Goal: Task Accomplishment & Management: Use online tool/utility

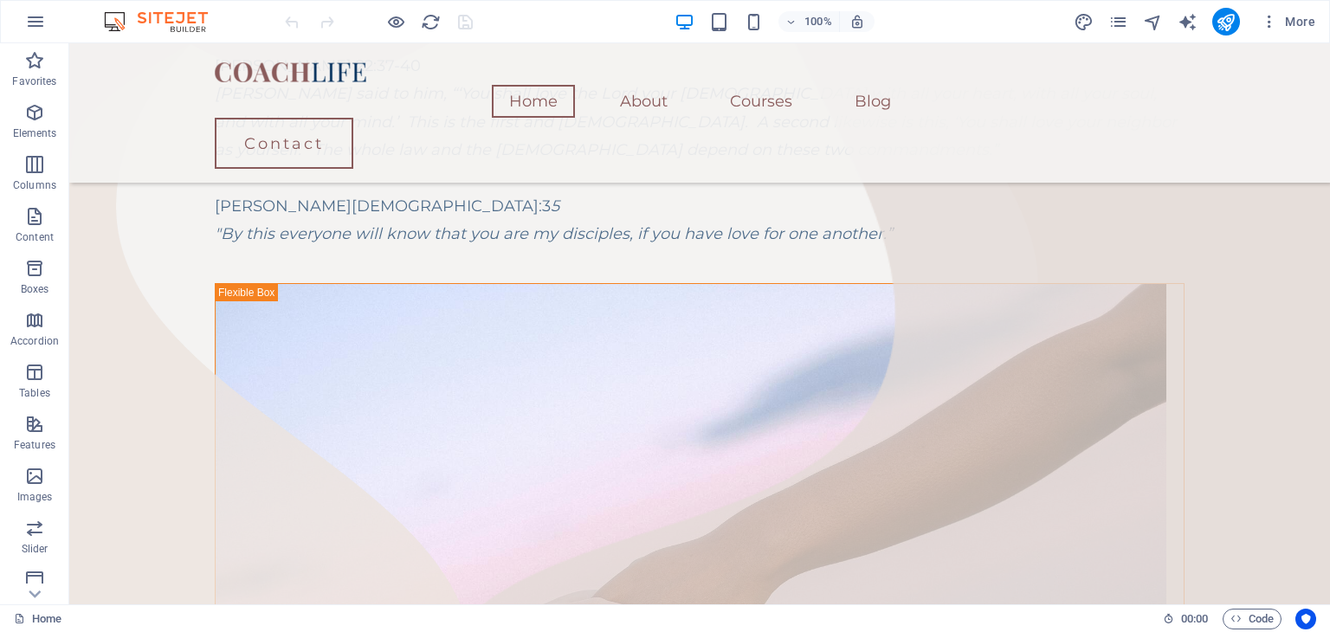
scroll to position [469, 0]
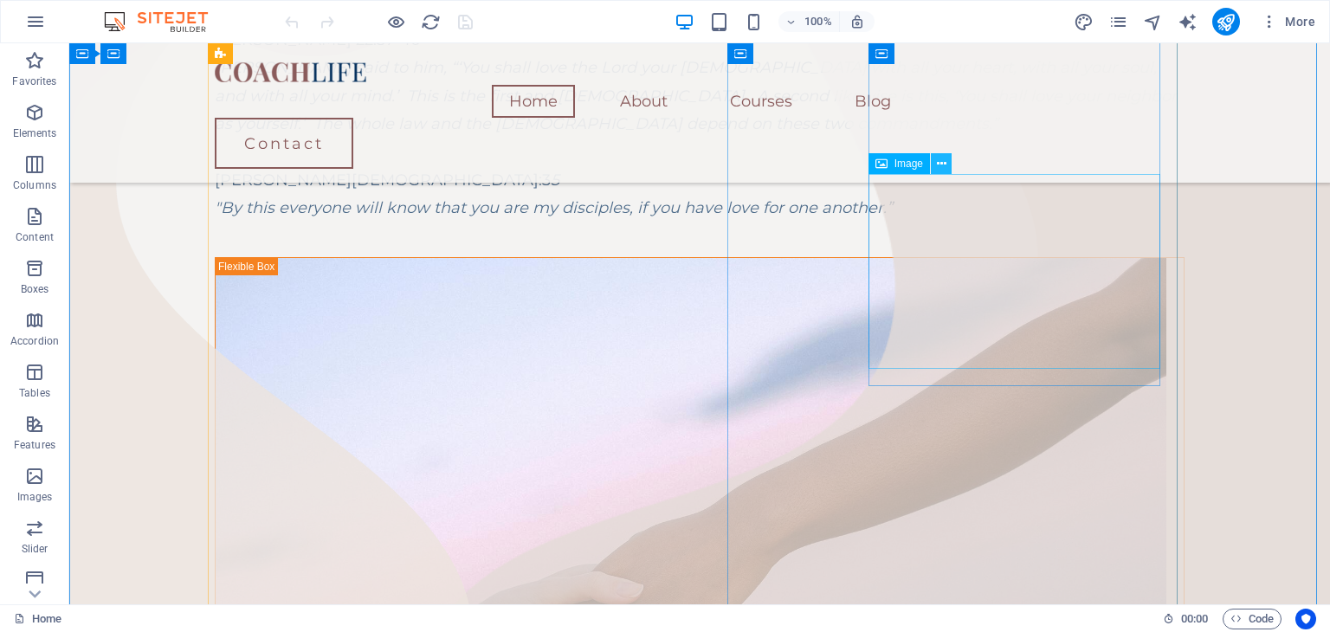
click at [938, 164] on icon at bounding box center [942, 164] width 10 height 18
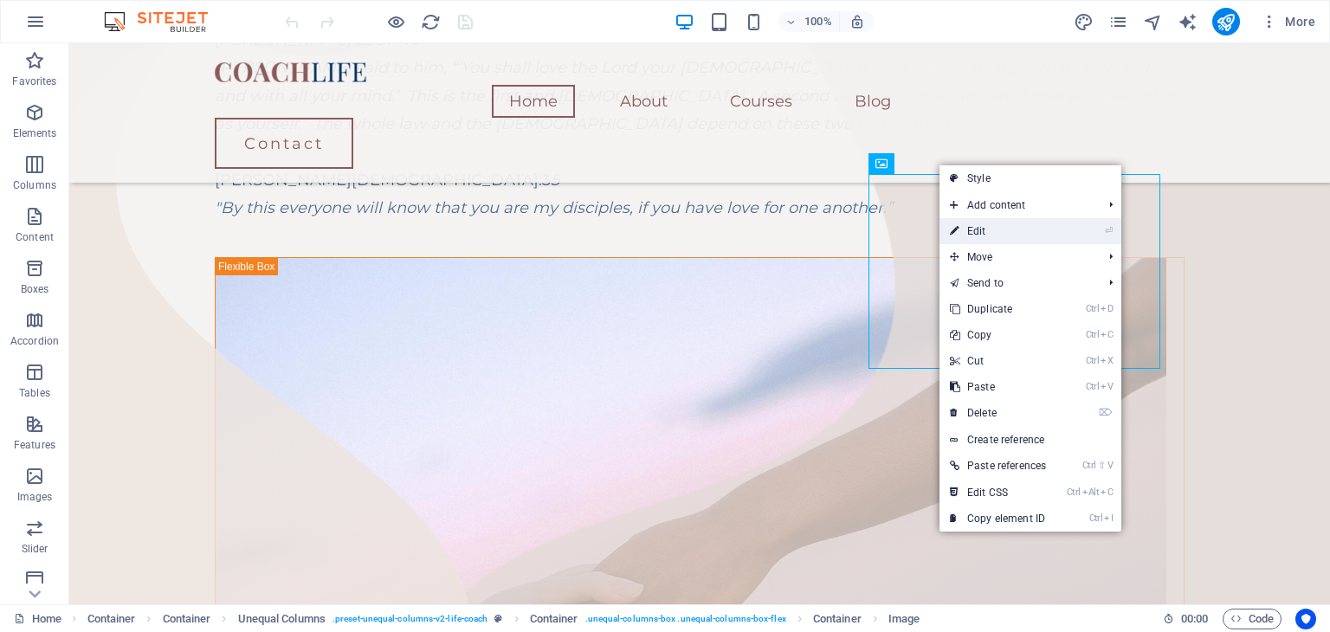
click at [987, 233] on link "⏎ Edit" at bounding box center [998, 231] width 117 height 26
select select "%"
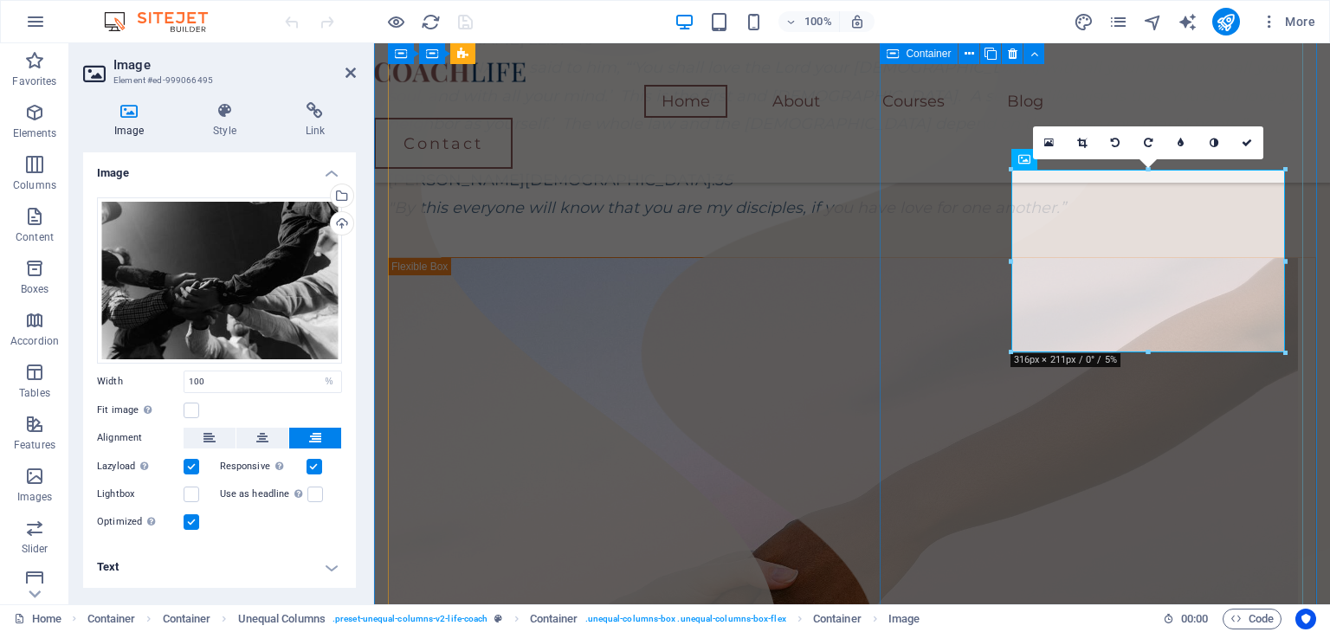
scroll to position [462, 0]
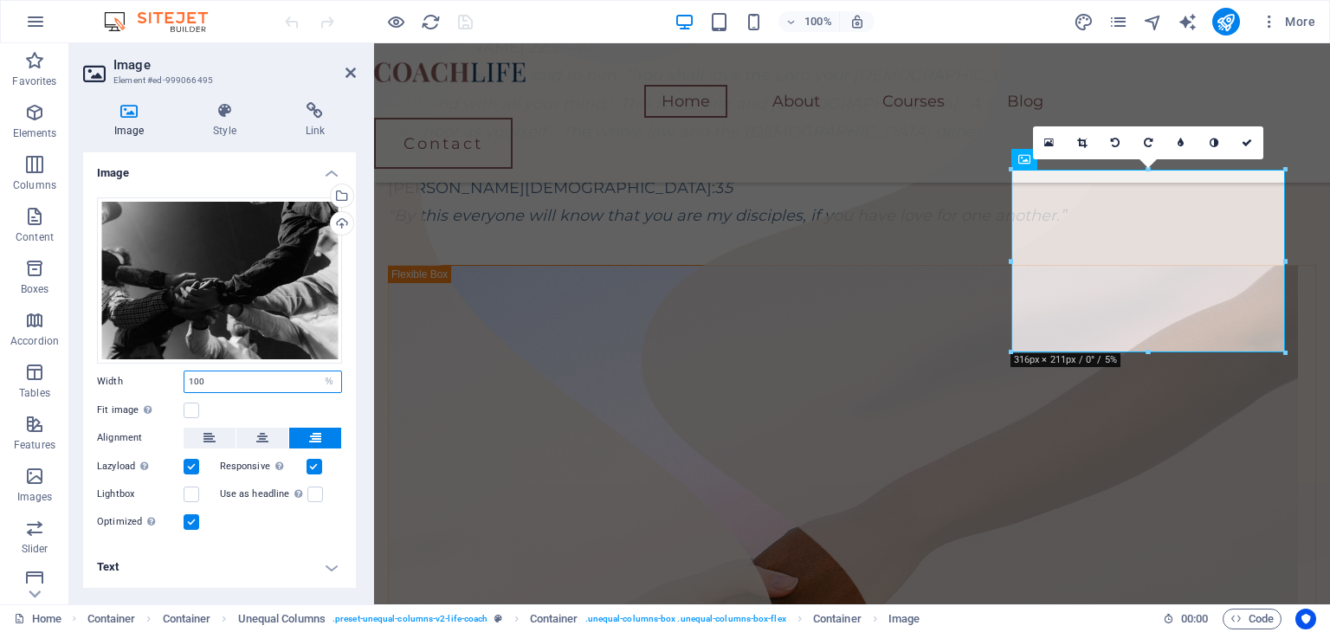
click at [270, 379] on input "100" at bounding box center [262, 381] width 157 height 21
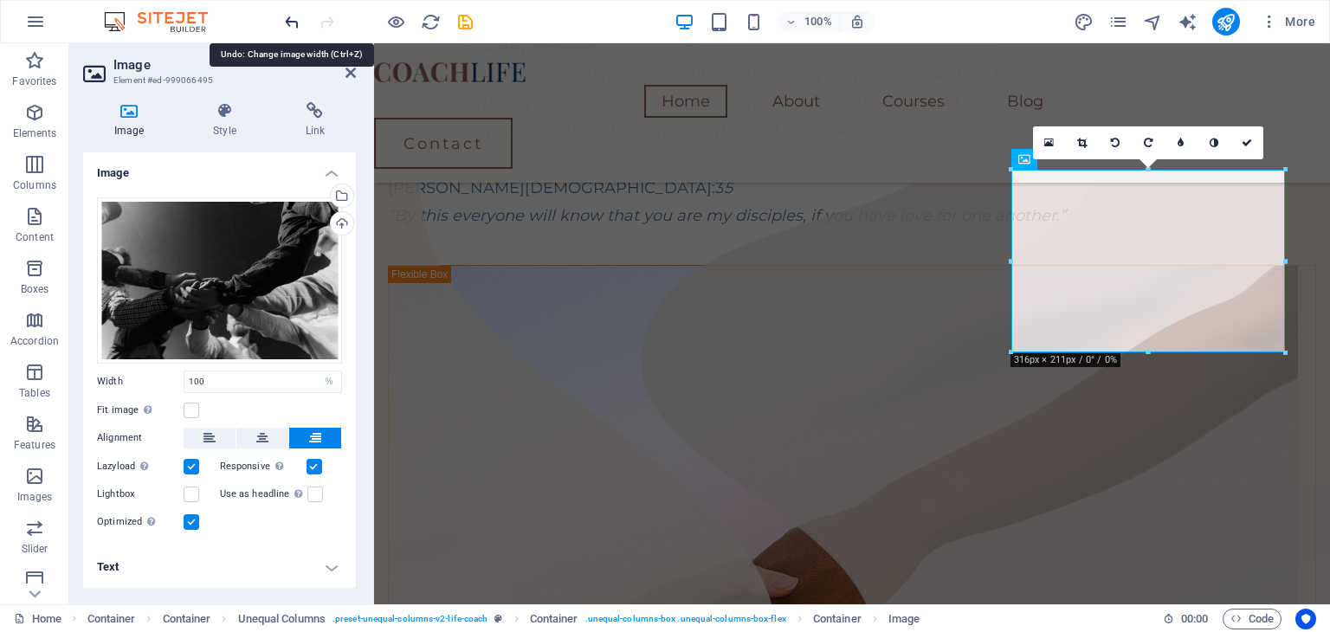
click at [298, 23] on icon "undo" at bounding box center [292, 22] width 20 height 20
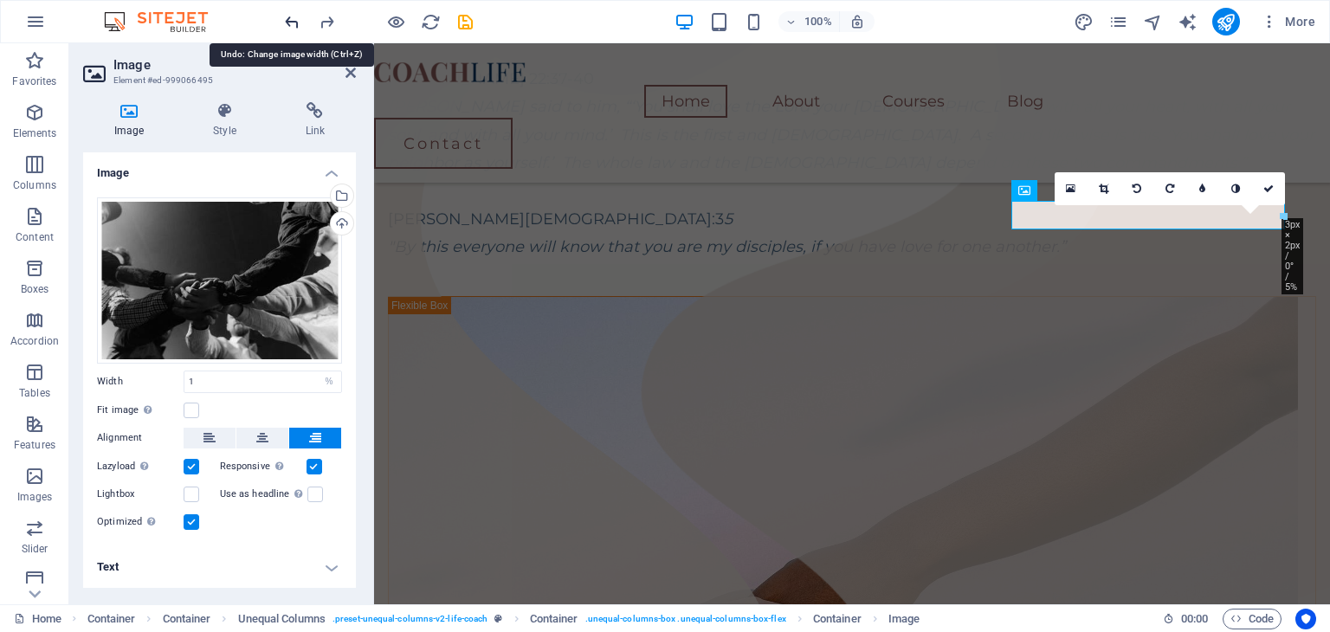
click at [298, 23] on icon "undo" at bounding box center [292, 22] width 20 height 20
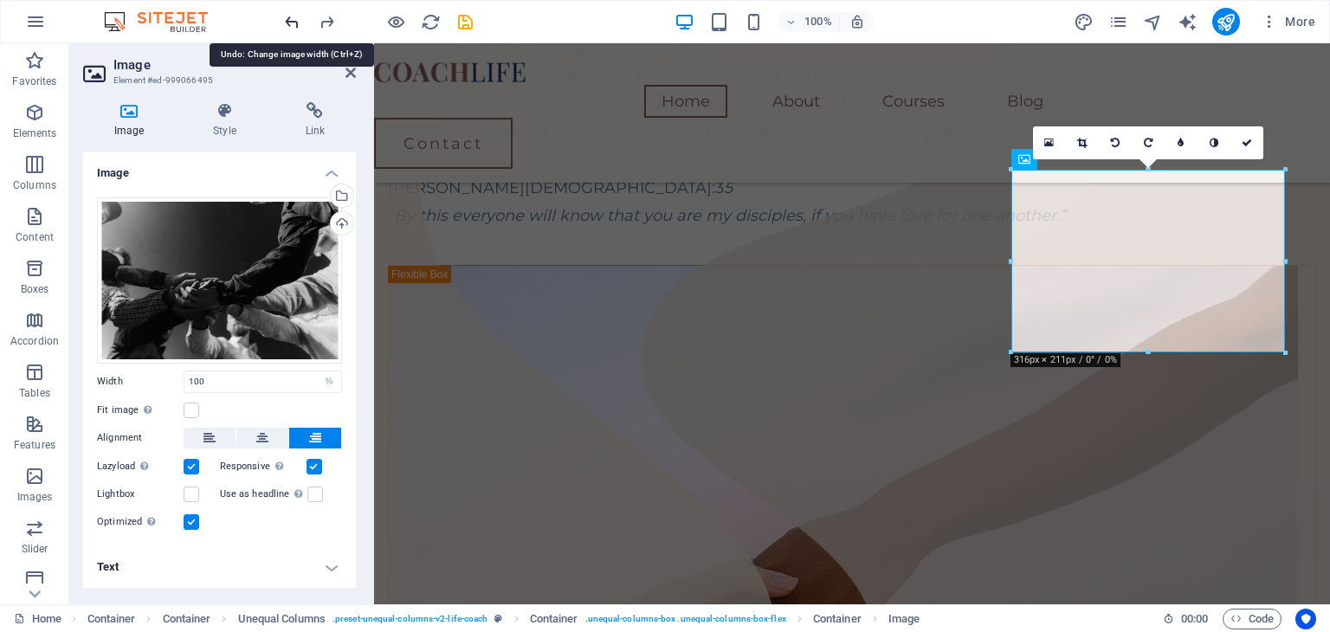
click at [298, 23] on icon "undo" at bounding box center [292, 22] width 20 height 20
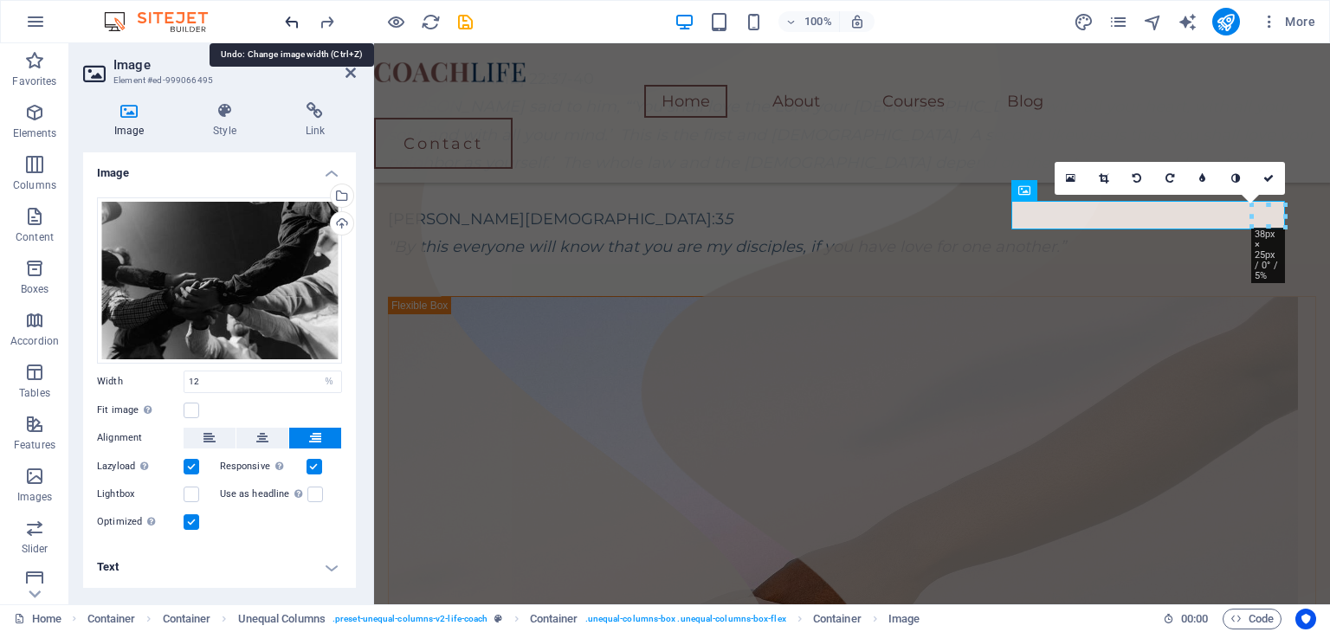
click at [298, 23] on icon "undo" at bounding box center [292, 22] width 20 height 20
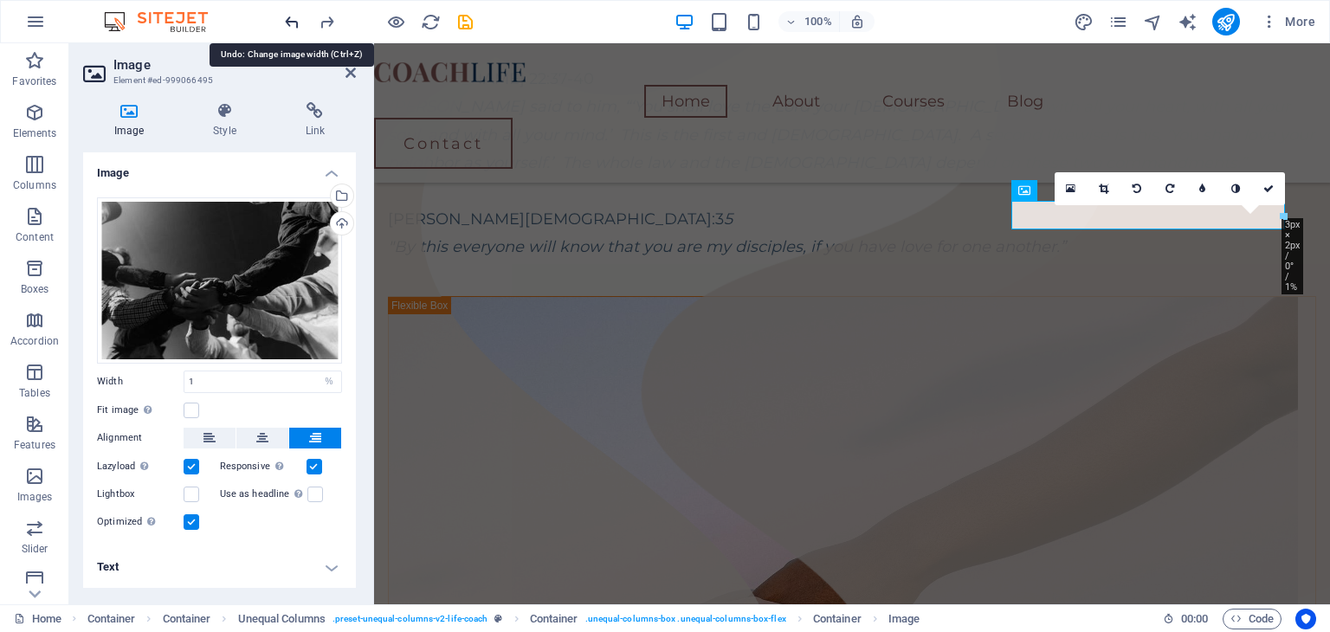
click at [299, 23] on icon "undo" at bounding box center [292, 22] width 20 height 20
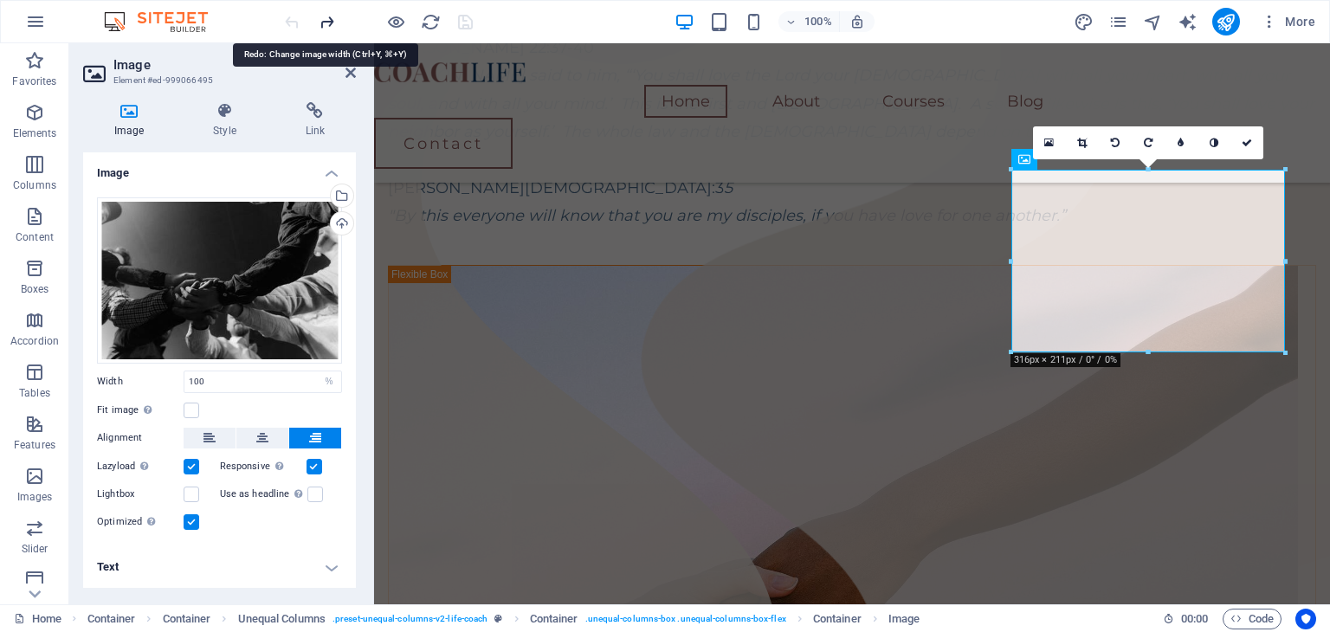
click at [327, 25] on icon "redo" at bounding box center [327, 22] width 20 height 20
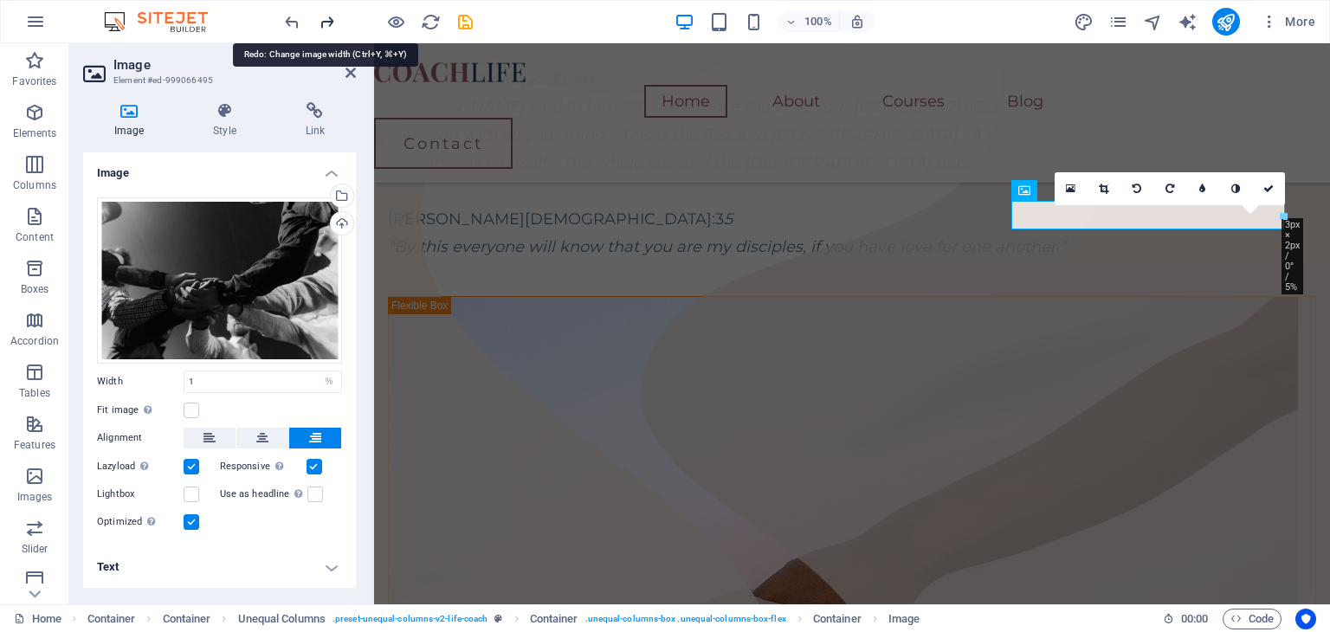
click at [327, 25] on icon "redo" at bounding box center [327, 22] width 20 height 20
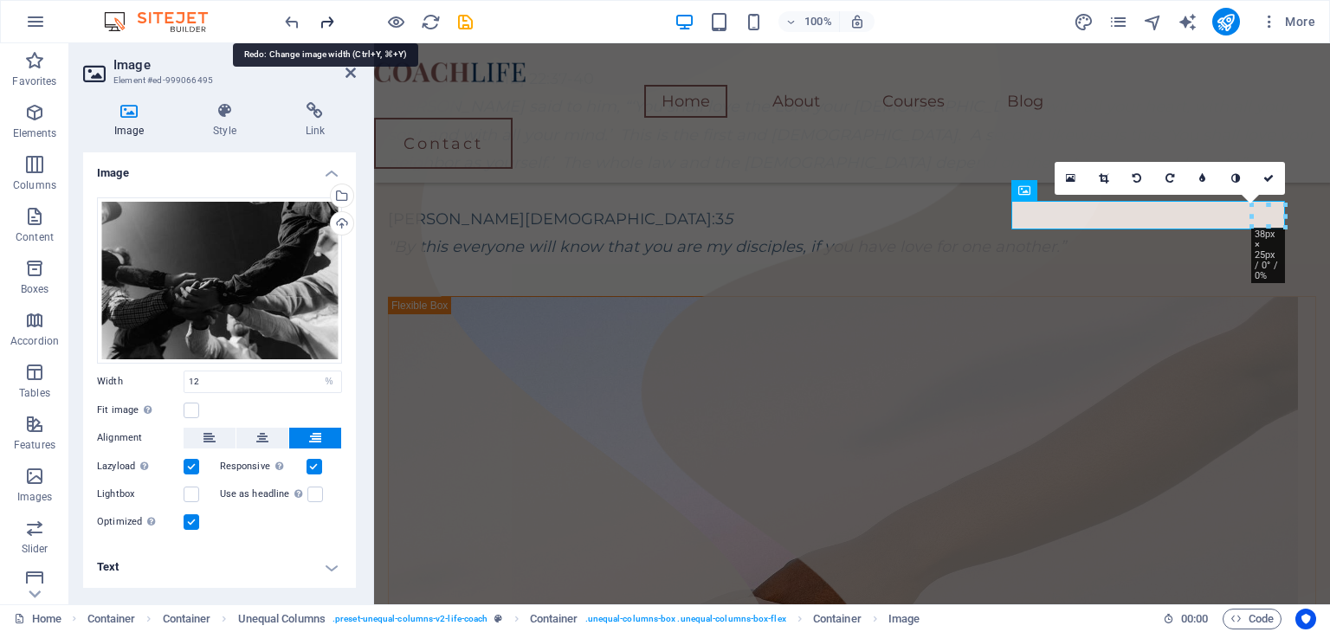
click at [327, 25] on icon "redo" at bounding box center [327, 22] width 20 height 20
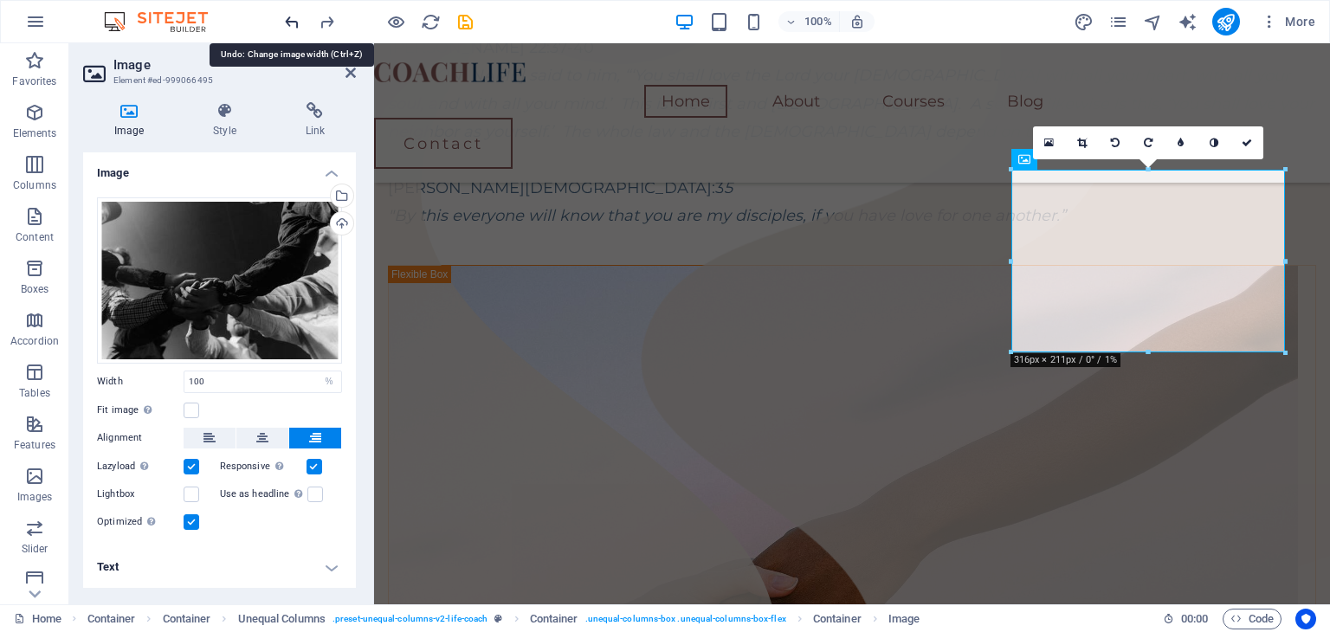
click at [289, 25] on icon "undo" at bounding box center [292, 22] width 20 height 20
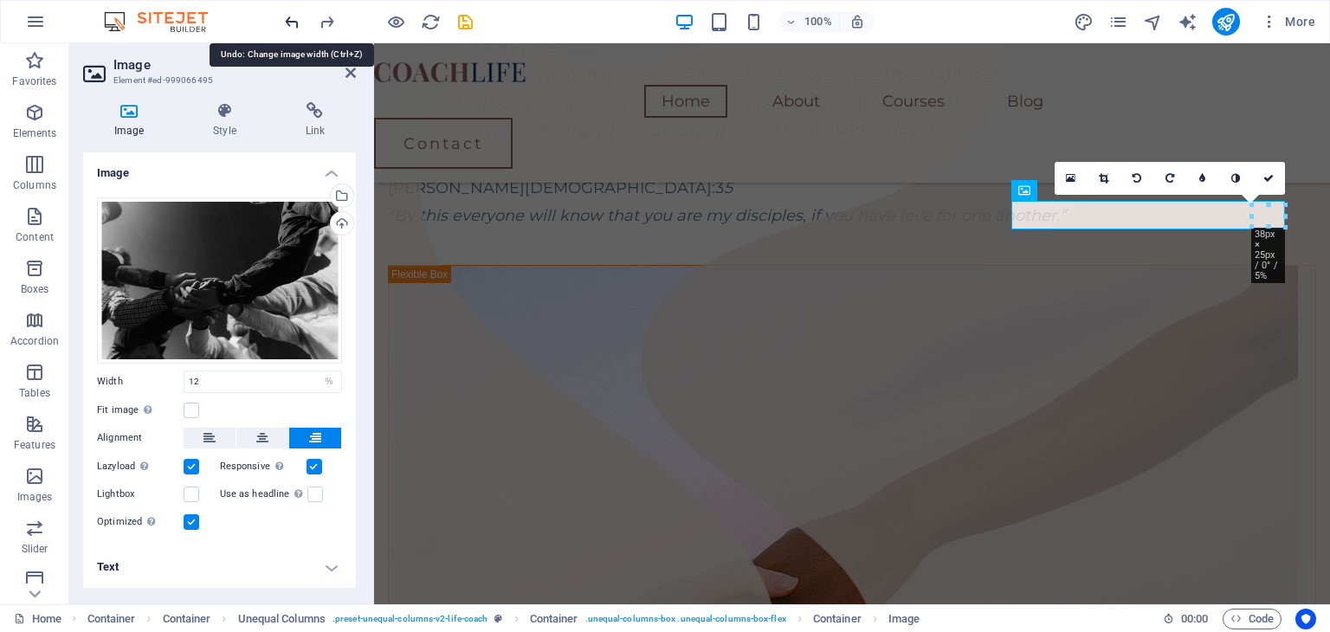
scroll to position [430, 0]
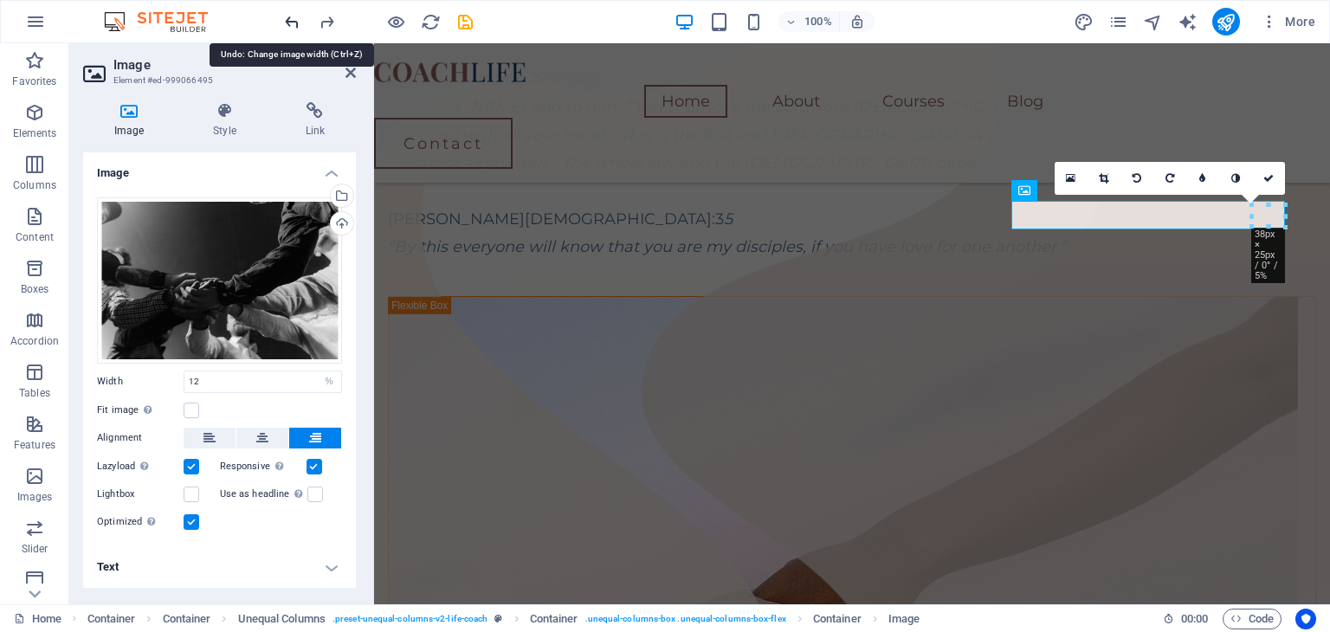
click at [289, 25] on icon "undo" at bounding box center [292, 22] width 20 height 20
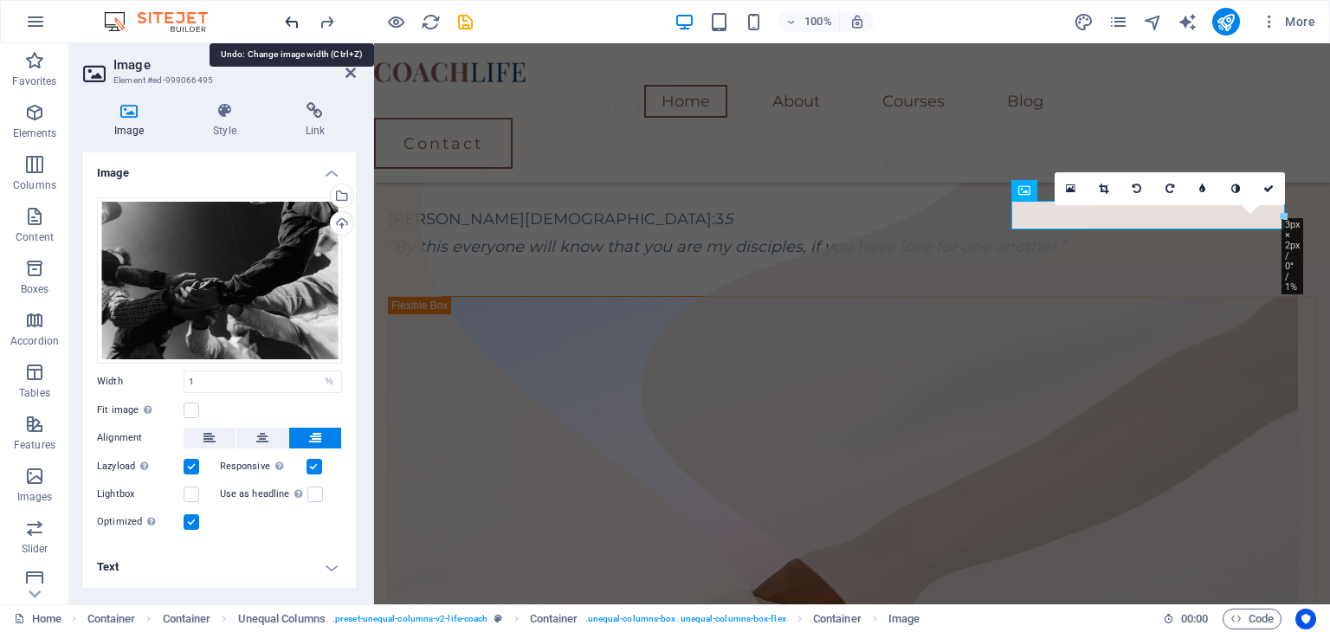
click at [289, 25] on icon "undo" at bounding box center [292, 22] width 20 height 20
type input "100"
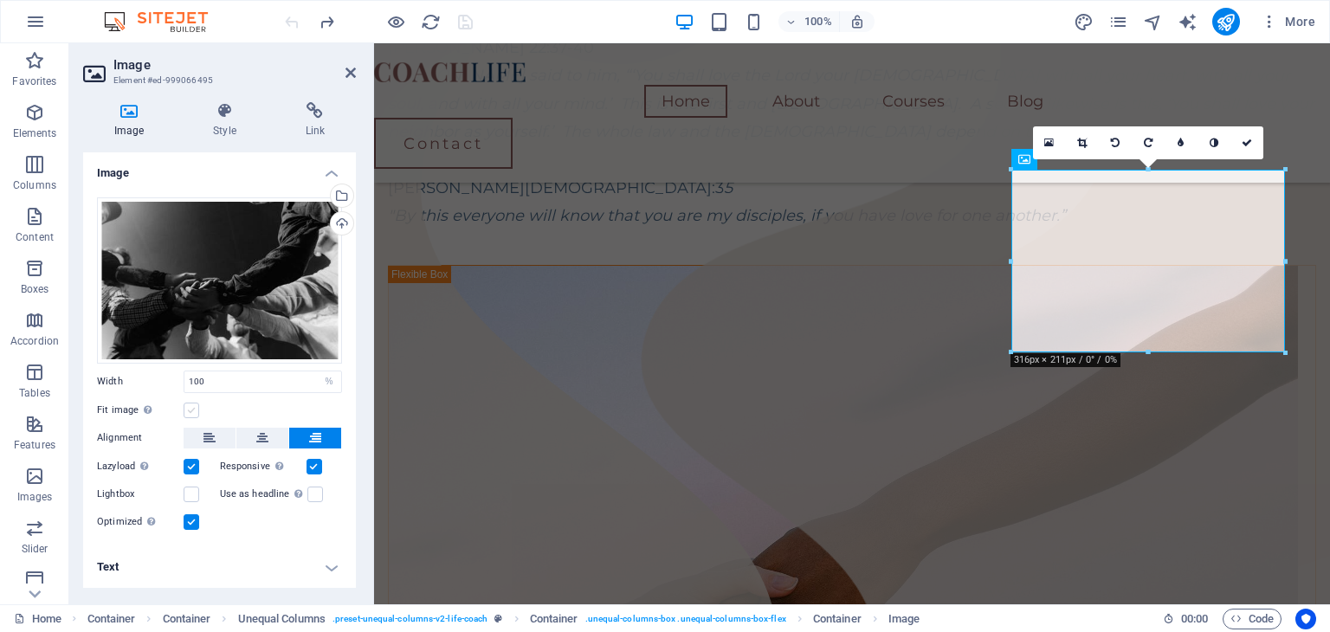
click at [191, 414] on label at bounding box center [192, 411] width 16 height 16
click at [0, 0] on input "Fit image Automatically fit image to a fixed width and height" at bounding box center [0, 0] width 0 height 0
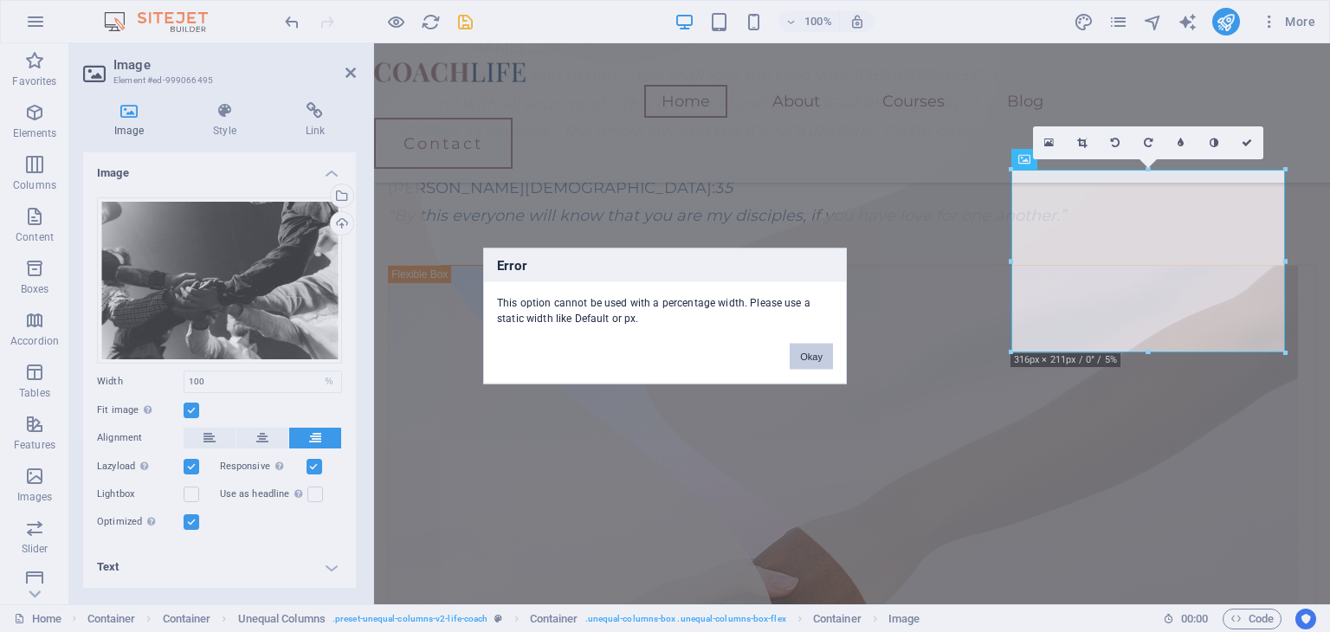
click at [817, 361] on button "Okay" at bounding box center [811, 357] width 43 height 26
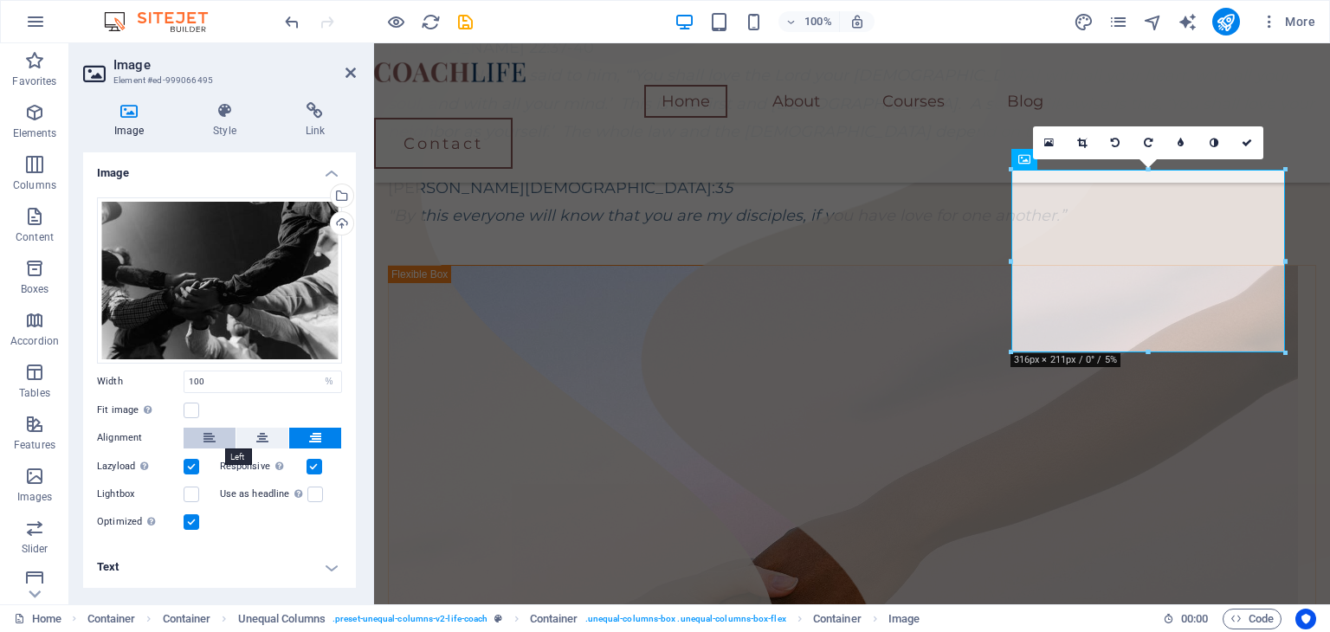
click at [204, 441] on icon at bounding box center [209, 438] width 12 height 21
click at [256, 447] on icon at bounding box center [262, 438] width 12 height 21
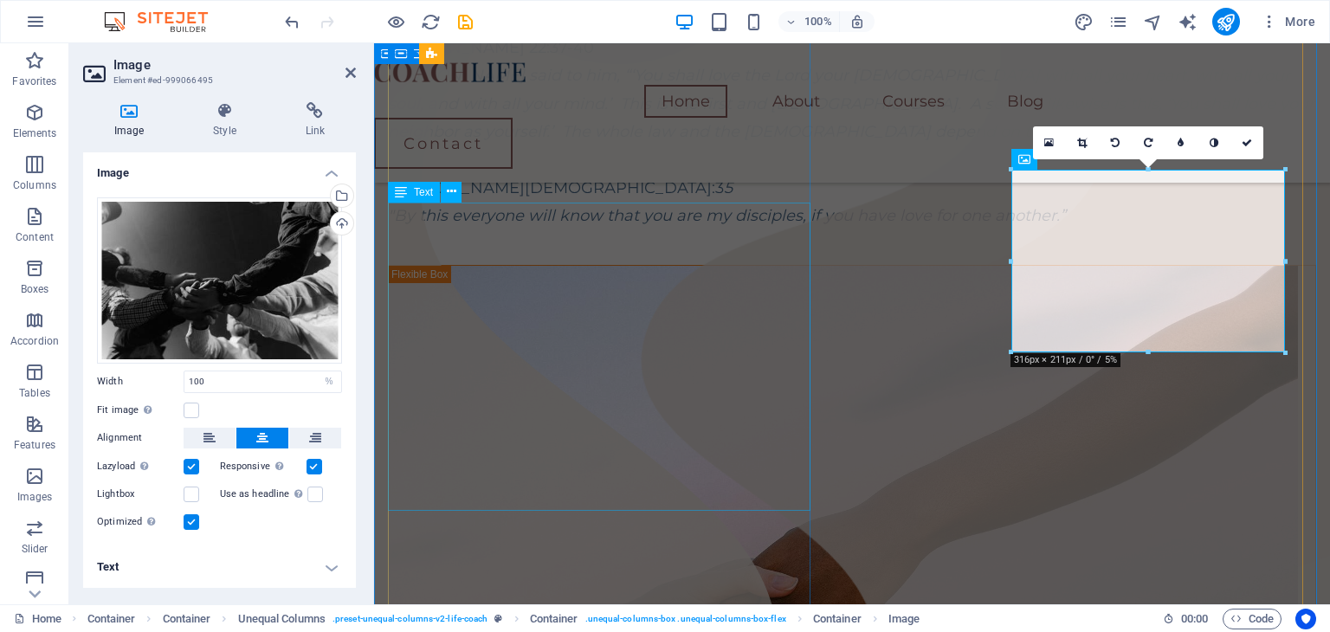
click at [617, 230] on div "Matthew 22:37-40 Jesus said to him, “‘You shall love the Lord your God with all…" at bounding box center [852, 132] width 928 height 197
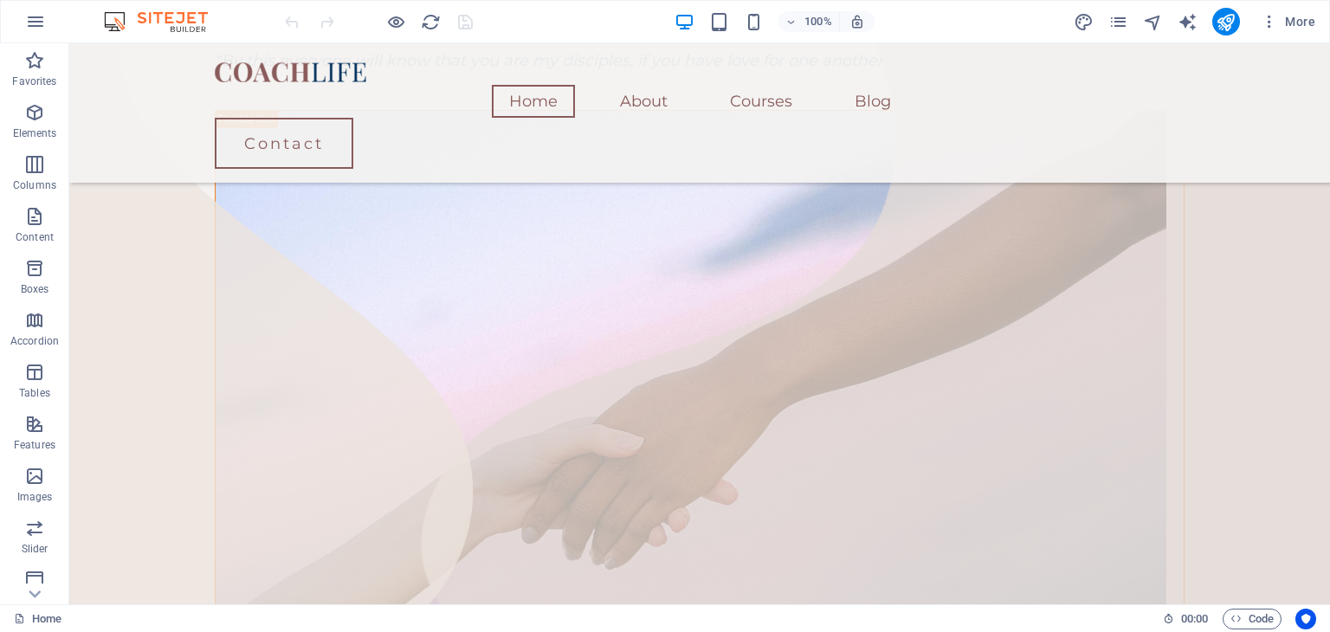
scroll to position [327, 0]
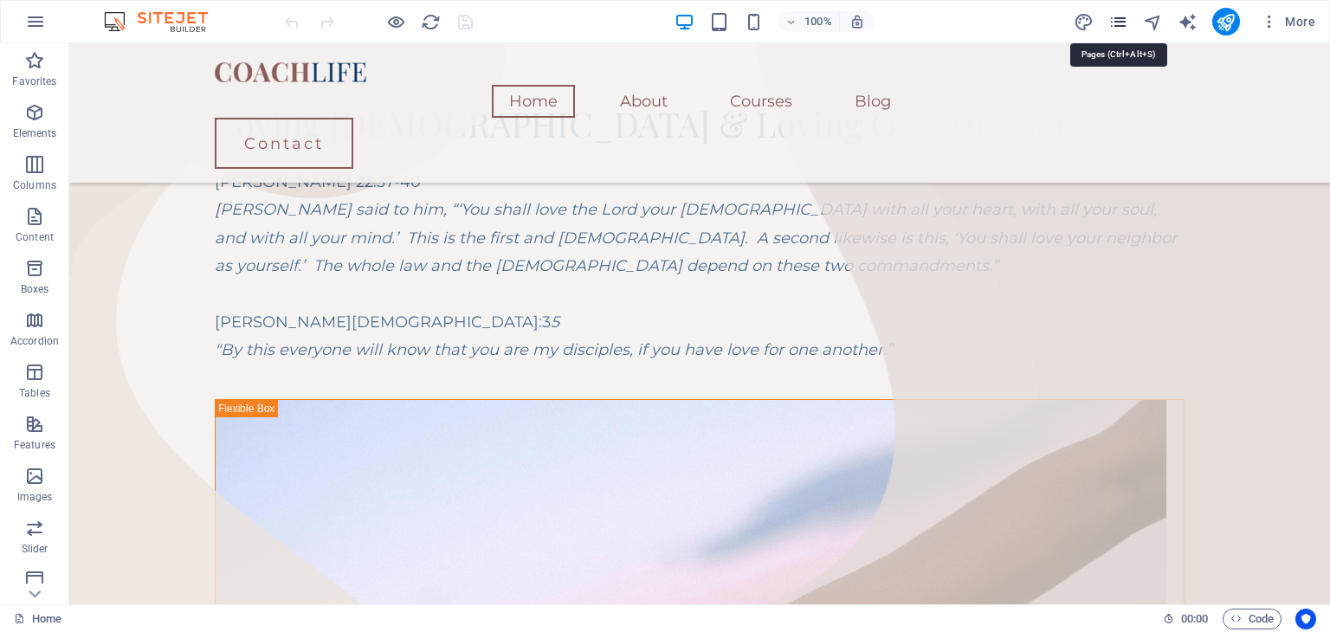
click at [1114, 18] on icon "pages" at bounding box center [1118, 22] width 20 height 20
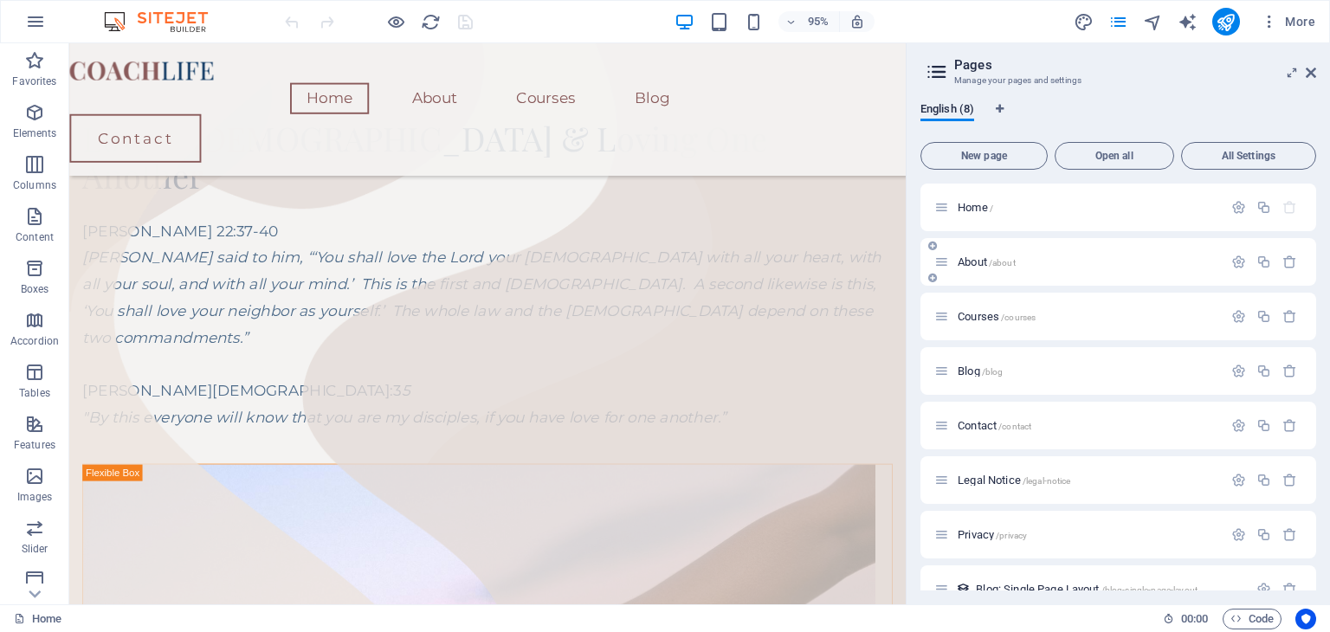
click at [1001, 272] on div "About /about" at bounding box center [1118, 262] width 396 height 48
click at [981, 263] on span "About /about" at bounding box center [987, 261] width 58 height 13
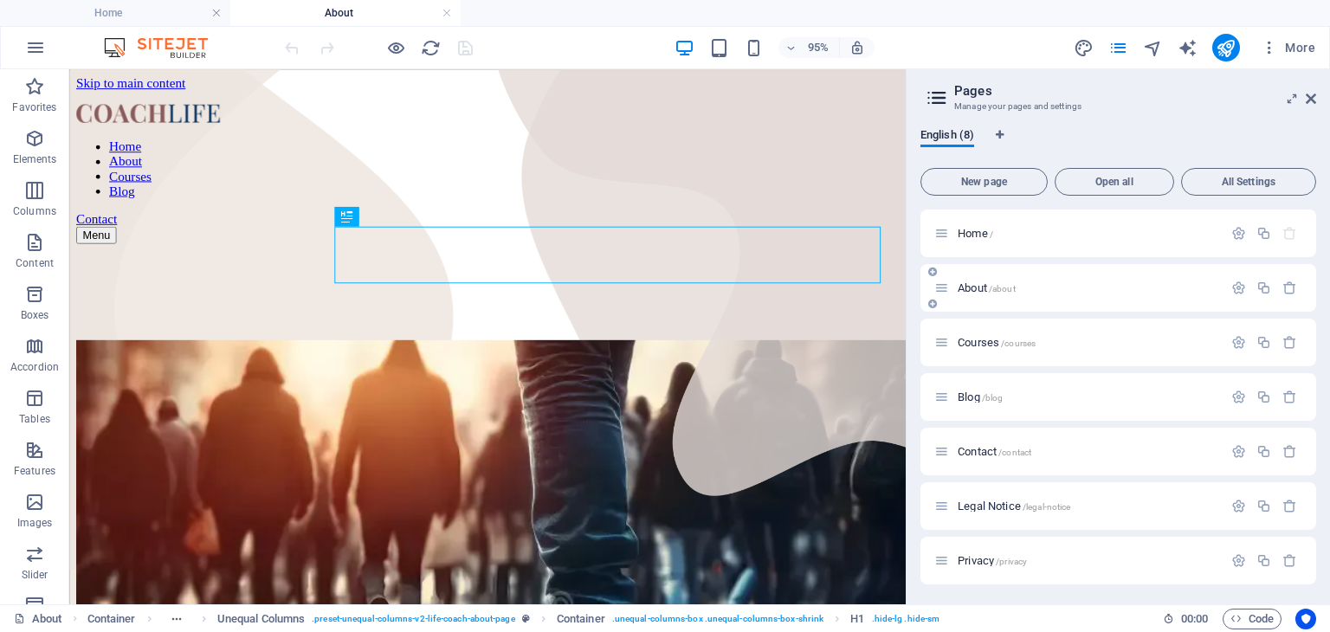
scroll to position [0, 0]
click at [1307, 99] on icon at bounding box center [1311, 99] width 10 height 14
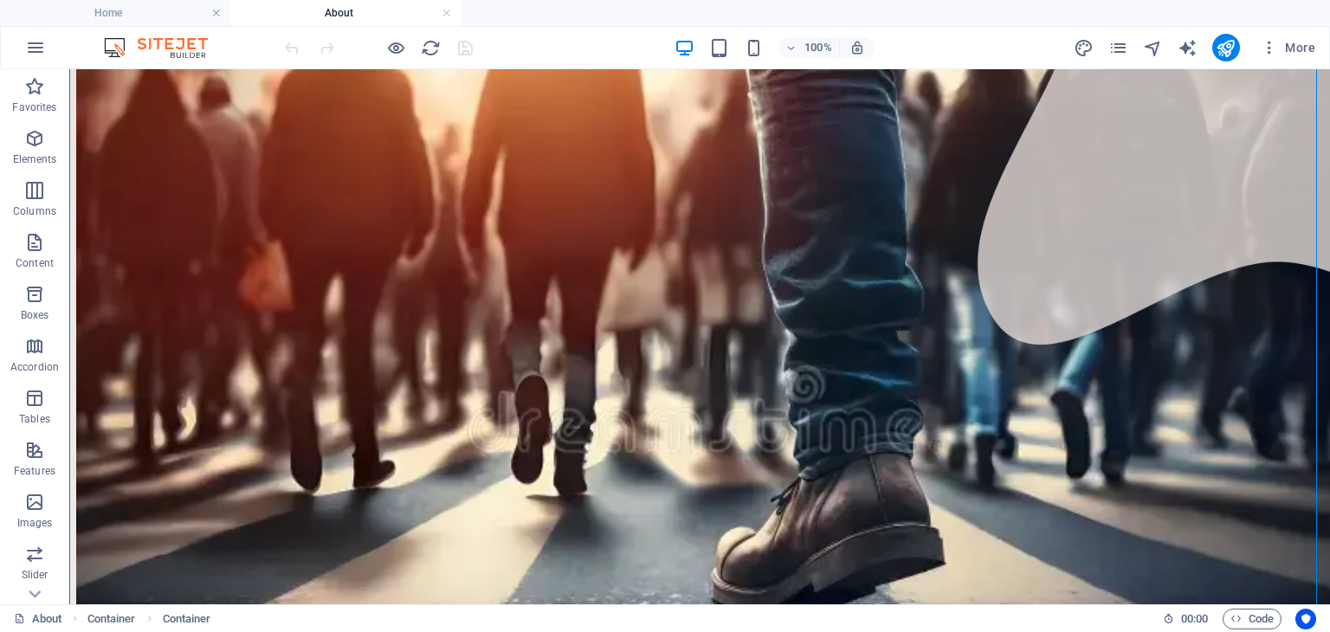
scroll to position [378, 0]
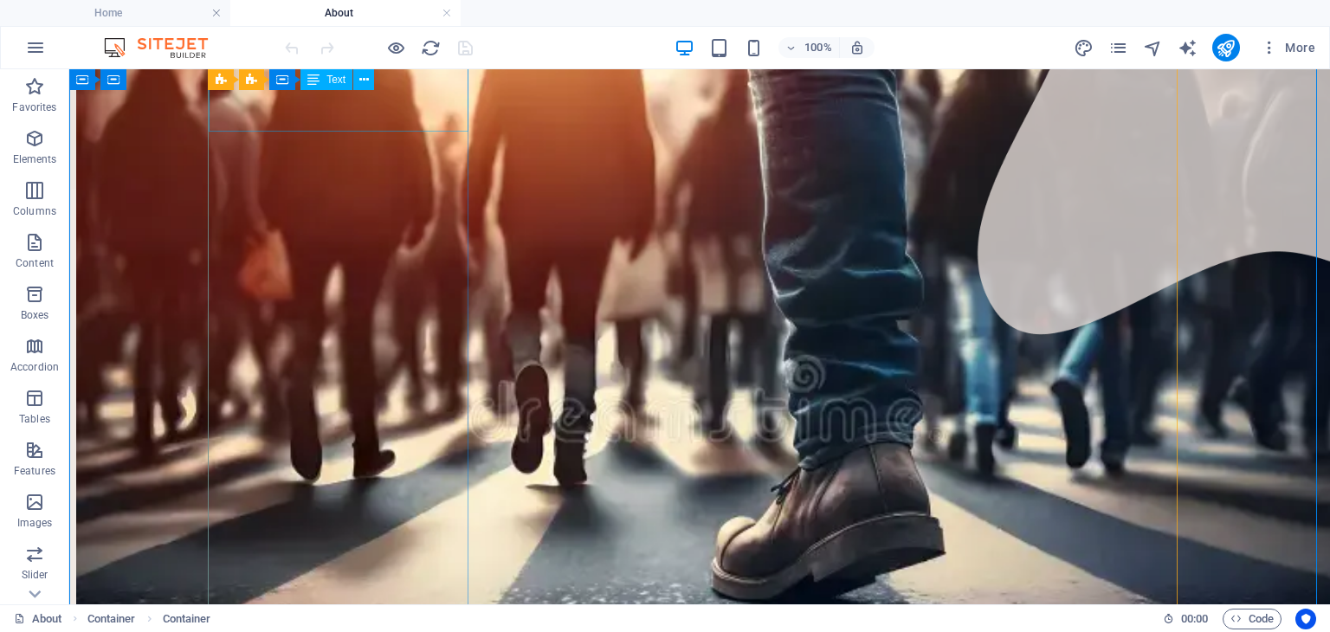
drag, startPoint x: 367, startPoint y: 85, endPoint x: 379, endPoint y: 74, distance: 16.5
click at [379, 74] on div "Banner Unequal Columns Container Text" at bounding box center [297, 80] width 177 height 22
click at [363, 84] on icon at bounding box center [364, 80] width 10 height 18
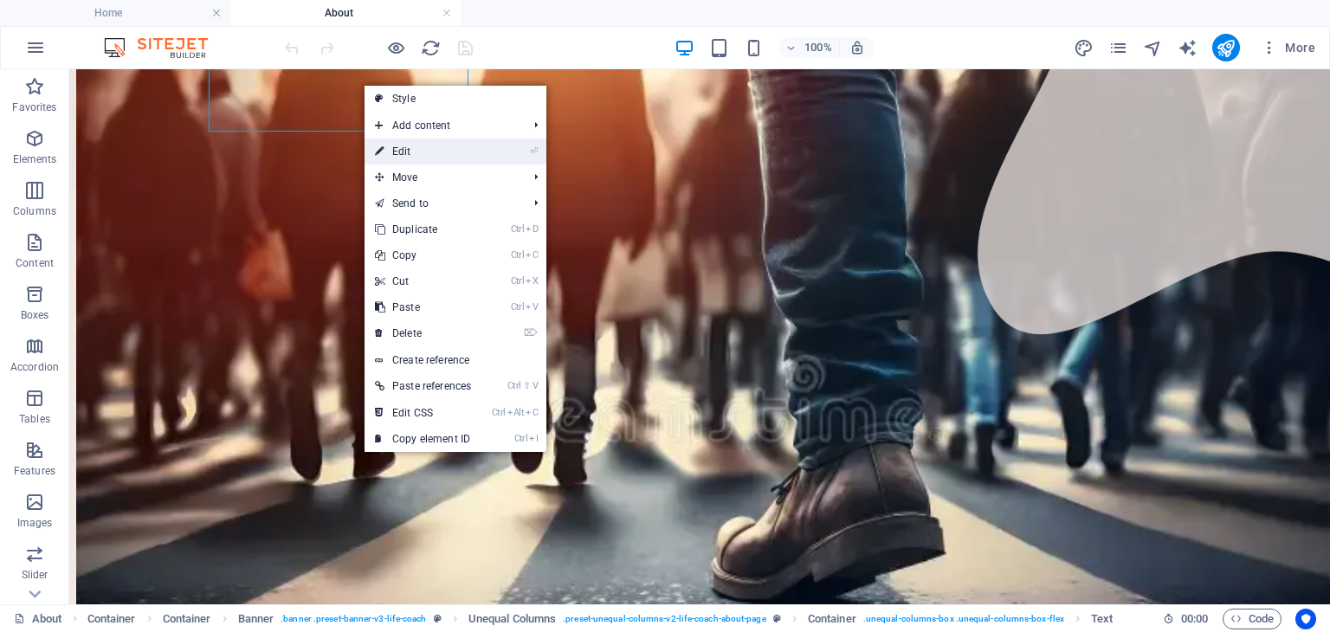
click at [400, 146] on link "⏎ Edit" at bounding box center [423, 152] width 117 height 26
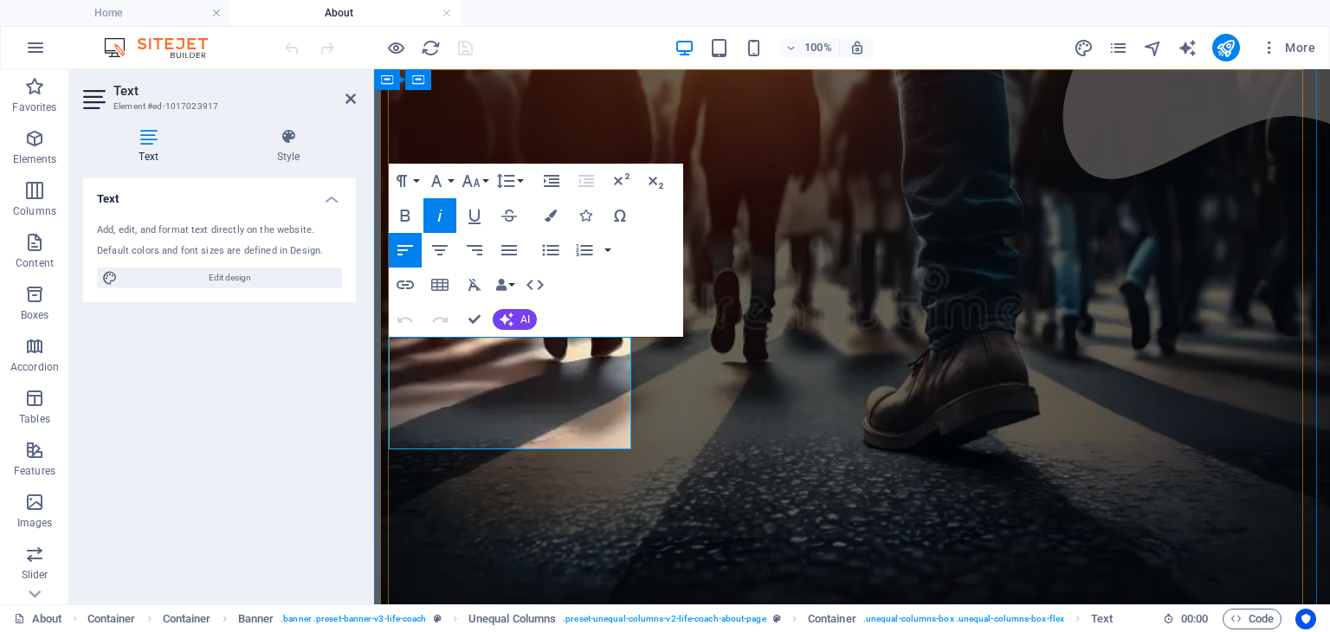
scroll to position [77, 0]
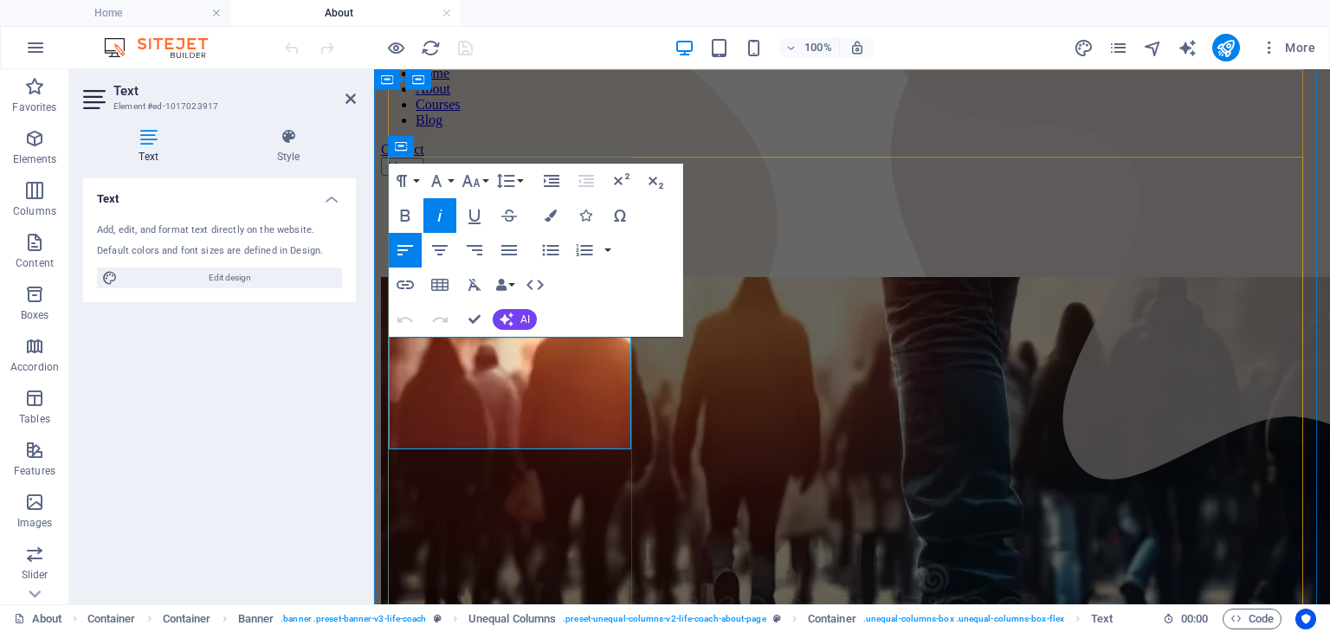
click at [486, 182] on button "Font Size" at bounding box center [474, 181] width 33 height 35
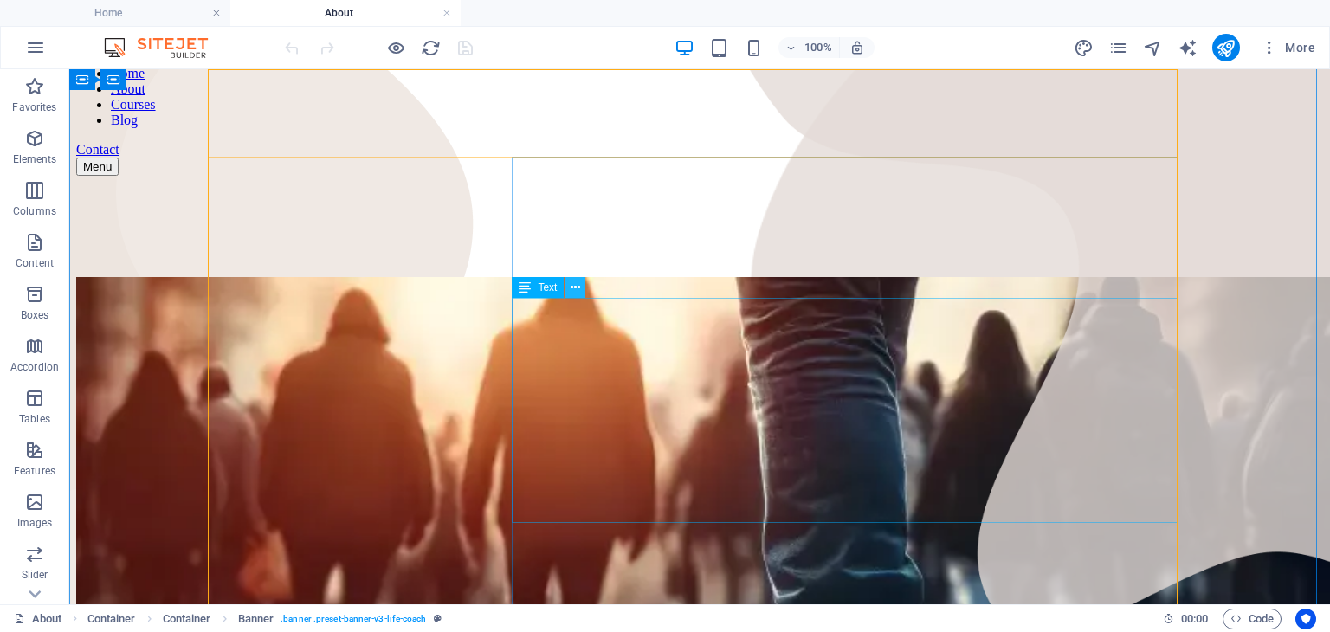
click at [575, 294] on icon at bounding box center [576, 288] width 10 height 18
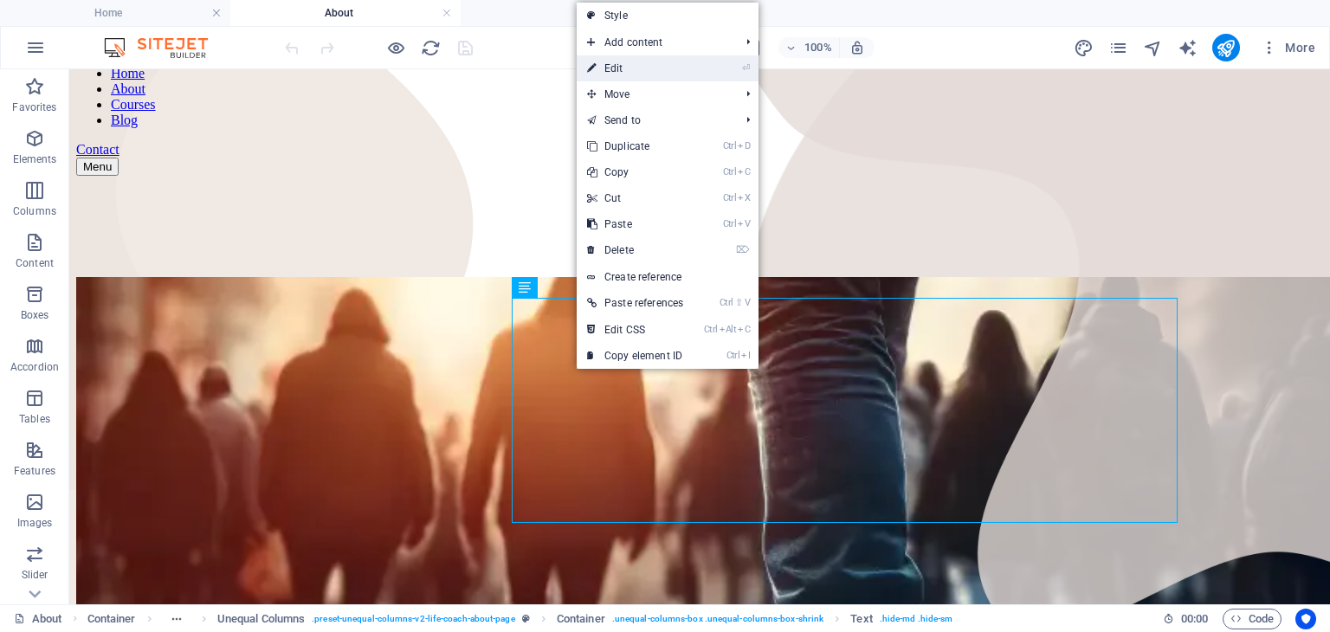
click at [630, 67] on link "⏎ Edit" at bounding box center [635, 68] width 117 height 26
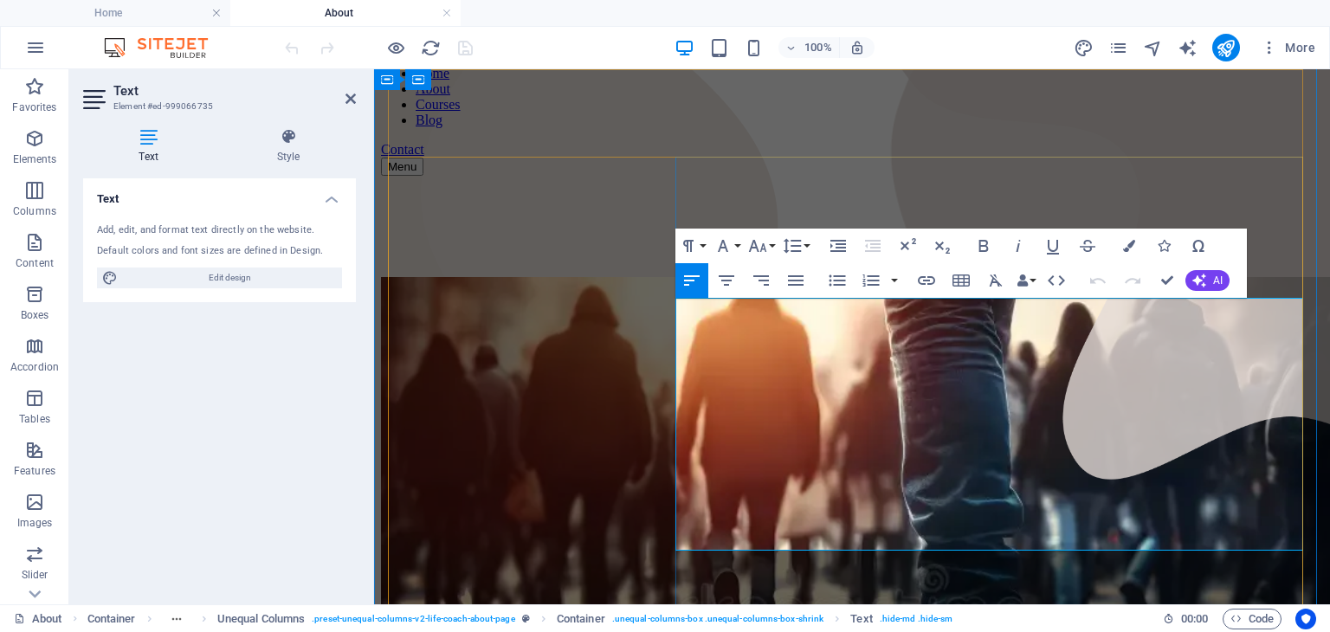
click at [769, 248] on button "Font Size" at bounding box center [761, 246] width 33 height 35
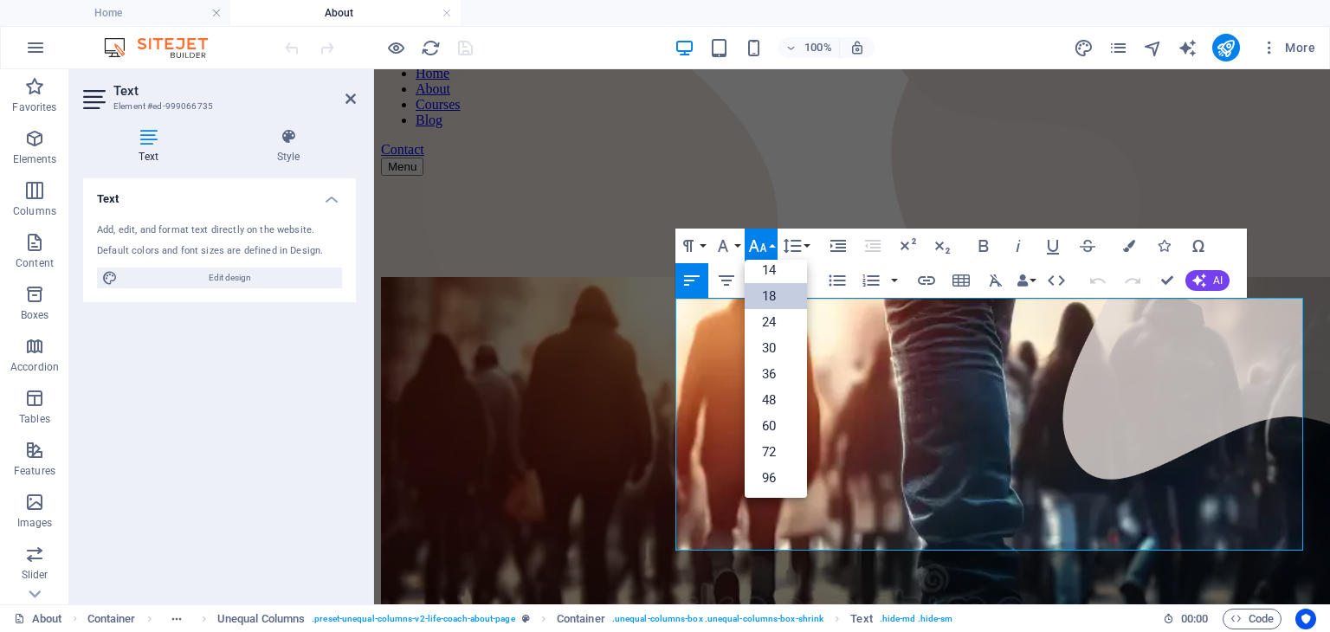
scroll to position [139, 0]
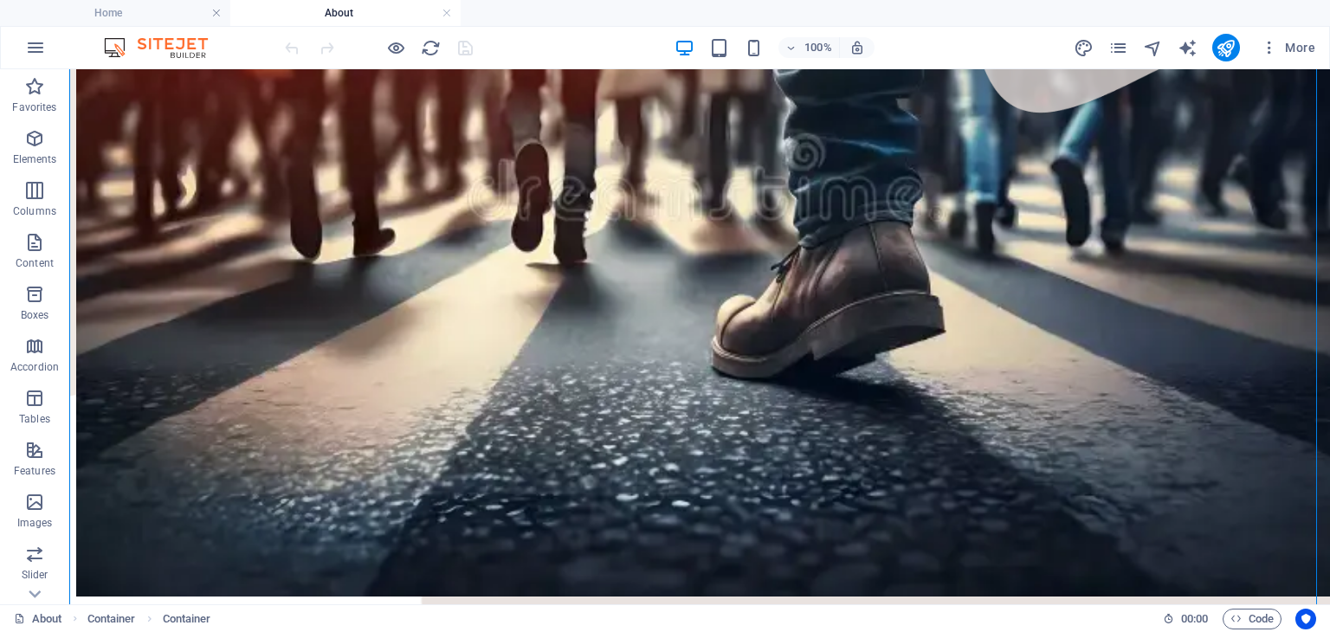
scroll to position [610, 0]
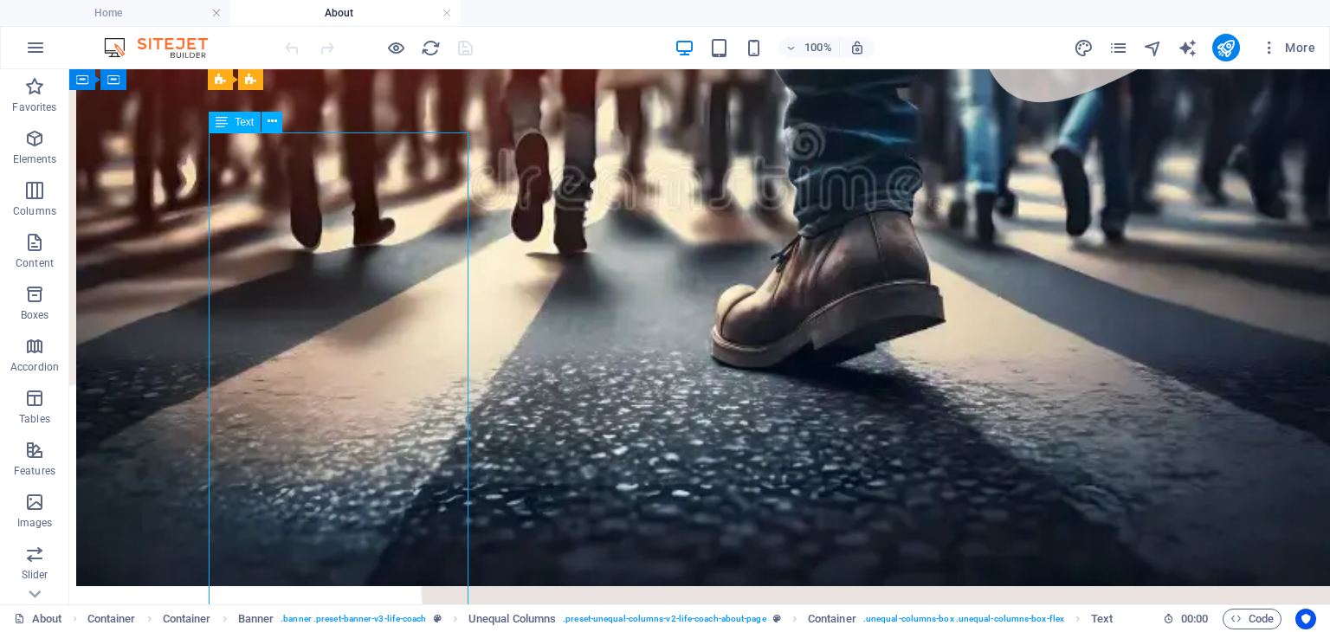
drag, startPoint x: 275, startPoint y: 482, endPoint x: 262, endPoint y: 479, distance: 14.3
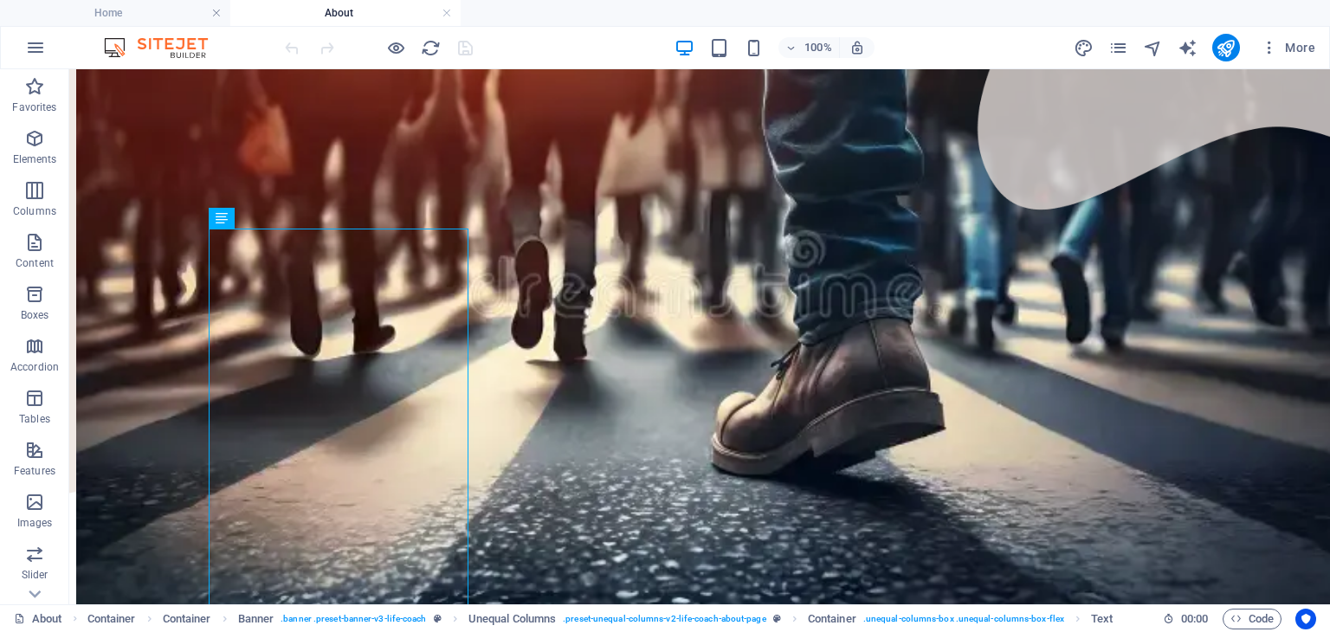
scroll to position [513, 0]
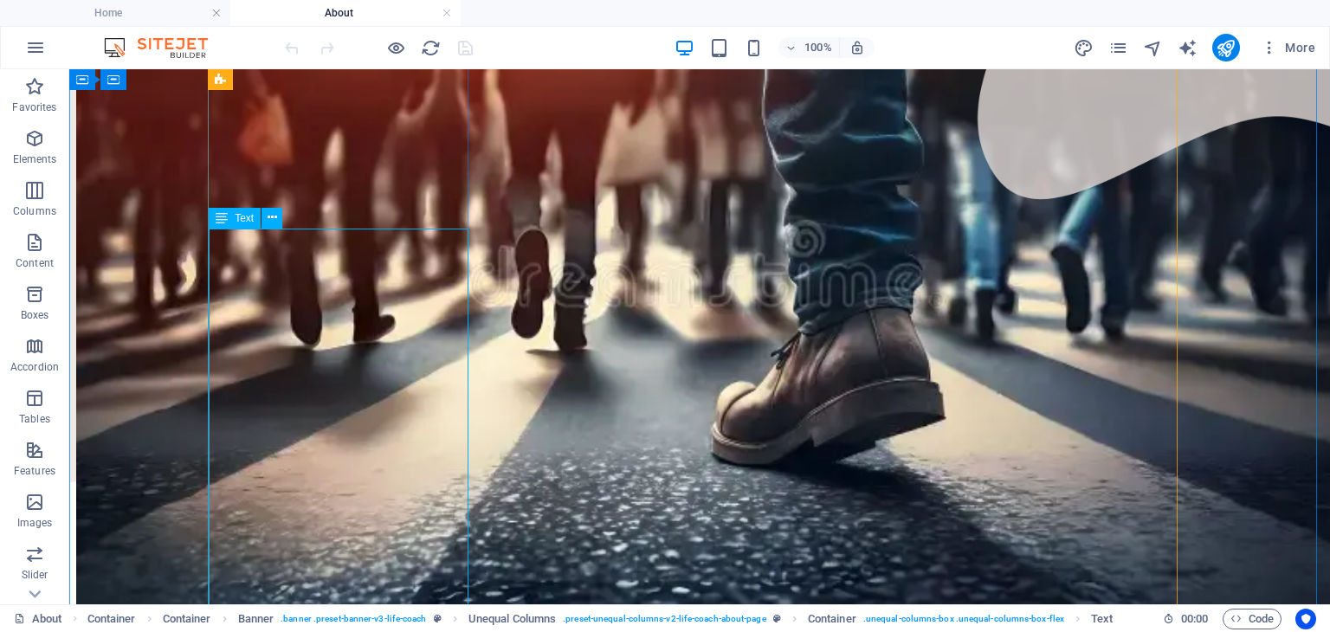
click at [277, 217] on button at bounding box center [272, 218] width 21 height 21
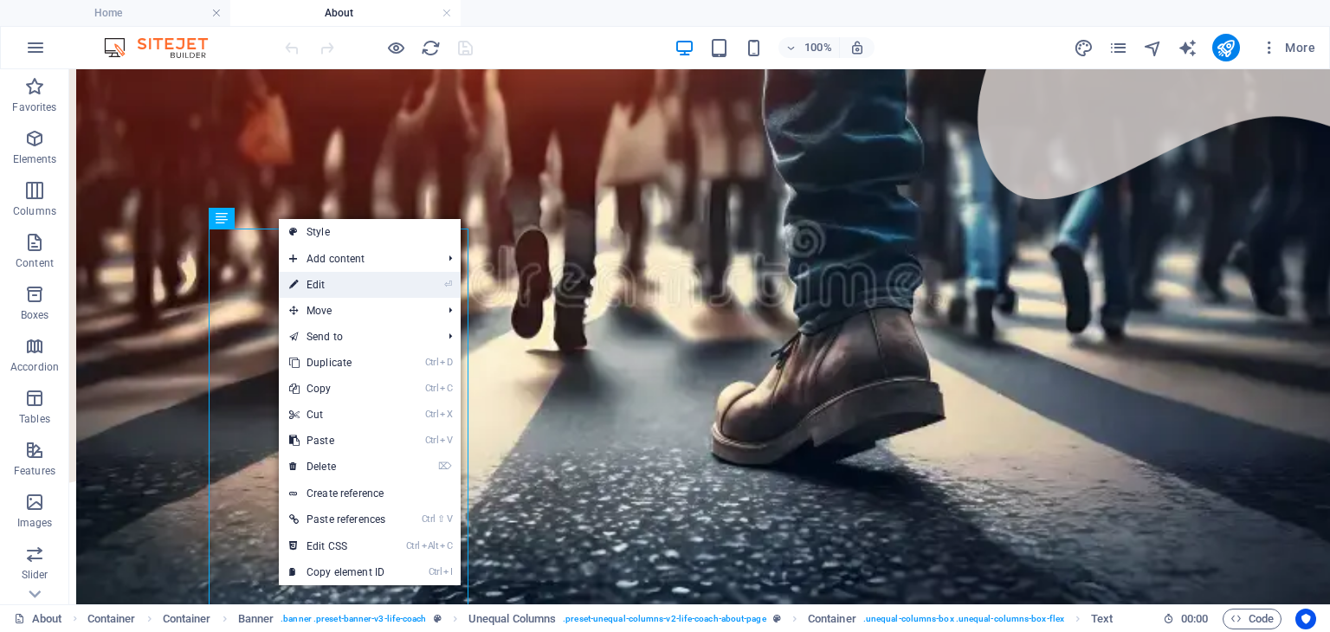
click at [345, 278] on link "⏎ Edit" at bounding box center [337, 285] width 117 height 26
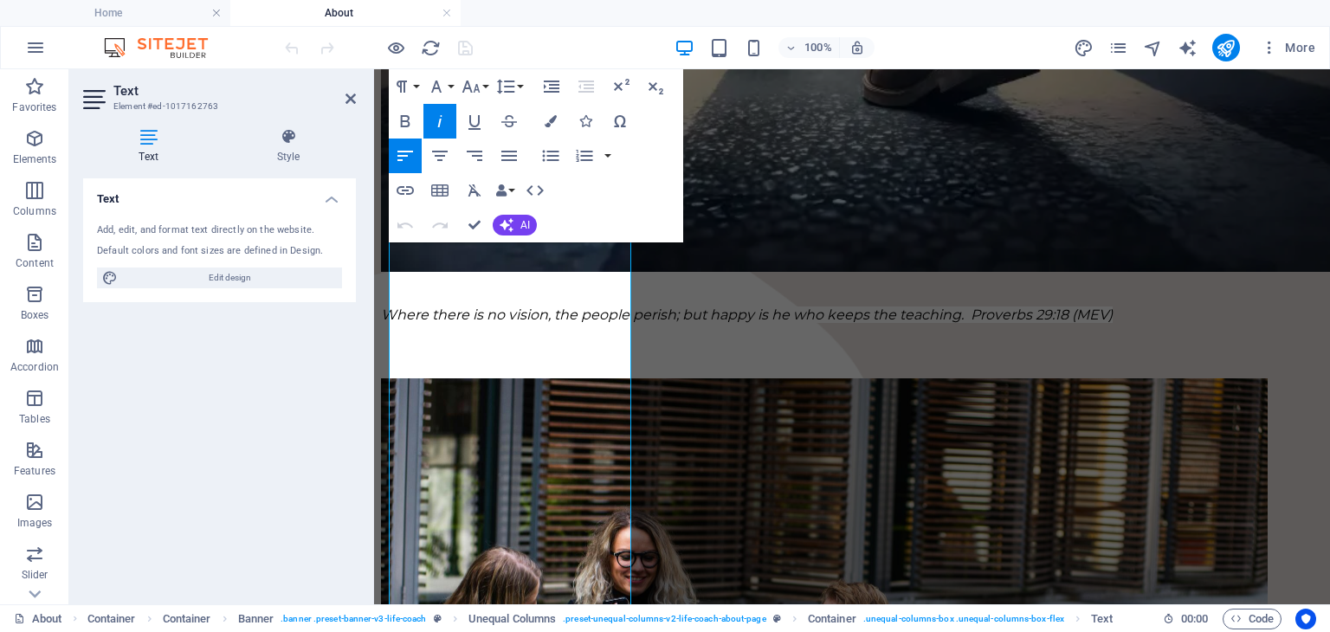
scroll to position [731, 0]
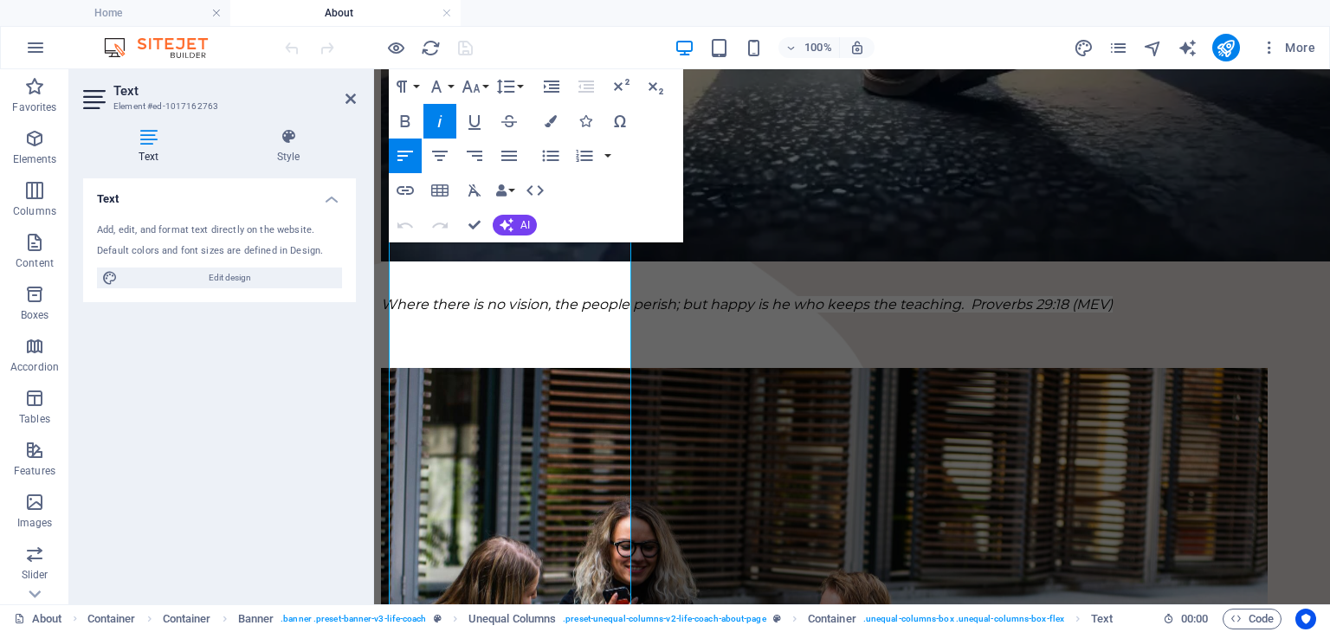
drag, startPoint x: 543, startPoint y: 397, endPoint x: 371, endPoint y: 205, distance: 256.9
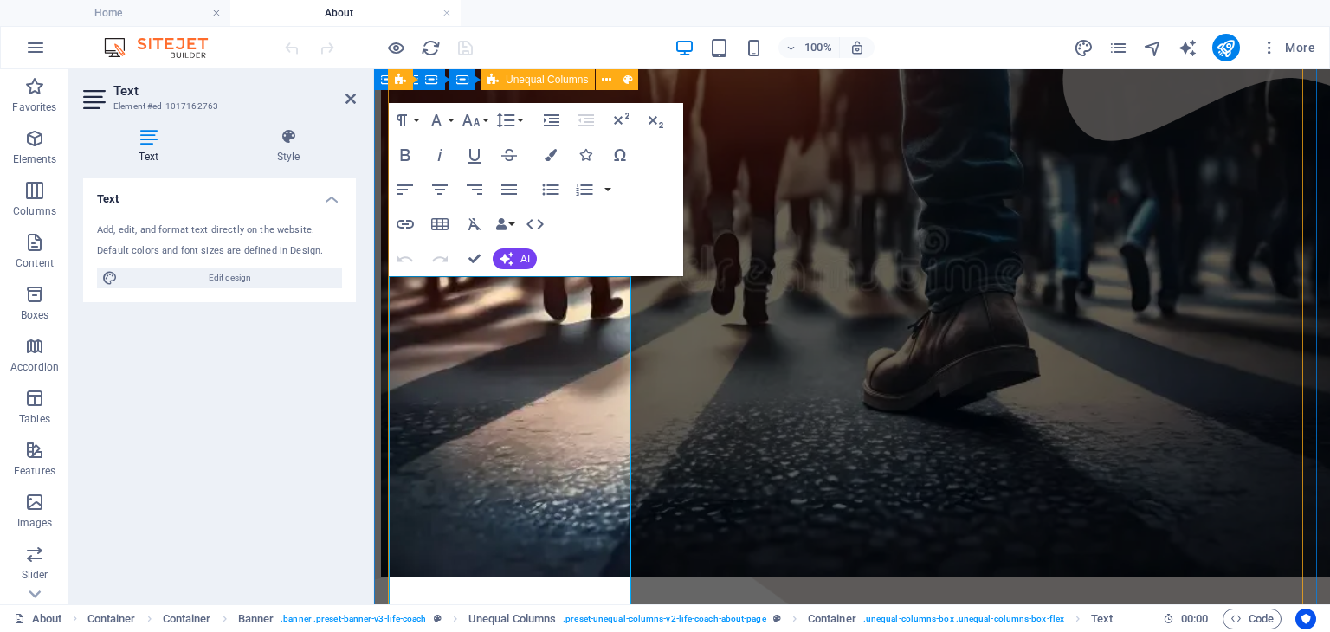
scroll to position [384, 0]
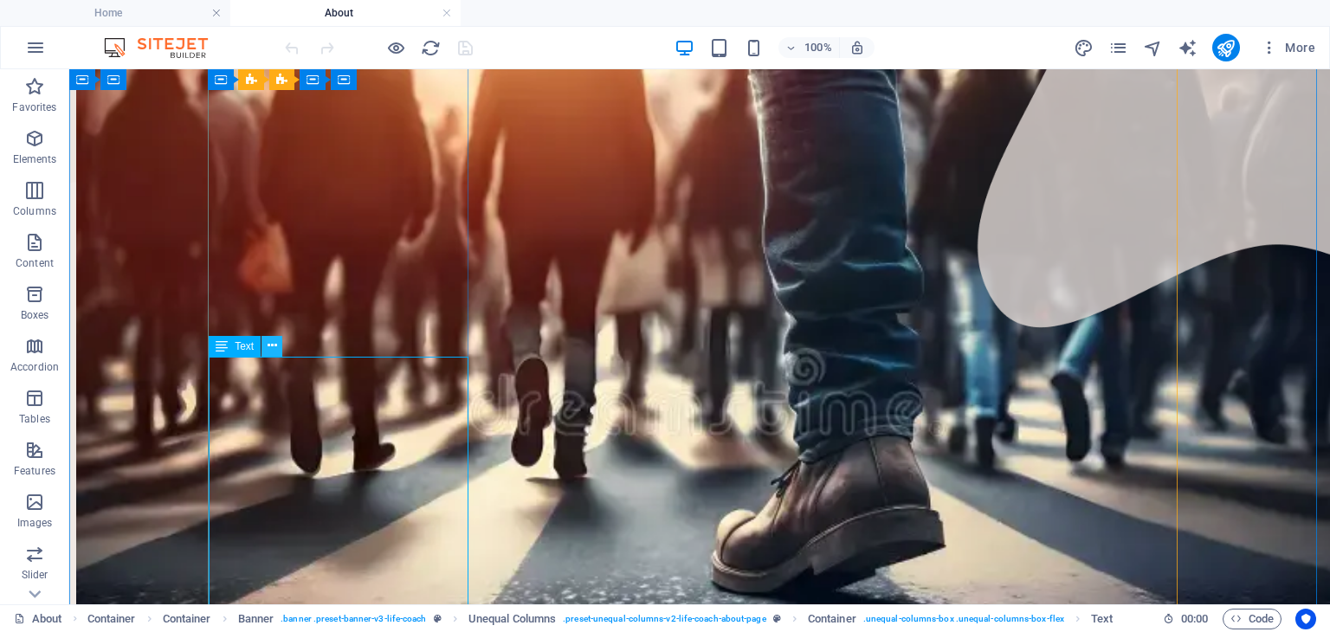
click at [277, 351] on button at bounding box center [272, 346] width 21 height 21
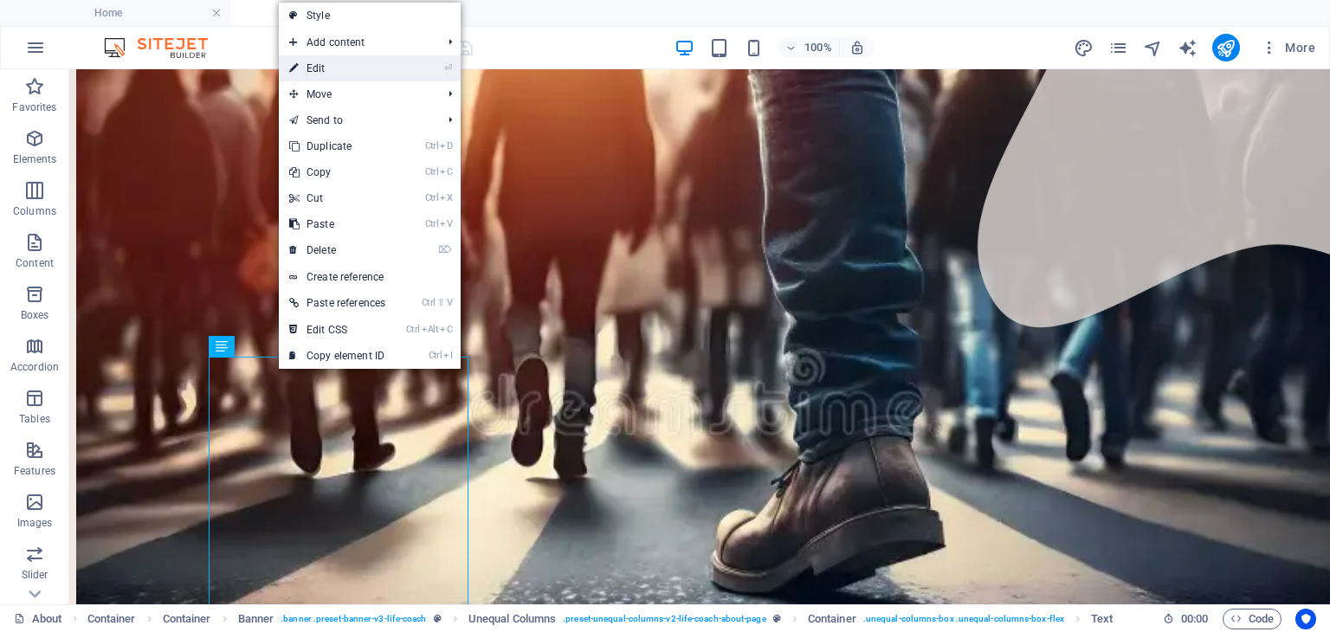
click at [333, 68] on link "⏎ Edit" at bounding box center [337, 68] width 117 height 26
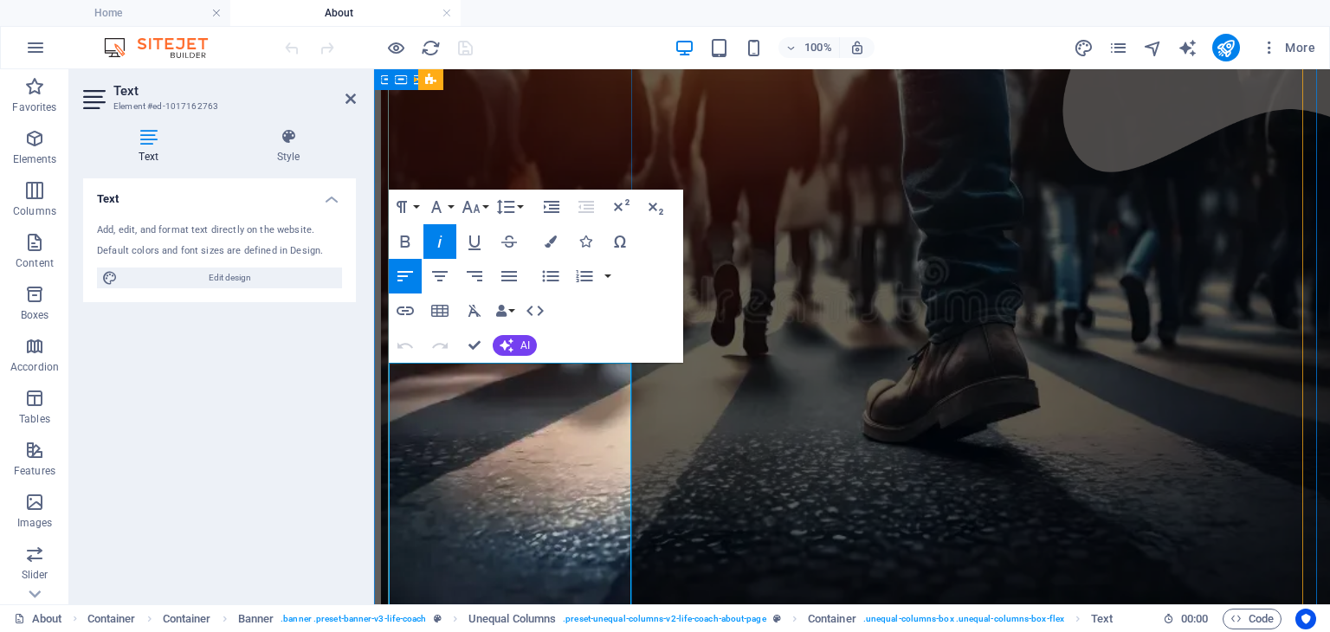
drag, startPoint x: 394, startPoint y: 381, endPoint x: 398, endPoint y: 434, distance: 53.0
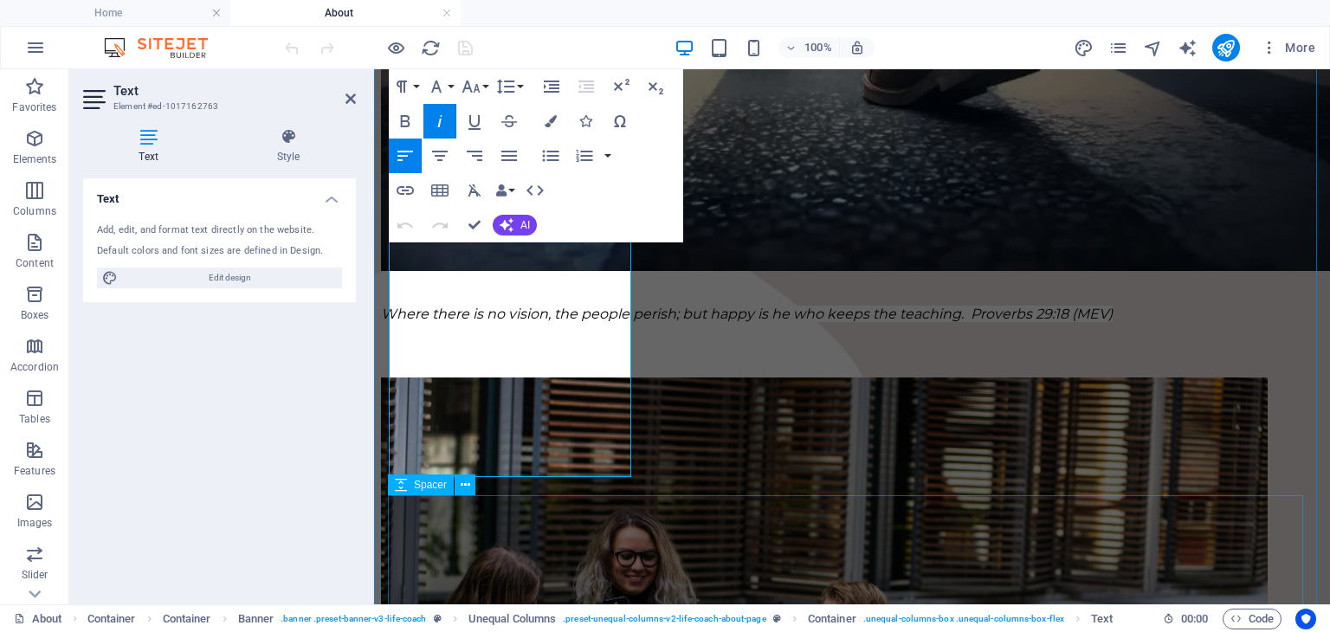
scroll to position [1084, 0]
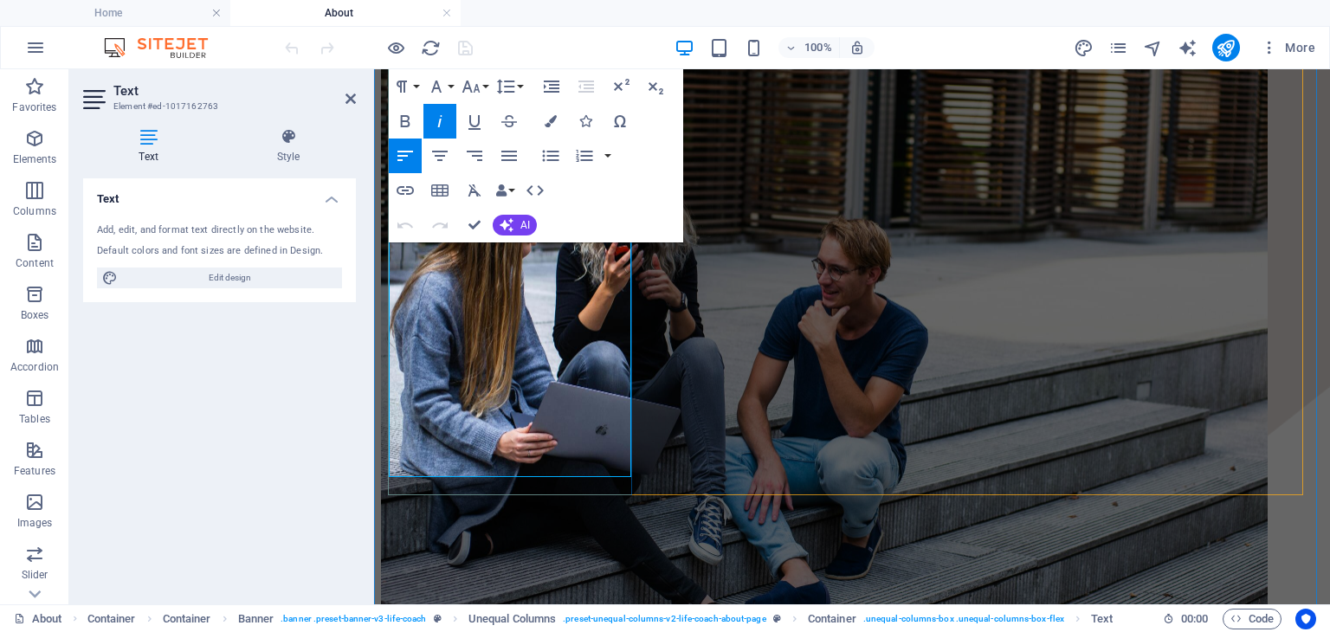
drag, startPoint x: 392, startPoint y: 376, endPoint x: 888, endPoint y: 311, distance: 500.4
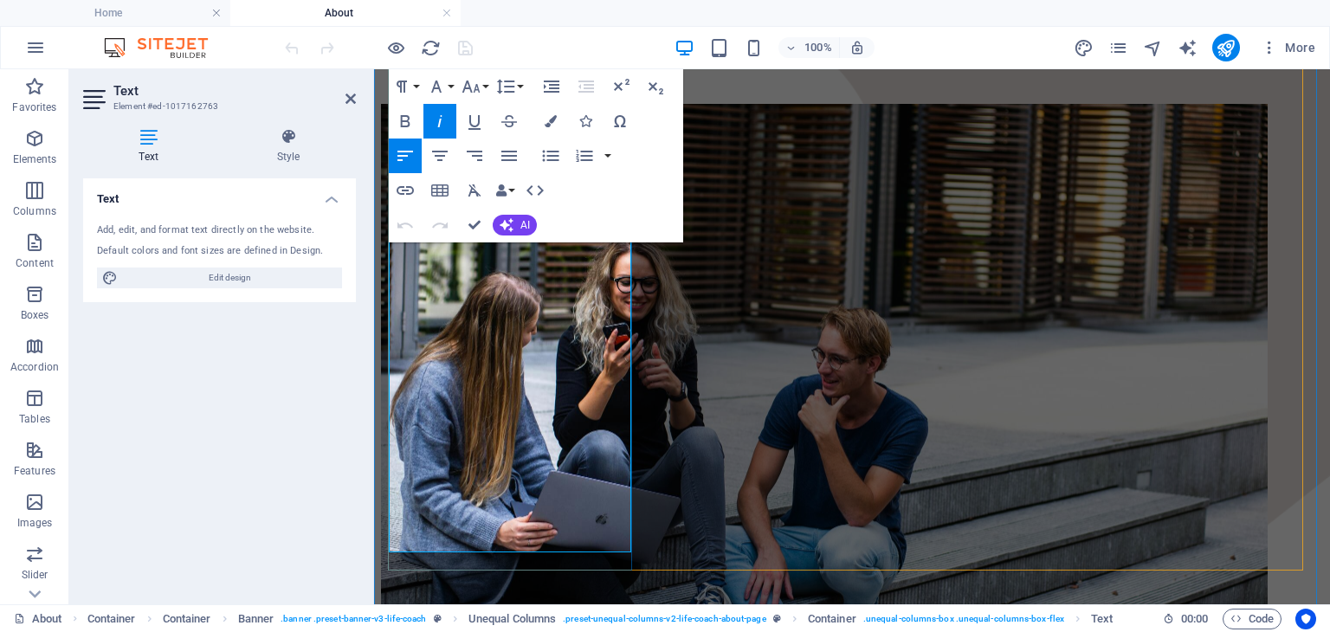
scroll to position [911, 0]
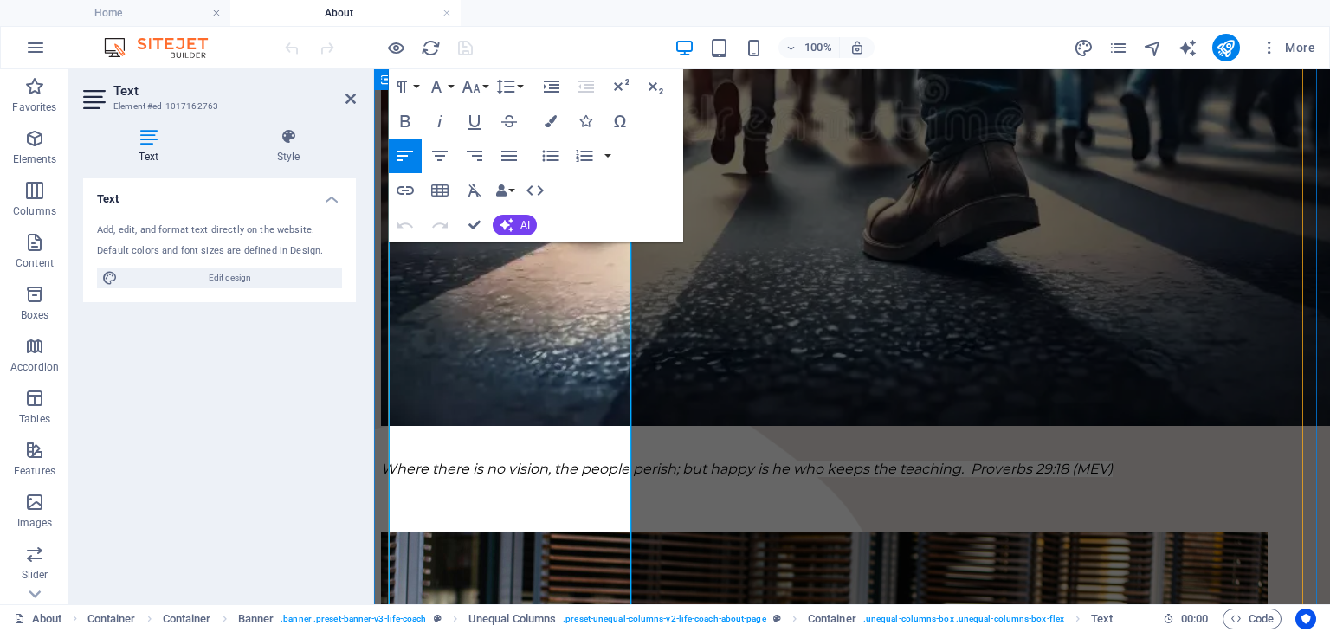
scroll to position [586, 0]
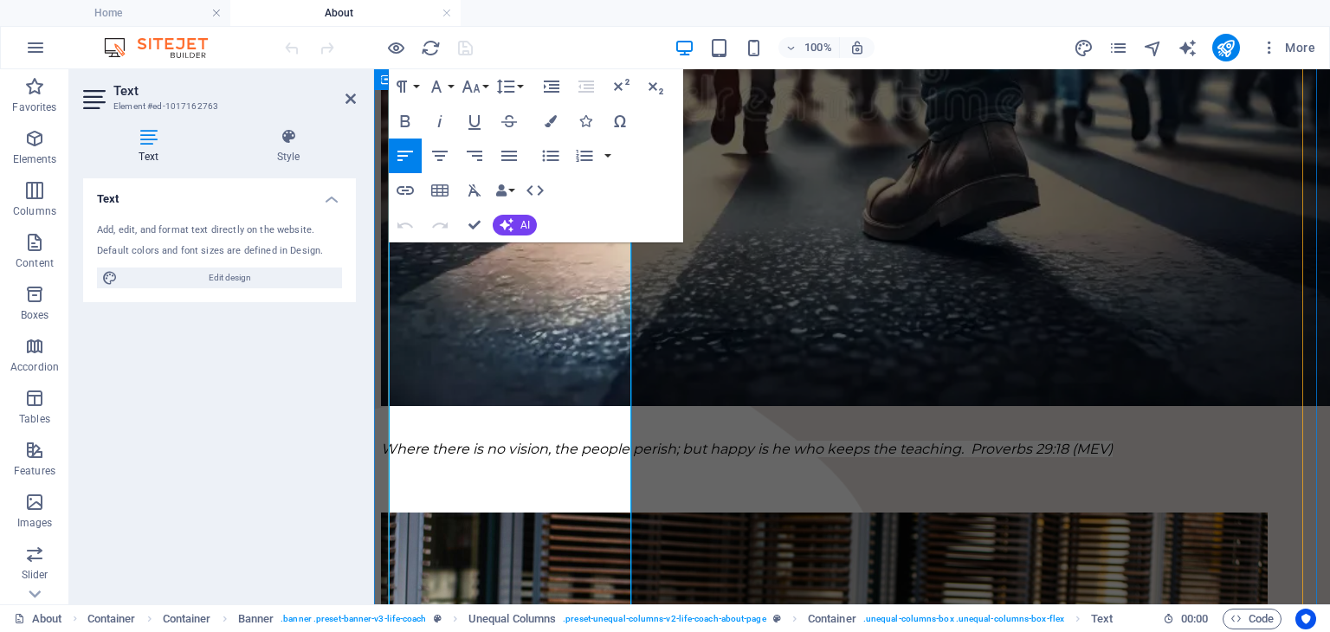
drag, startPoint x: 391, startPoint y: 287, endPoint x: 547, endPoint y: 558, distance: 311.9
click at [485, 87] on button "Font Size" at bounding box center [474, 86] width 33 height 35
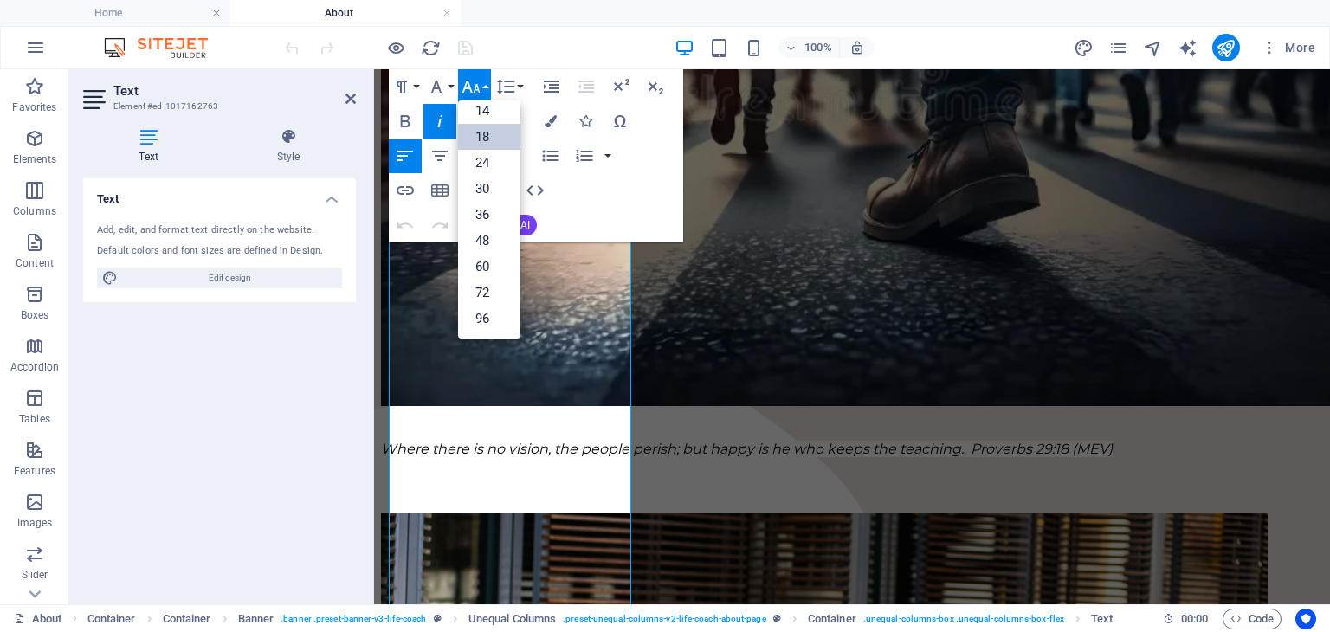
scroll to position [139, 0]
click at [502, 114] on link "14" at bounding box center [489, 112] width 62 height 26
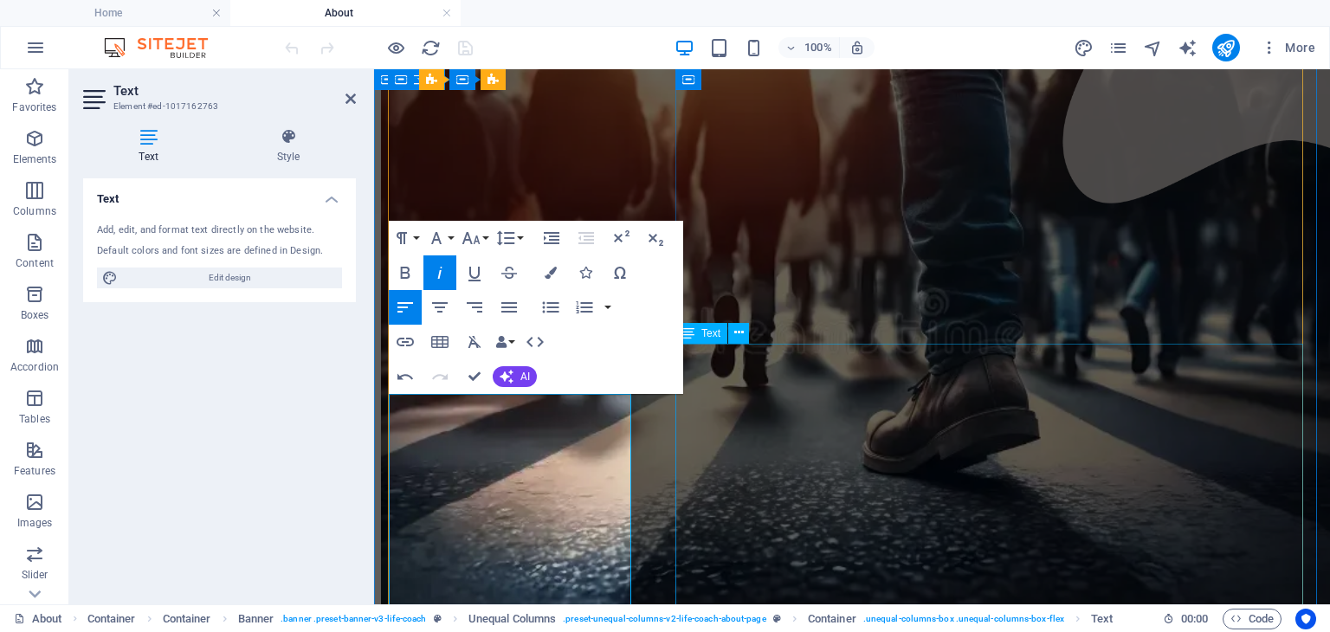
scroll to position [326, 0]
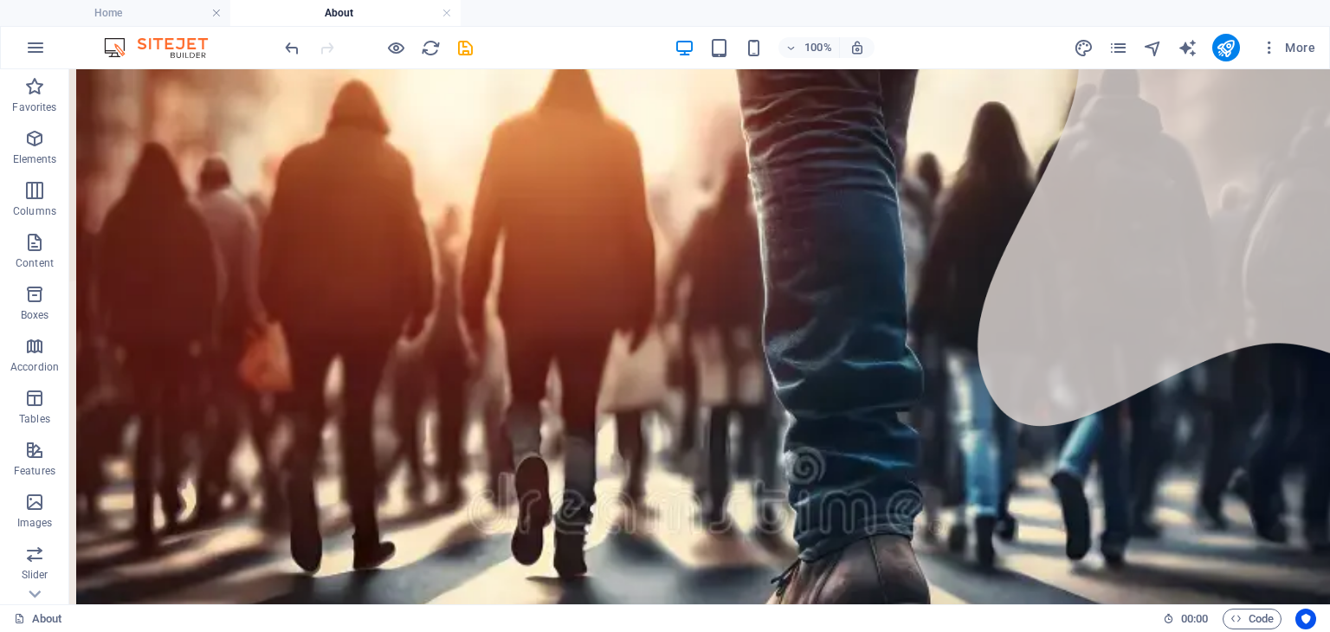
scroll to position [321, 0]
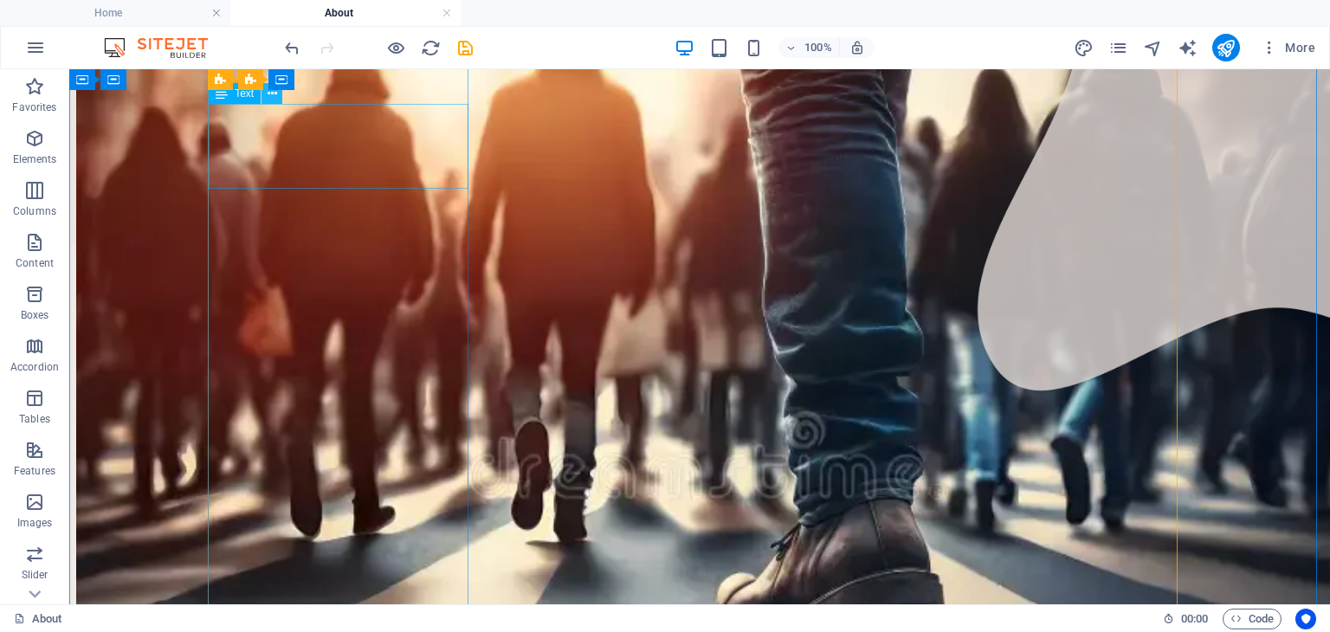
click at [276, 99] on icon at bounding box center [273, 94] width 10 height 18
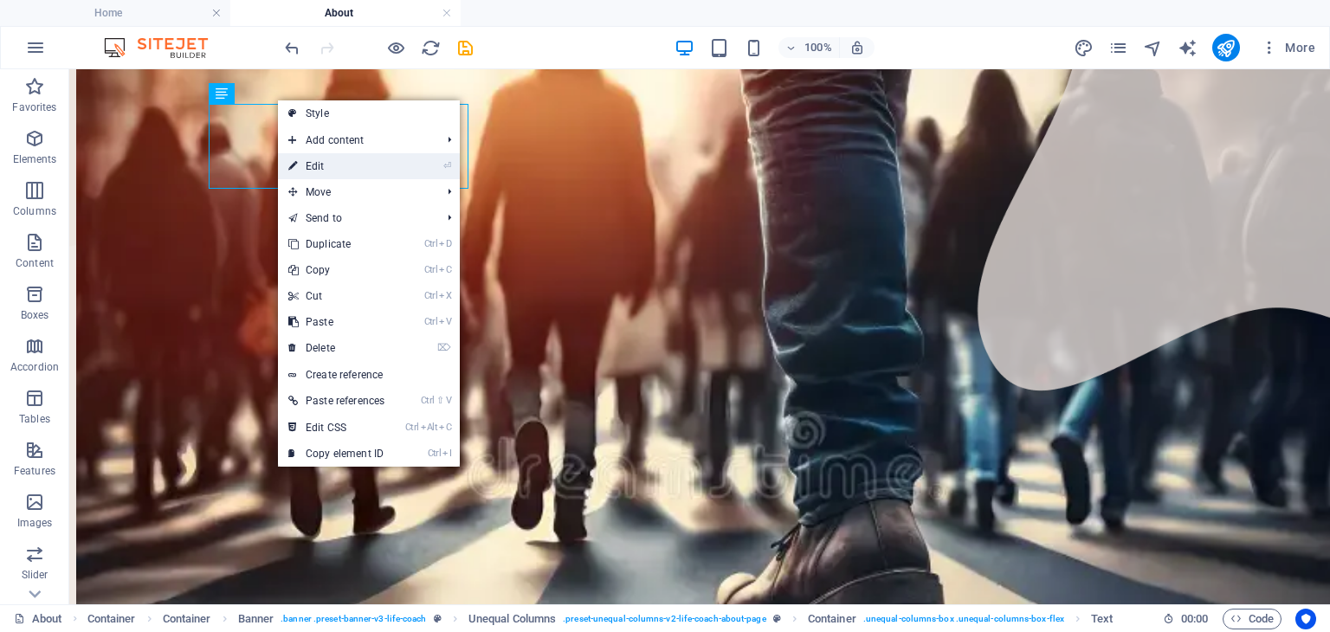
click at [313, 165] on link "⏎ Edit" at bounding box center [336, 166] width 117 height 26
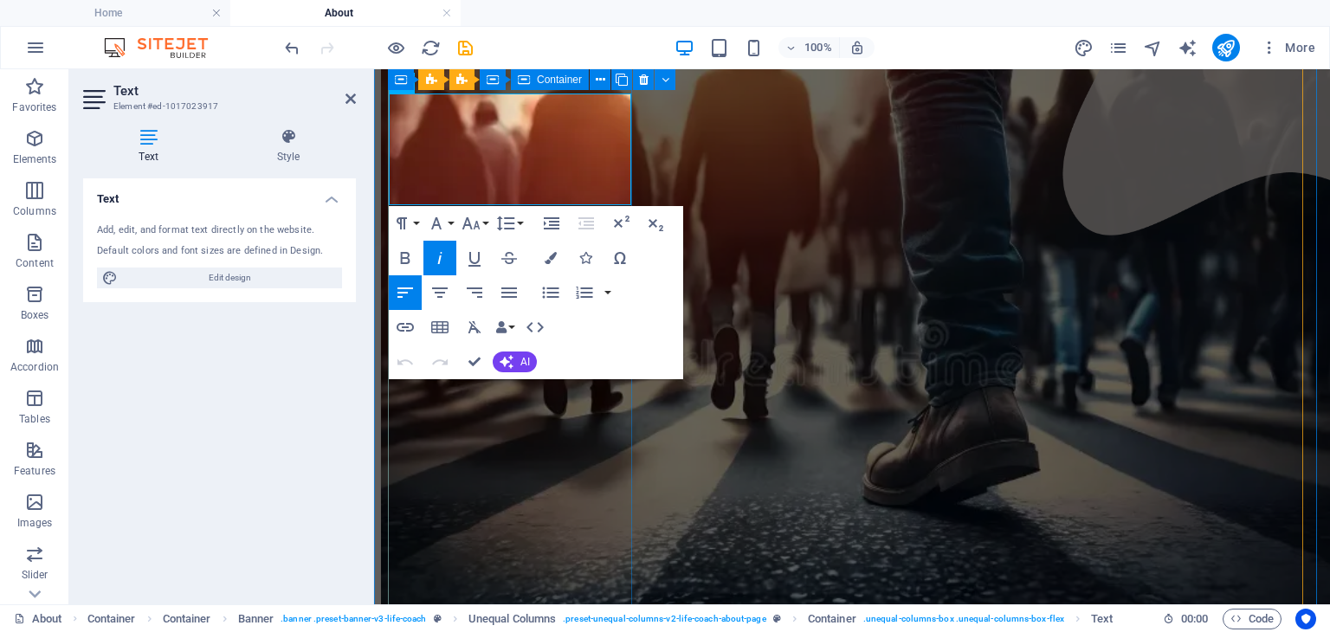
drag, startPoint x: 455, startPoint y: 188, endPoint x: 388, endPoint y: 113, distance: 100.6
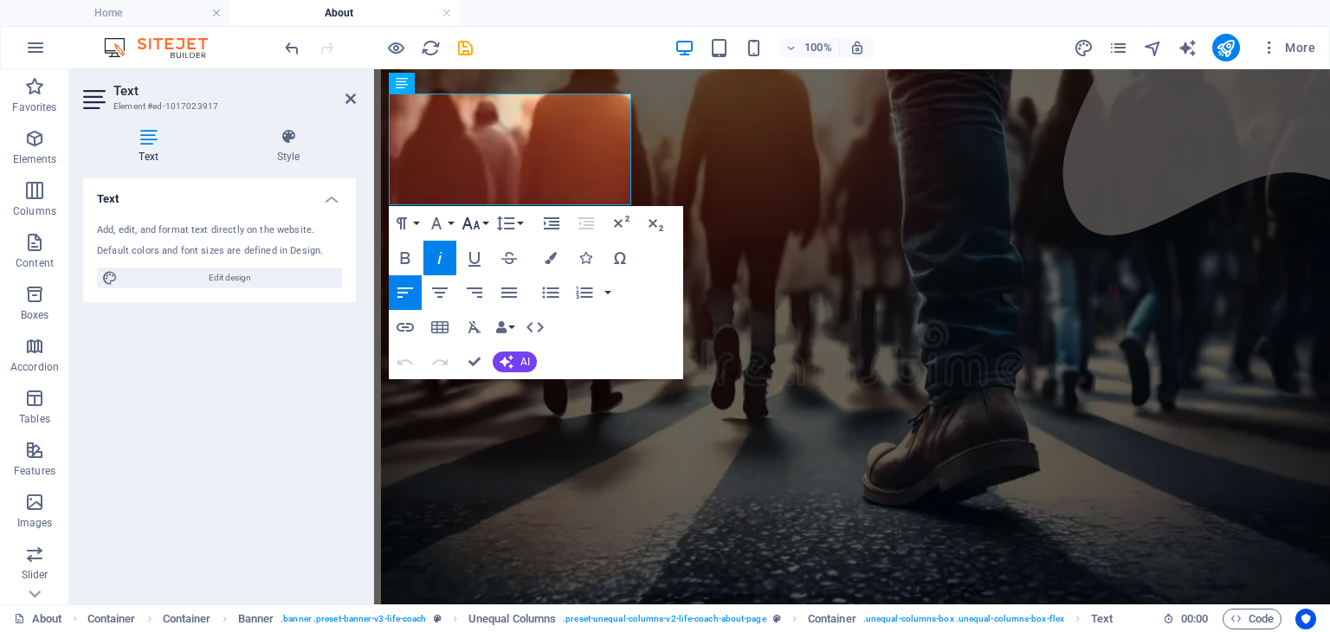
click at [488, 223] on button "Font Size" at bounding box center [474, 223] width 33 height 35
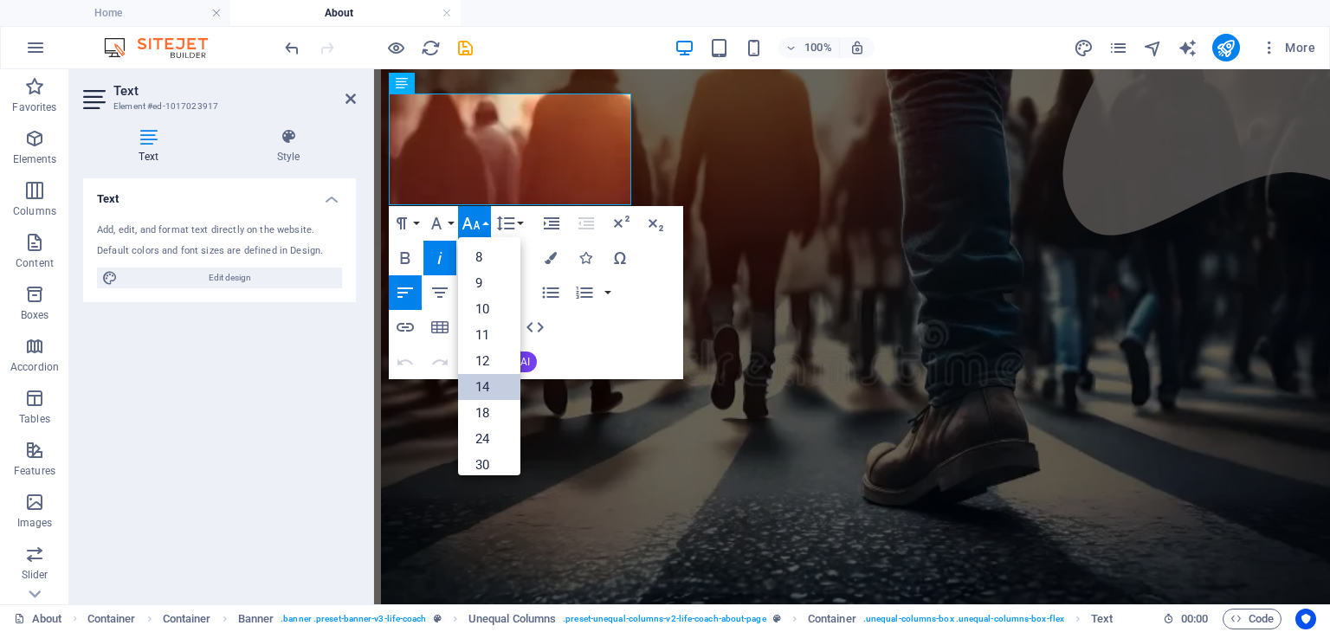
click at [496, 384] on link "14" at bounding box center [489, 387] width 62 height 26
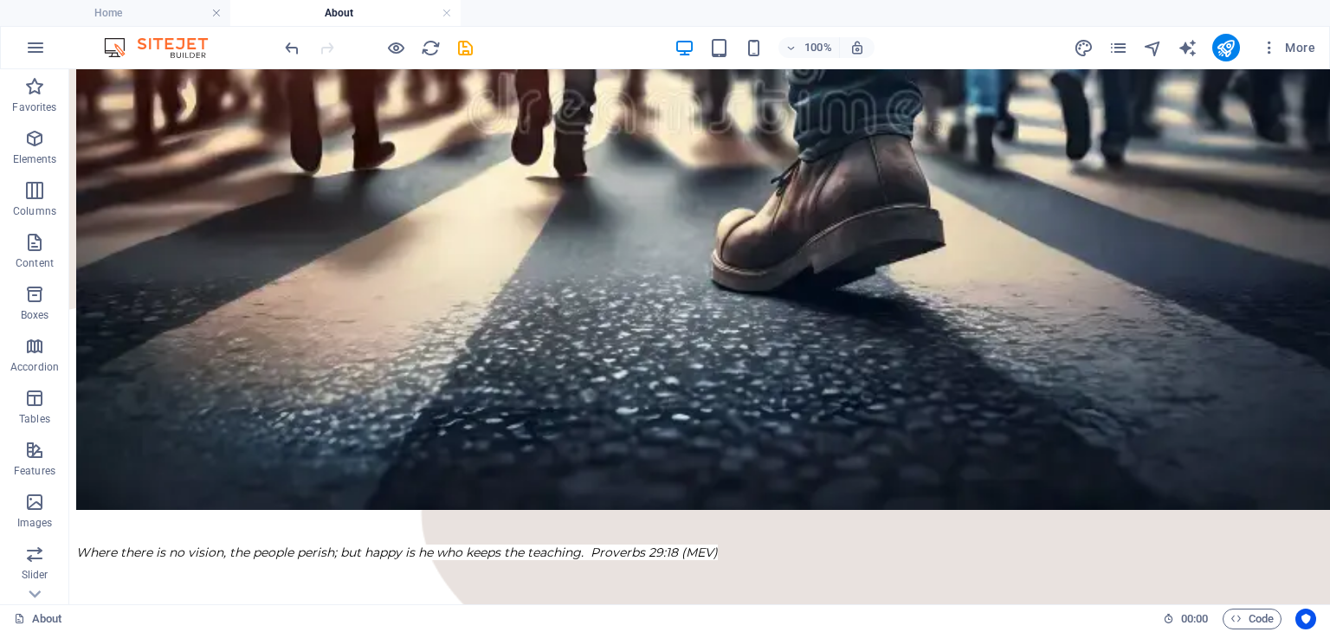
scroll to position [681, 0]
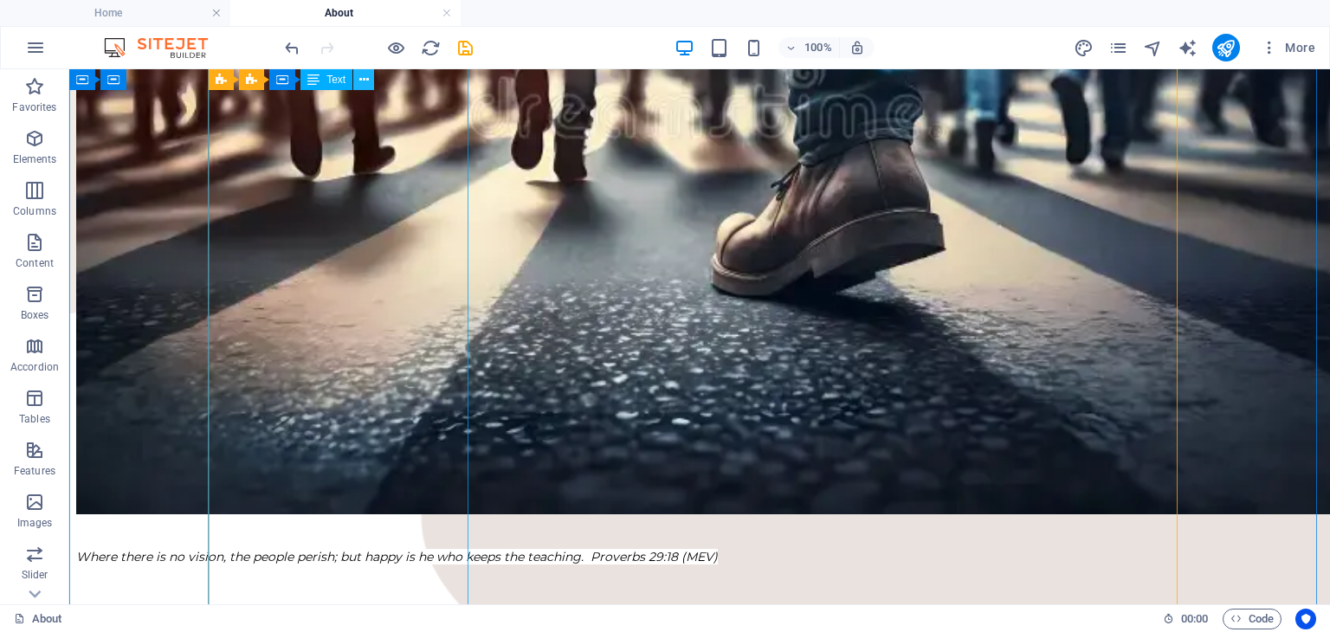
click at [369, 79] on button at bounding box center [363, 79] width 21 height 21
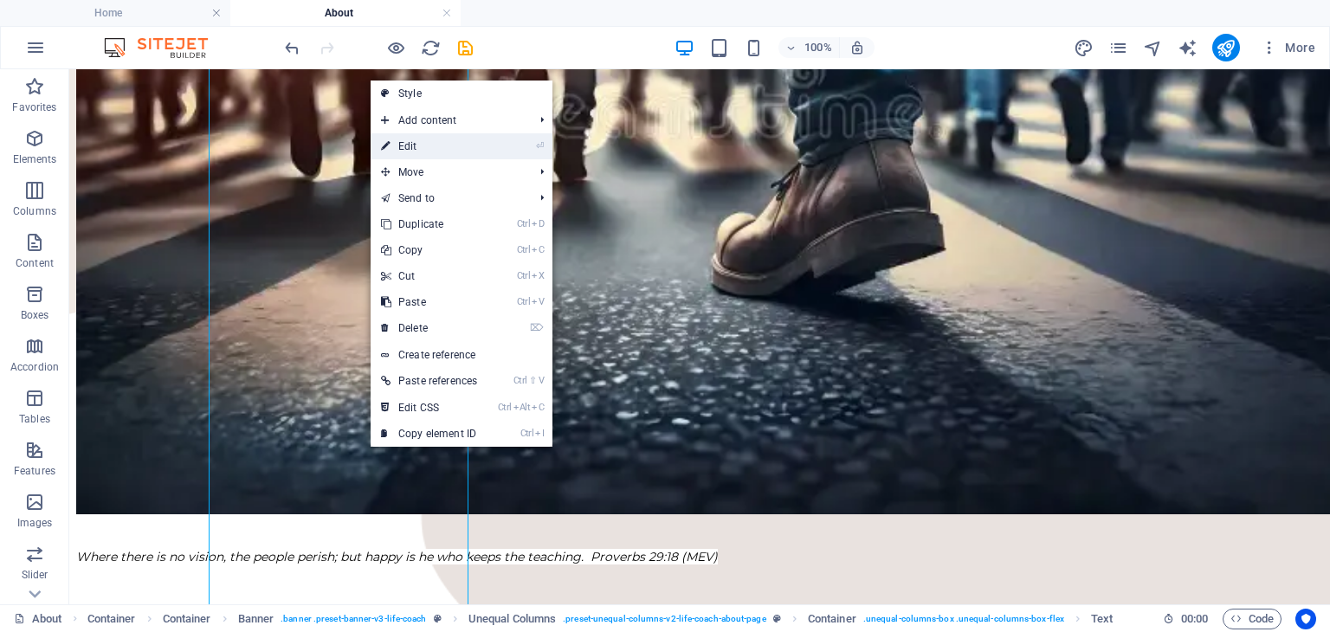
click at [396, 143] on link "⏎ Edit" at bounding box center [429, 146] width 117 height 26
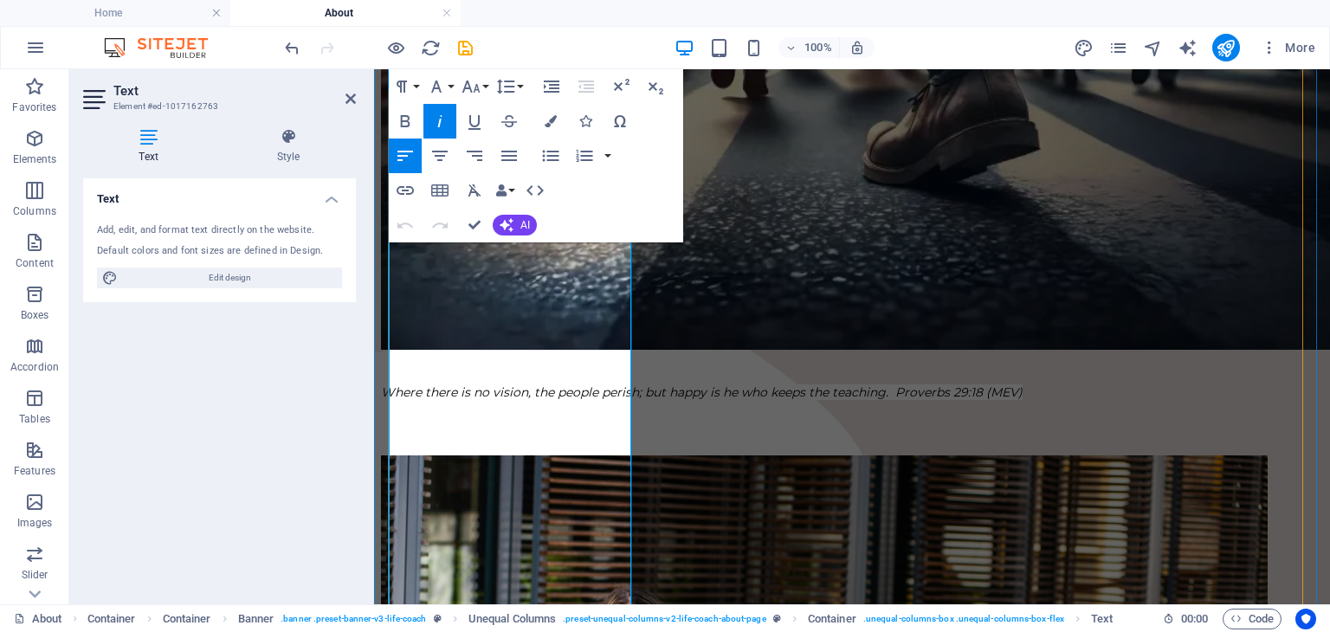
scroll to position [729, 0]
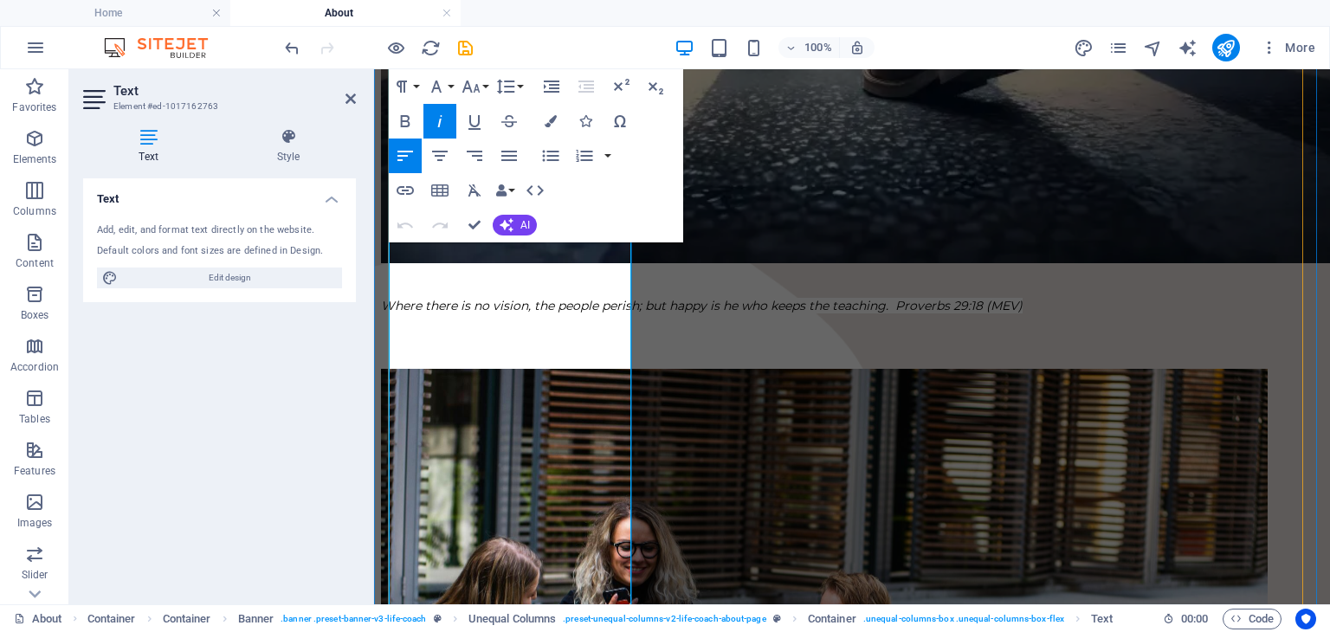
drag, startPoint x: 585, startPoint y: 421, endPoint x: 391, endPoint y: 351, distance: 207.1
click at [481, 81] on button "Font Size" at bounding box center [474, 86] width 33 height 35
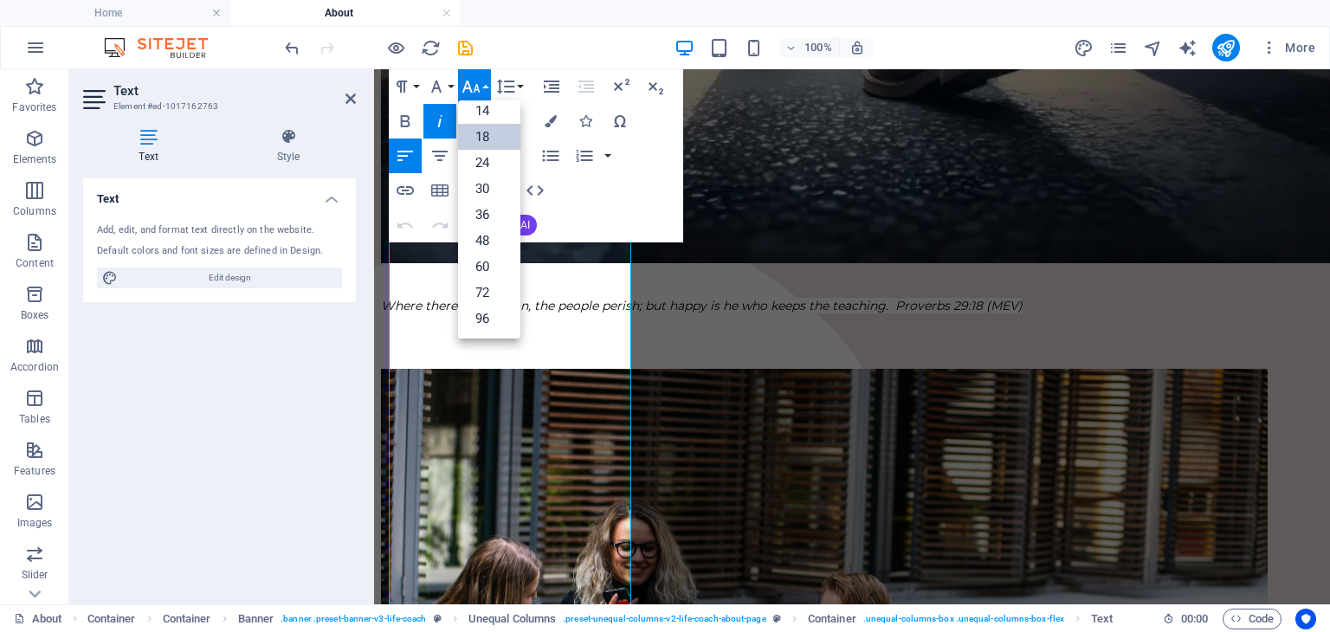
scroll to position [139, 0]
click at [499, 129] on link "18" at bounding box center [489, 138] width 62 height 26
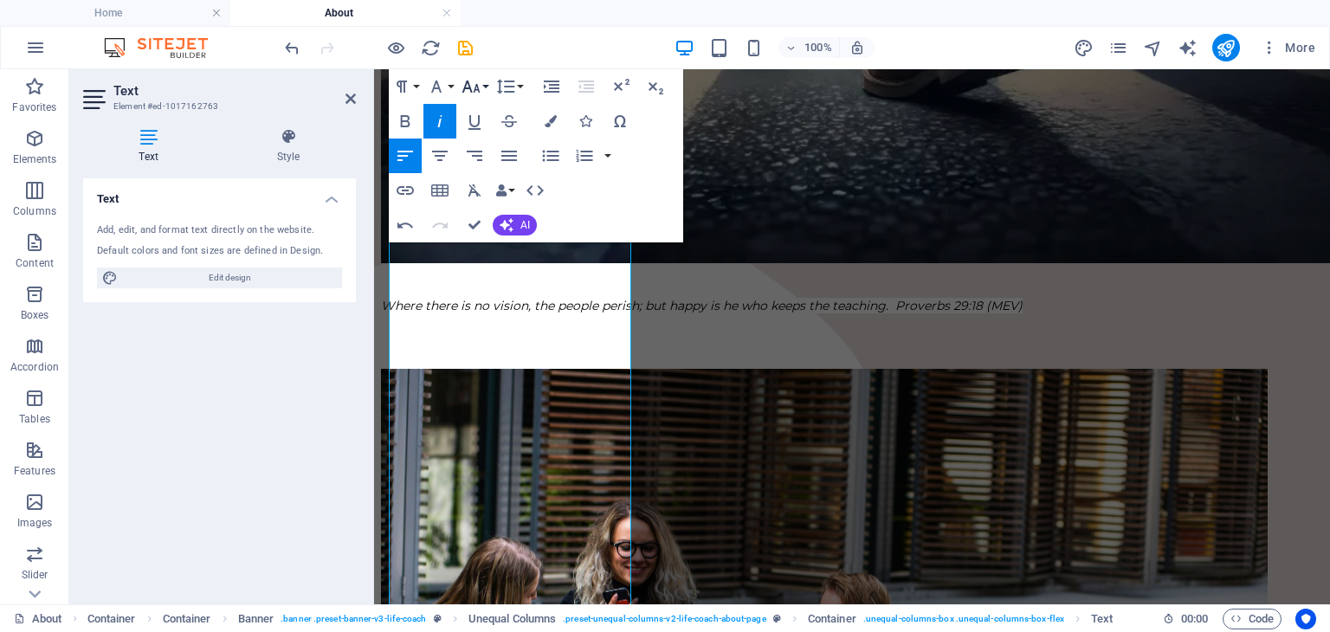
click at [486, 84] on button "Font Size" at bounding box center [474, 86] width 33 height 35
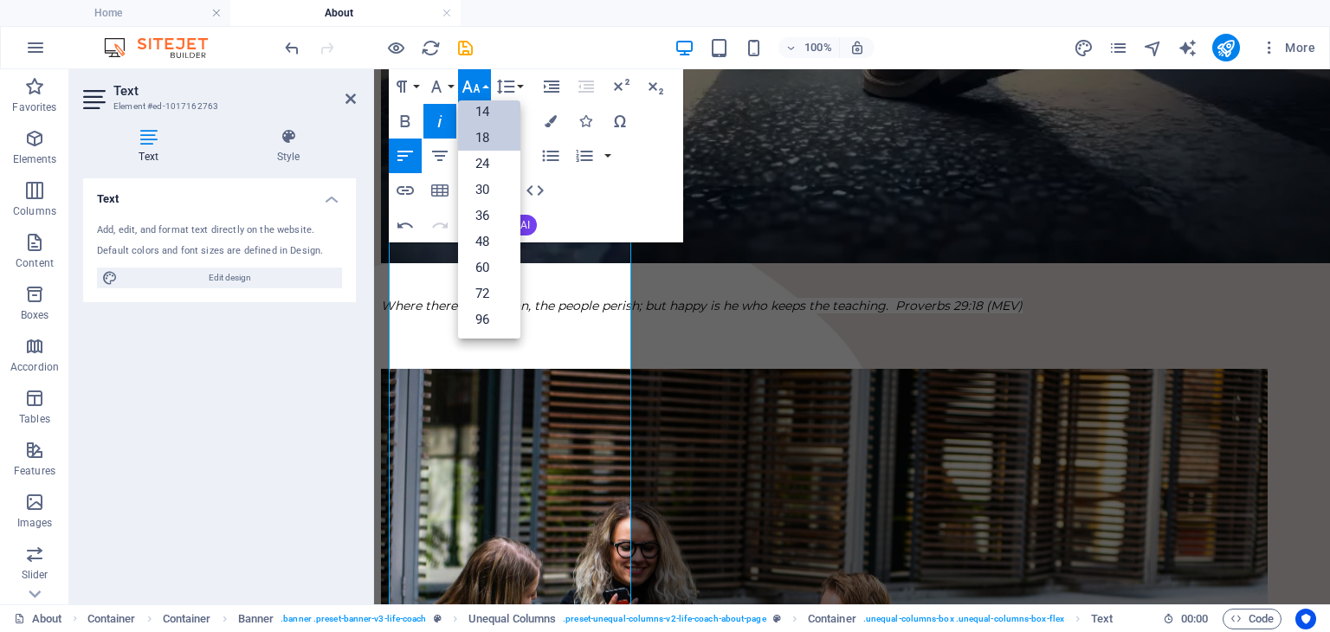
click at [489, 103] on link "14" at bounding box center [489, 112] width 62 height 26
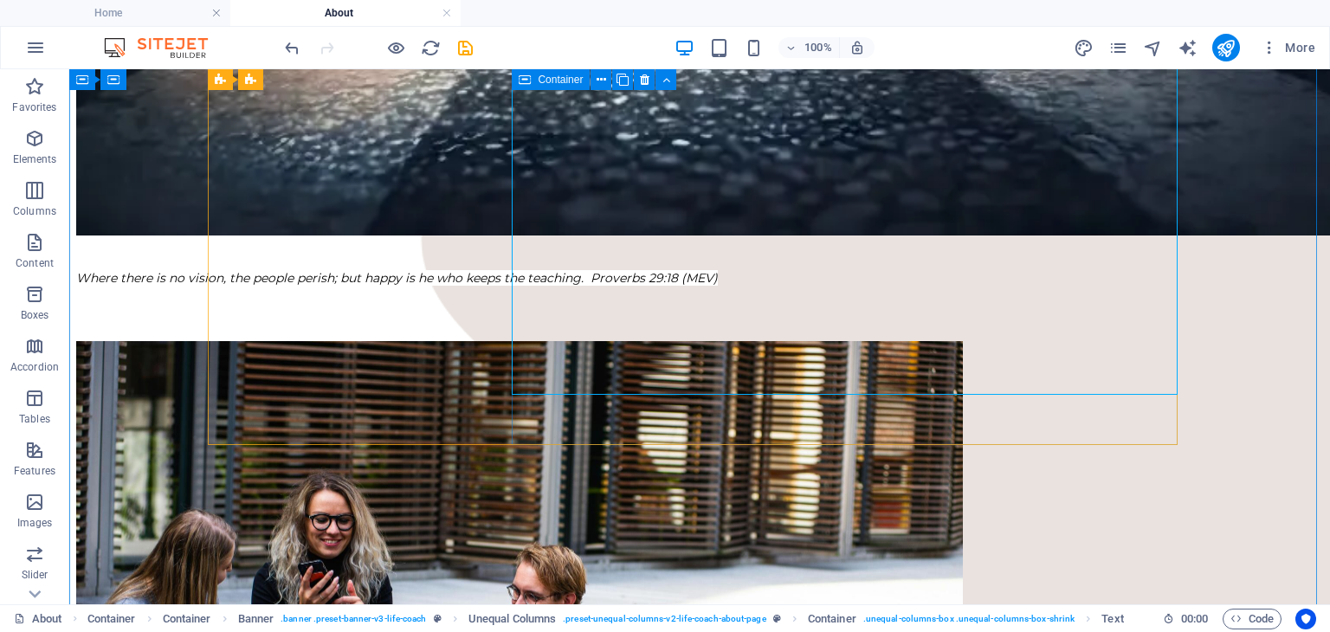
scroll to position [925, 0]
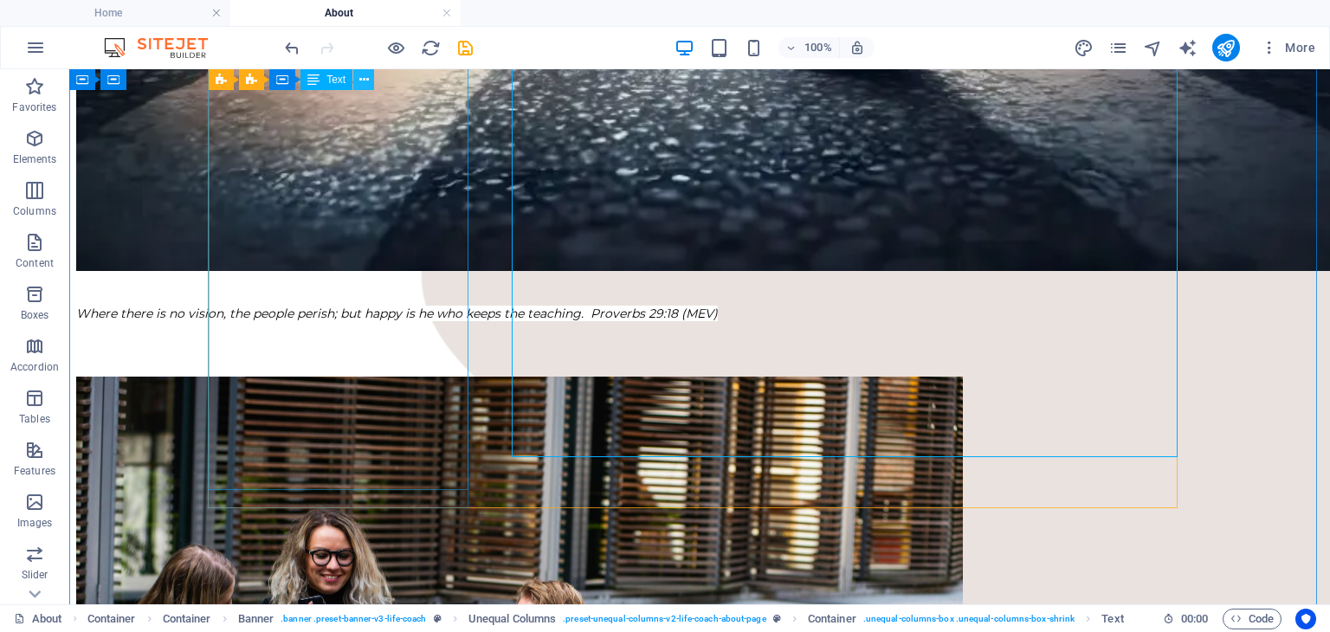
click at [360, 81] on icon at bounding box center [364, 80] width 10 height 18
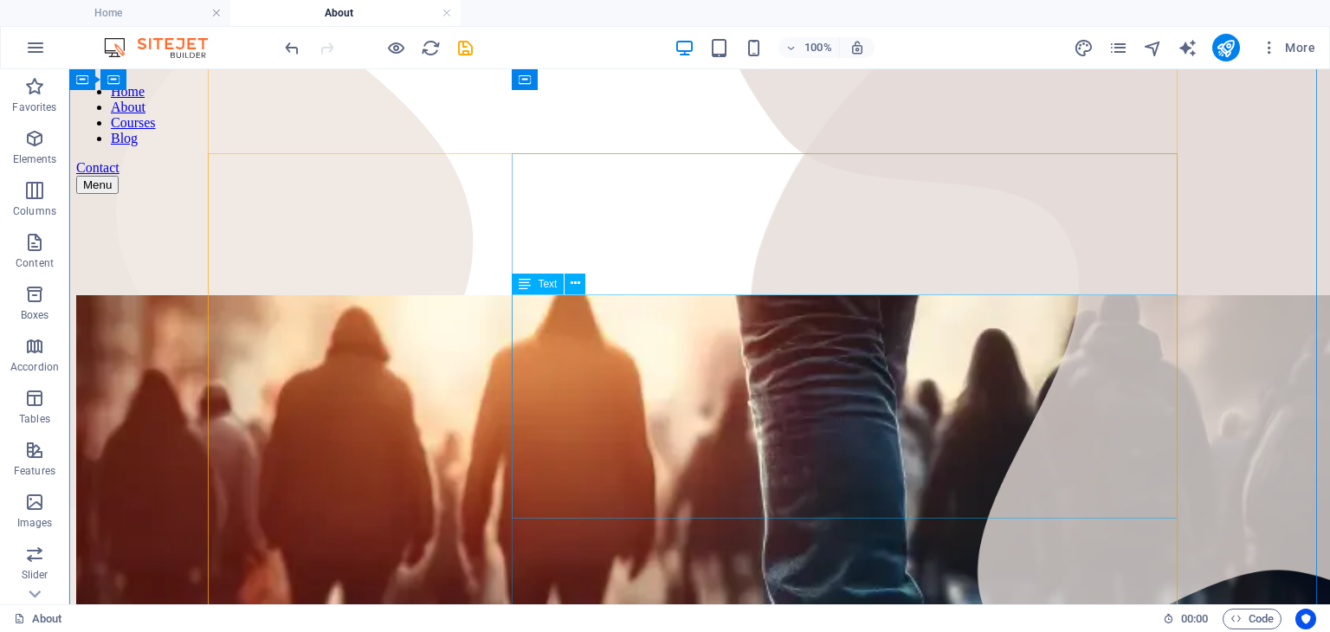
scroll to position [59, 0]
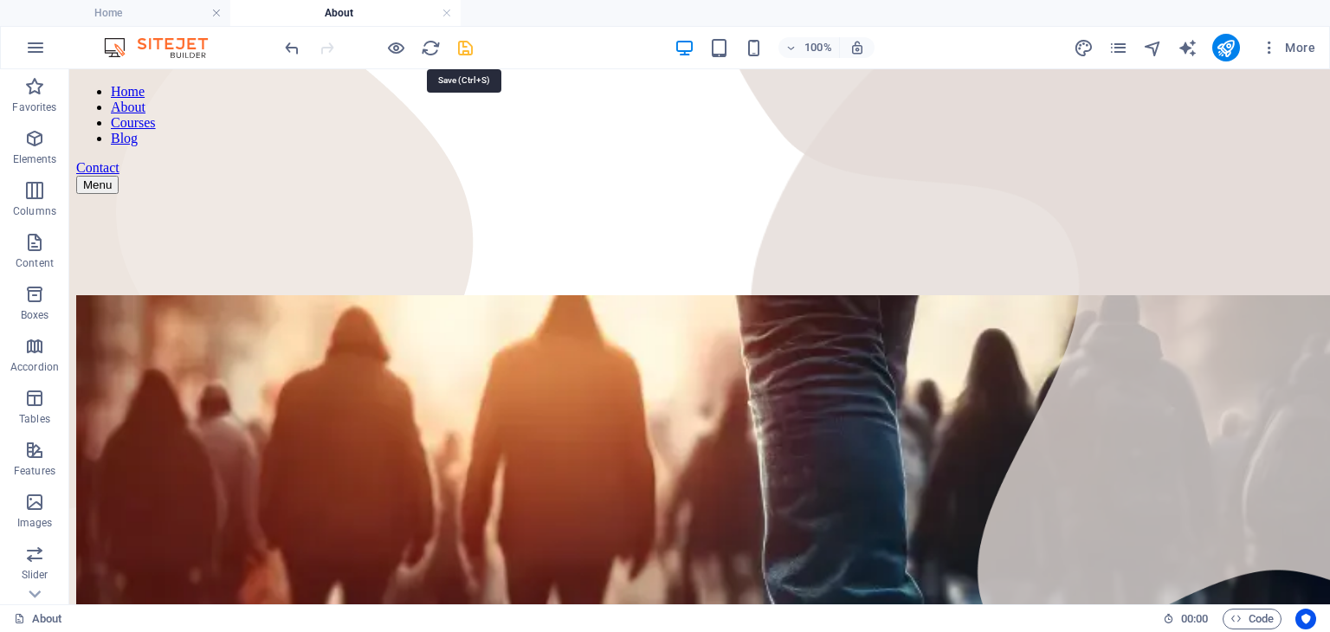
click at [467, 54] on icon "save" at bounding box center [465, 48] width 20 height 20
click at [1126, 48] on icon "pages" at bounding box center [1118, 48] width 20 height 20
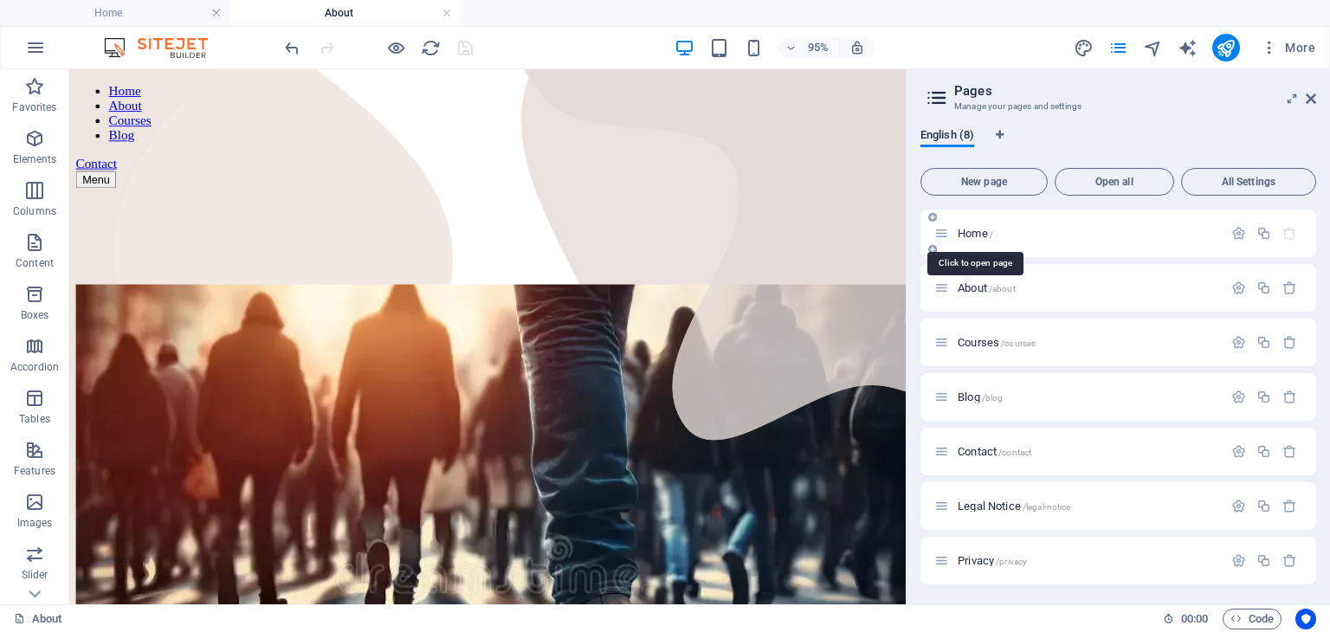
click at [984, 236] on span "Home /" at bounding box center [976, 233] width 36 height 13
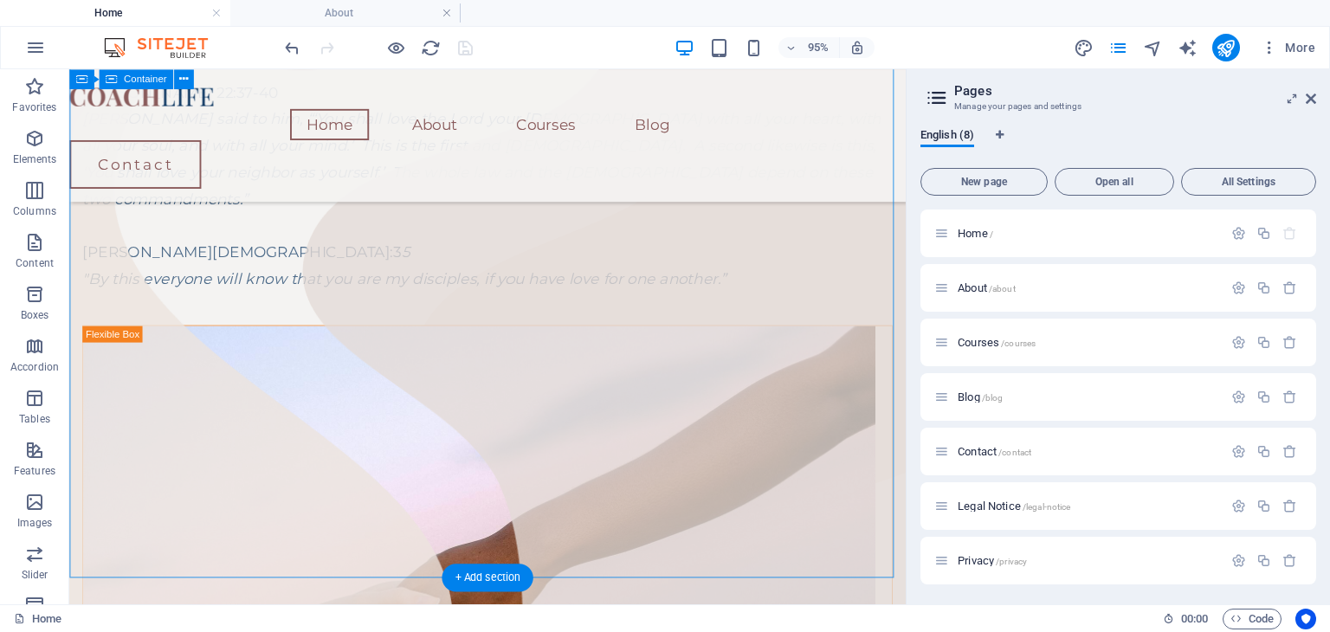
scroll to position [308, 0]
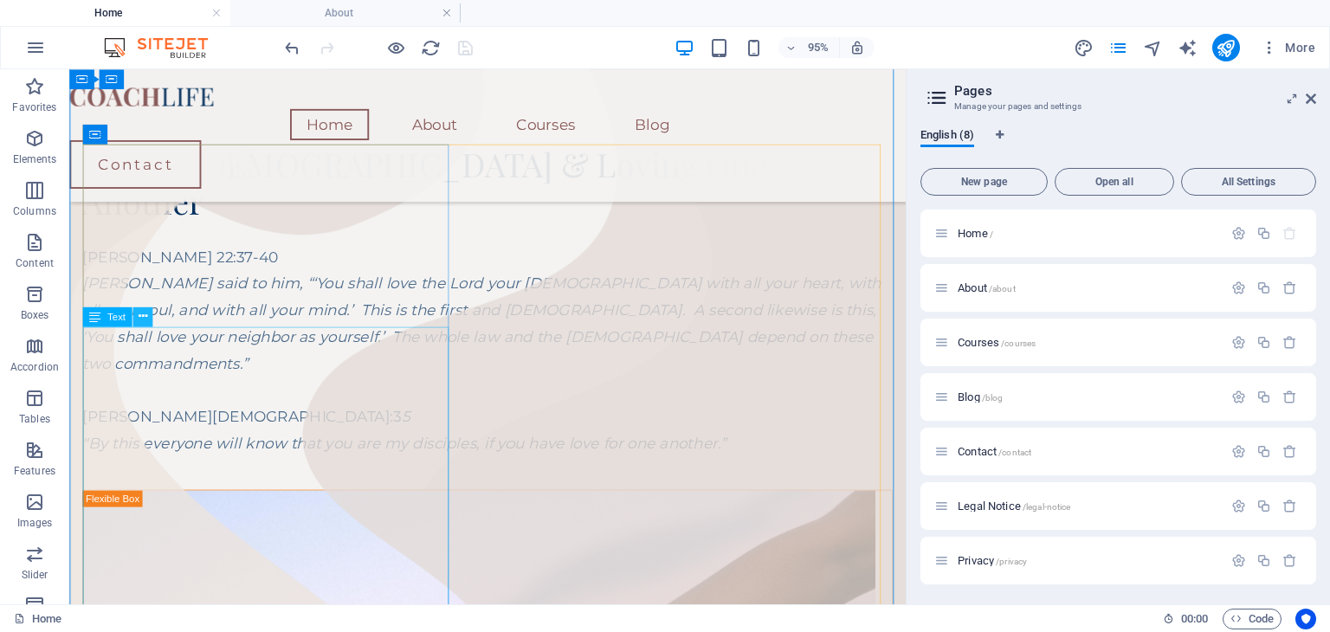
click at [146, 315] on icon at bounding box center [142, 316] width 9 height 17
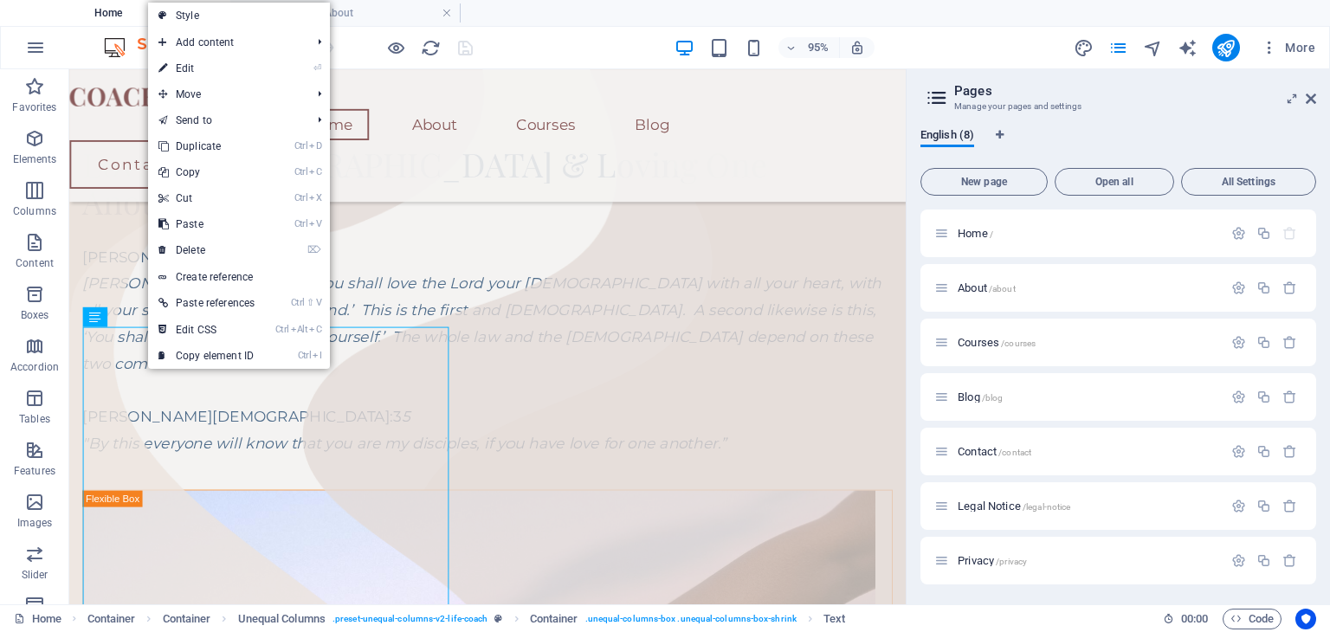
click at [255, 64] on link "⏎ Edit" at bounding box center [206, 68] width 117 height 26
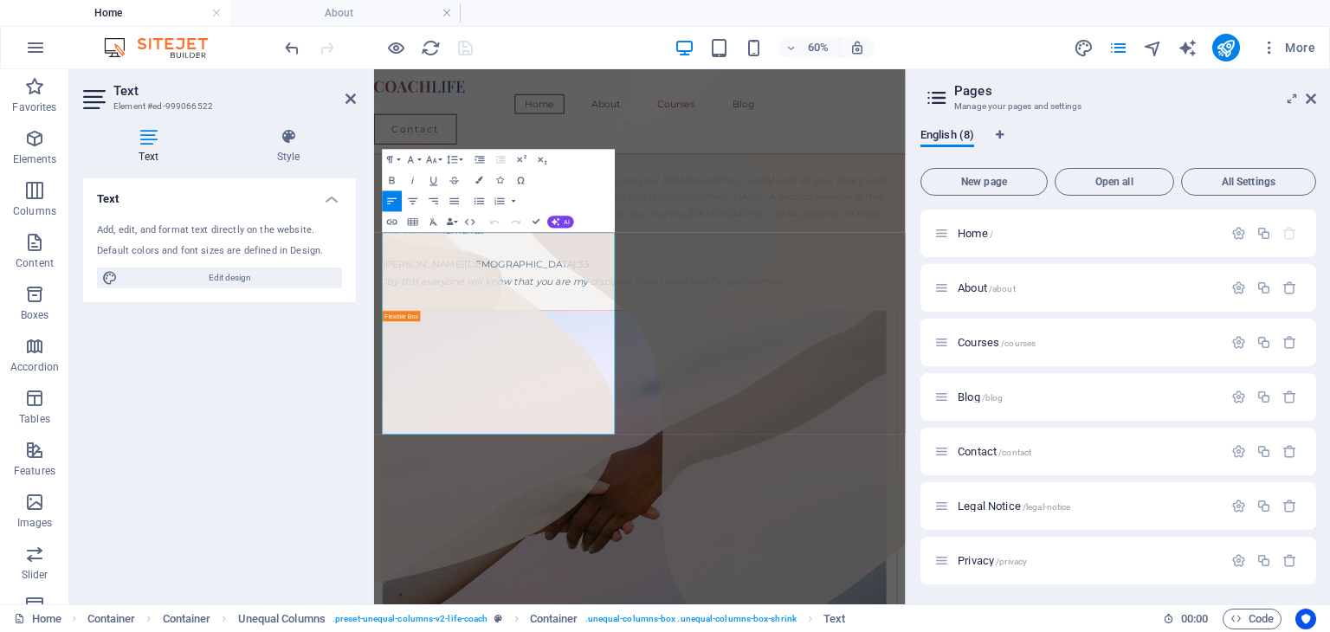
scroll to position [309, 0]
click at [441, 160] on button "Font Size" at bounding box center [434, 159] width 20 height 21
click at [298, 385] on div "Text Add, edit, and format text directly on the website. Default colors and fon…" at bounding box center [219, 384] width 273 height 412
drag, startPoint x: 955, startPoint y: 286, endPoint x: 1062, endPoint y: 206, distance: 133.0
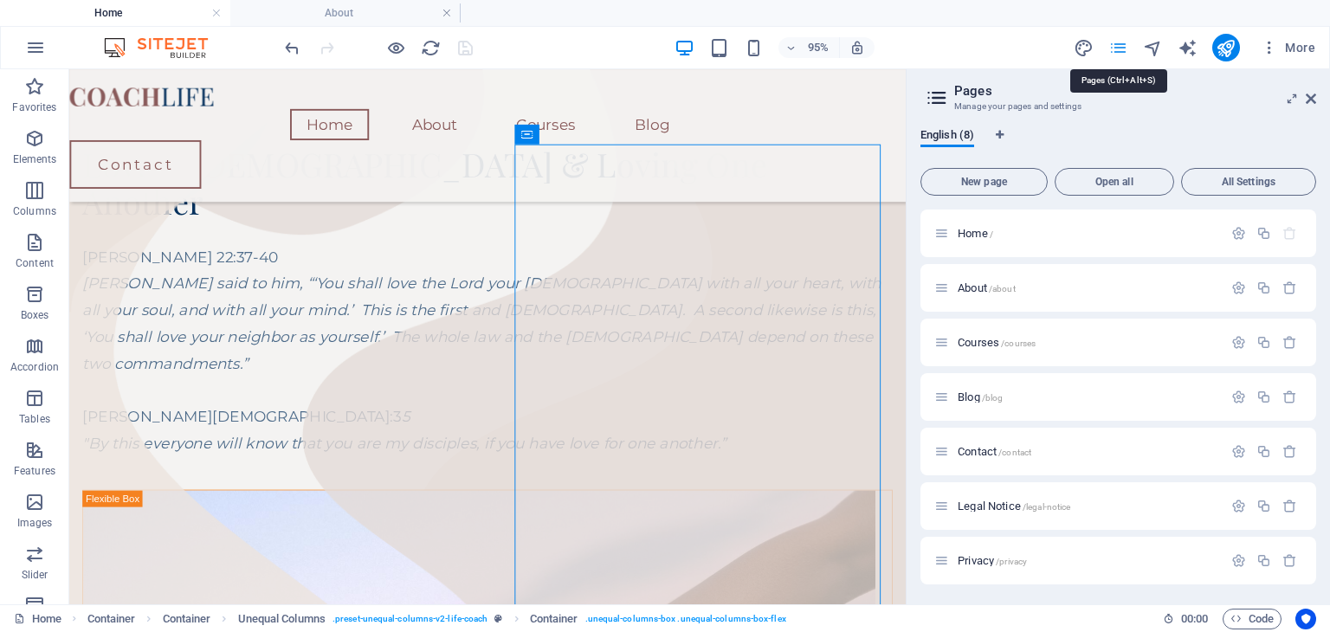
click at [1122, 49] on icon "pages" at bounding box center [1118, 48] width 20 height 20
click at [983, 287] on span "About /about" at bounding box center [987, 287] width 58 height 13
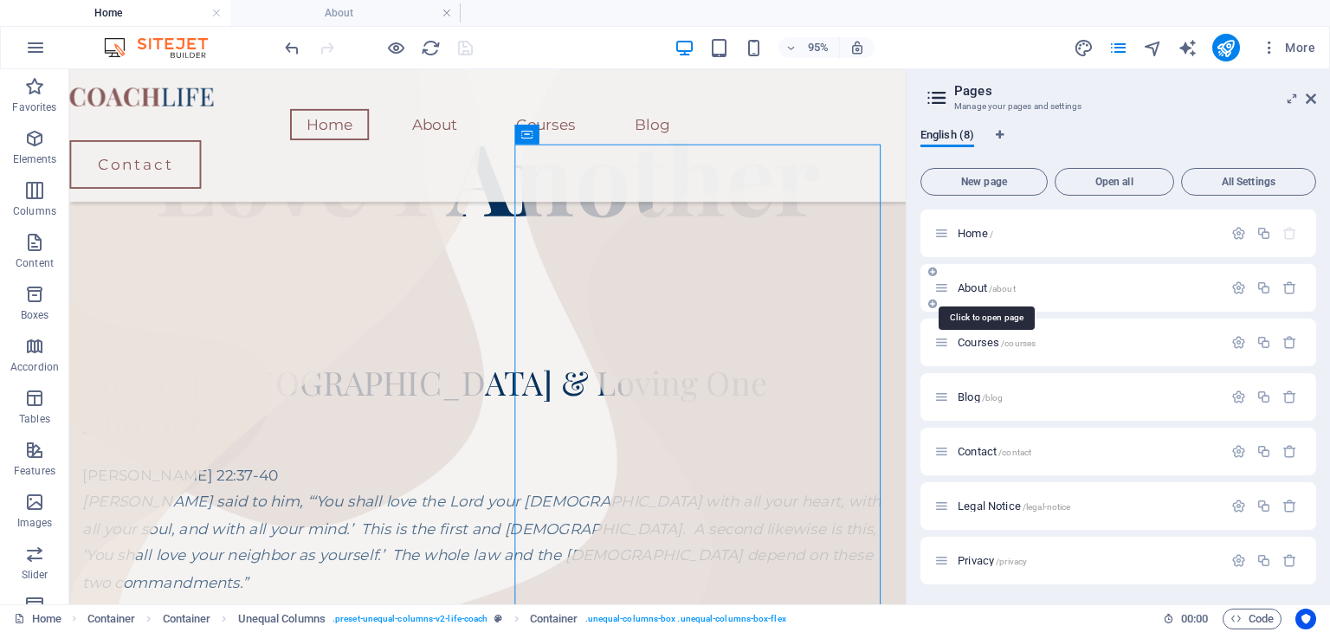
scroll to position [59, 0]
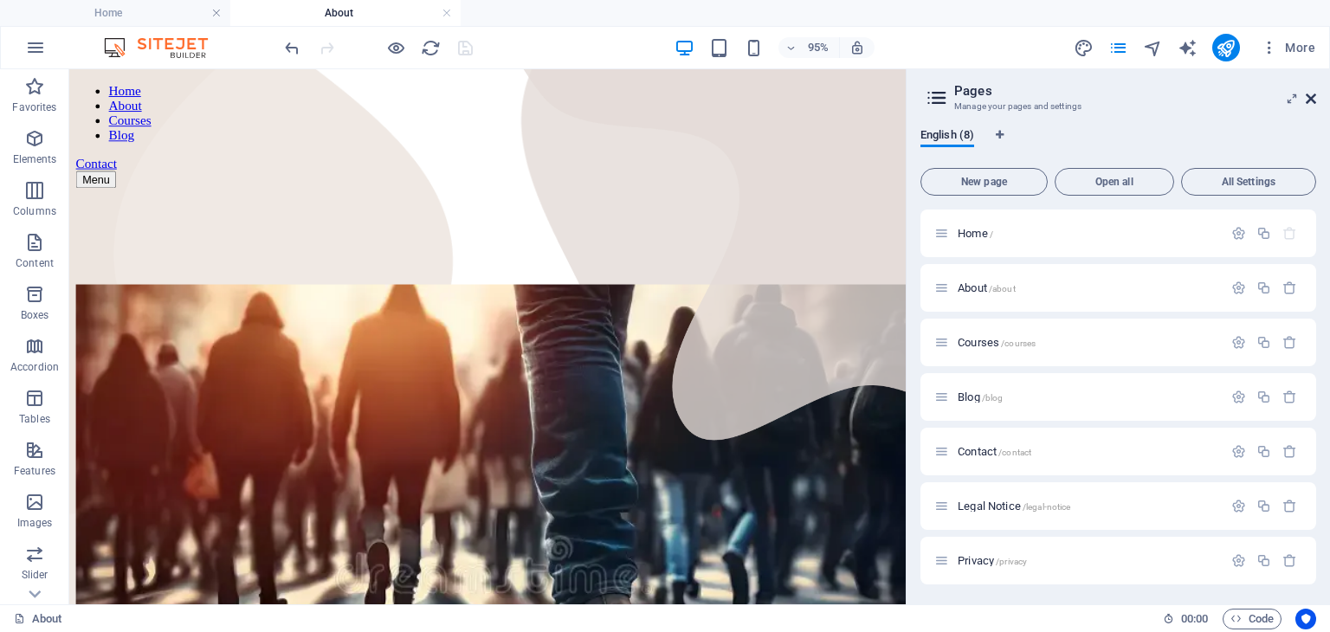
click at [1312, 99] on icon at bounding box center [1311, 99] width 10 height 14
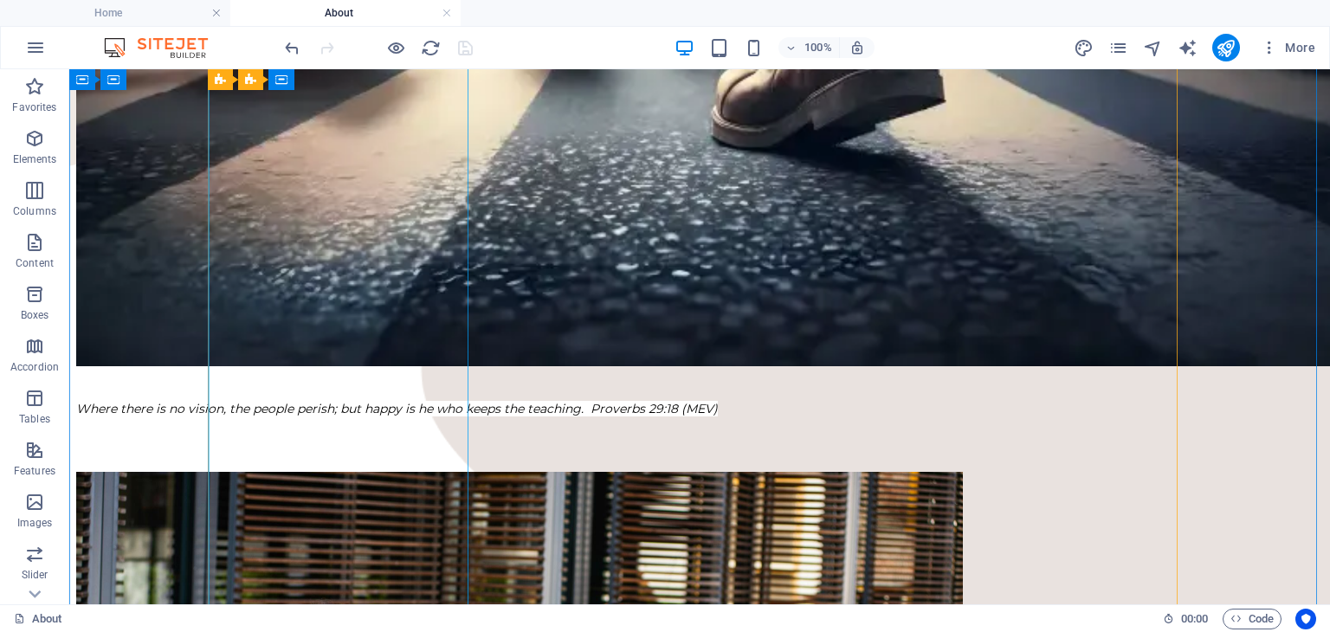
scroll to position [838, 0]
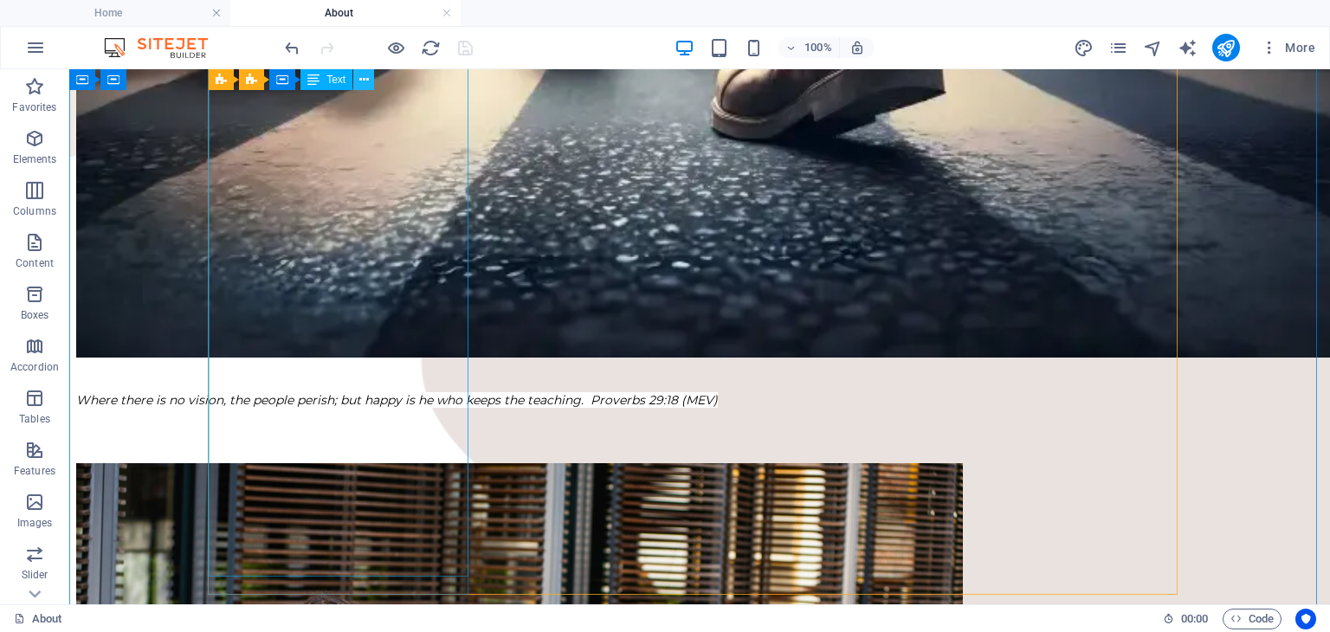
click at [366, 81] on icon at bounding box center [364, 80] width 10 height 18
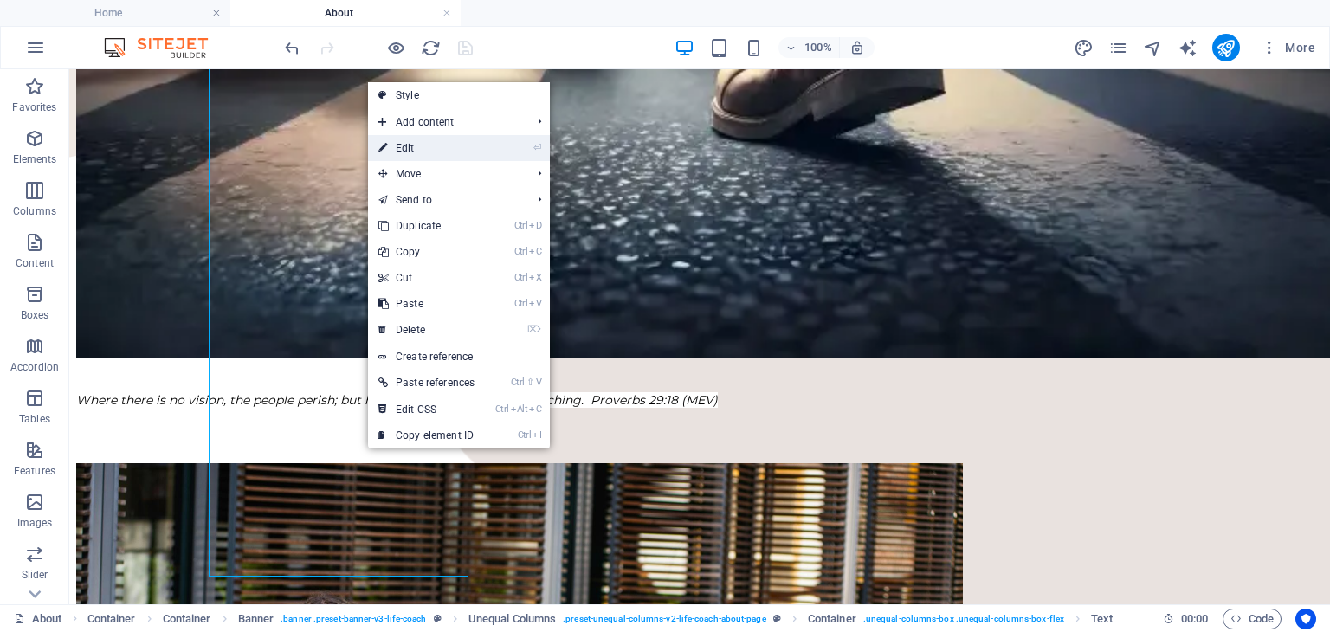
click at [405, 141] on link "⏎ Edit" at bounding box center [426, 148] width 117 height 26
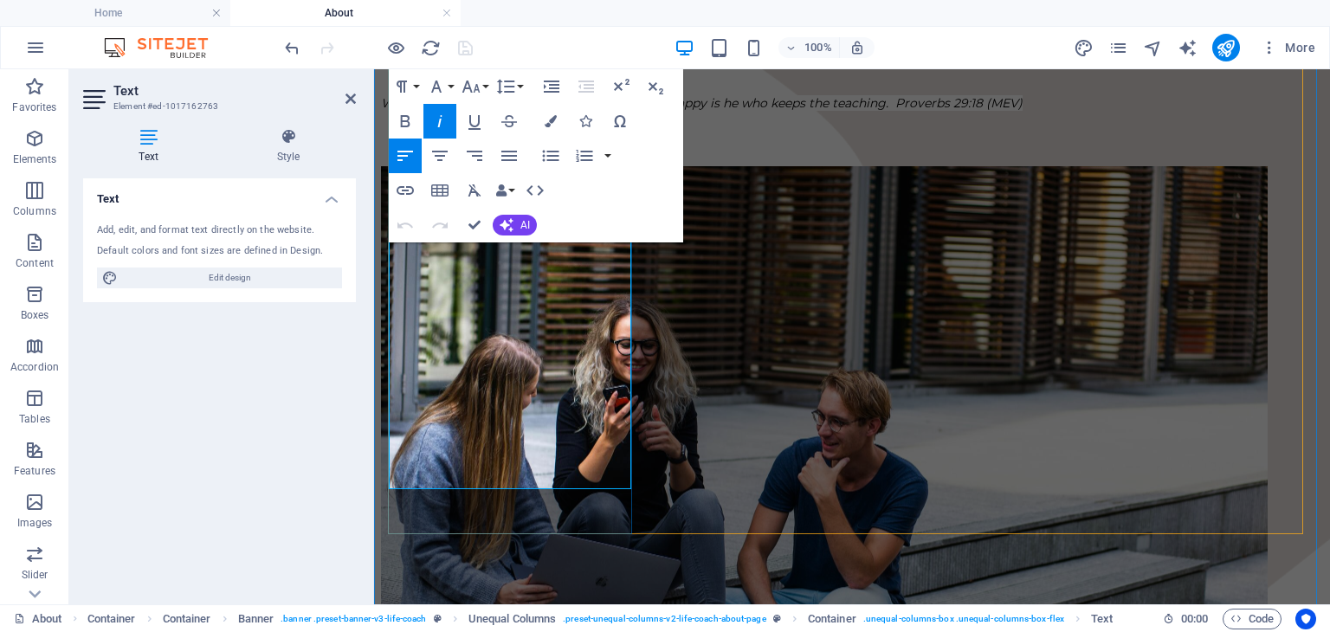
scroll to position [902, 0]
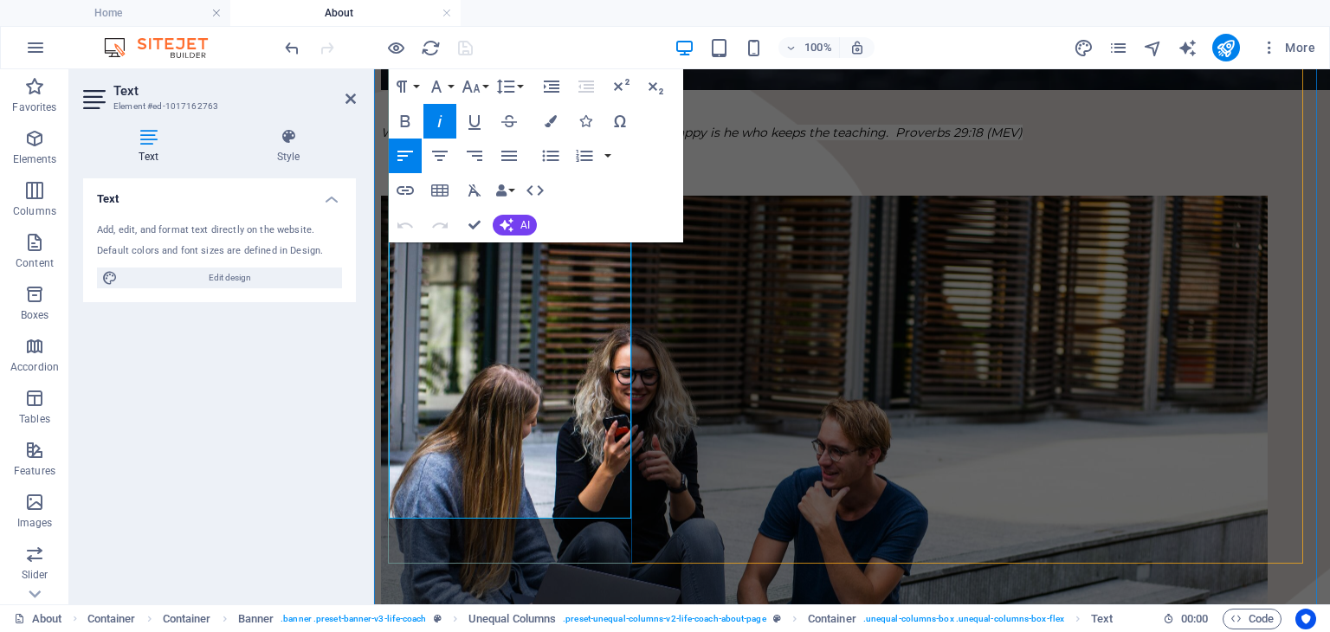
drag, startPoint x: 391, startPoint y: 277, endPoint x: 402, endPoint y: 345, distance: 68.3
drag, startPoint x: 568, startPoint y: 506, endPoint x: 391, endPoint y: 285, distance: 283.3
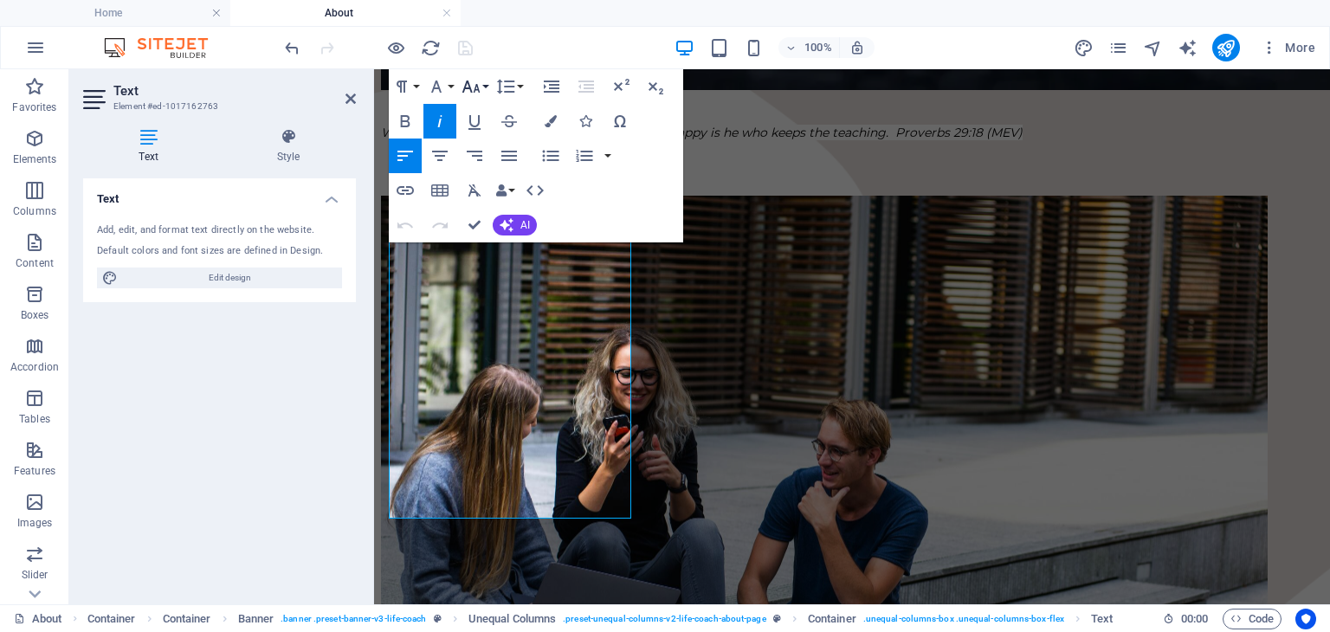
click at [488, 86] on button "Font Size" at bounding box center [474, 86] width 33 height 35
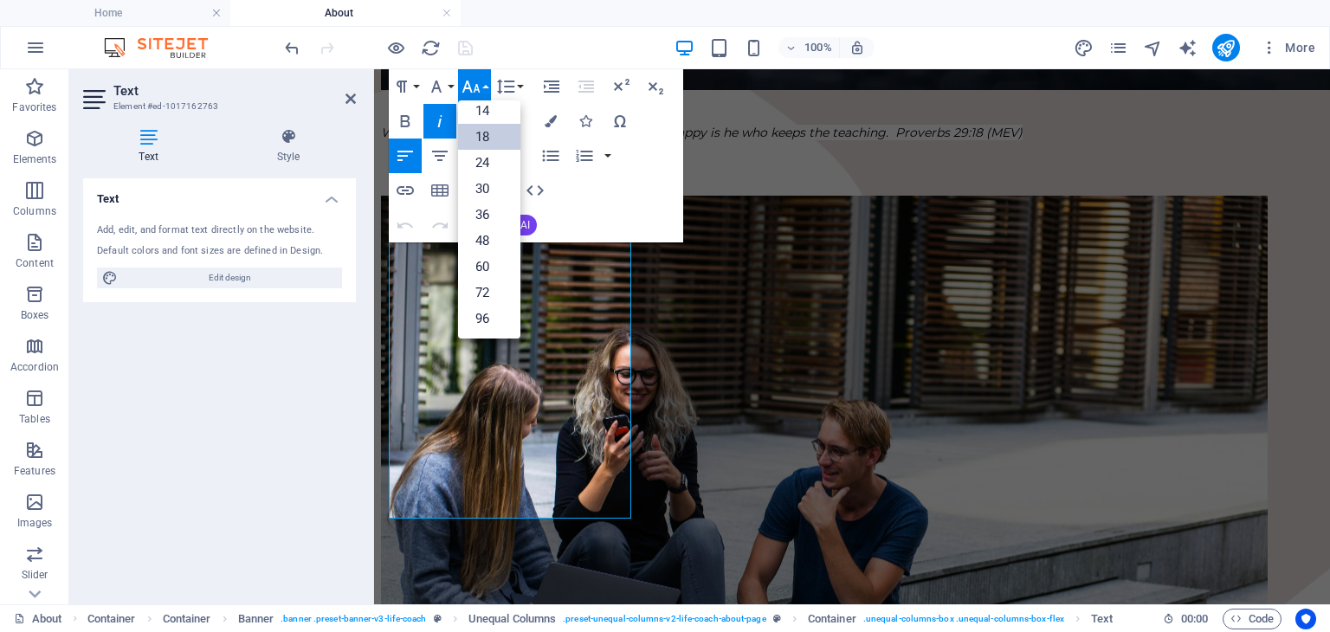
scroll to position [139, 0]
click at [468, 112] on link "14" at bounding box center [489, 112] width 62 height 26
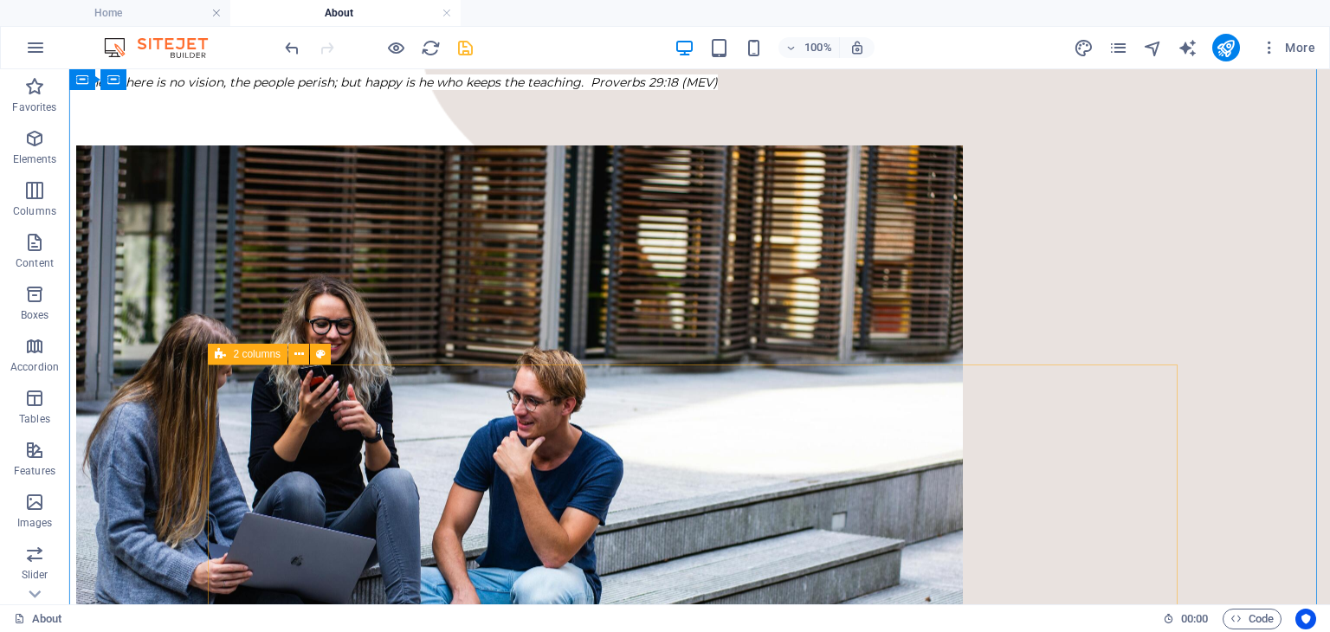
scroll to position [983, 0]
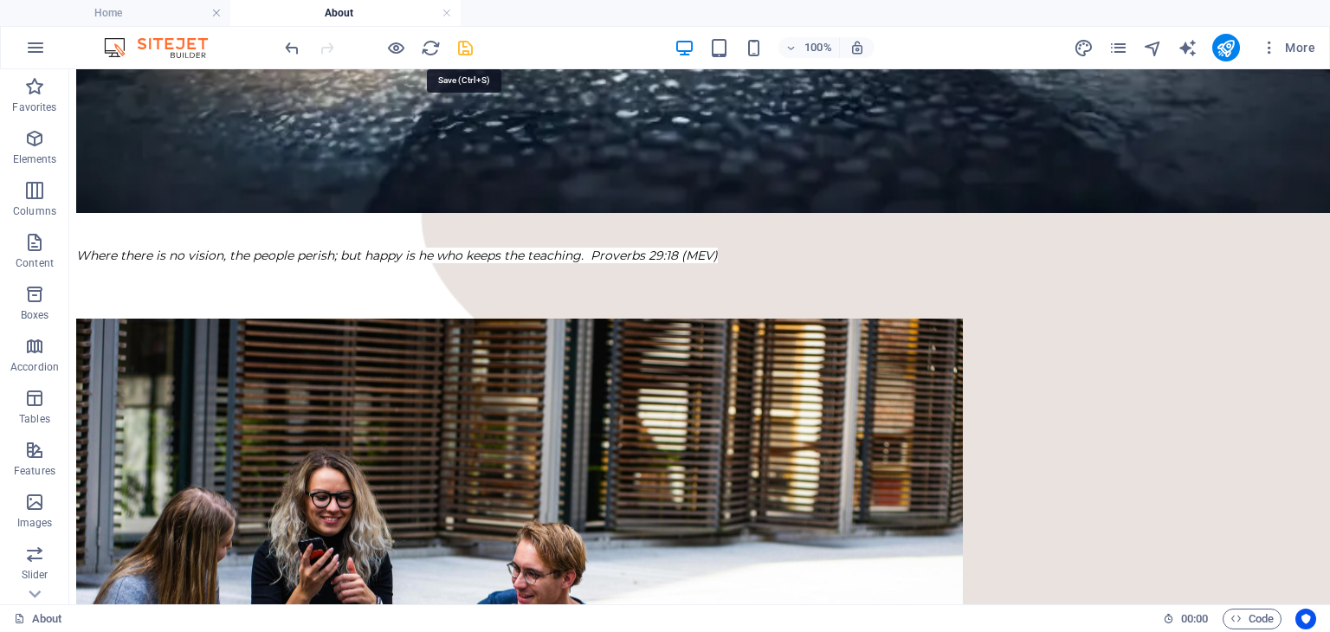
click at [460, 52] on icon "save" at bounding box center [465, 48] width 20 height 20
click at [1122, 55] on icon "pages" at bounding box center [1118, 48] width 20 height 20
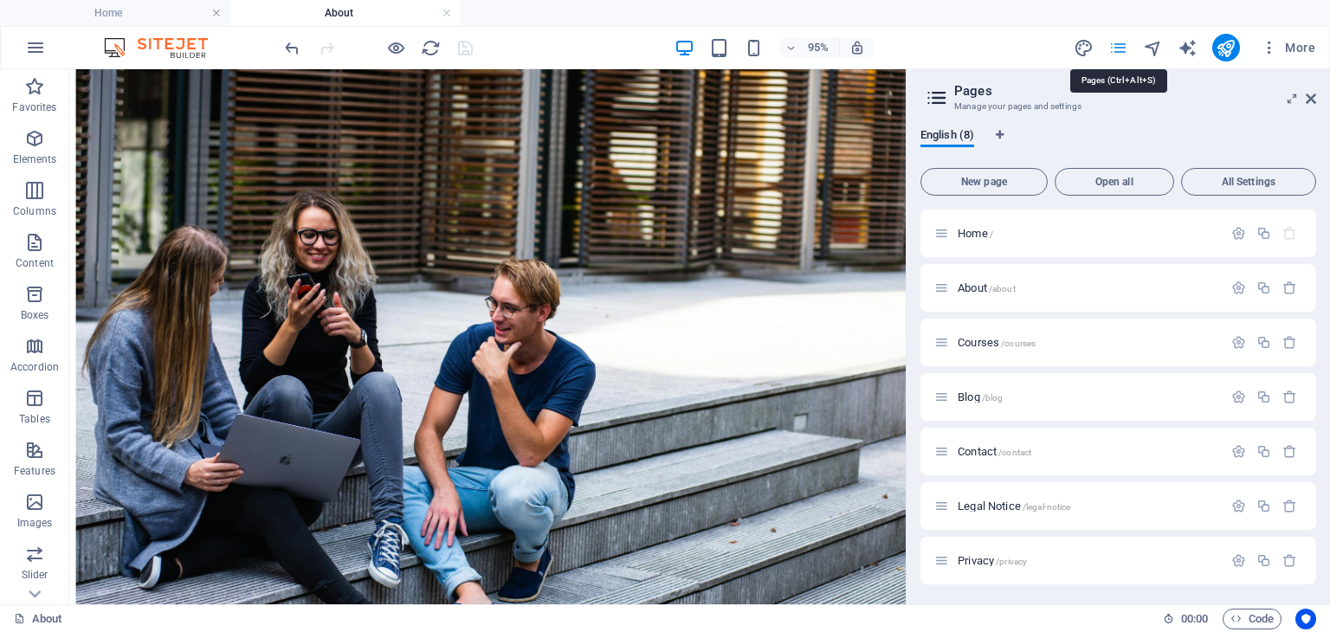
scroll to position [959, 0]
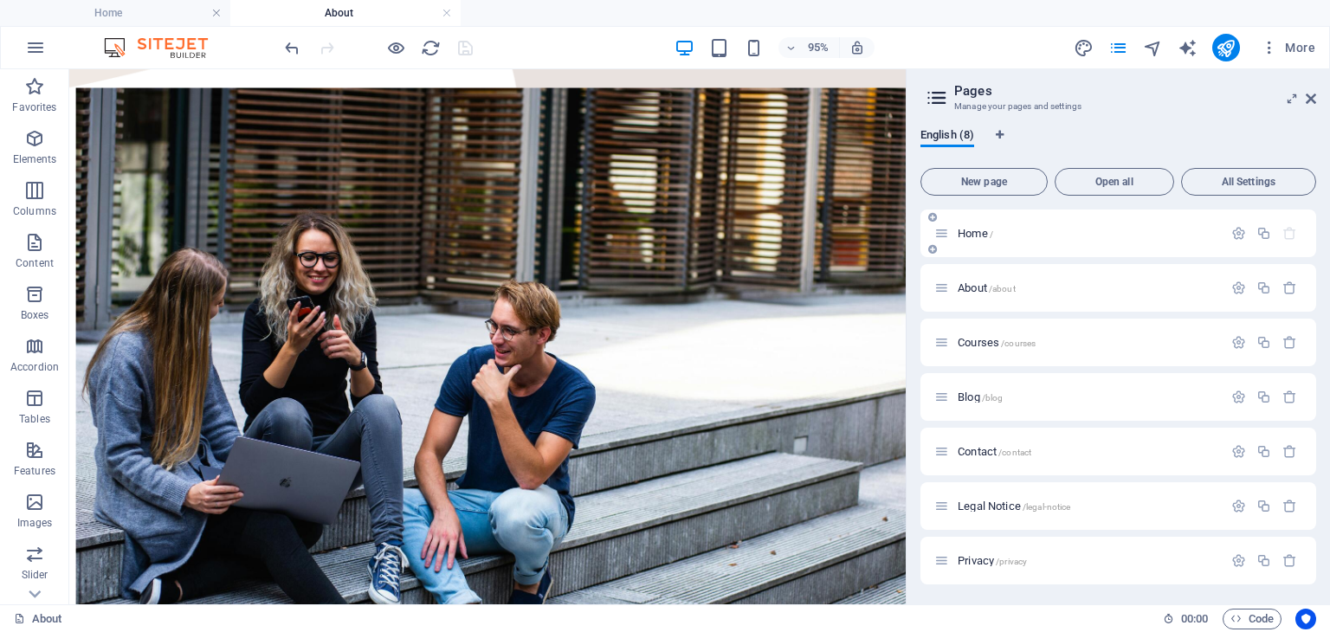
click at [976, 233] on span "Home /" at bounding box center [976, 233] width 36 height 13
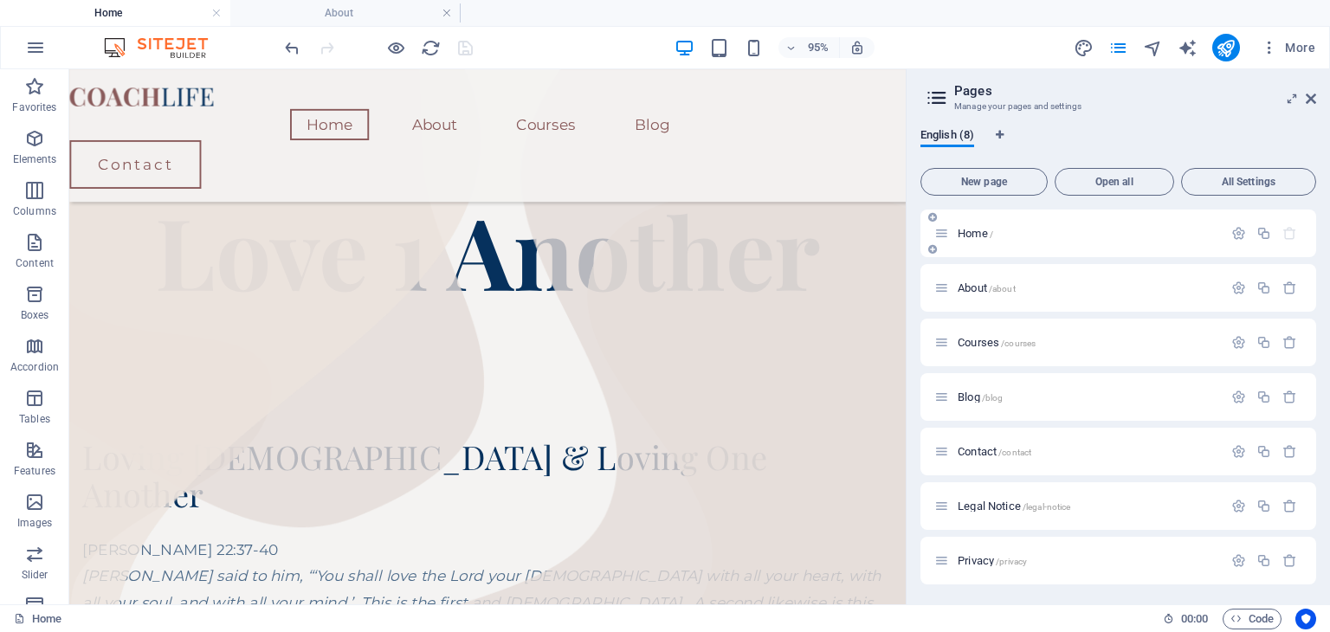
scroll to position [0, 0]
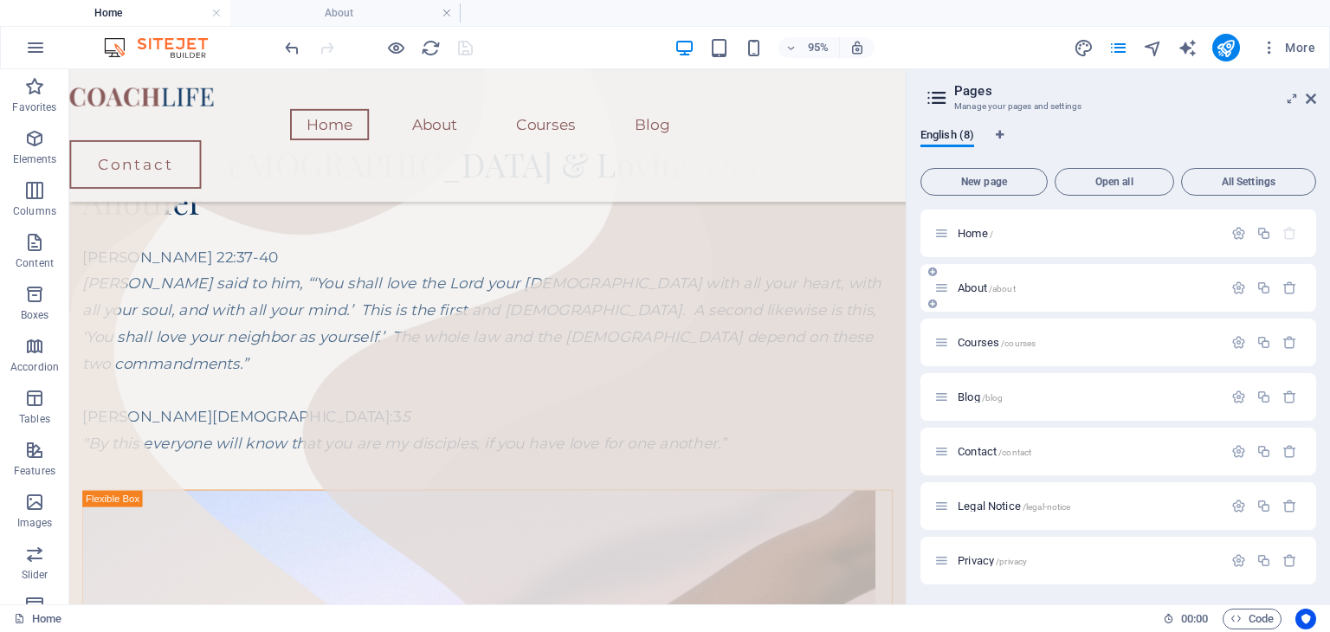
click at [986, 285] on span "About /about" at bounding box center [987, 287] width 58 height 13
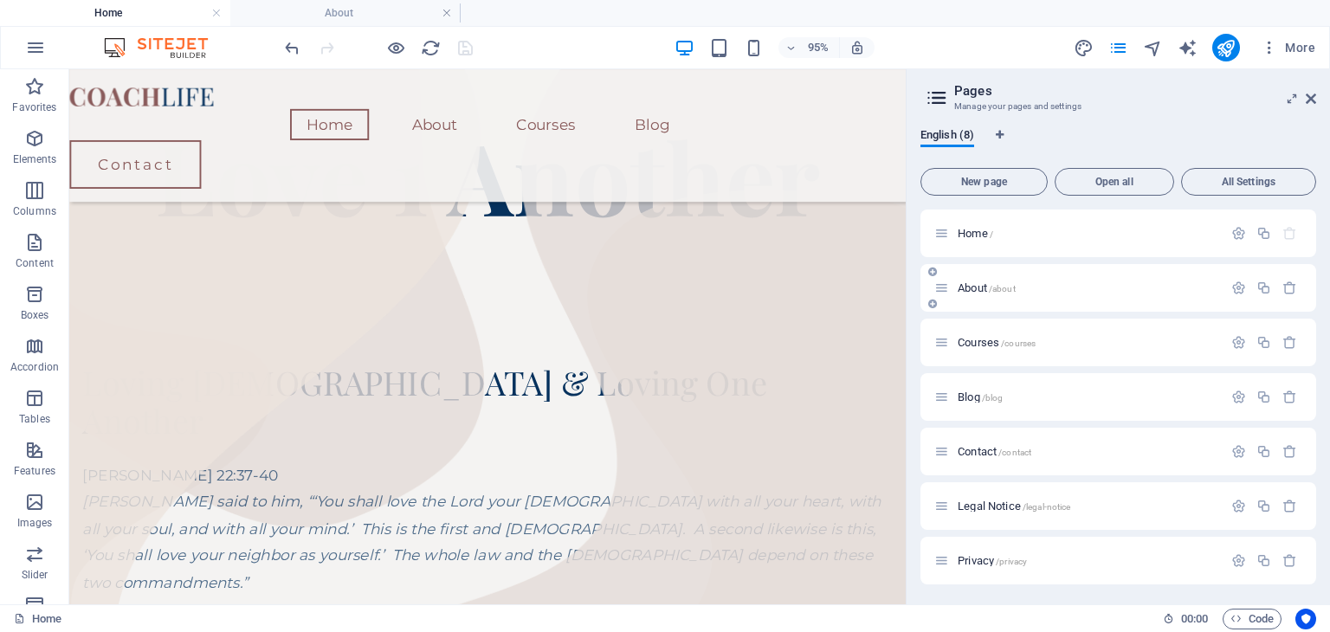
scroll to position [959, 0]
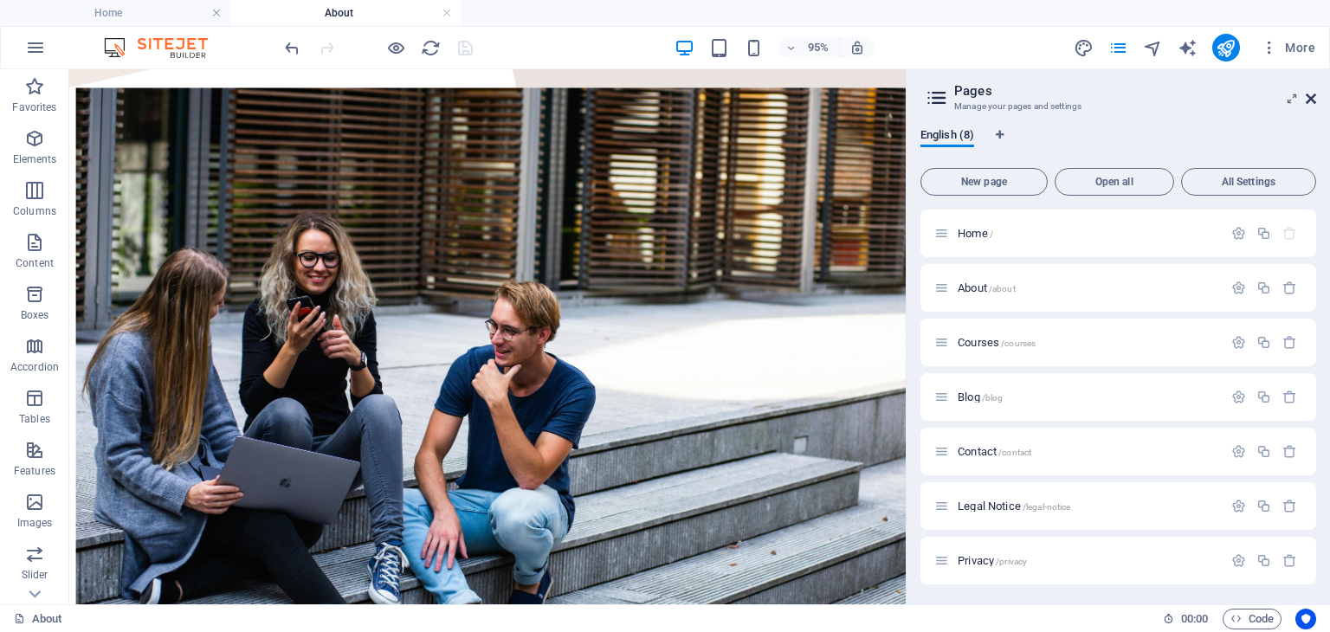
click at [1313, 98] on icon at bounding box center [1311, 99] width 10 height 14
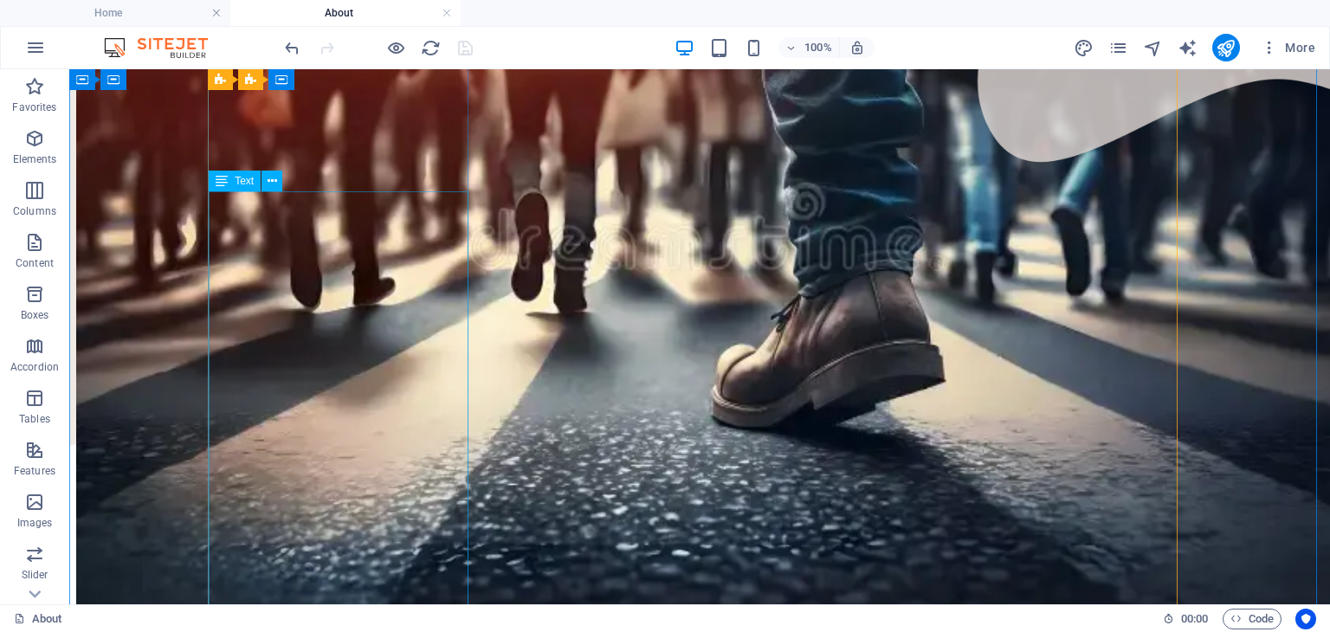
scroll to position [723, 0]
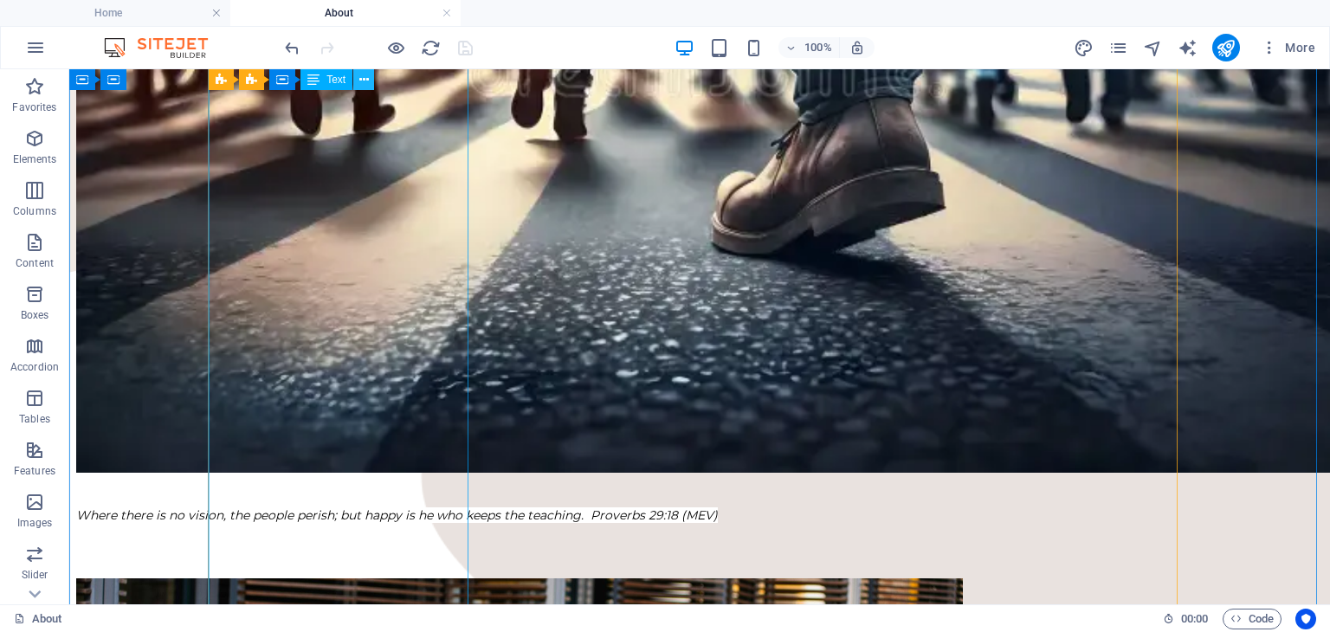
click at [368, 81] on icon at bounding box center [364, 80] width 10 height 18
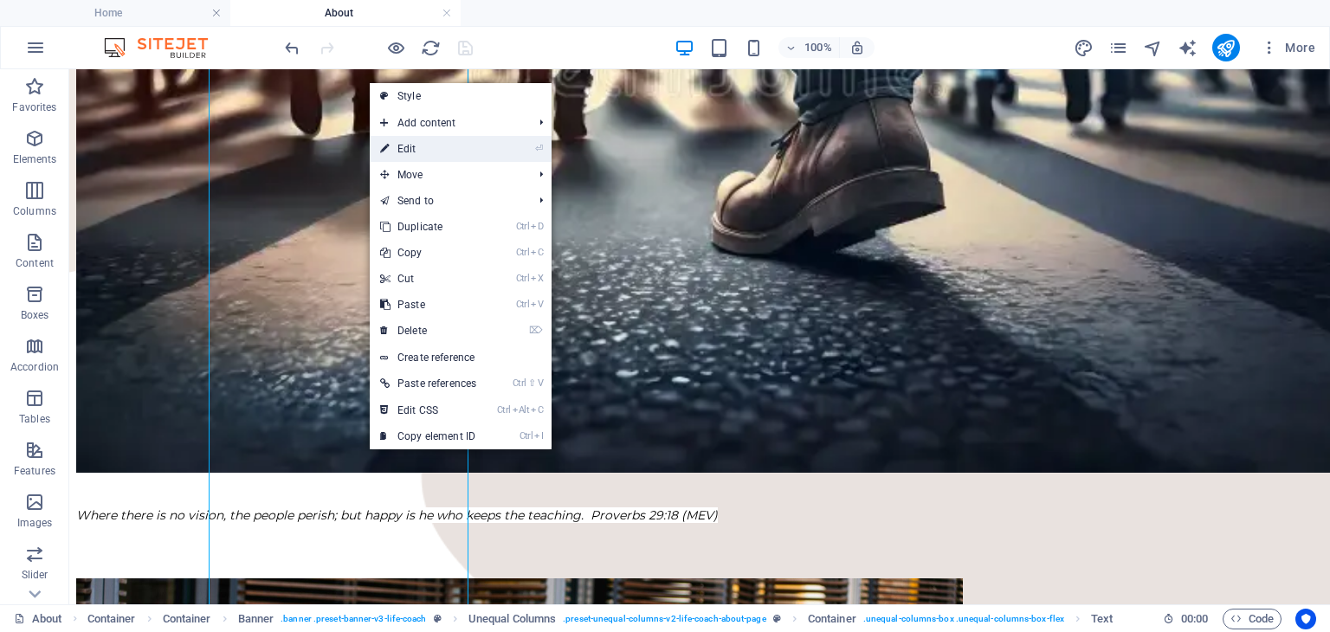
click at [428, 146] on link "⏎ Edit" at bounding box center [428, 149] width 117 height 26
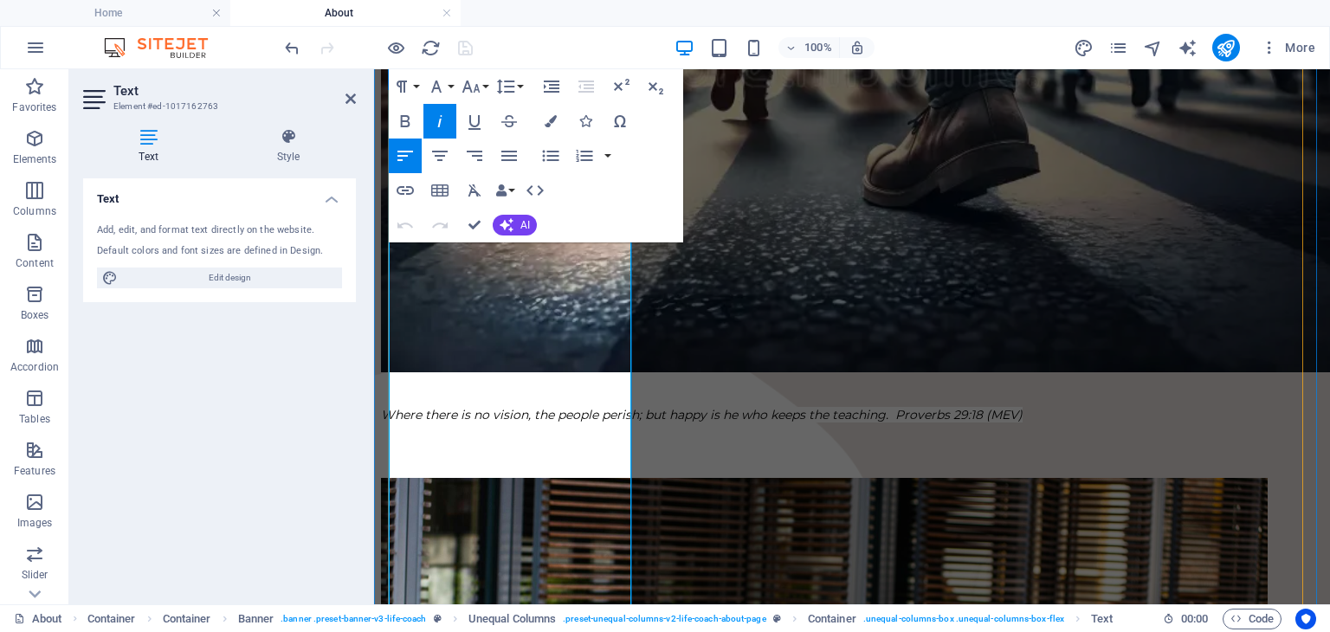
scroll to position [643, 0]
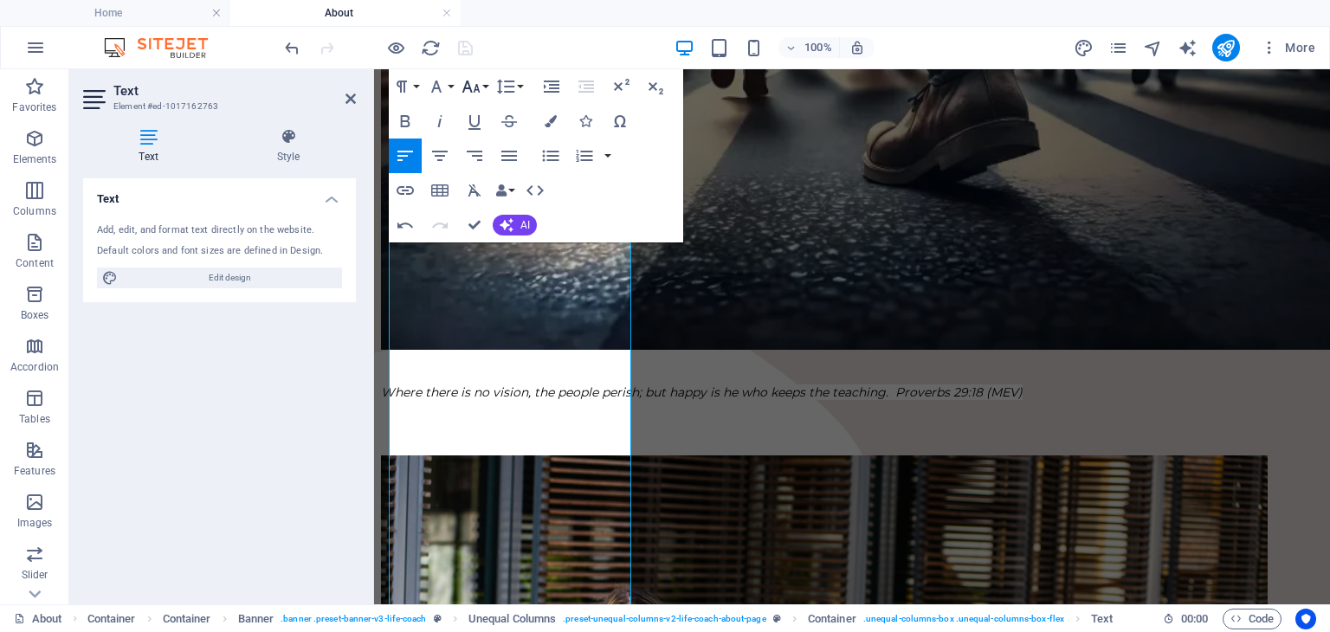
click at [488, 88] on button "Font Size" at bounding box center [474, 86] width 33 height 35
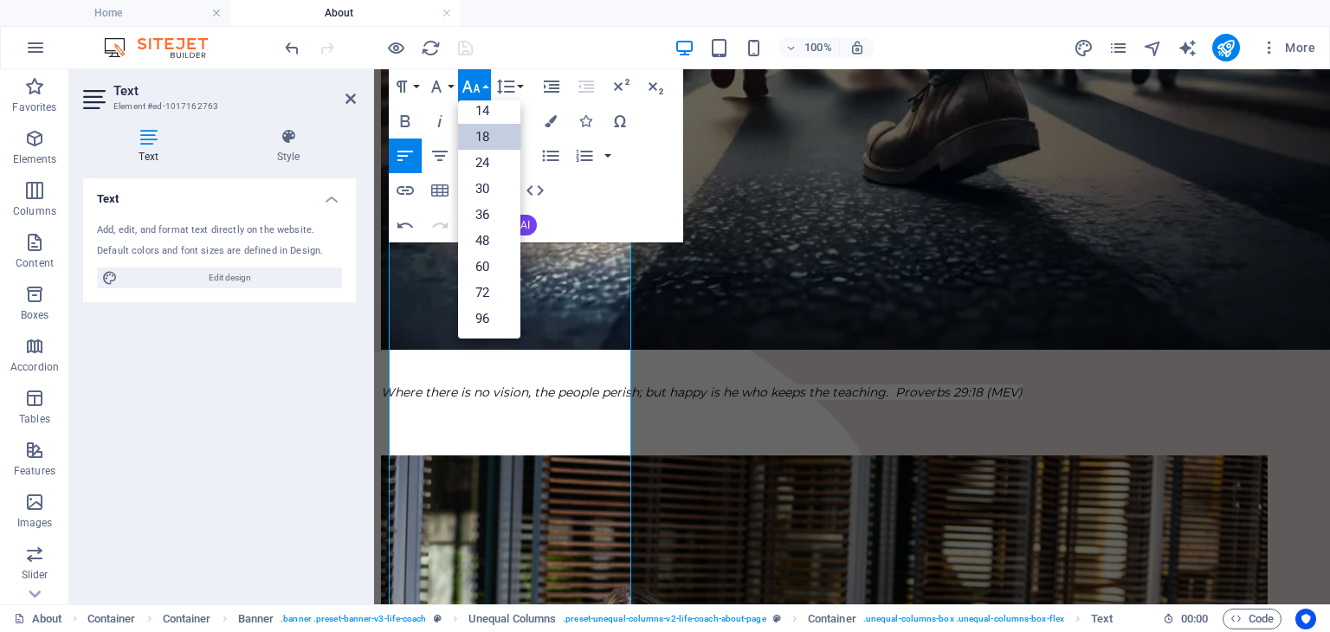
scroll to position [139, 0]
click at [489, 112] on link "14" at bounding box center [489, 112] width 62 height 26
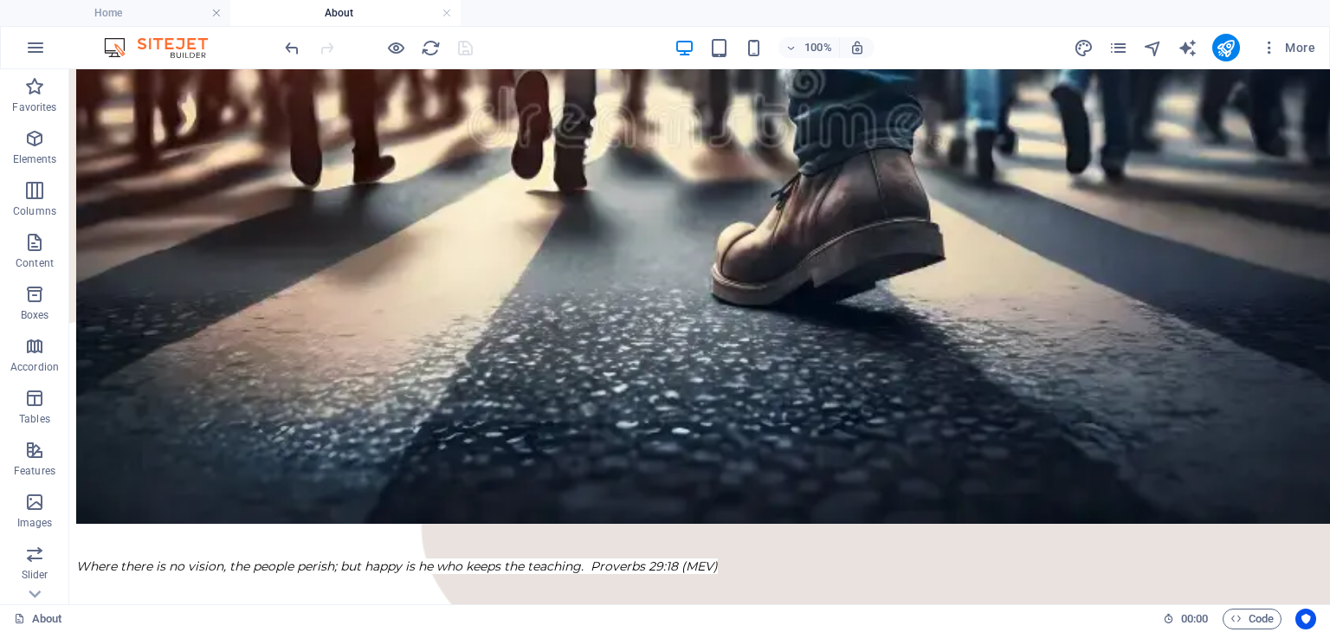
scroll to position [623, 0]
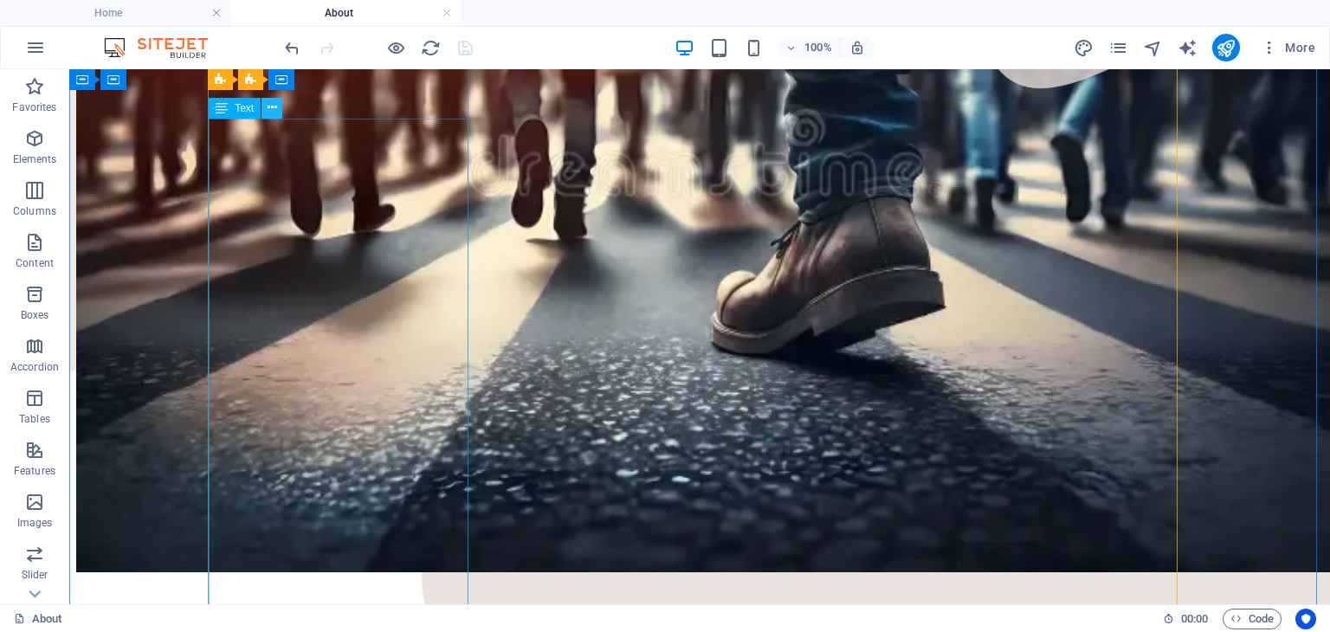
click at [268, 105] on icon at bounding box center [273, 108] width 10 height 18
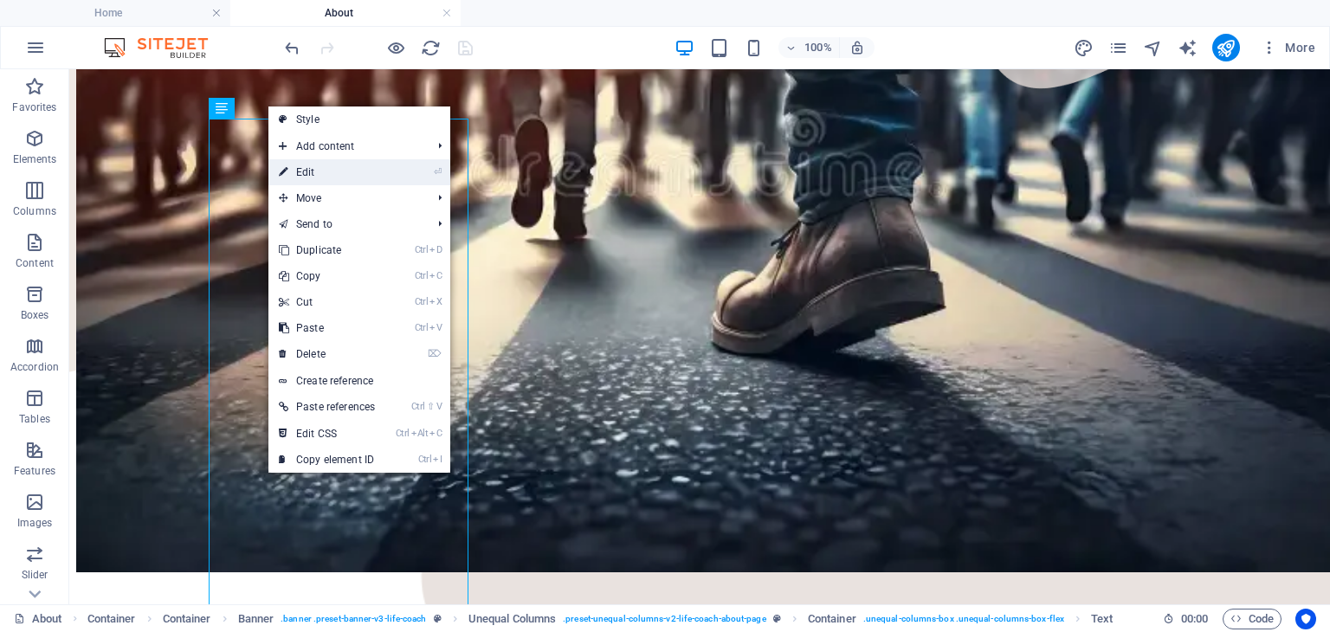
click at [336, 177] on link "⏎ Edit" at bounding box center [326, 172] width 117 height 26
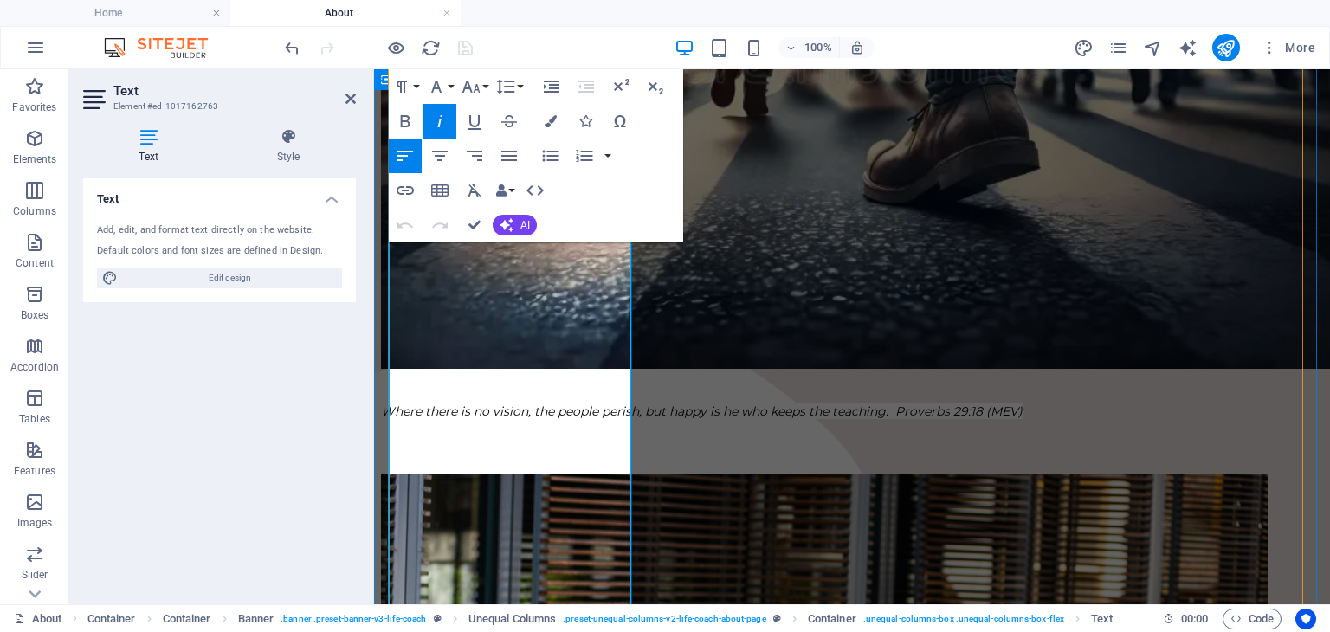
drag, startPoint x: 461, startPoint y: 423, endPoint x: 375, endPoint y: 430, distance: 86.1
click at [444, 157] on icon "button" at bounding box center [440, 156] width 16 height 10
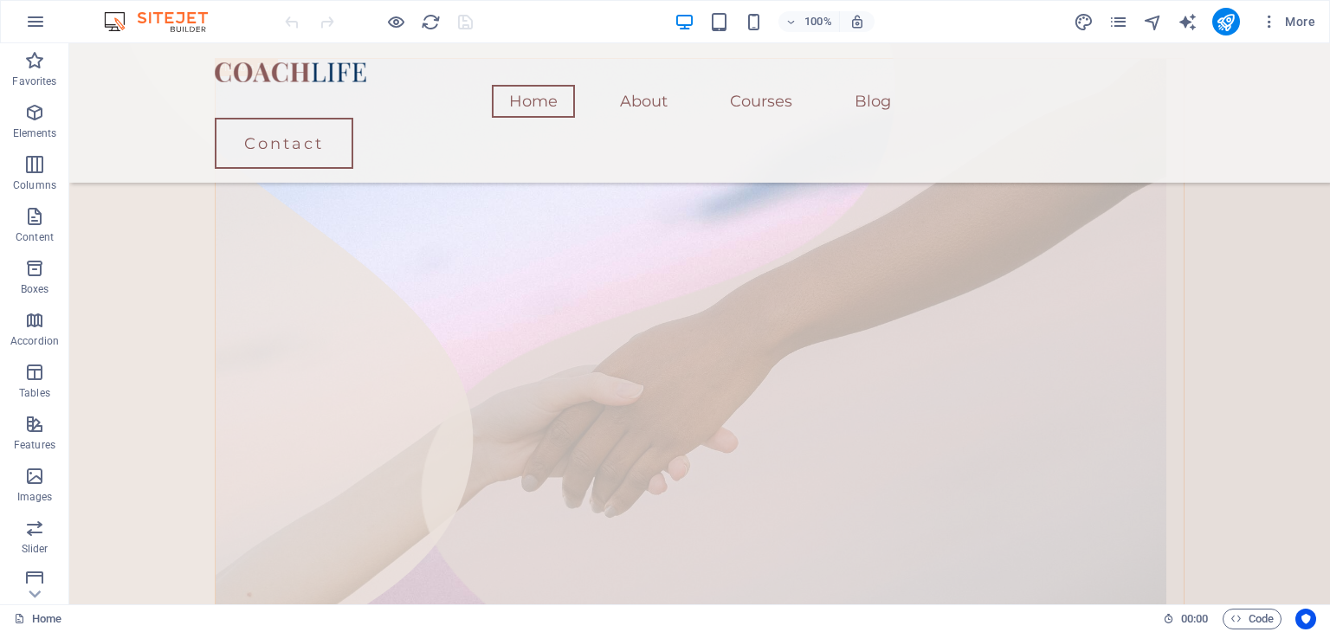
scroll to position [656, 0]
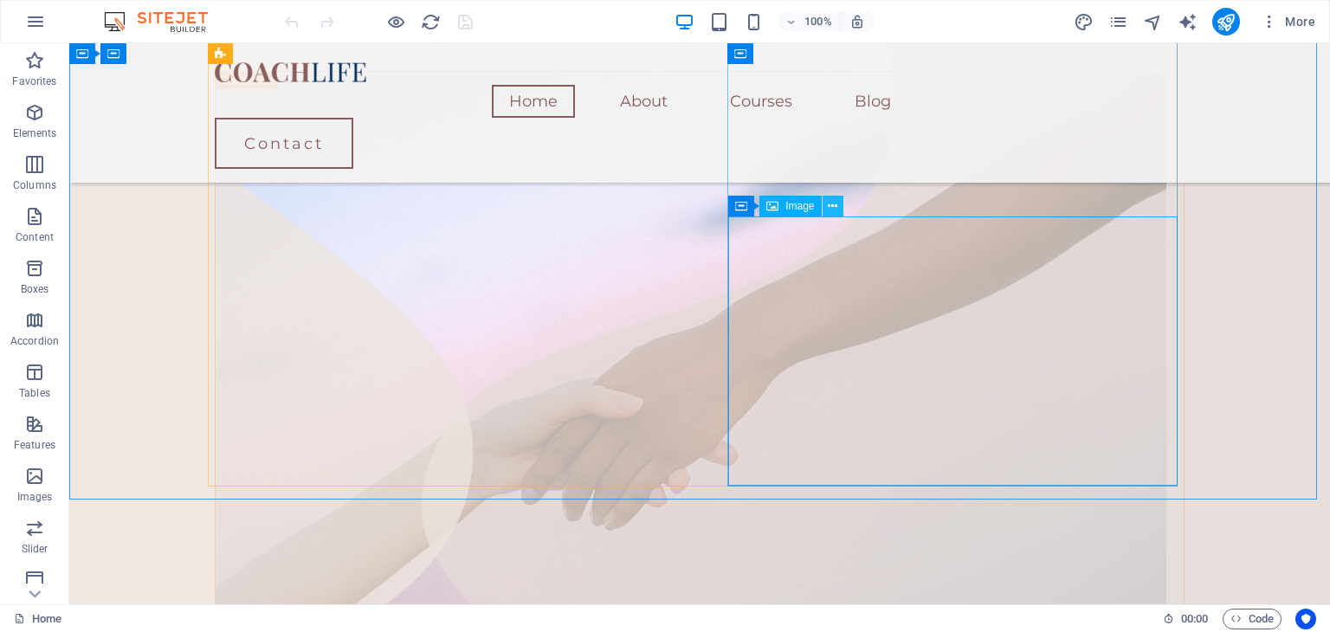
click at [832, 213] on icon at bounding box center [833, 206] width 10 height 18
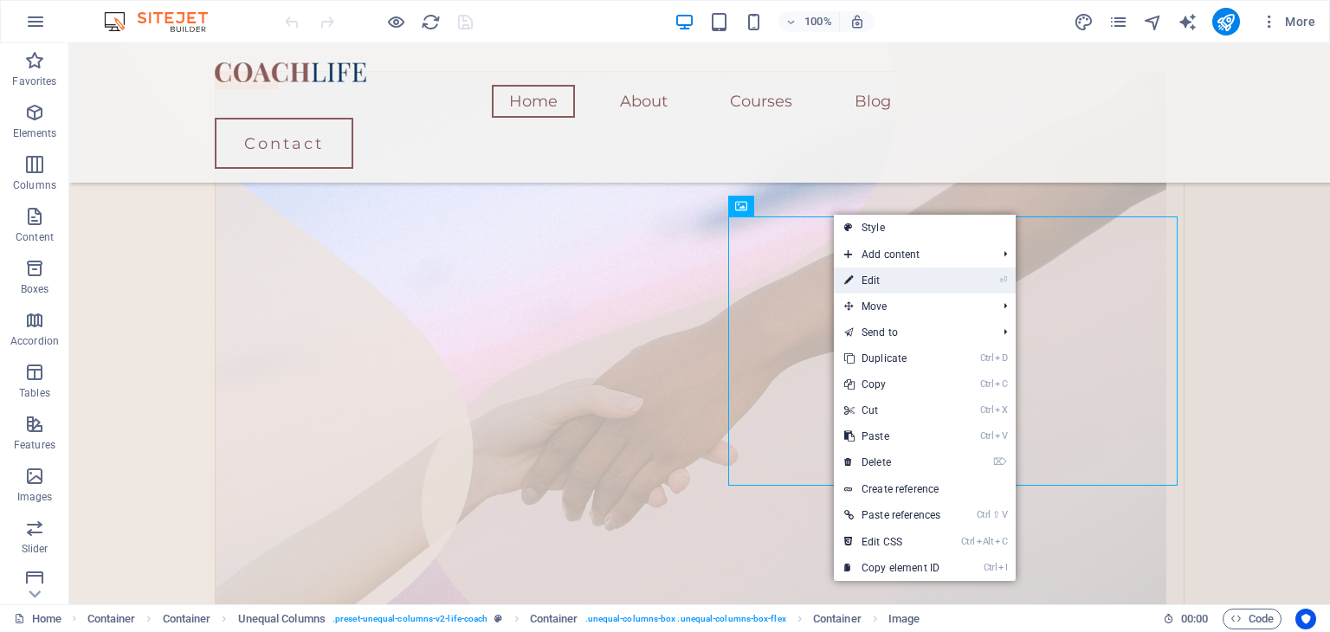
click at [862, 275] on link "⏎ Edit" at bounding box center [892, 281] width 117 height 26
select select "%"
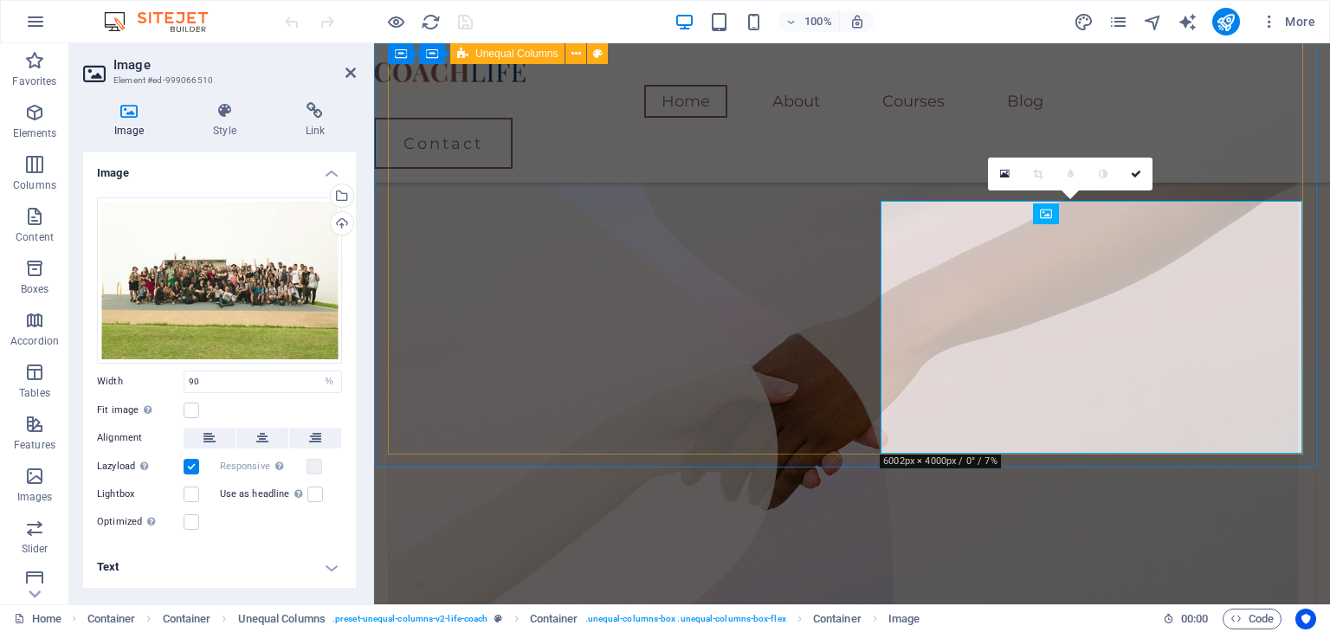
scroll to position [648, 0]
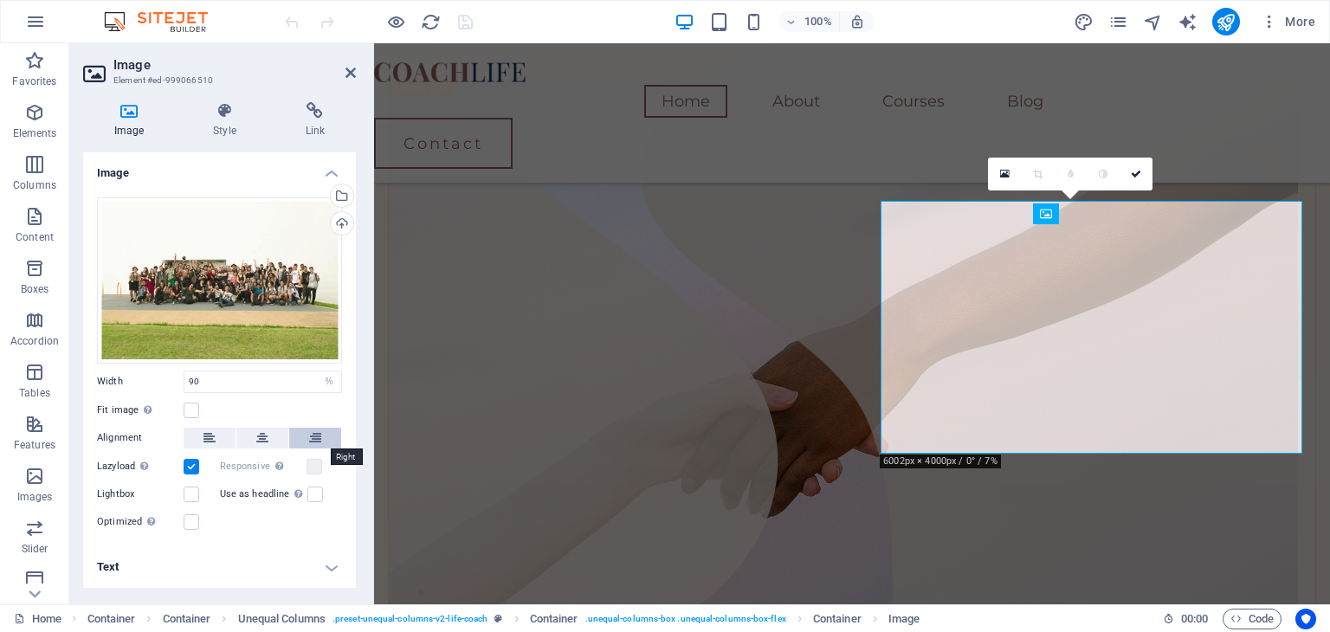
click at [309, 442] on icon at bounding box center [315, 438] width 12 height 21
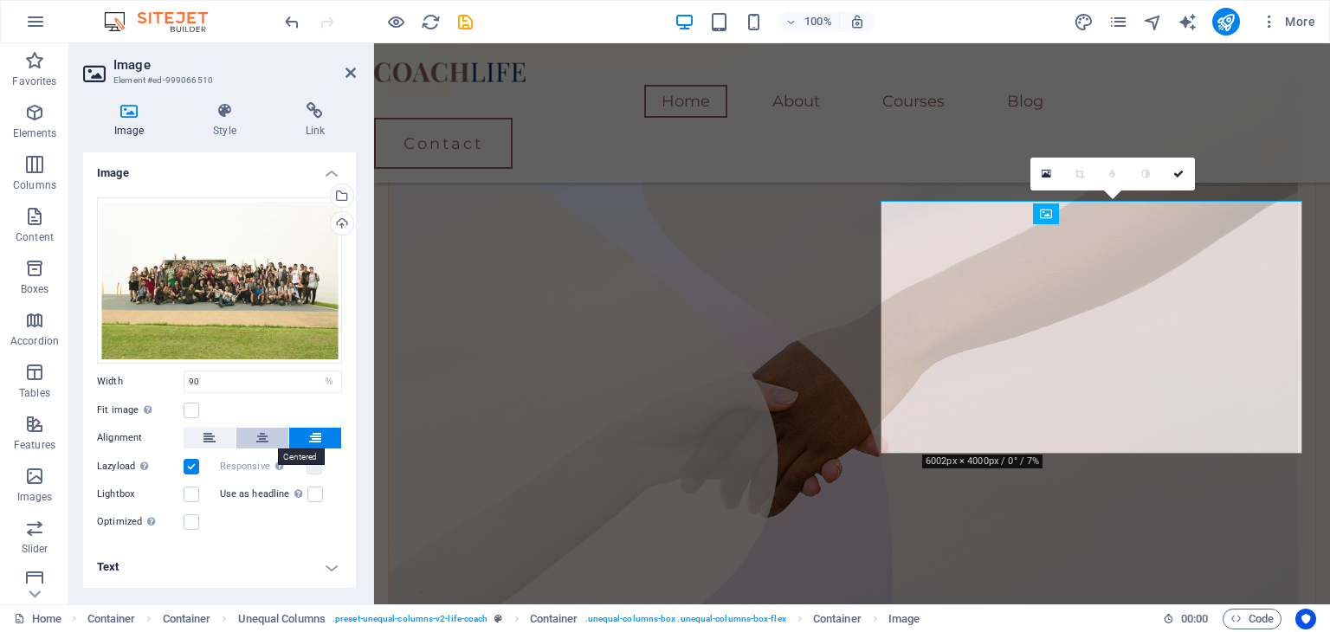
click at [258, 430] on icon at bounding box center [262, 438] width 12 height 21
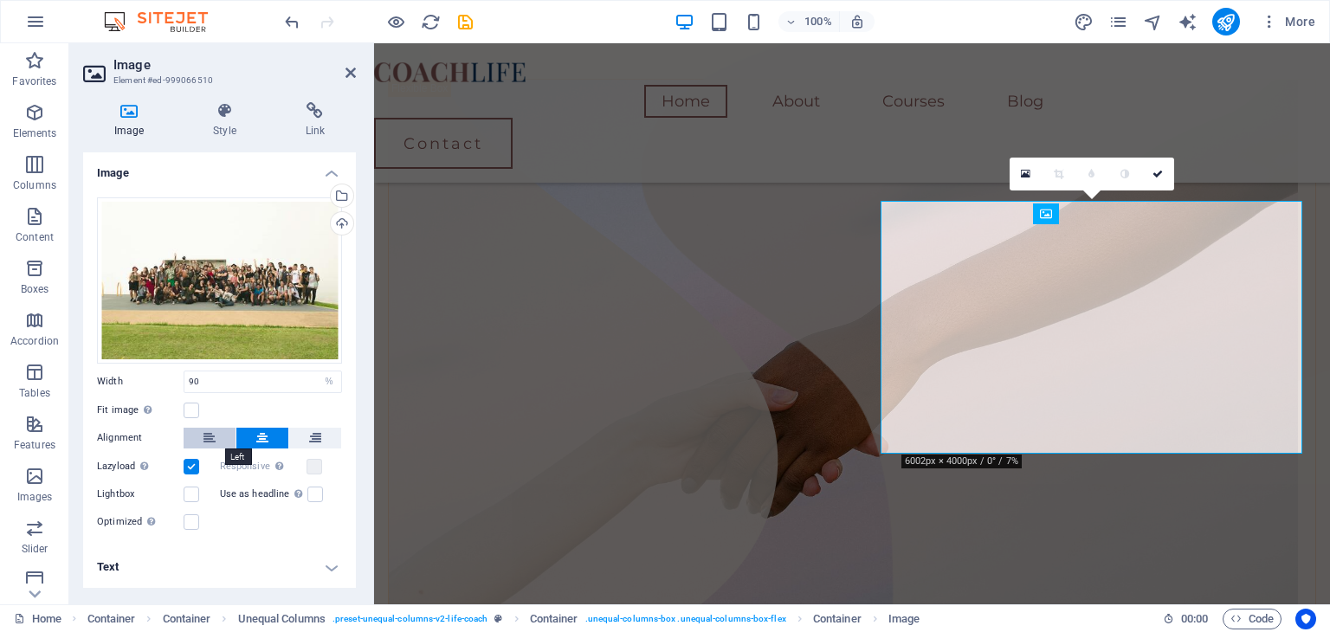
click at [200, 430] on button at bounding box center [210, 438] width 52 height 21
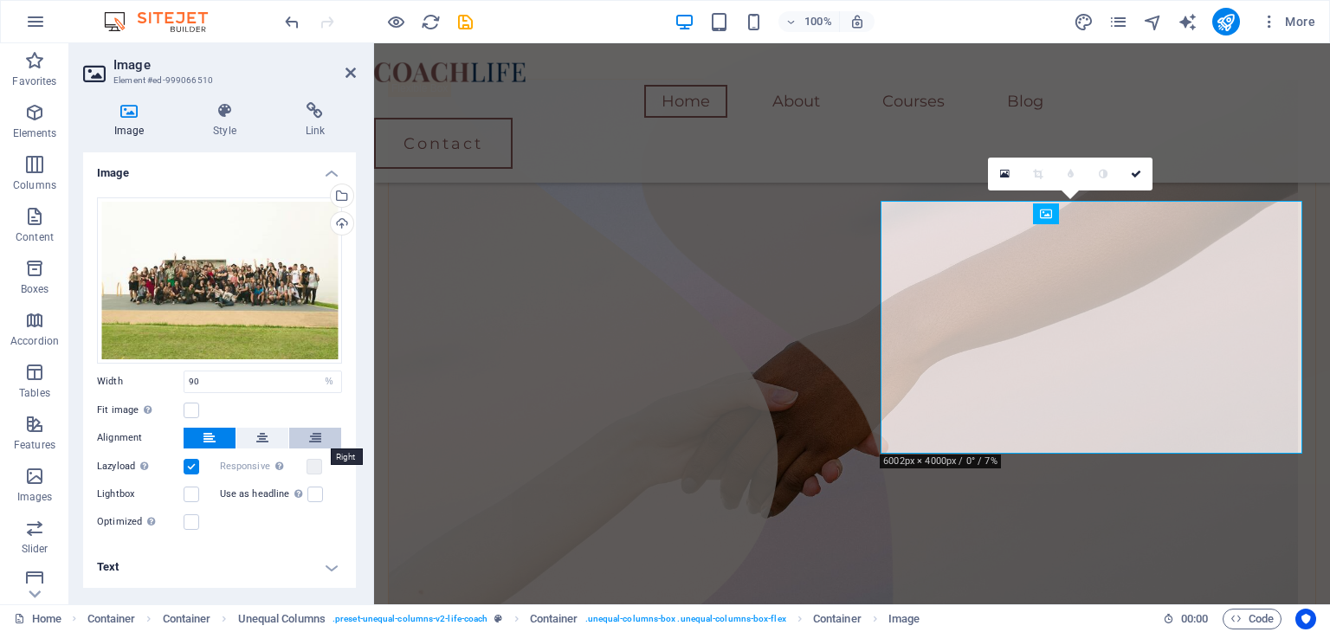
click at [320, 438] on icon at bounding box center [315, 438] width 12 height 21
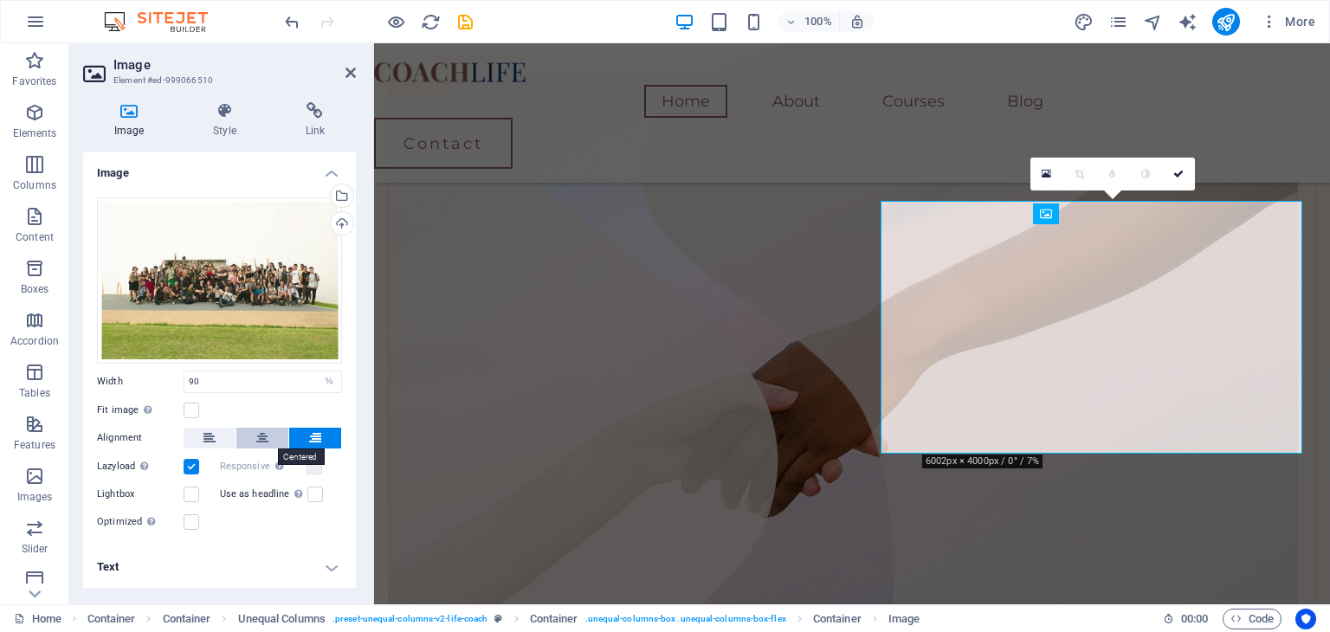
click at [254, 430] on button at bounding box center [262, 438] width 52 height 21
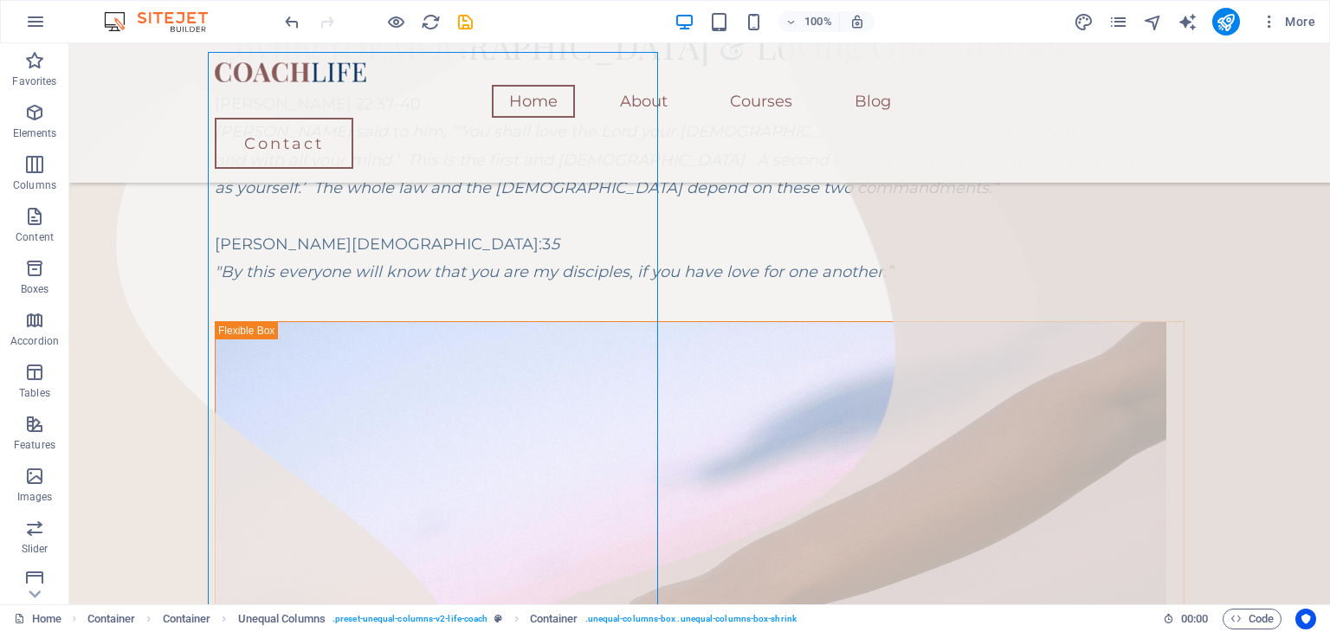
scroll to position [378, 0]
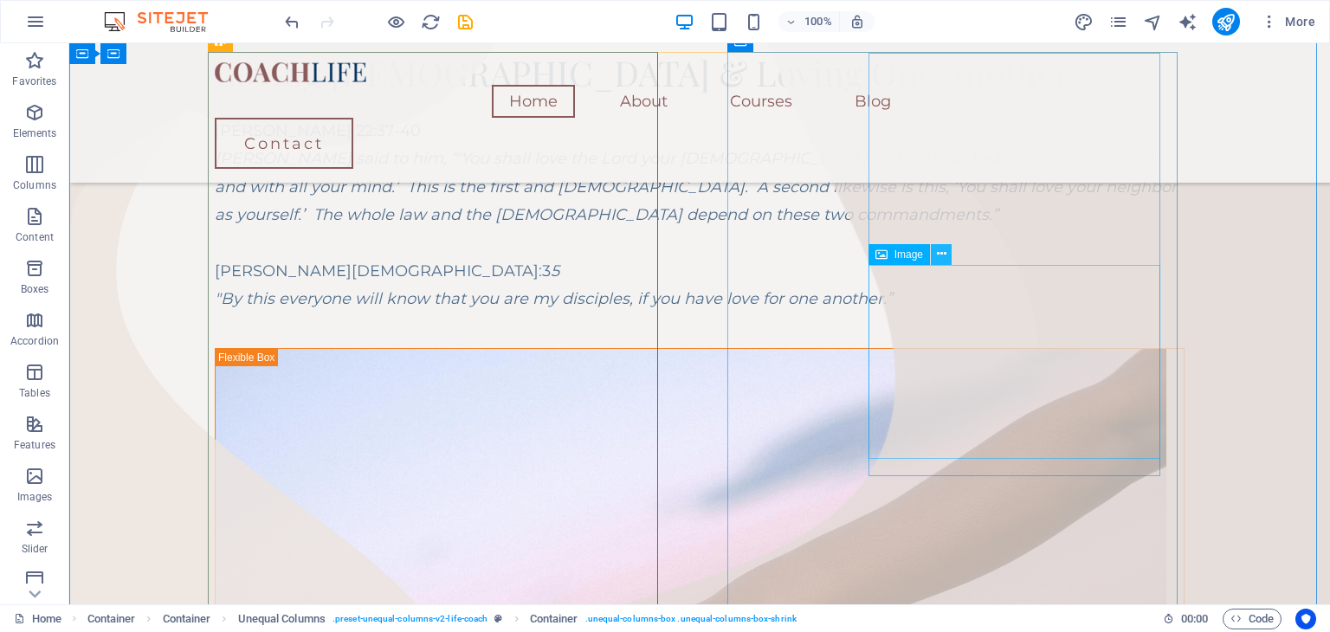
click at [945, 255] on icon at bounding box center [942, 254] width 10 height 18
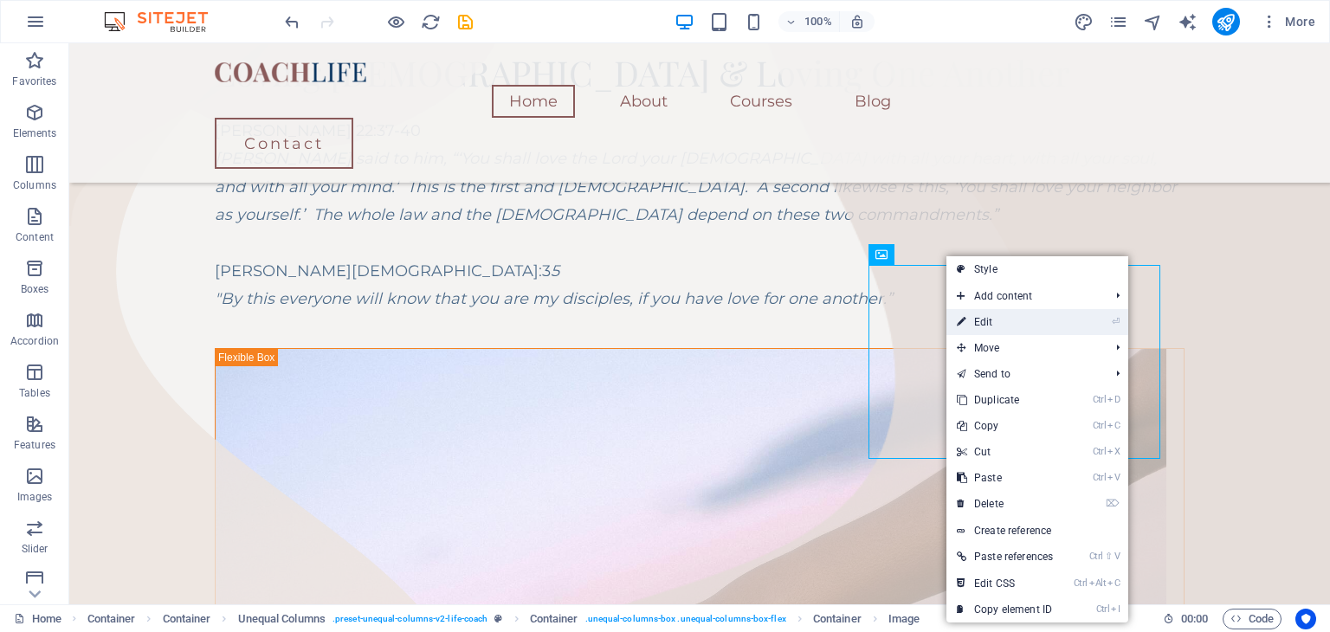
click at [1023, 322] on link "⏎ Edit" at bounding box center [1004, 322] width 117 height 26
select select "%"
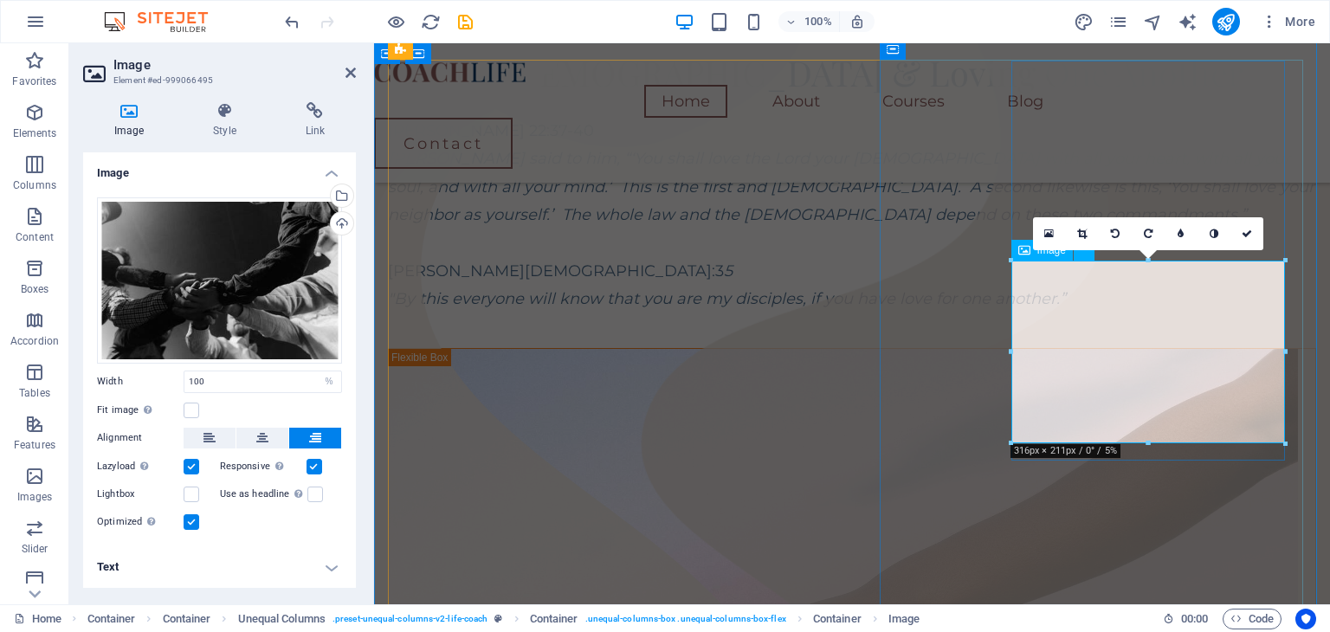
scroll to position [371, 0]
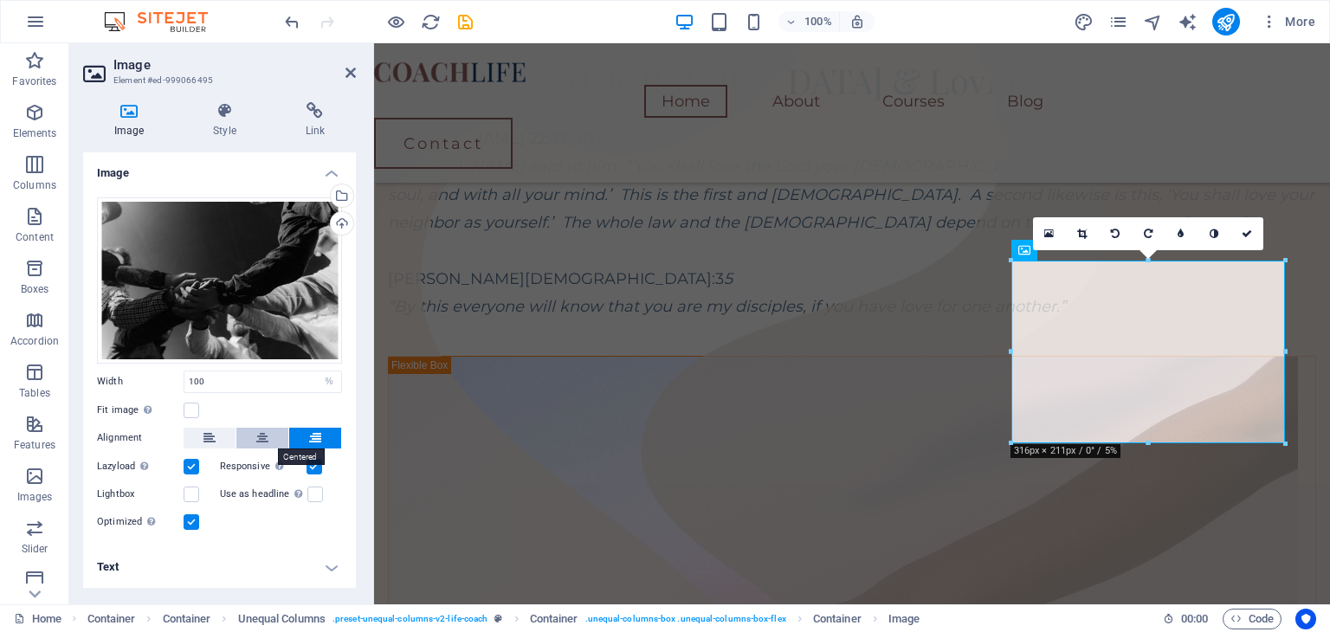
click at [254, 443] on button at bounding box center [262, 438] width 52 height 21
click at [313, 445] on icon at bounding box center [315, 438] width 12 height 21
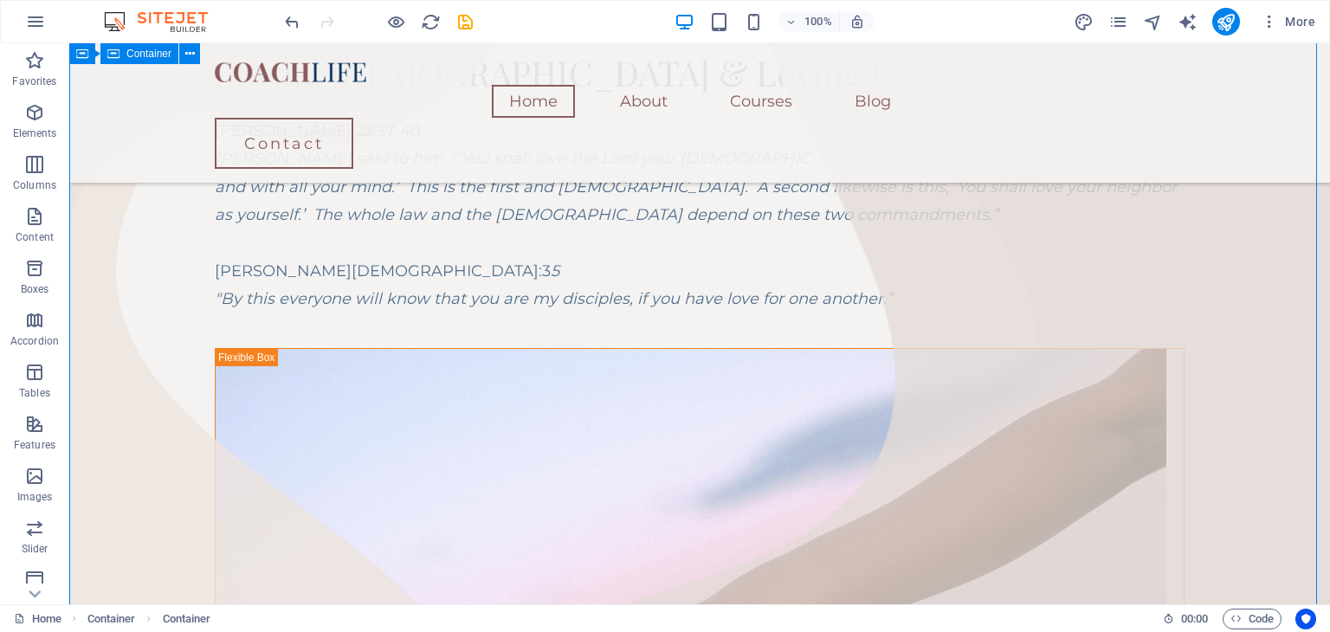
drag, startPoint x: 1314, startPoint y: 130, endPoint x: 1316, endPoint y: 172, distance: 42.5
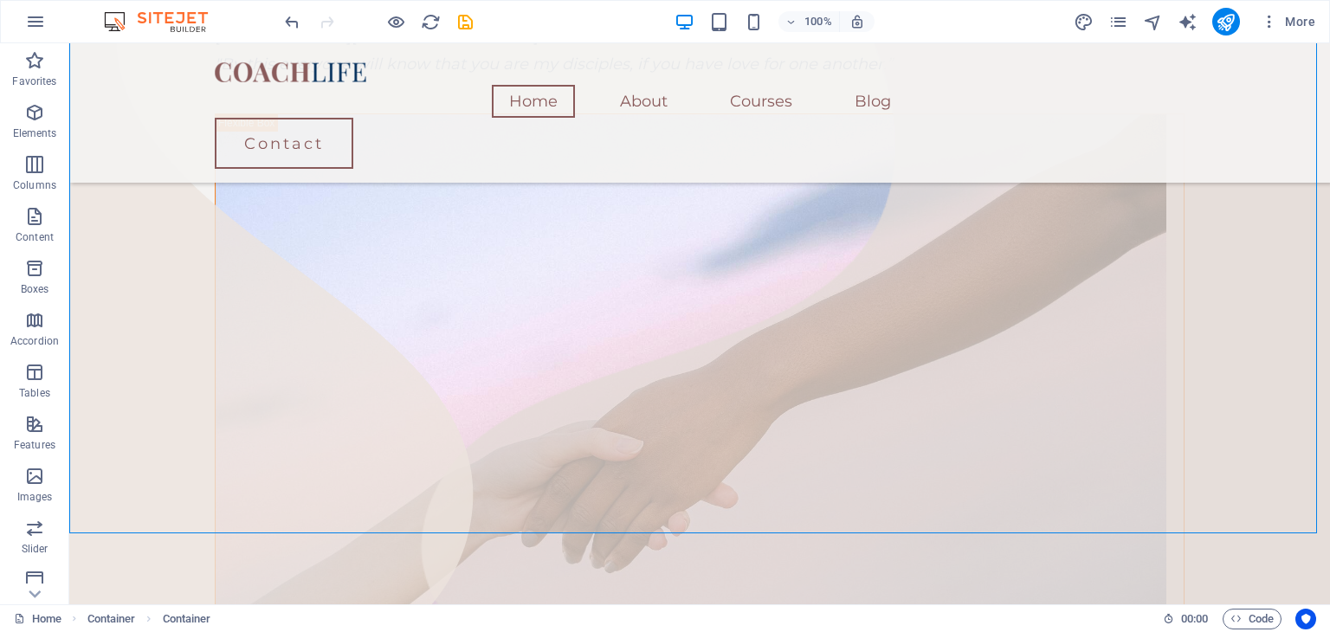
scroll to position [636, 0]
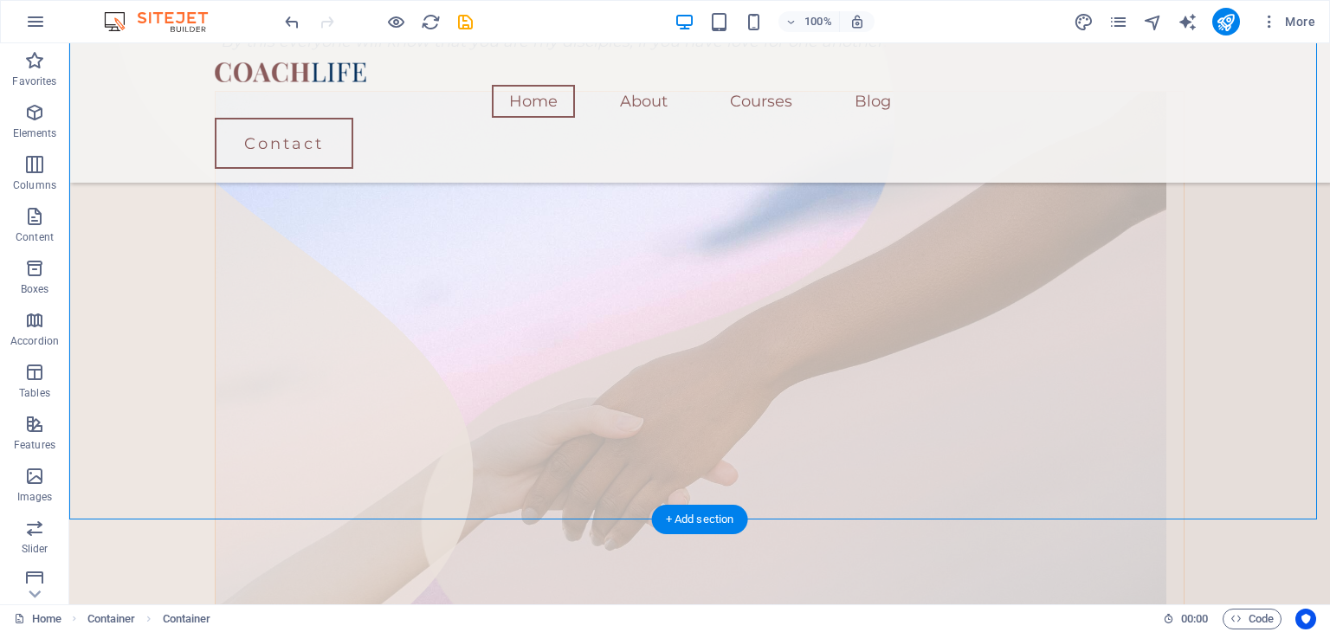
drag, startPoint x: 1051, startPoint y: 179, endPoint x: 1024, endPoint y: 179, distance: 26.8
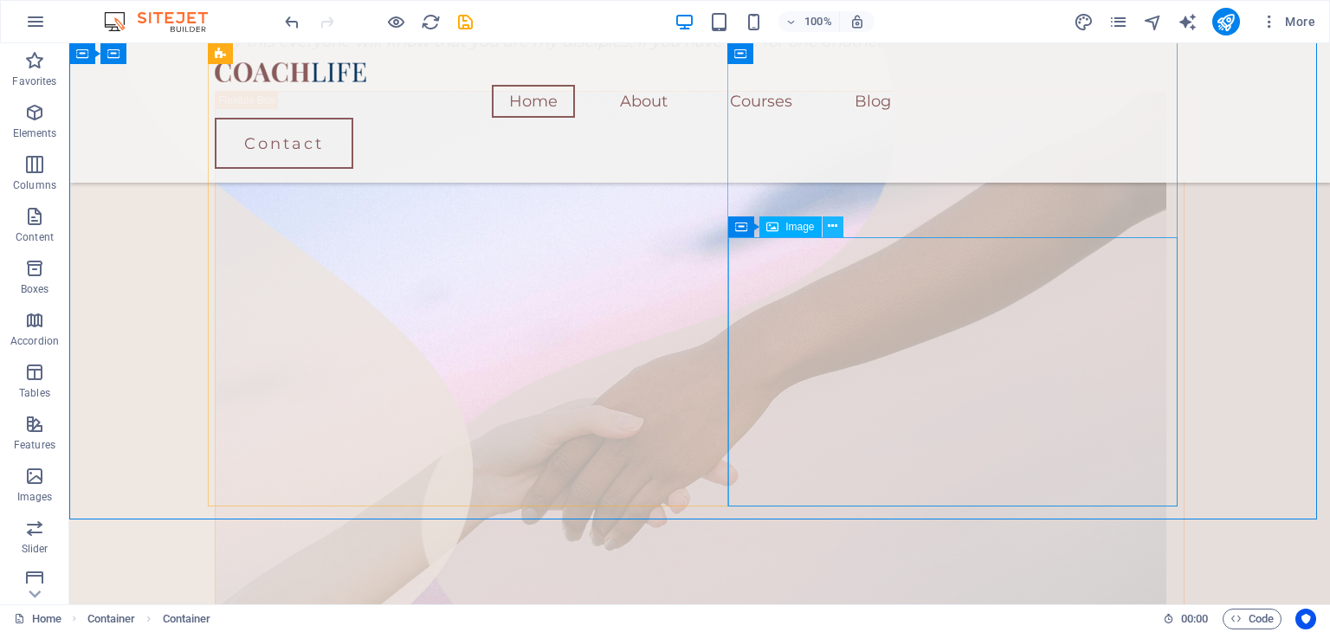
click at [828, 226] on icon at bounding box center [833, 226] width 10 height 18
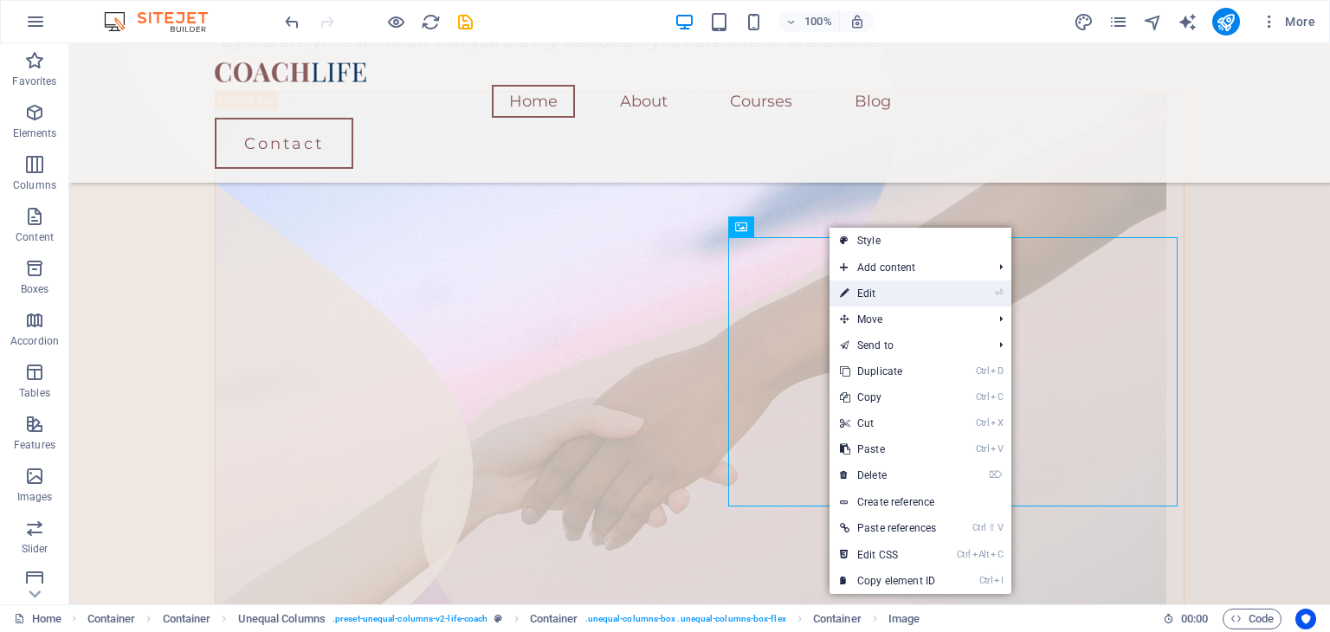
click at [862, 293] on link "⏎ Edit" at bounding box center [888, 294] width 117 height 26
select select "%"
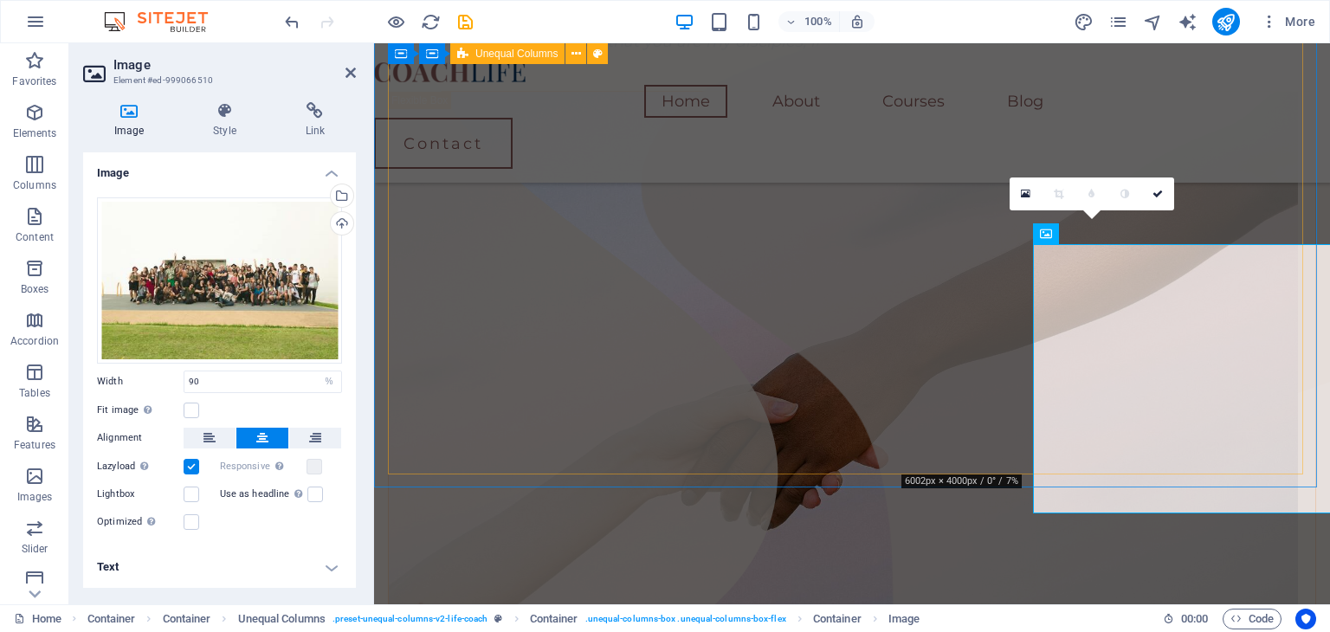
scroll to position [628, 0]
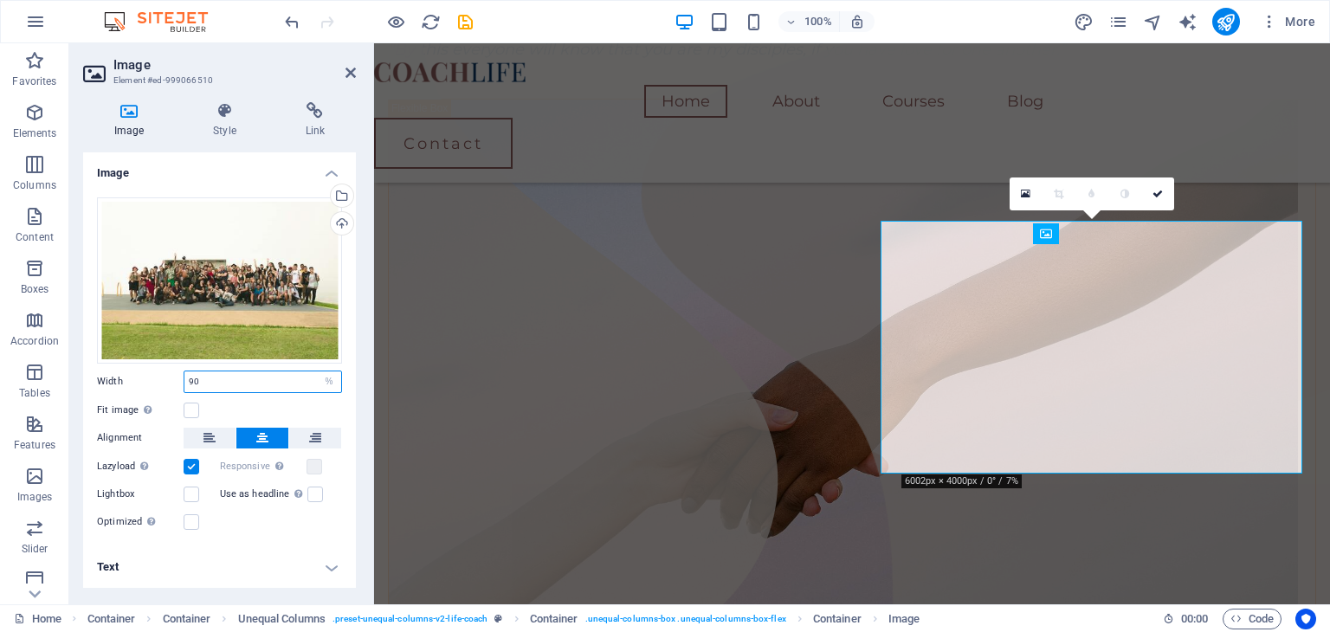
click at [222, 375] on input "90" at bounding box center [262, 381] width 157 height 21
type input "9"
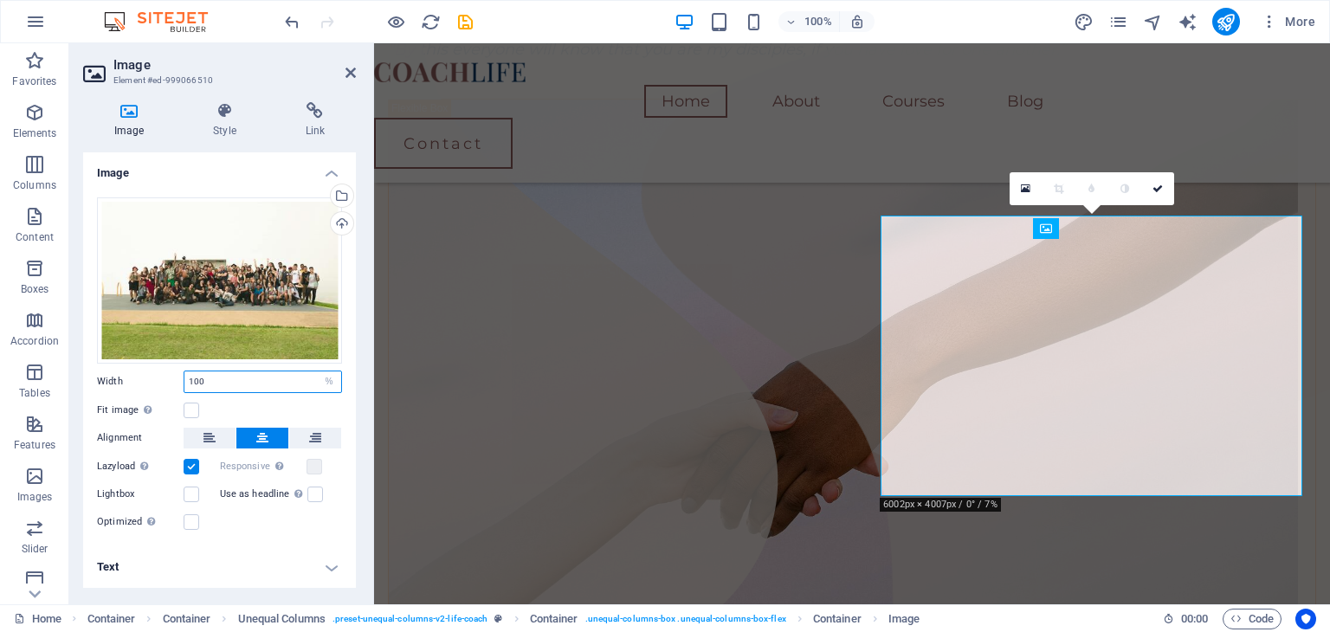
scroll to position [634, 0]
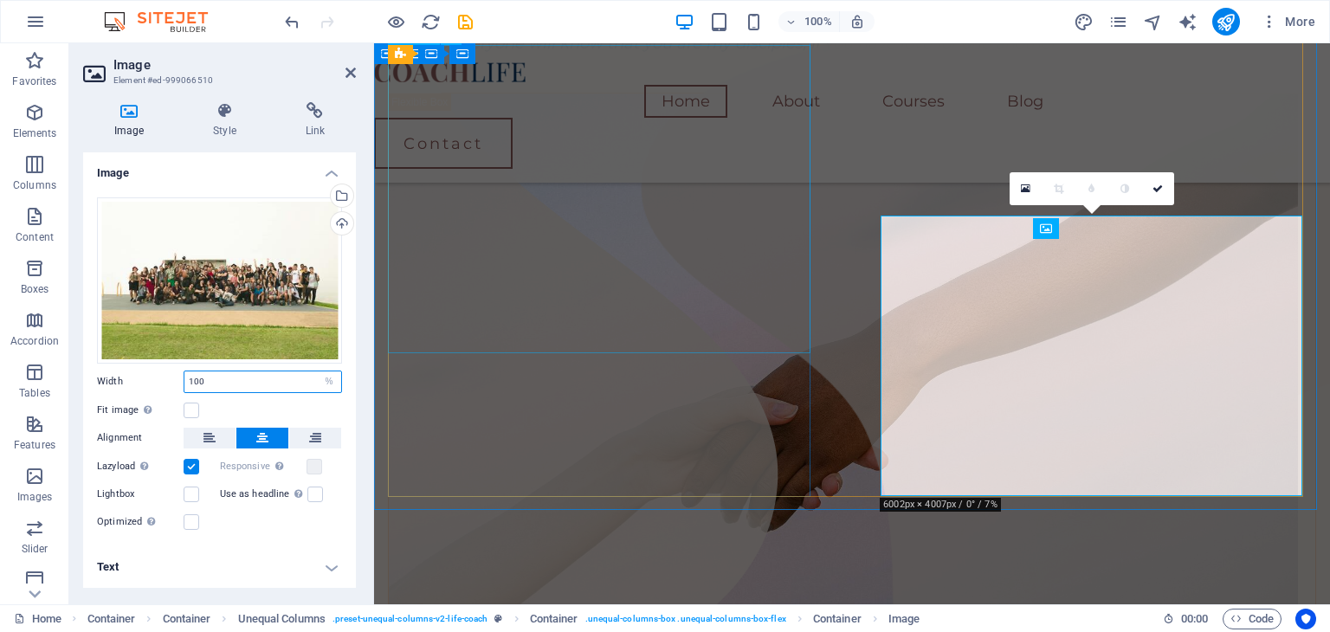
type input "100"
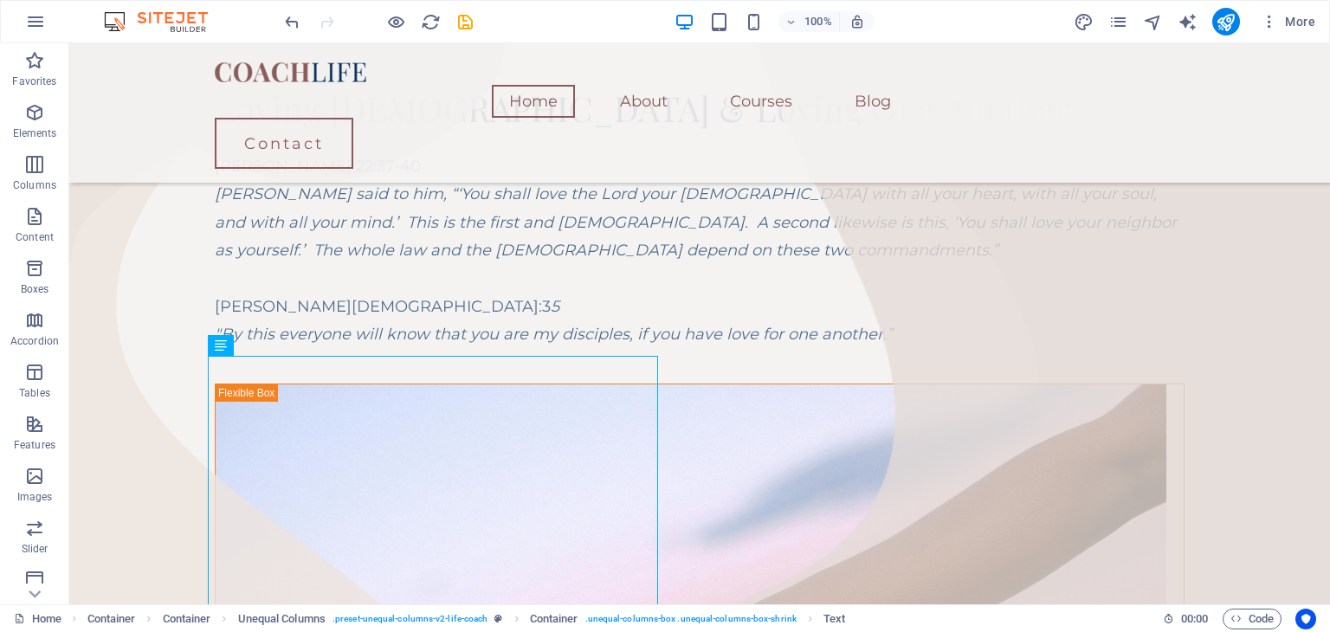
scroll to position [330, 0]
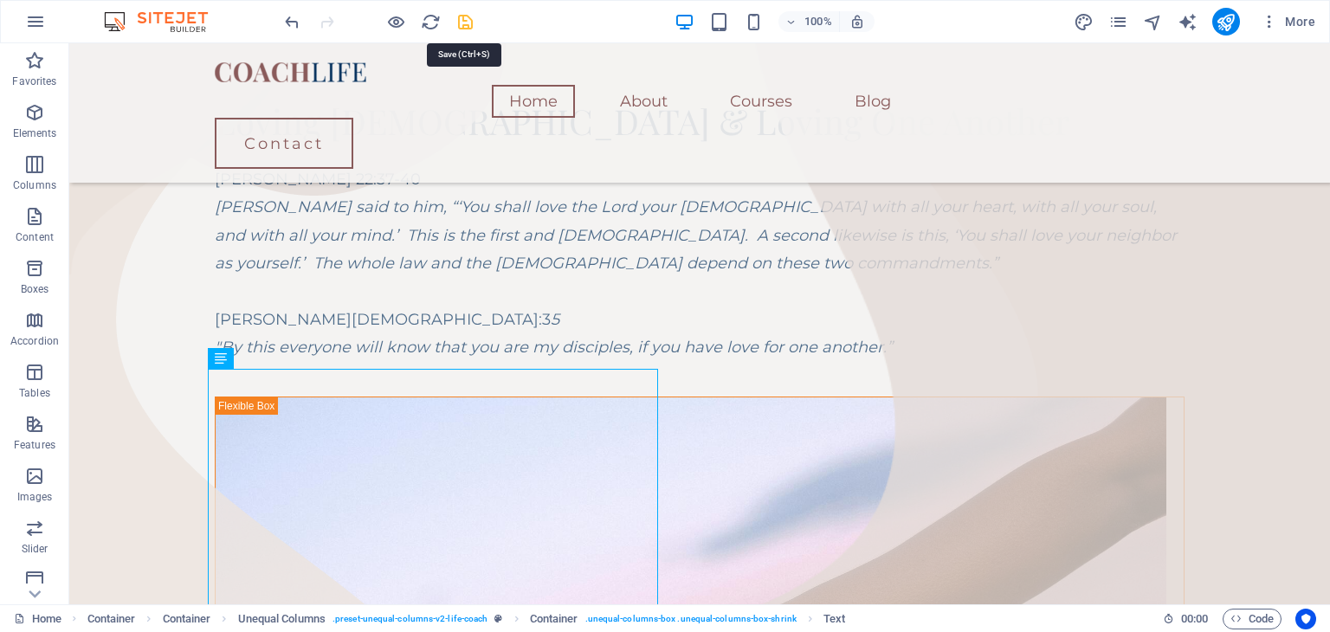
click at [469, 19] on icon "save" at bounding box center [465, 22] width 20 height 20
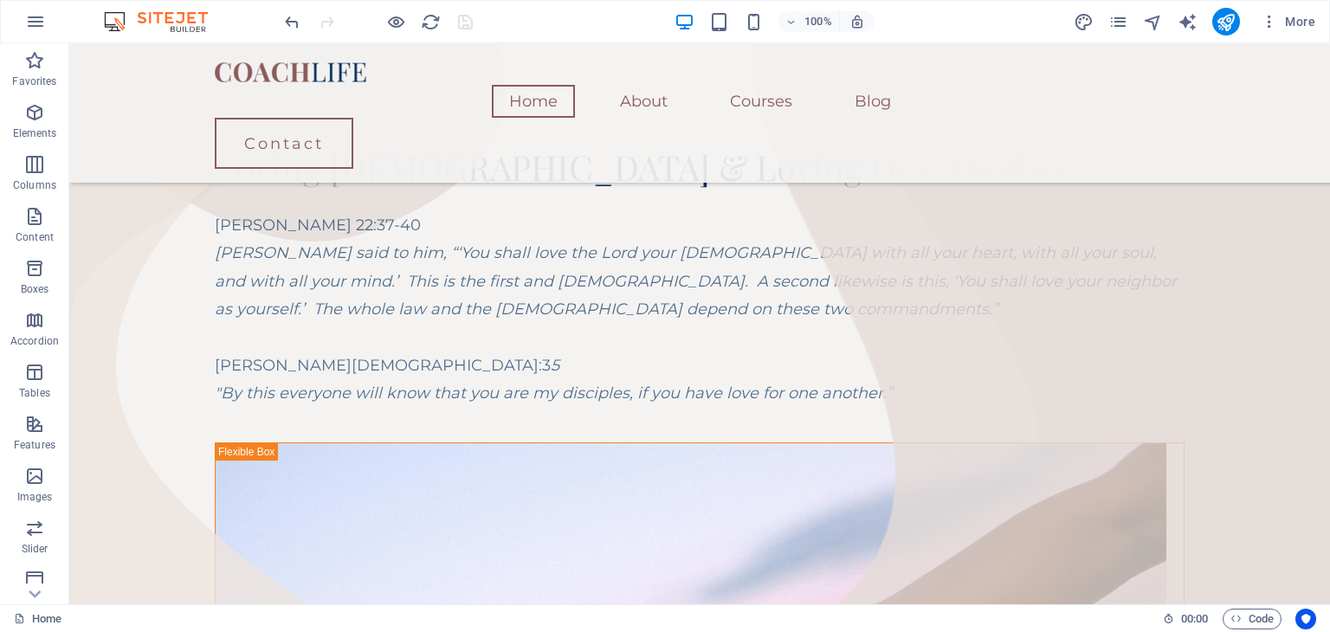
scroll to position [230, 0]
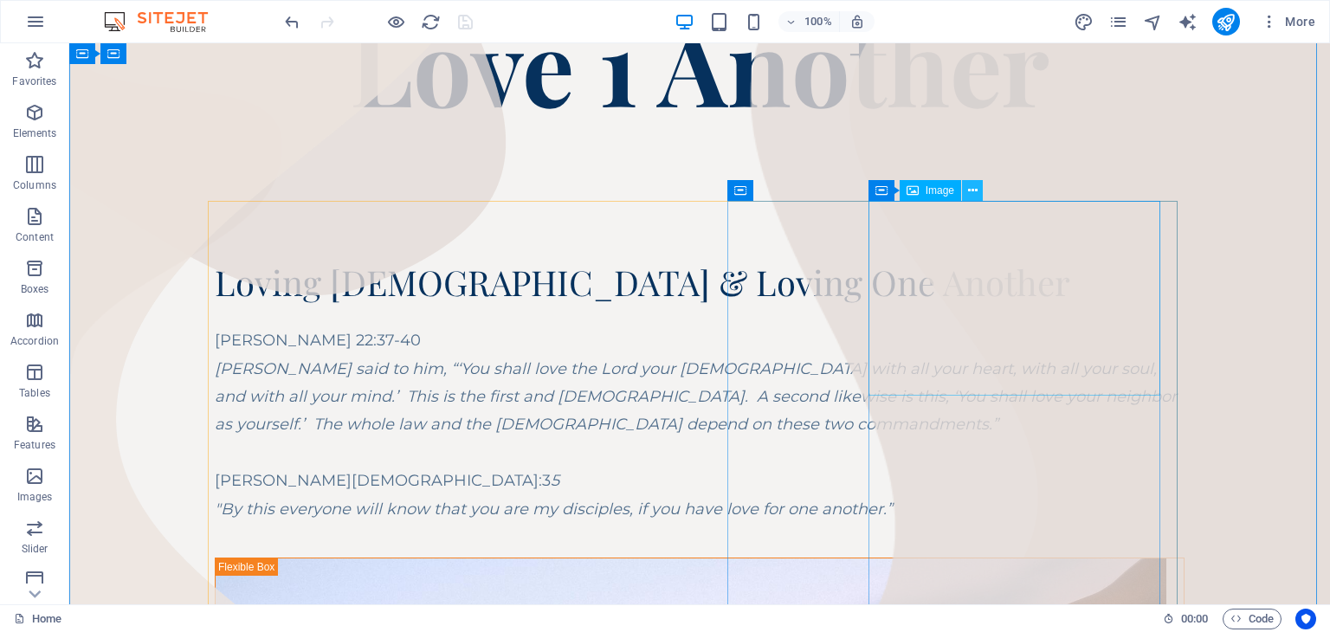
click at [969, 195] on icon at bounding box center [973, 191] width 10 height 18
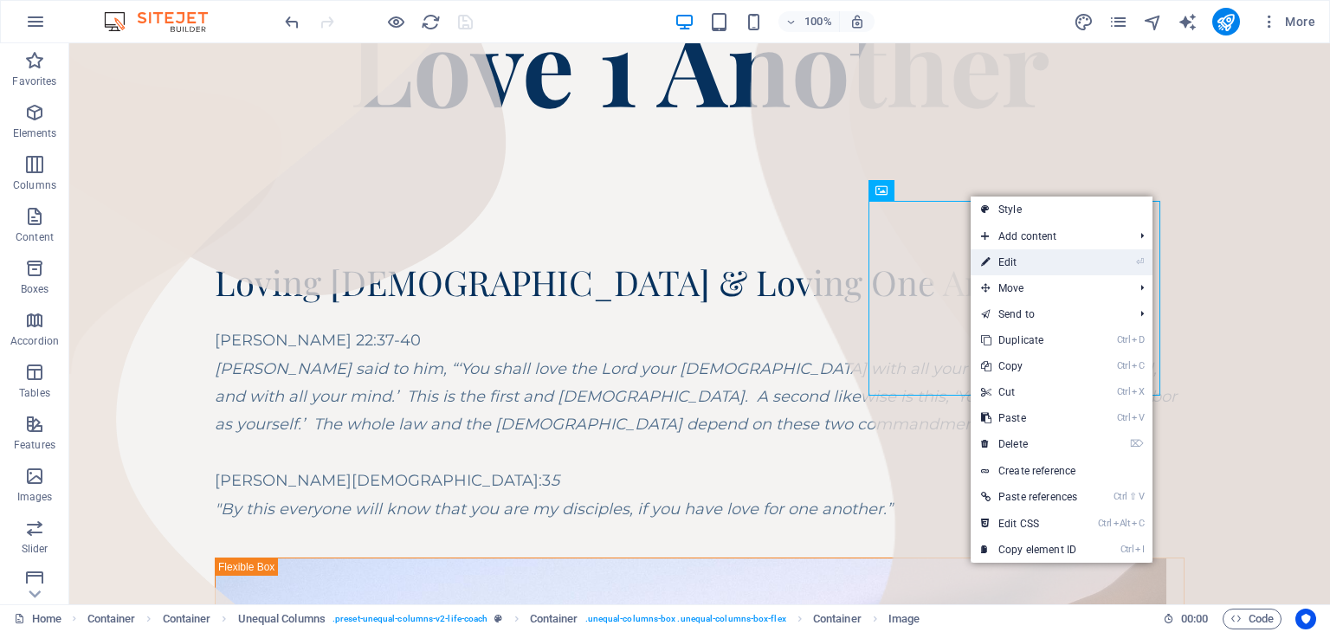
click at [1004, 263] on link "⏎ Edit" at bounding box center [1029, 262] width 117 height 26
select select "%"
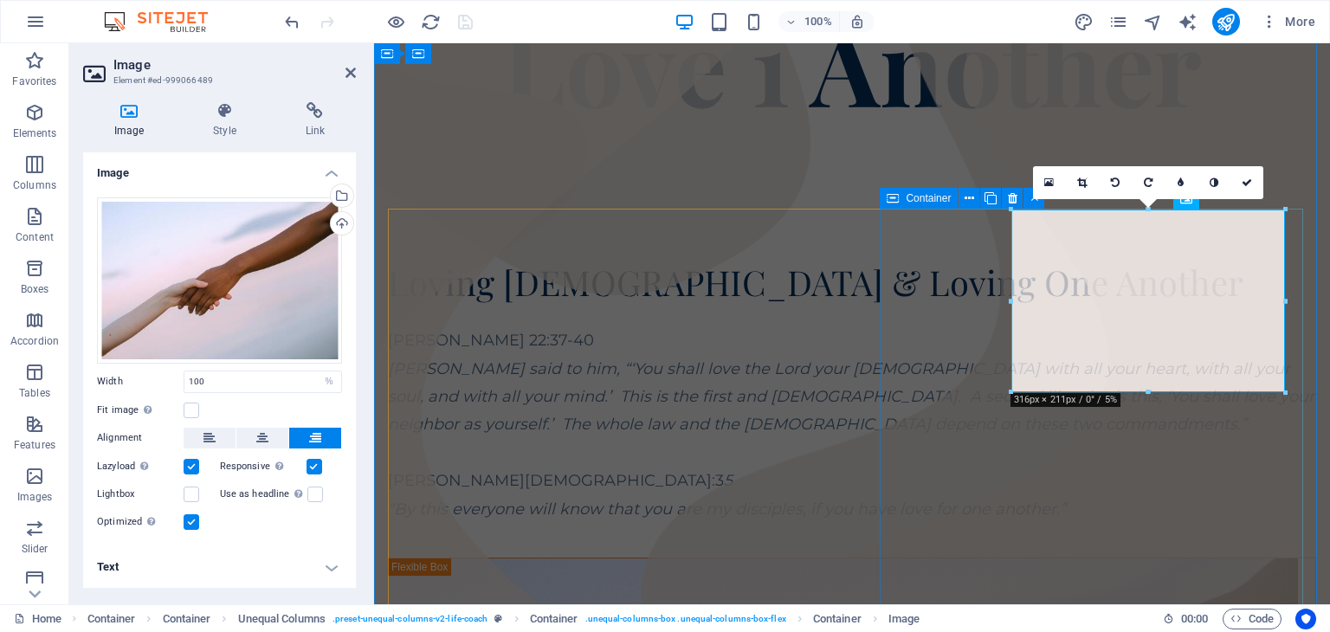
scroll to position [222, 0]
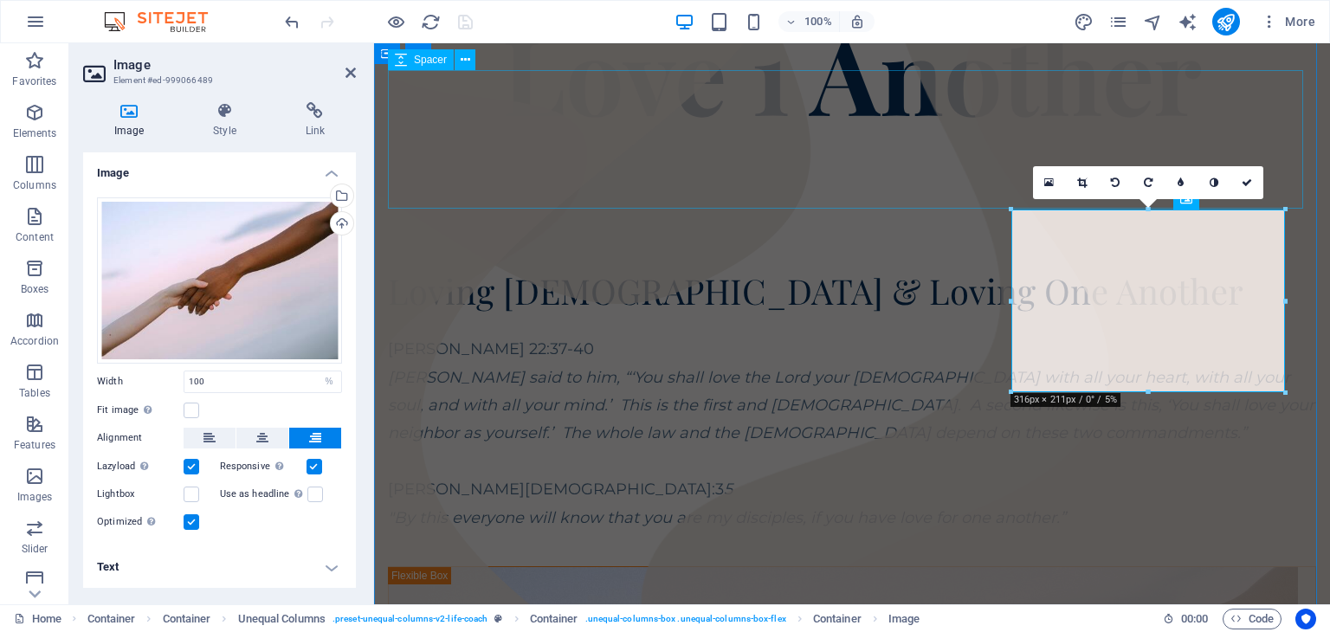
click at [906, 157] on div at bounding box center [852, 201] width 928 height 139
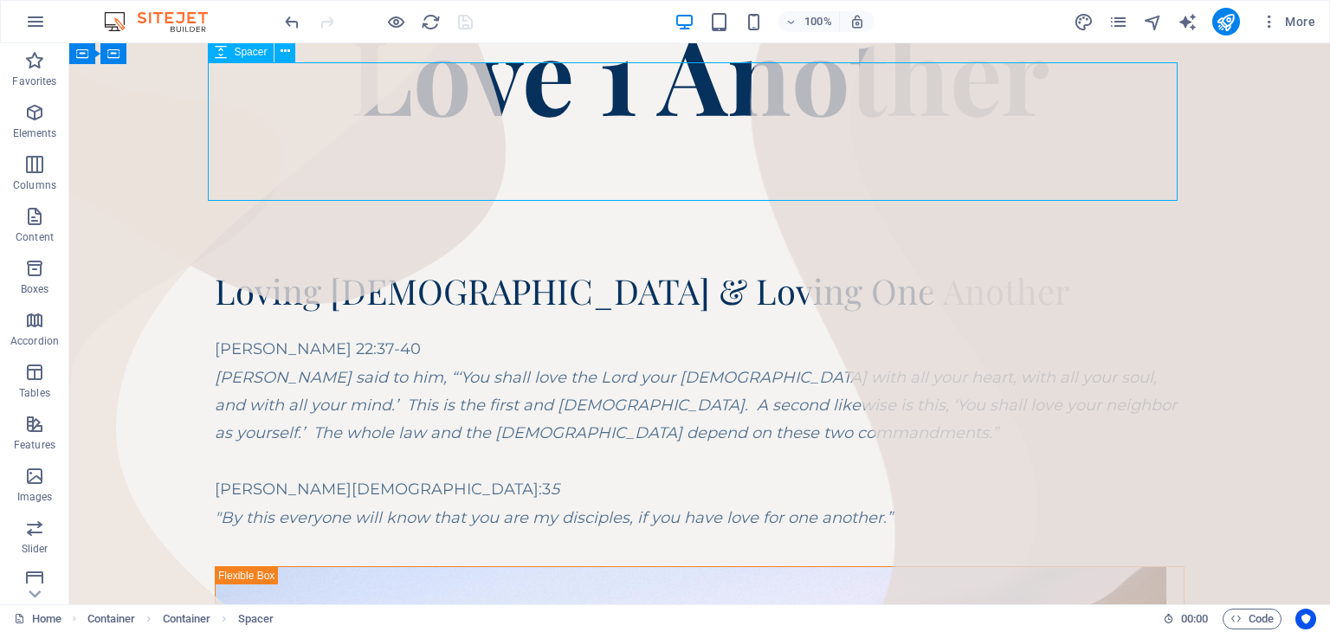
scroll to position [230, 0]
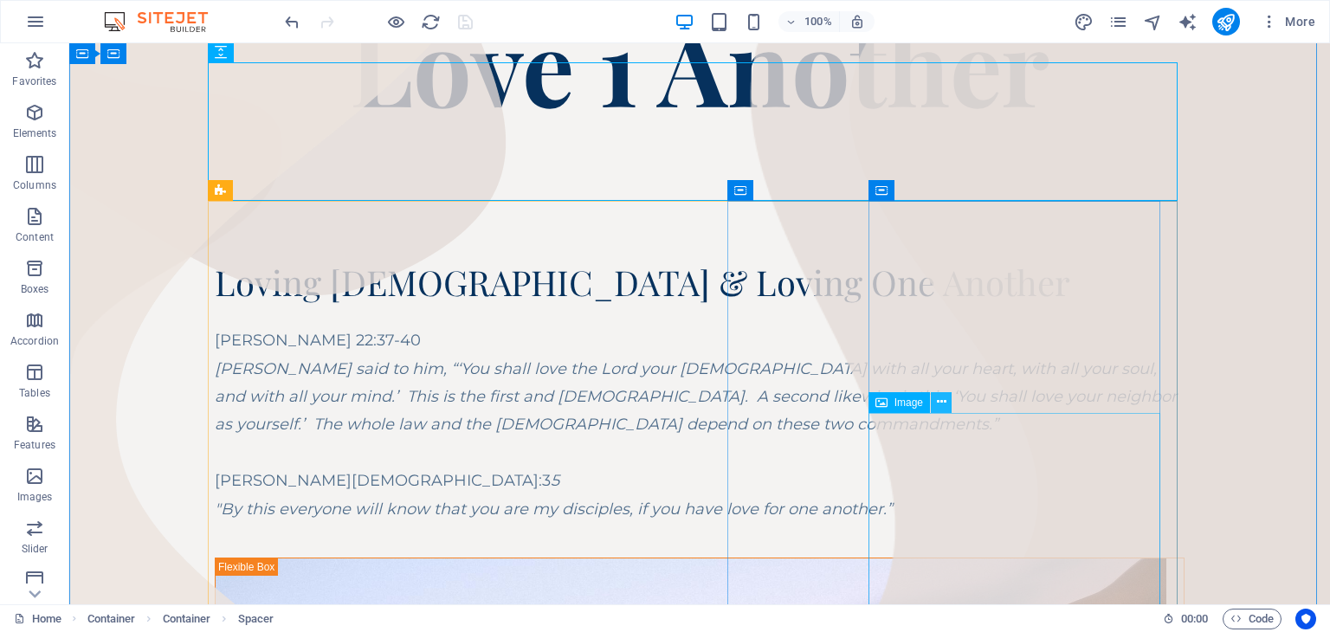
click at [938, 406] on icon at bounding box center [942, 402] width 10 height 18
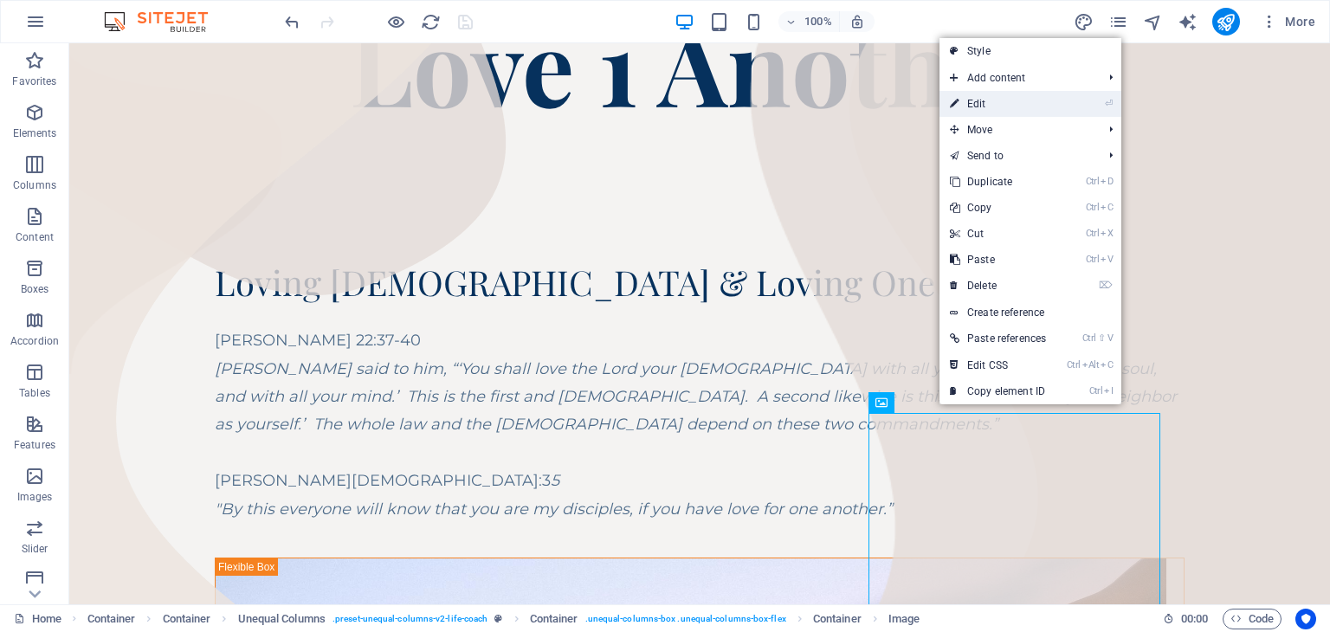
click at [1004, 100] on link "⏎ Edit" at bounding box center [998, 104] width 117 height 26
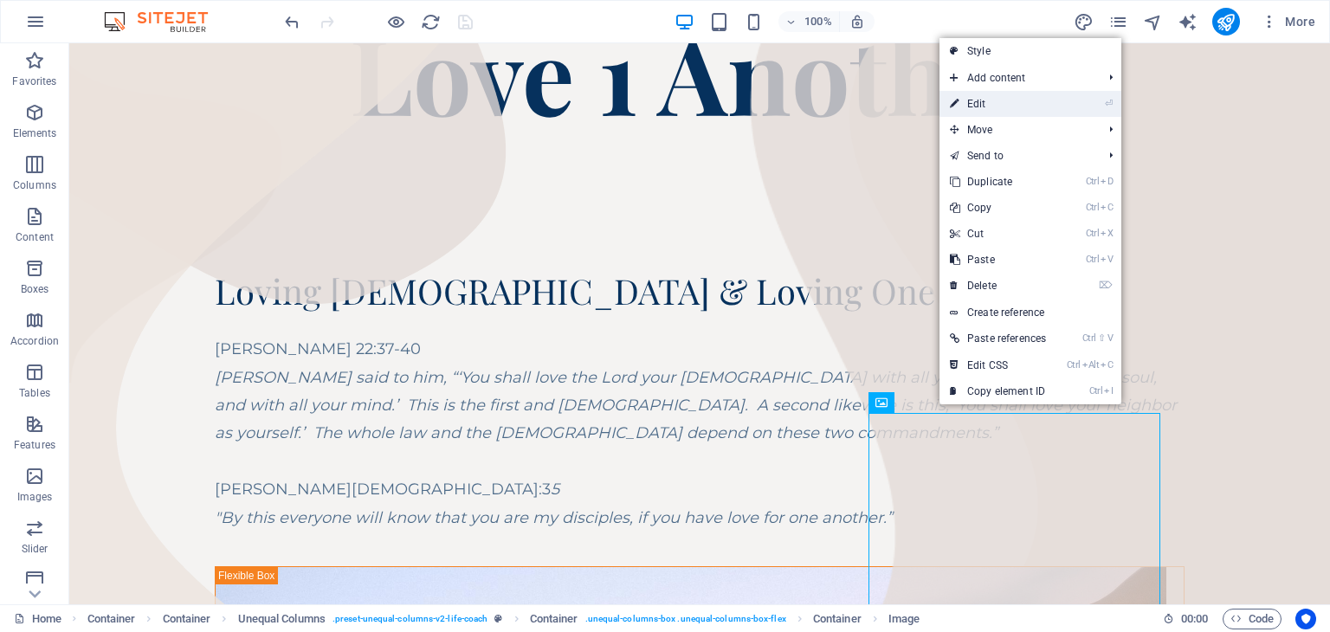
select select "%"
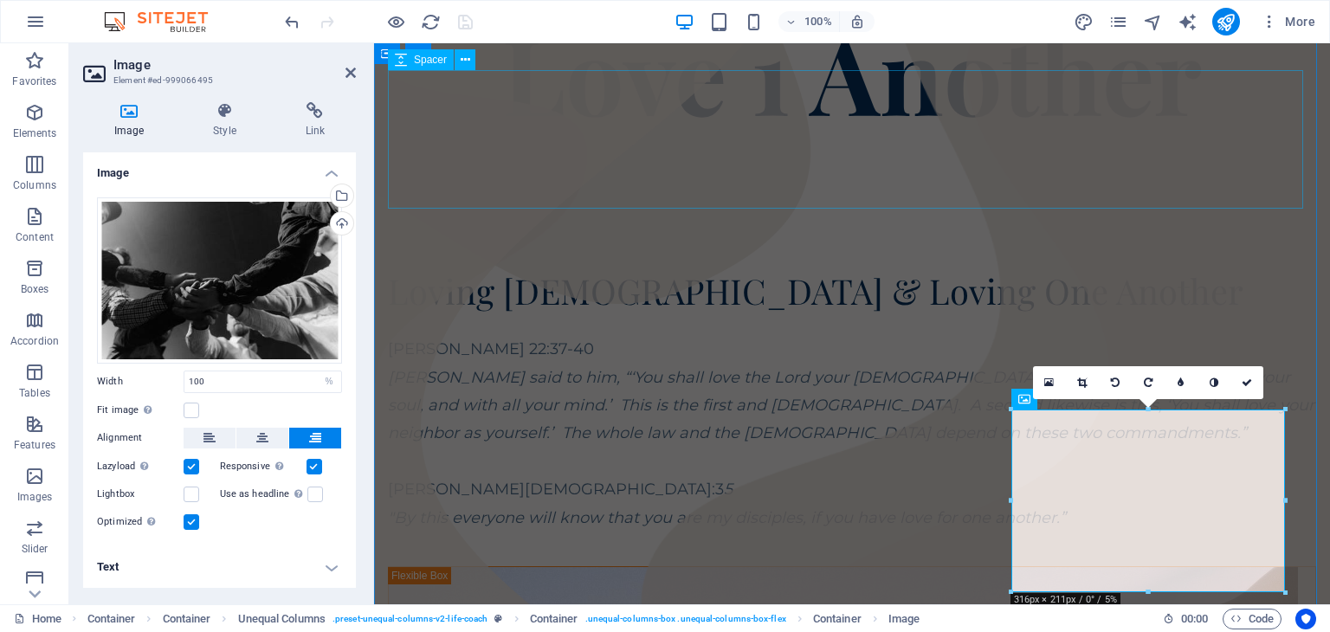
click at [1279, 161] on div at bounding box center [852, 201] width 928 height 139
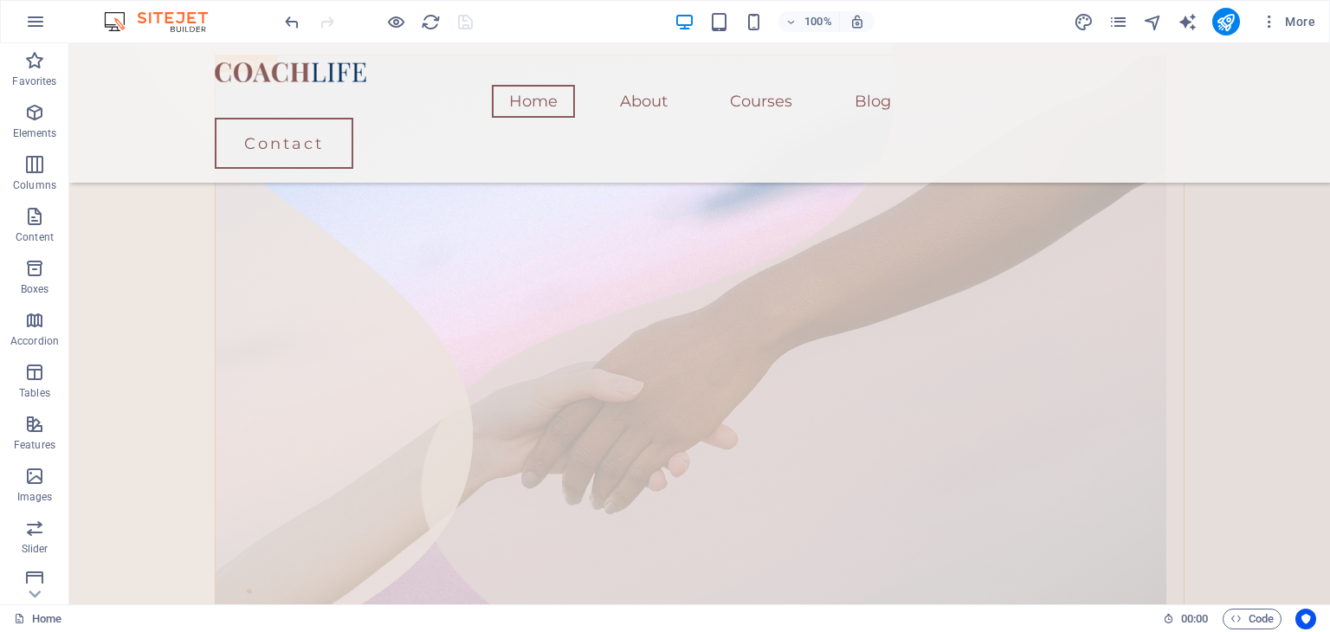
scroll to position [664, 0]
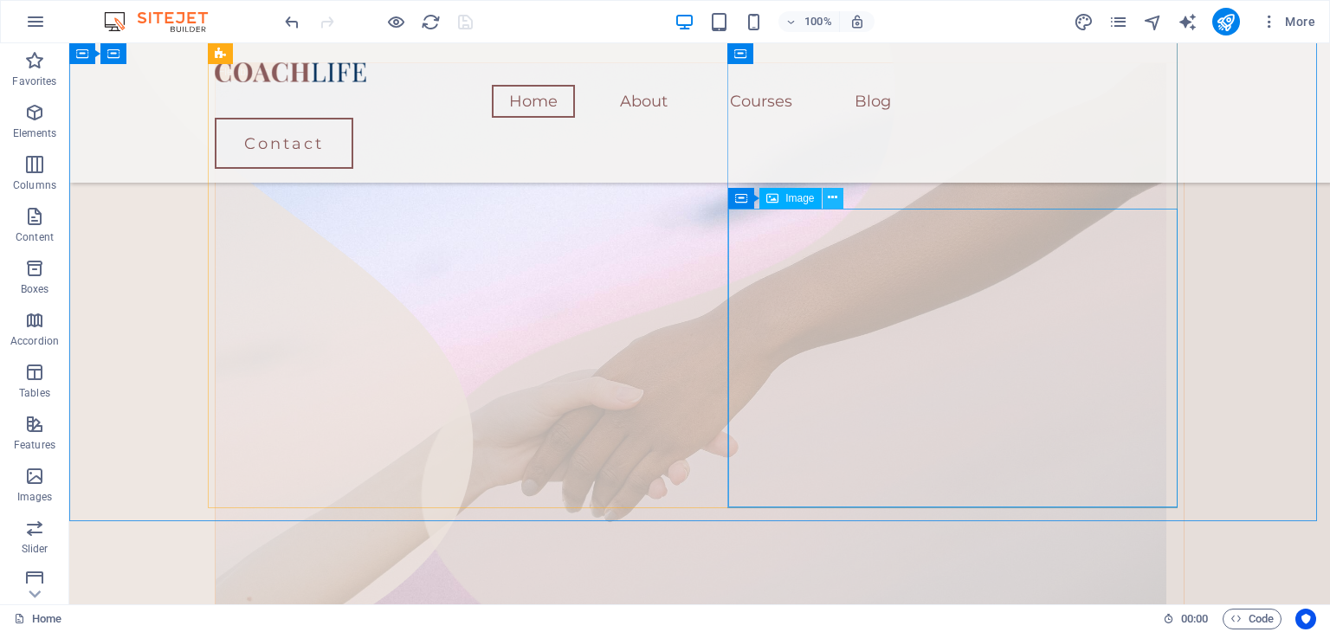
click at [830, 203] on icon at bounding box center [833, 198] width 10 height 18
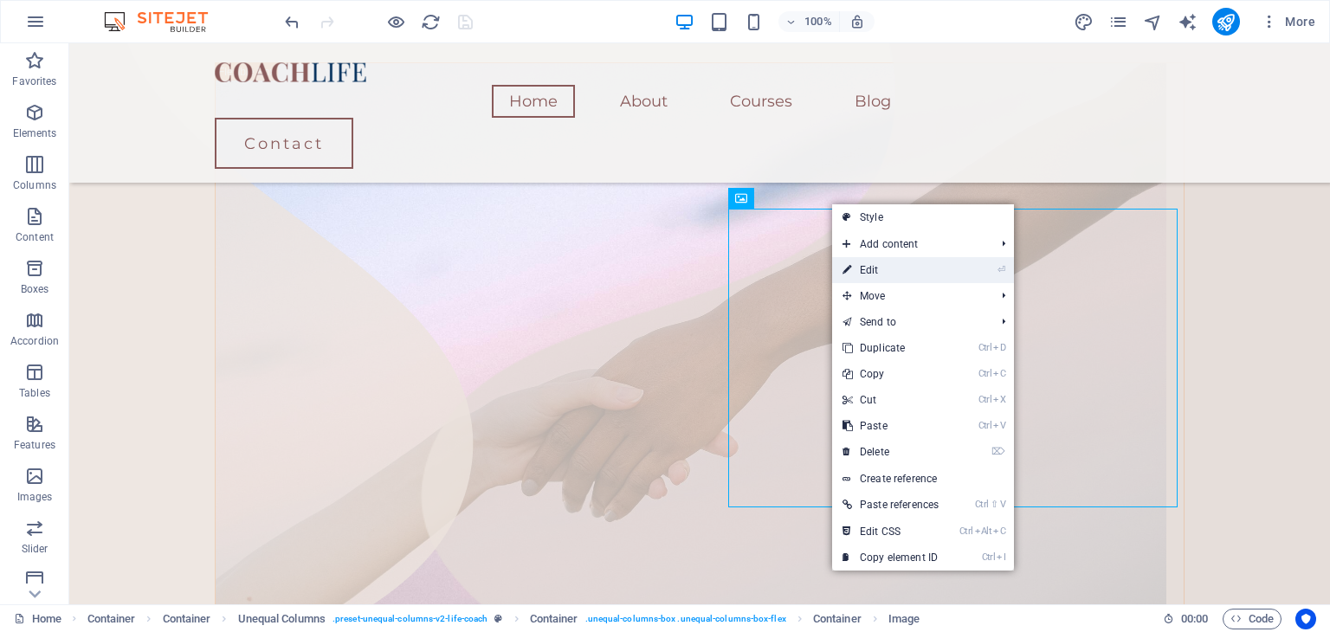
click at [868, 269] on link "⏎ Edit" at bounding box center [890, 270] width 117 height 26
select select "%"
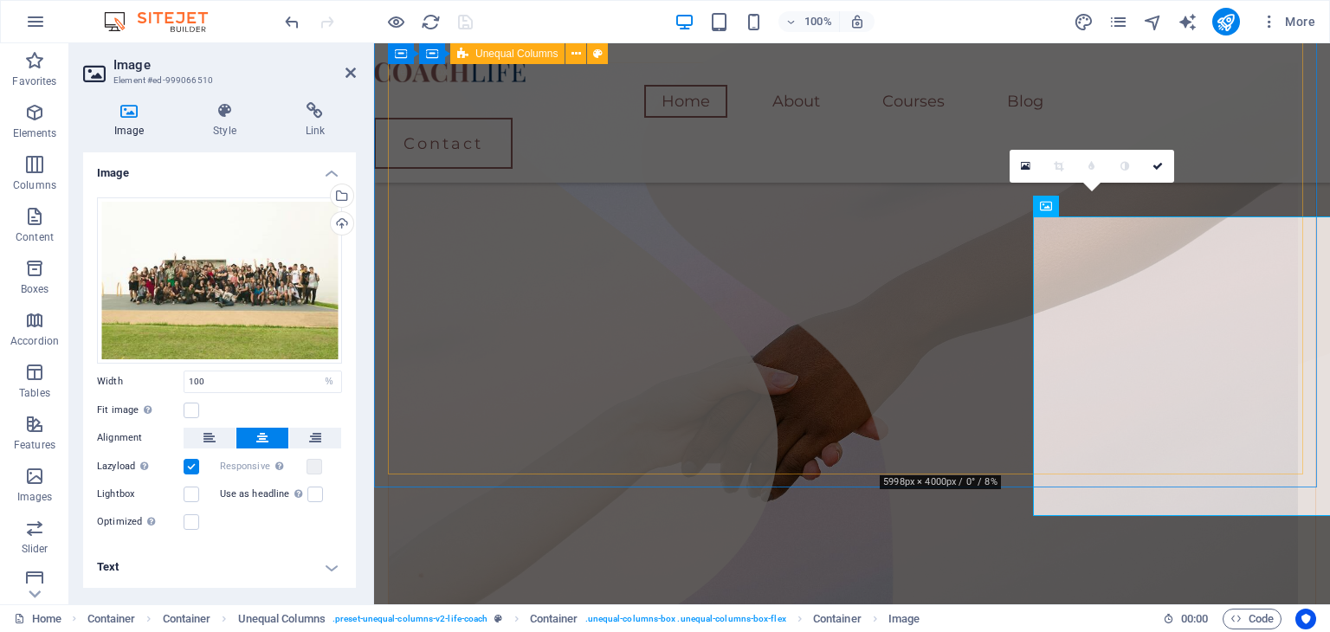
scroll to position [656, 0]
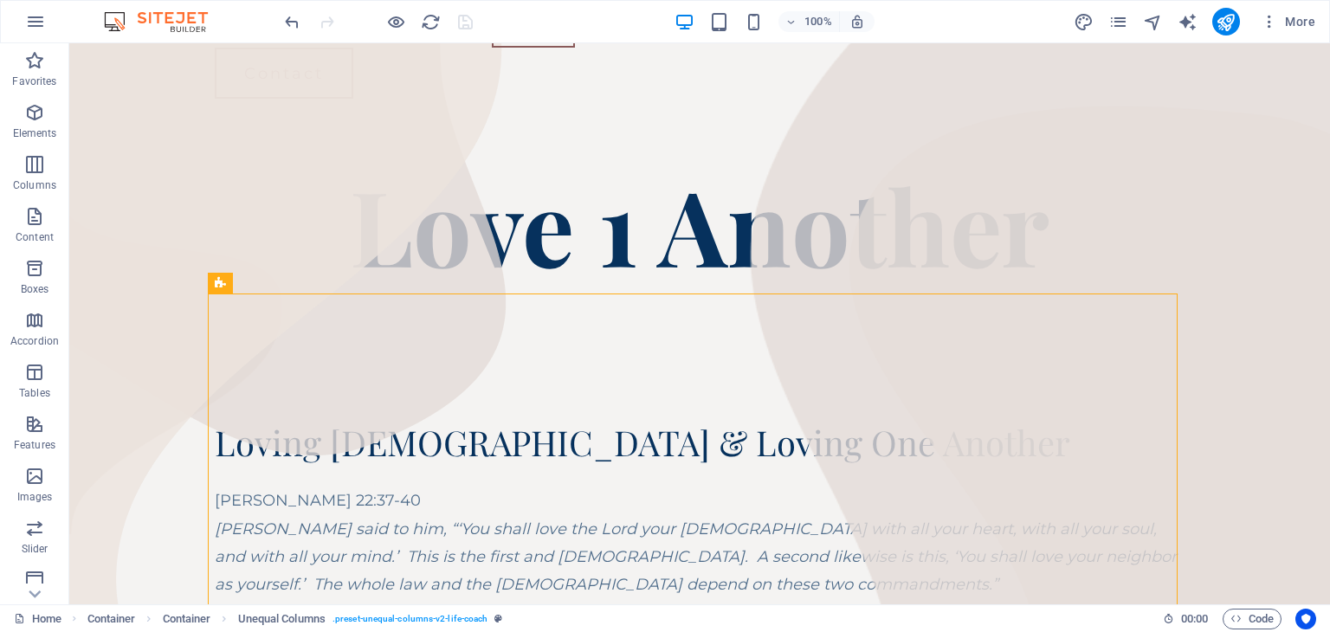
scroll to position [61, 0]
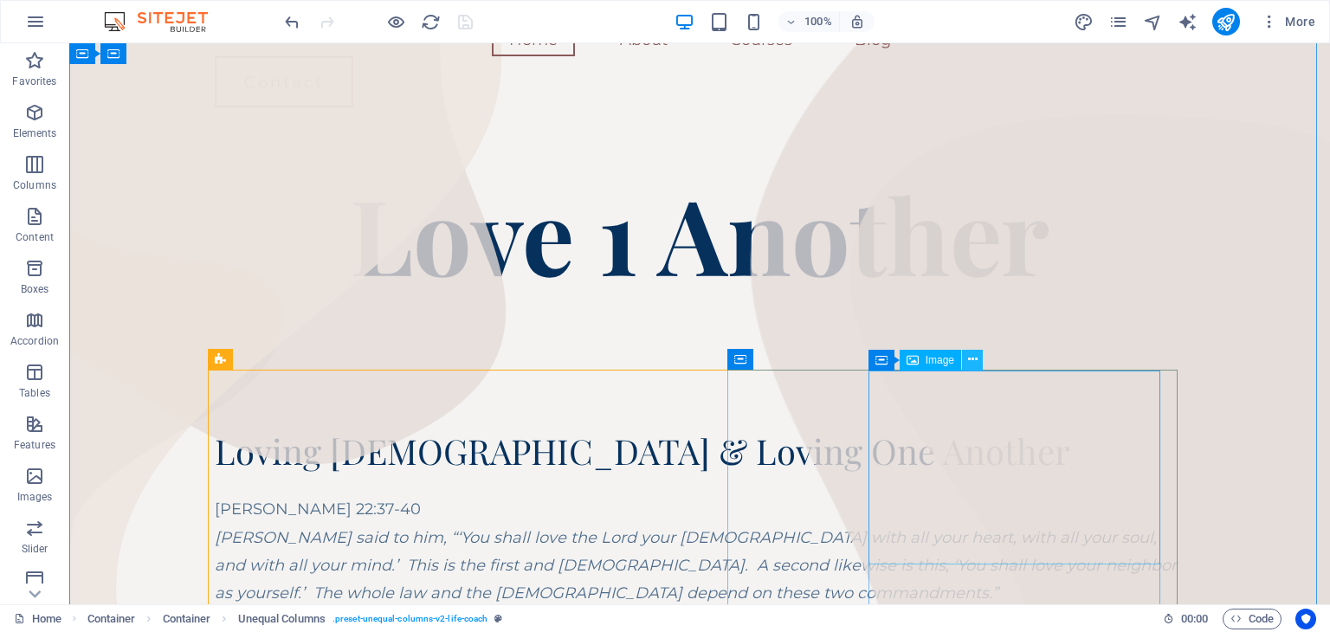
click at [971, 358] on icon at bounding box center [973, 360] width 10 height 18
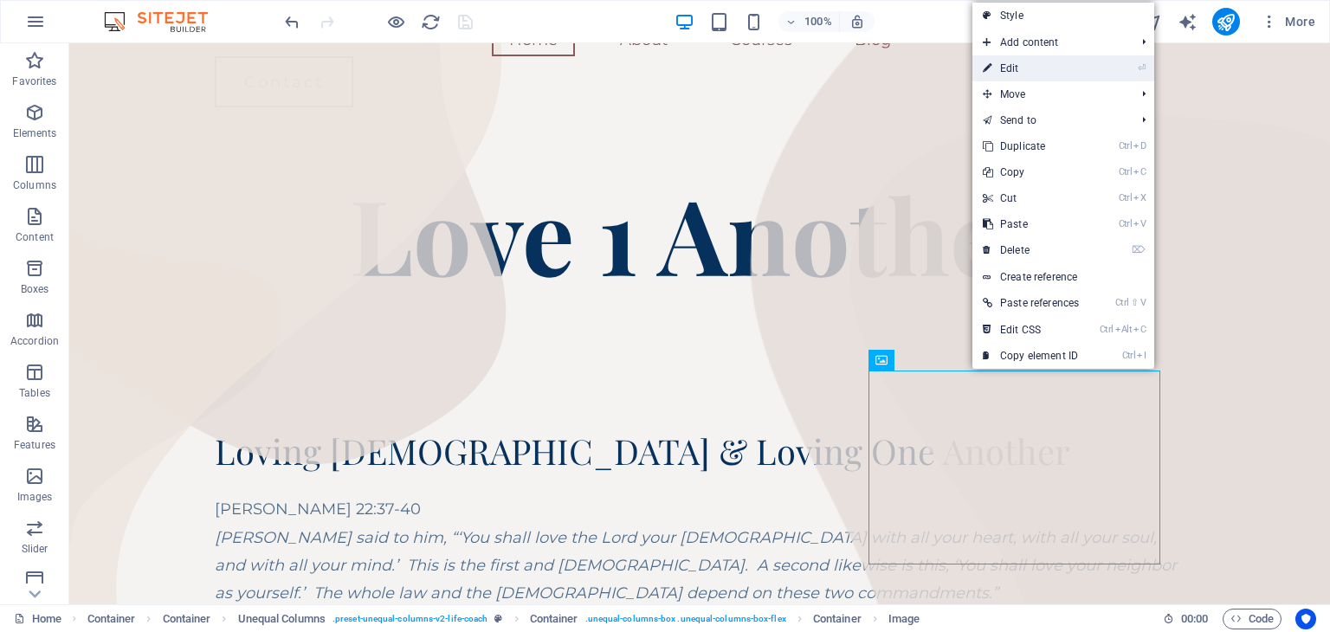
click at [1033, 65] on link "⏎ Edit" at bounding box center [1030, 68] width 117 height 26
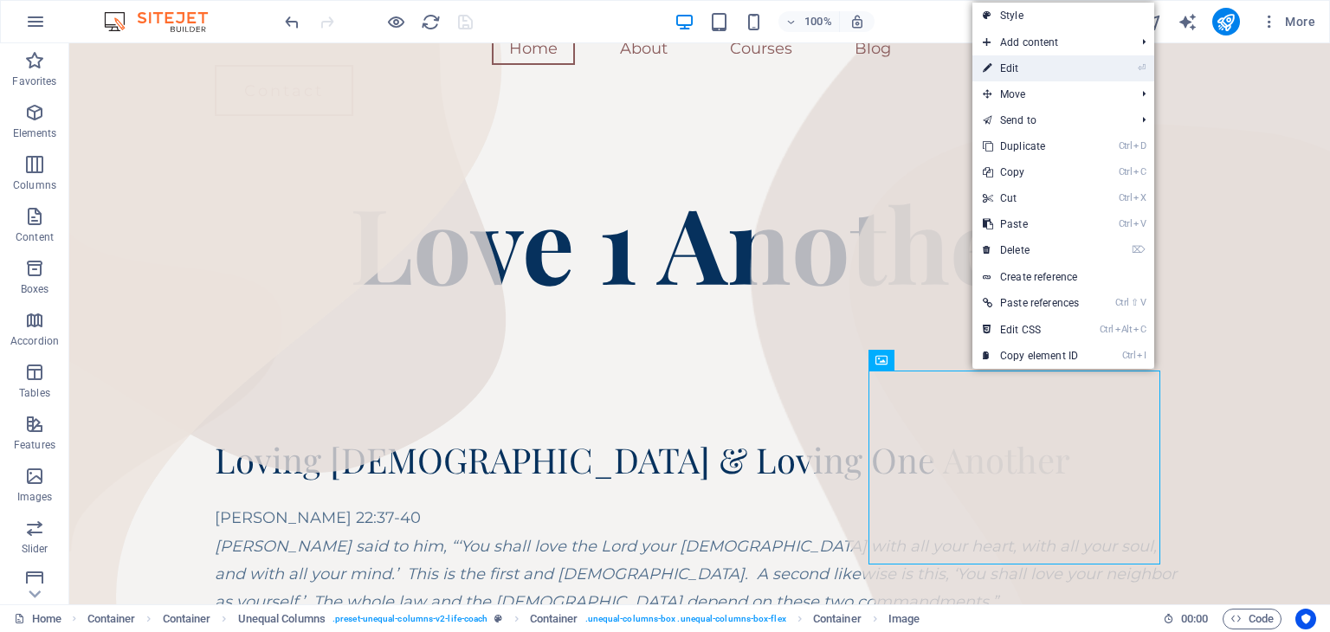
select select "%"
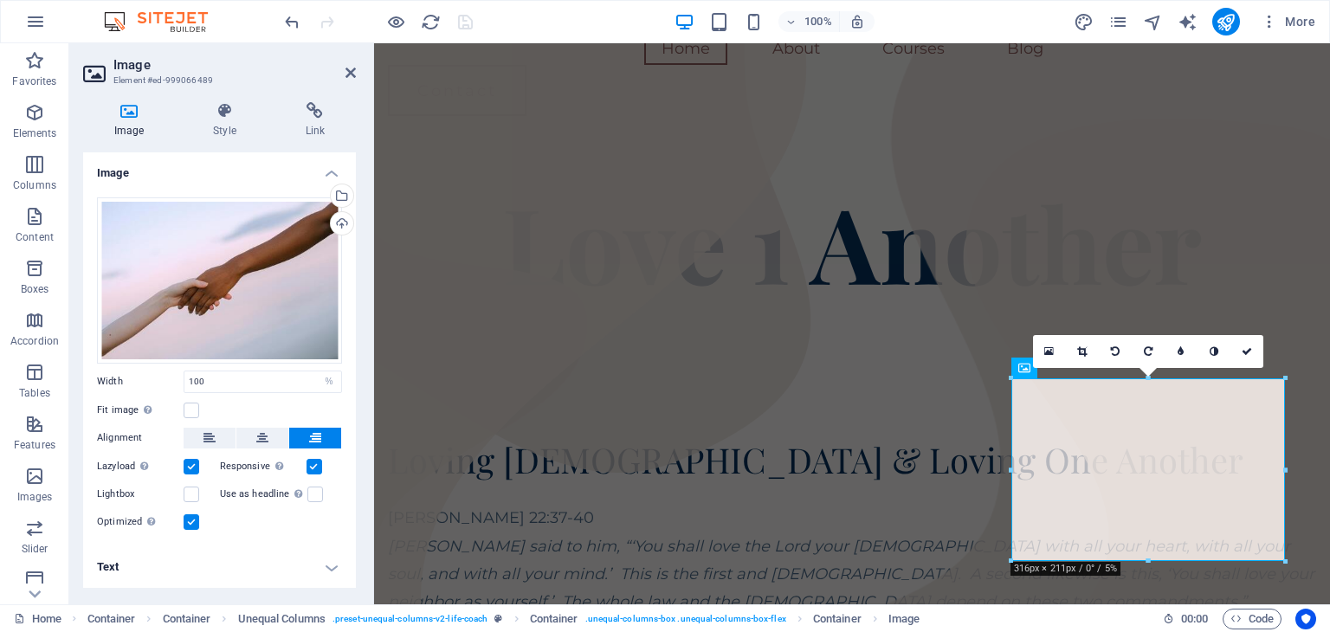
click at [314, 469] on label at bounding box center [315, 467] width 16 height 16
click at [0, 0] on input "Responsive Automatically load retina image and smartphone optimized sizes." at bounding box center [0, 0] width 0 height 0
click at [191, 524] on label at bounding box center [192, 522] width 16 height 16
click at [0, 0] on input "Optimized Images are compressed to improve page speed." at bounding box center [0, 0] width 0 height 0
click at [262, 442] on icon at bounding box center [262, 438] width 12 height 21
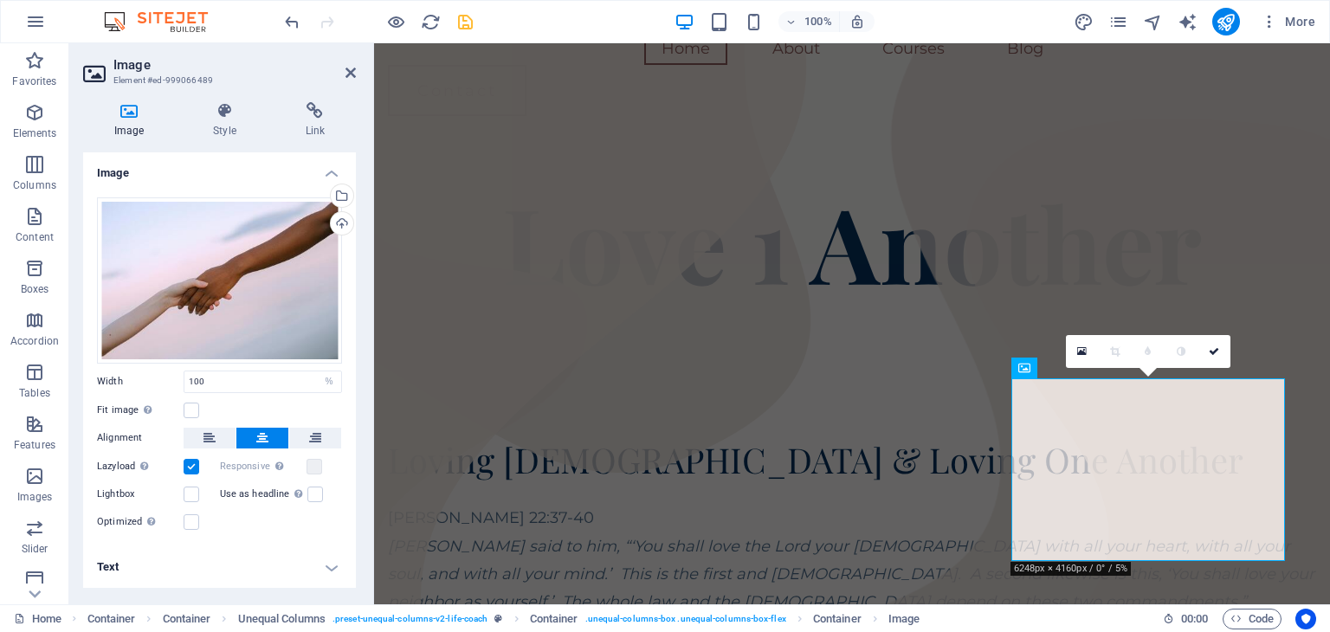
click at [262, 442] on icon at bounding box center [262, 438] width 12 height 21
click at [209, 434] on icon at bounding box center [209, 438] width 12 height 21
click at [267, 436] on icon at bounding box center [262, 438] width 12 height 21
click at [315, 436] on icon at bounding box center [315, 438] width 12 height 21
click at [192, 415] on label at bounding box center [192, 411] width 16 height 16
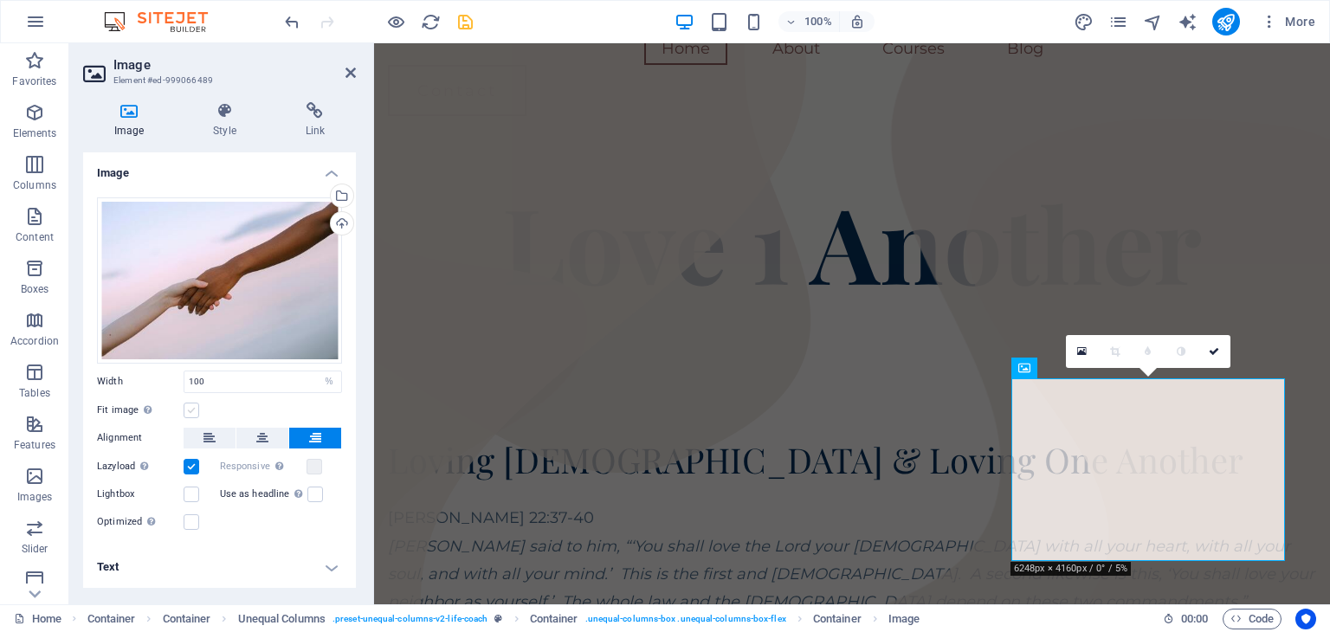
click at [0, 0] on input "Fit image Automatically fit image to a fixed width and height" at bounding box center [0, 0] width 0 height 0
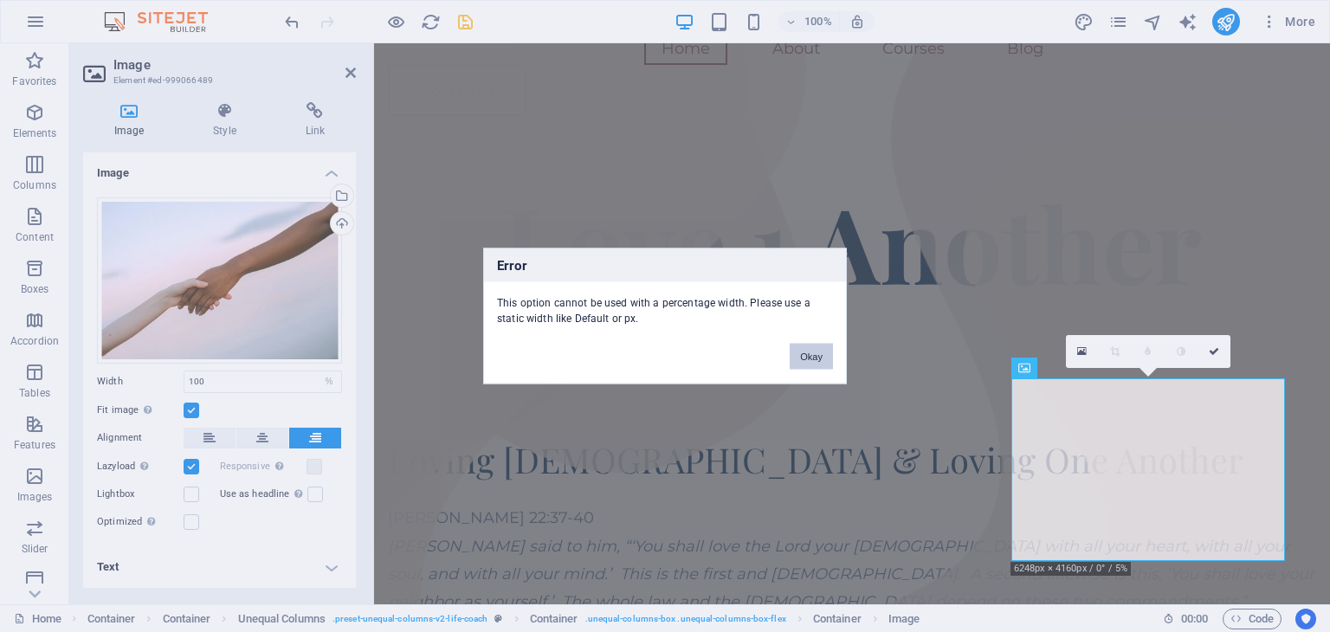
click at [809, 357] on button "Okay" at bounding box center [811, 357] width 43 height 26
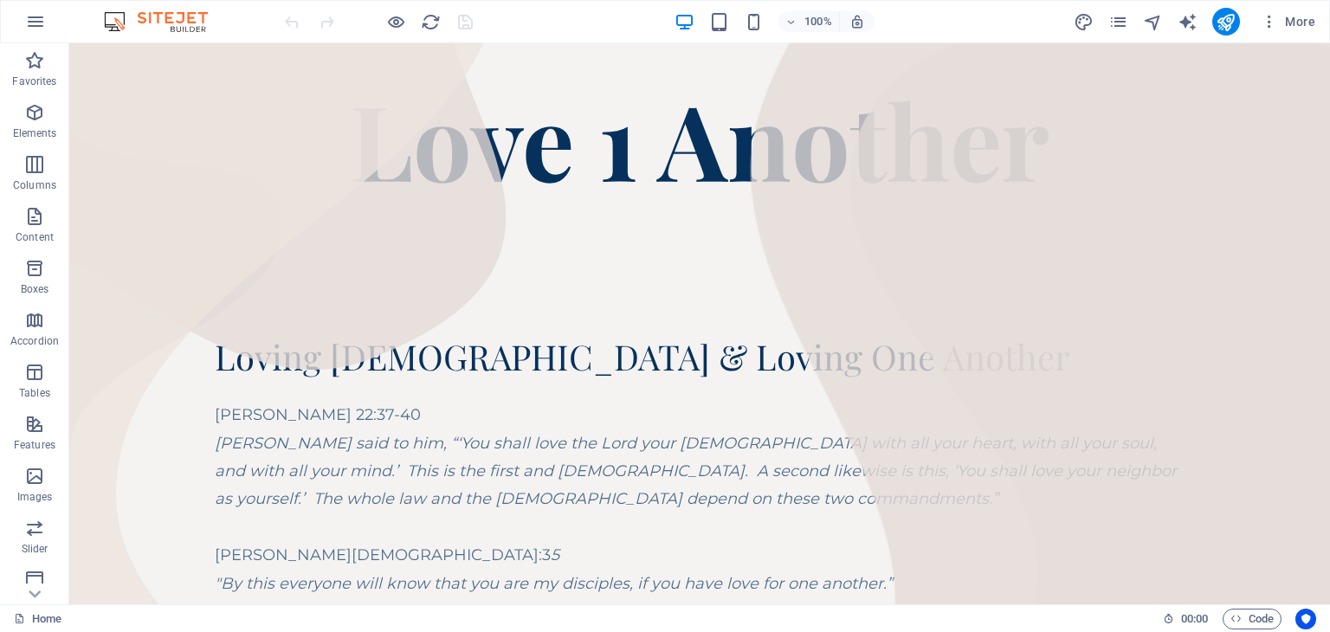
scroll to position [165, 0]
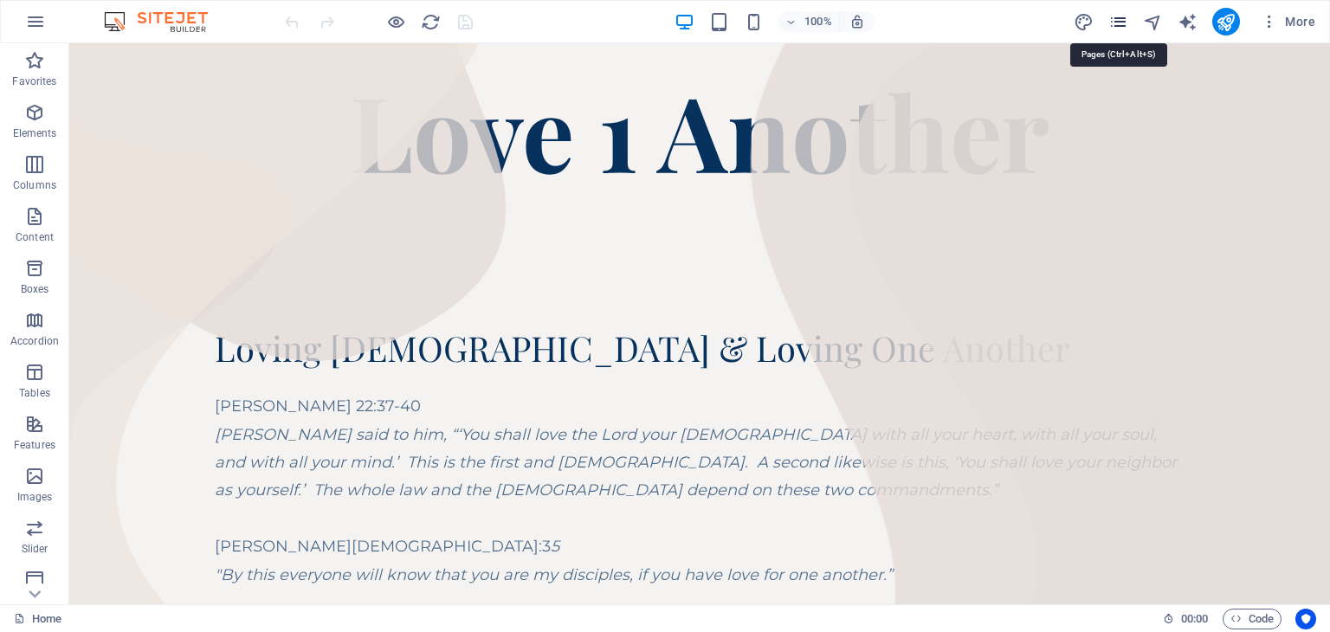
click at [1116, 27] on icon "pages" at bounding box center [1118, 22] width 20 height 20
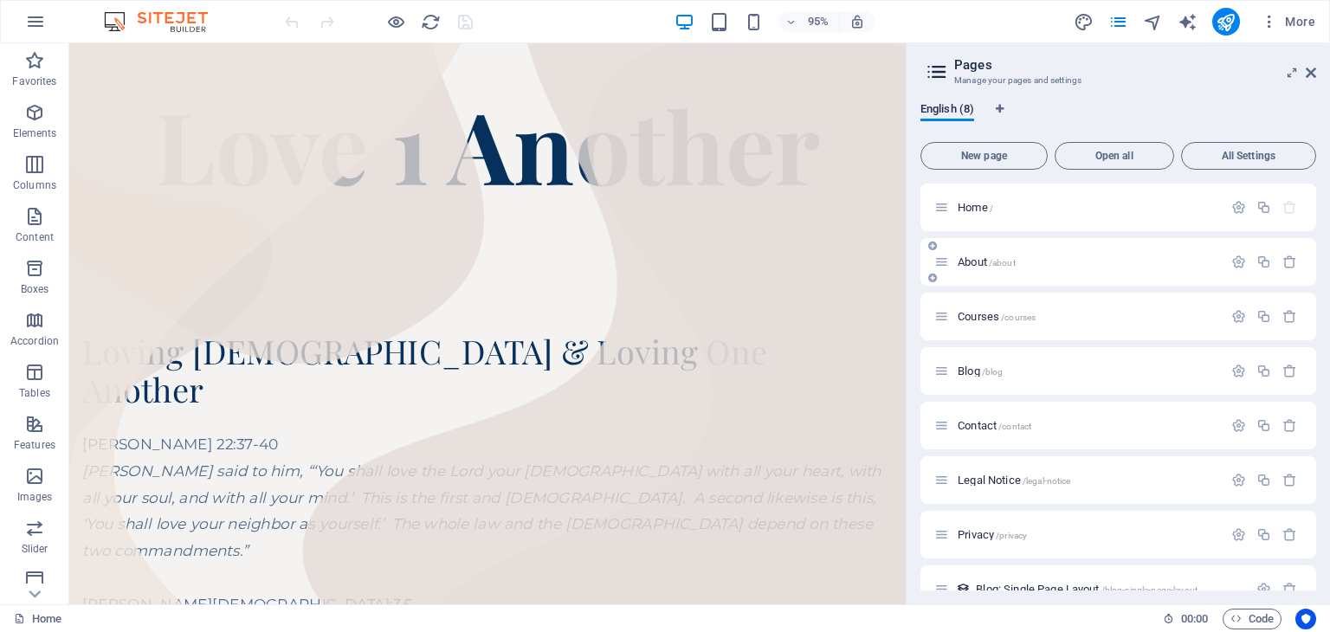
click at [1010, 262] on span "/about" at bounding box center [1002, 263] width 27 height 10
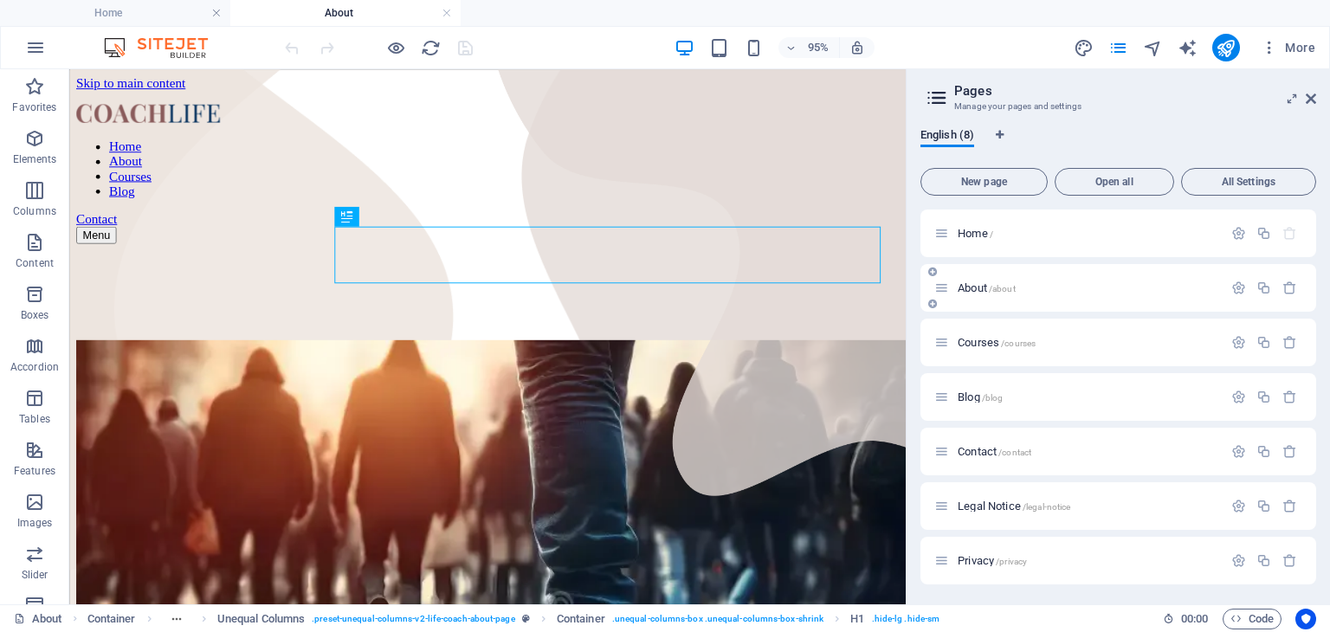
scroll to position [0, 0]
click at [1316, 100] on aside "Pages Manage your pages and settings English (8) New page Open all All Settings…" at bounding box center [1118, 336] width 424 height 535
click at [1310, 100] on icon at bounding box center [1311, 99] width 10 height 14
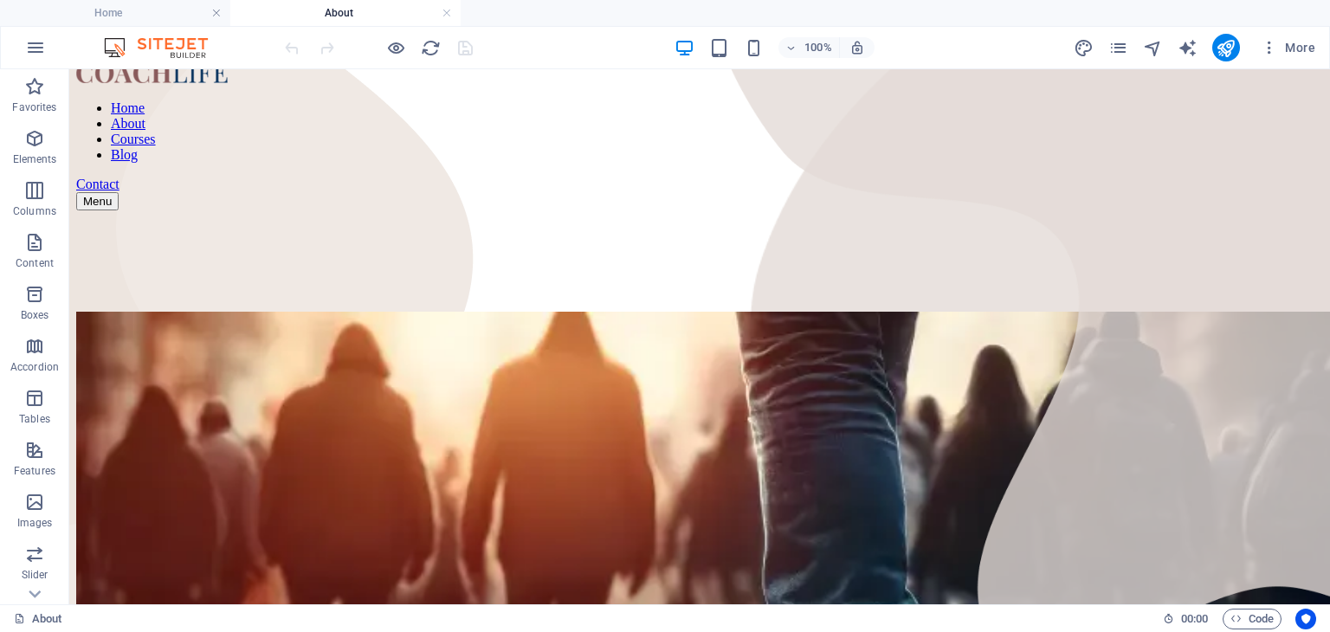
scroll to position [33, 0]
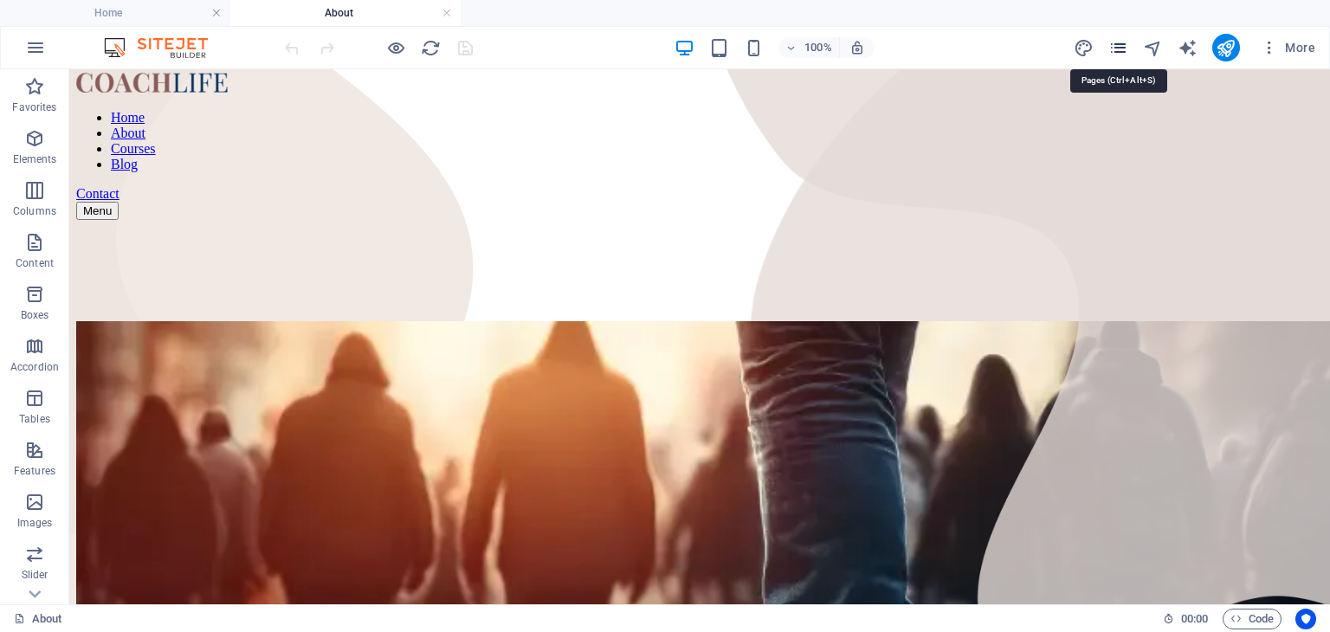
click at [1121, 53] on icon "pages" at bounding box center [1118, 48] width 20 height 20
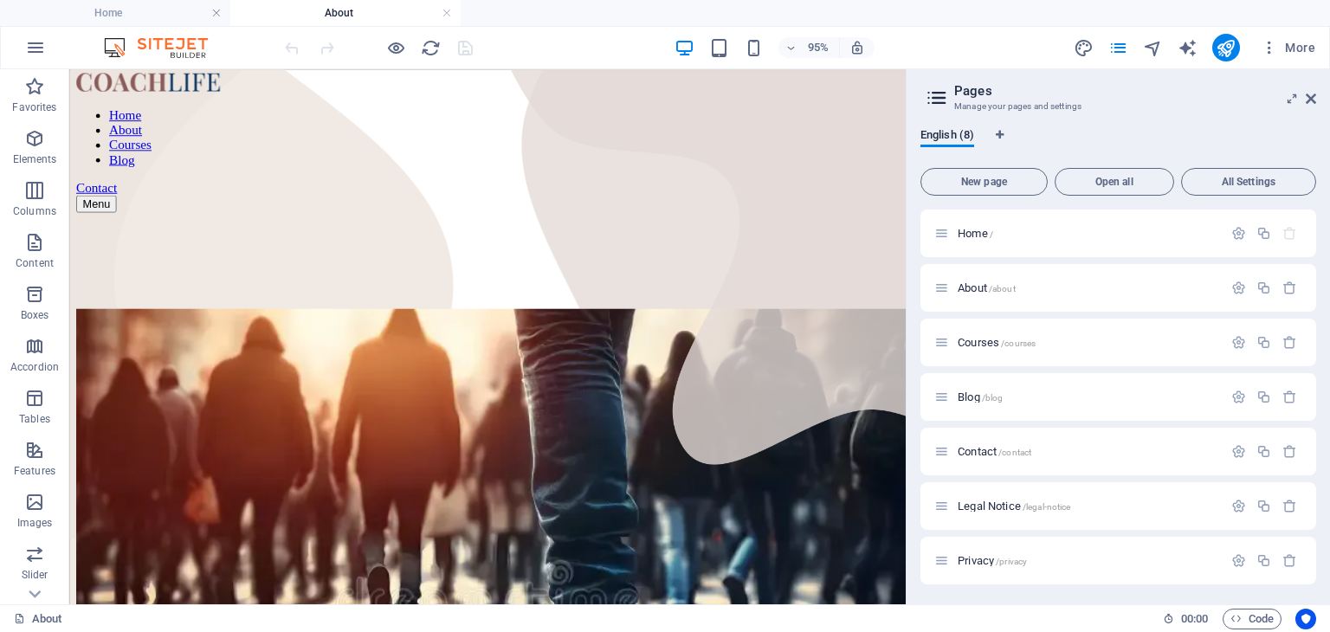
drag, startPoint x: 1314, startPoint y: 306, endPoint x: 1317, endPoint y: 446, distance: 140.3
drag, startPoint x: 1386, startPoint y: 515, endPoint x: 848, endPoint y: 171, distance: 639.4
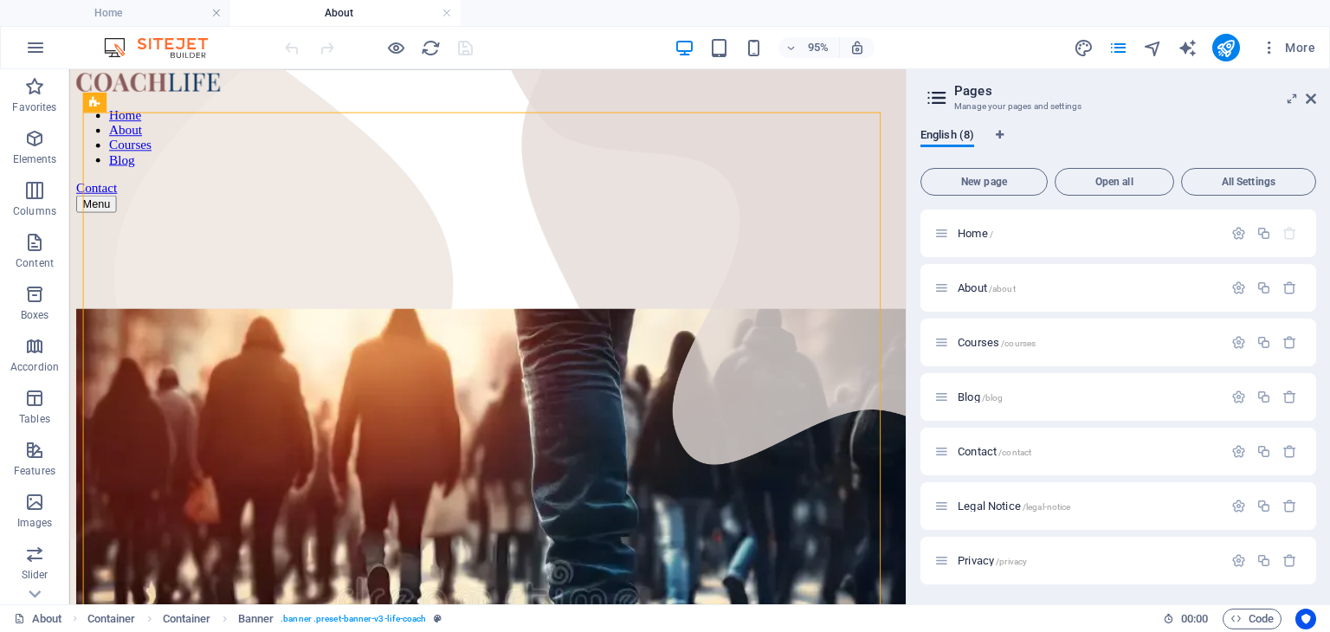
drag, startPoint x: 1314, startPoint y: 350, endPoint x: 1325, endPoint y: 442, distance: 92.4
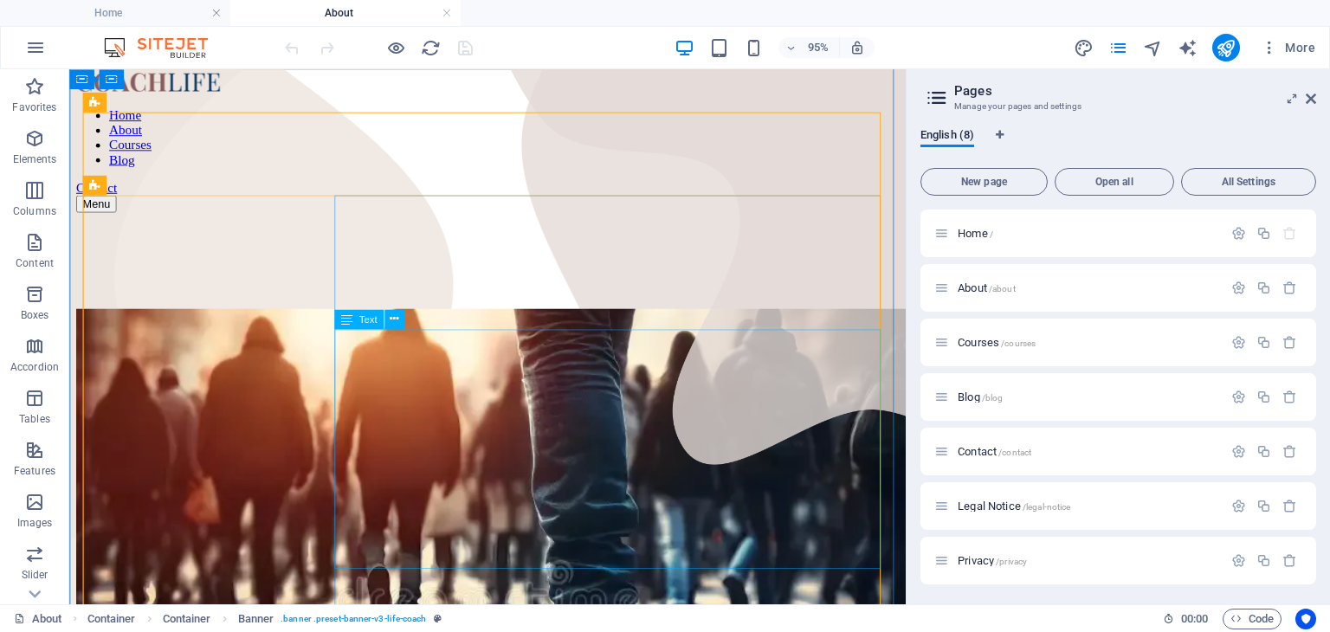
drag, startPoint x: 1394, startPoint y: 511, endPoint x: 813, endPoint y: 376, distance: 596.5
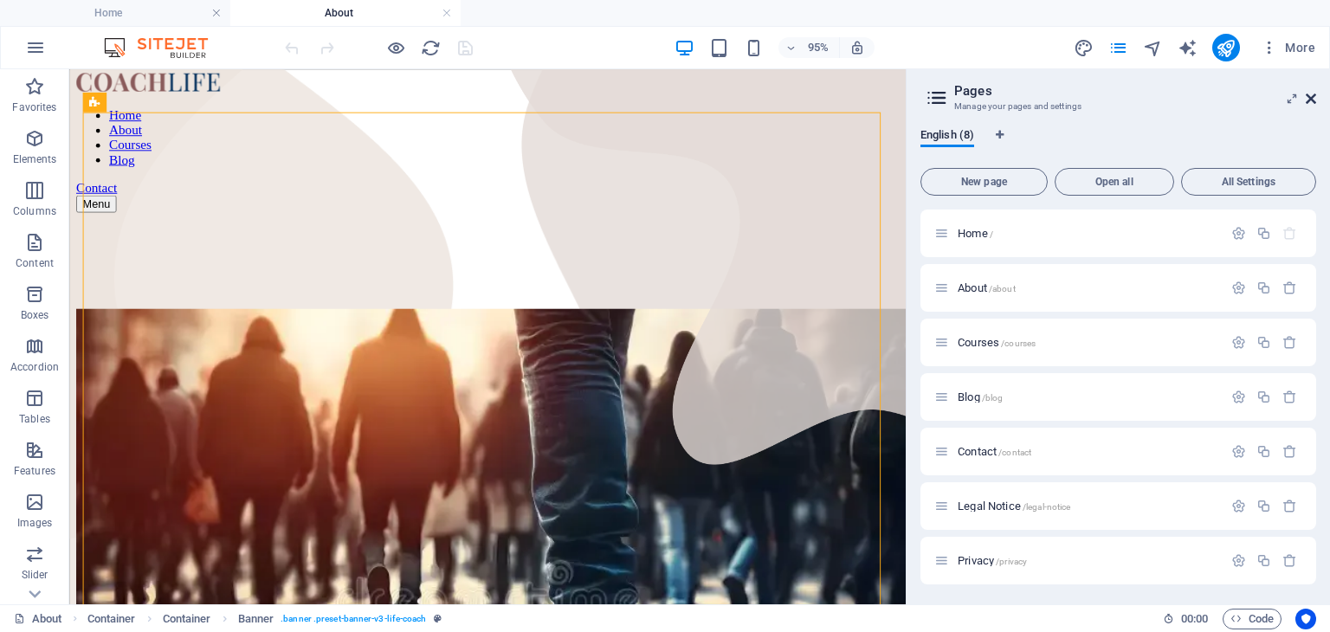
click at [1315, 103] on icon at bounding box center [1311, 99] width 10 height 14
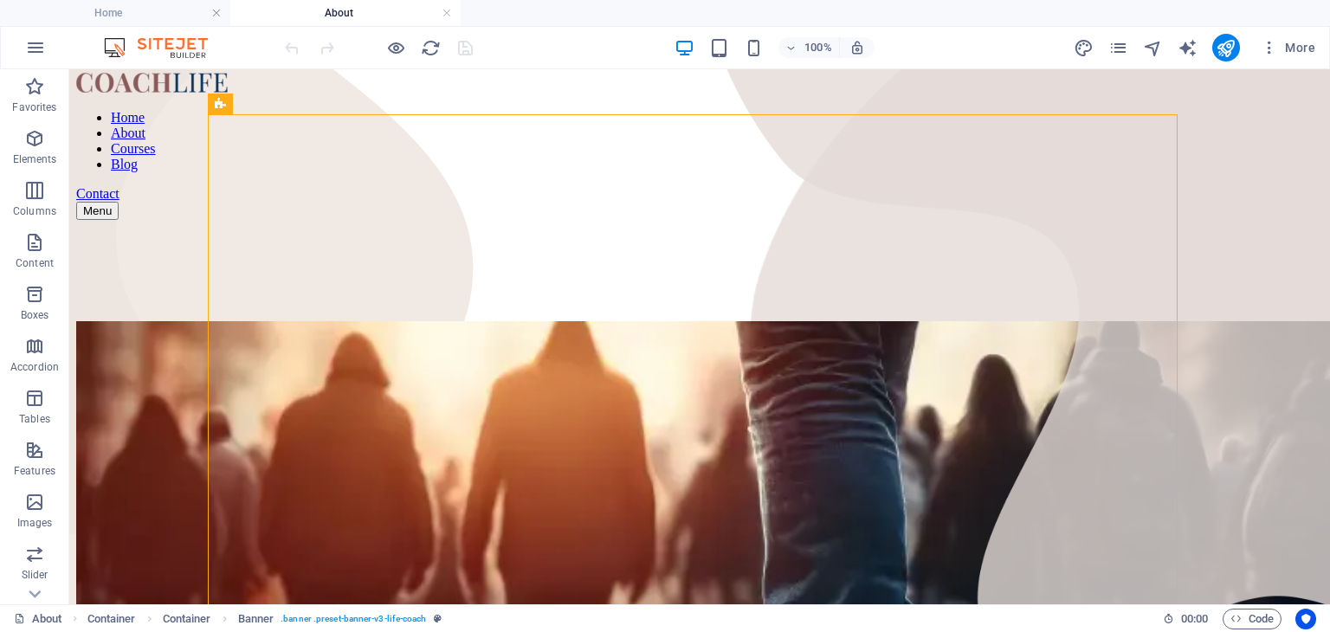
scroll to position [0, 0]
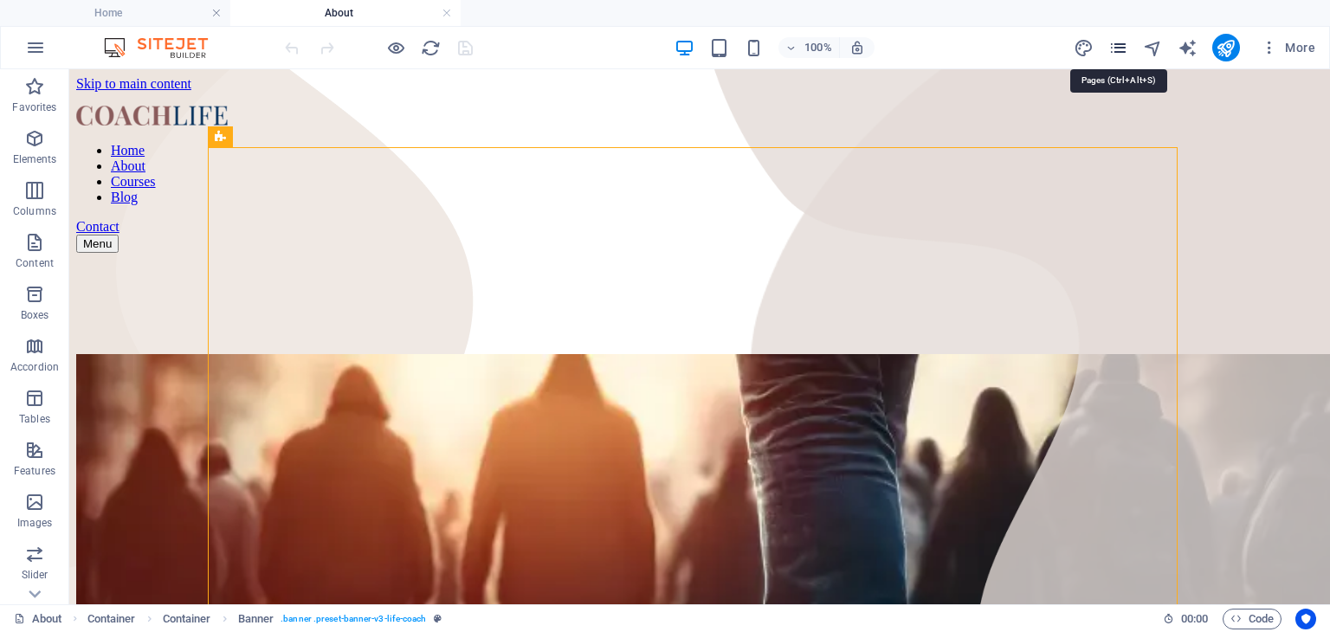
click at [1121, 46] on icon "pages" at bounding box center [1118, 48] width 20 height 20
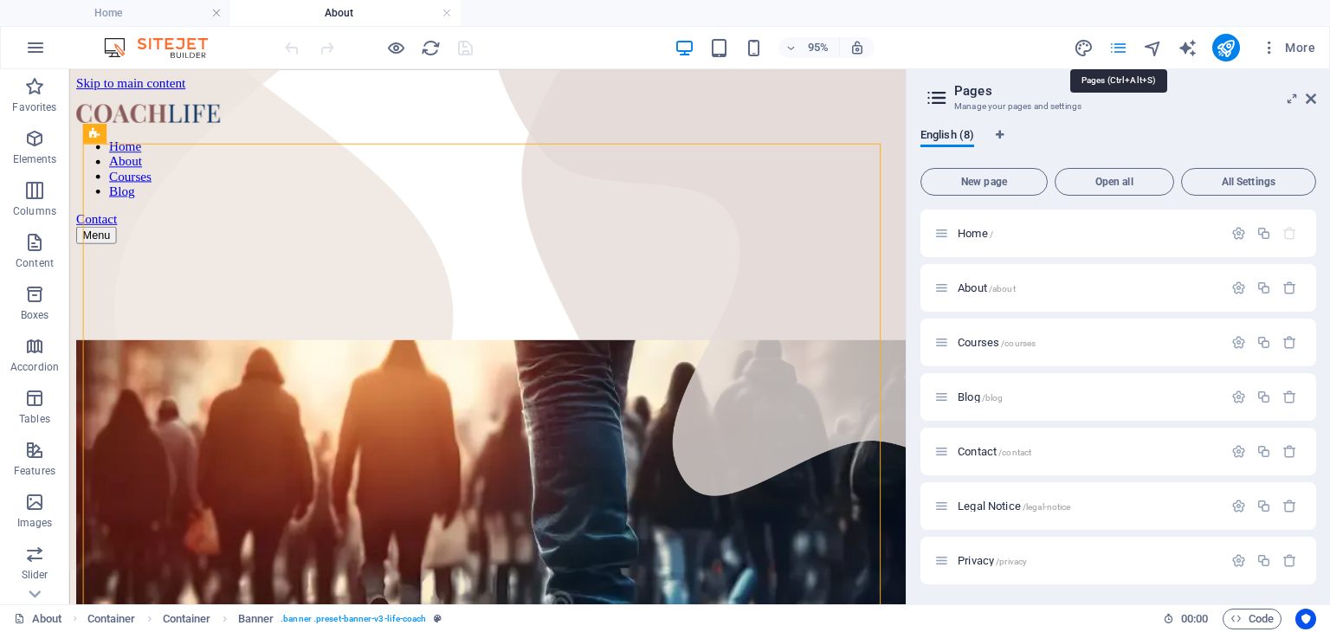
click at [1121, 46] on icon "pages" at bounding box center [1118, 48] width 20 height 20
click at [993, 340] on span "Courses /courses" at bounding box center [997, 342] width 78 height 13
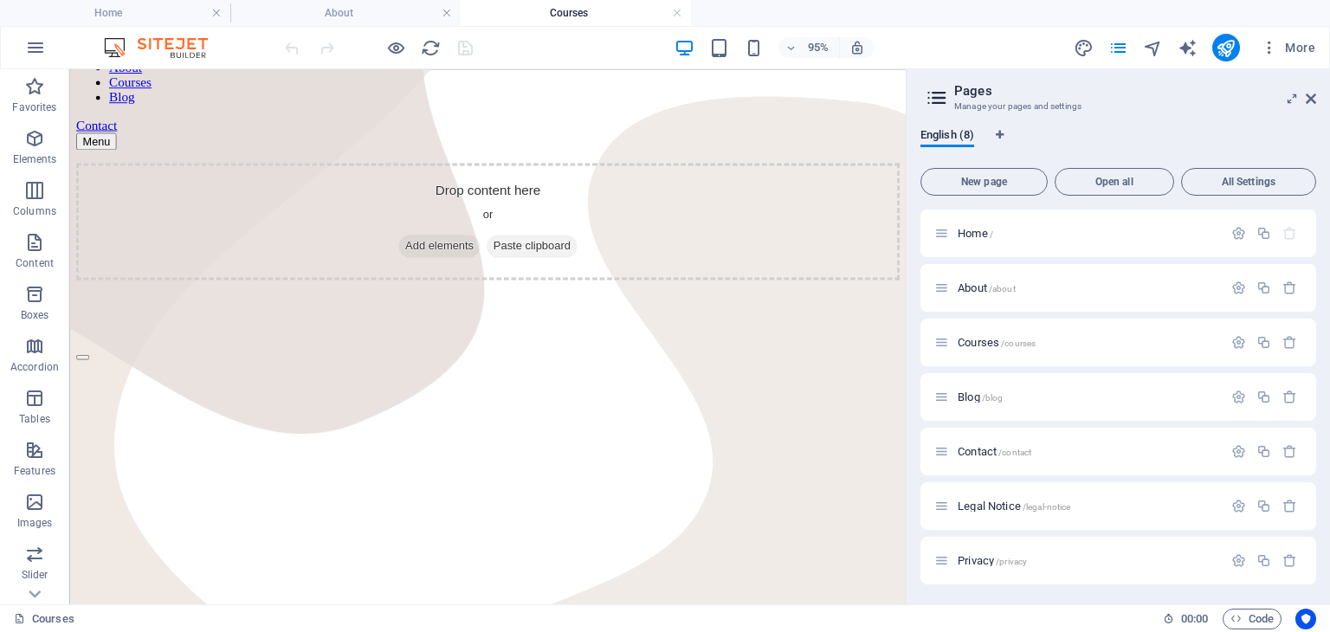
scroll to position [5, 0]
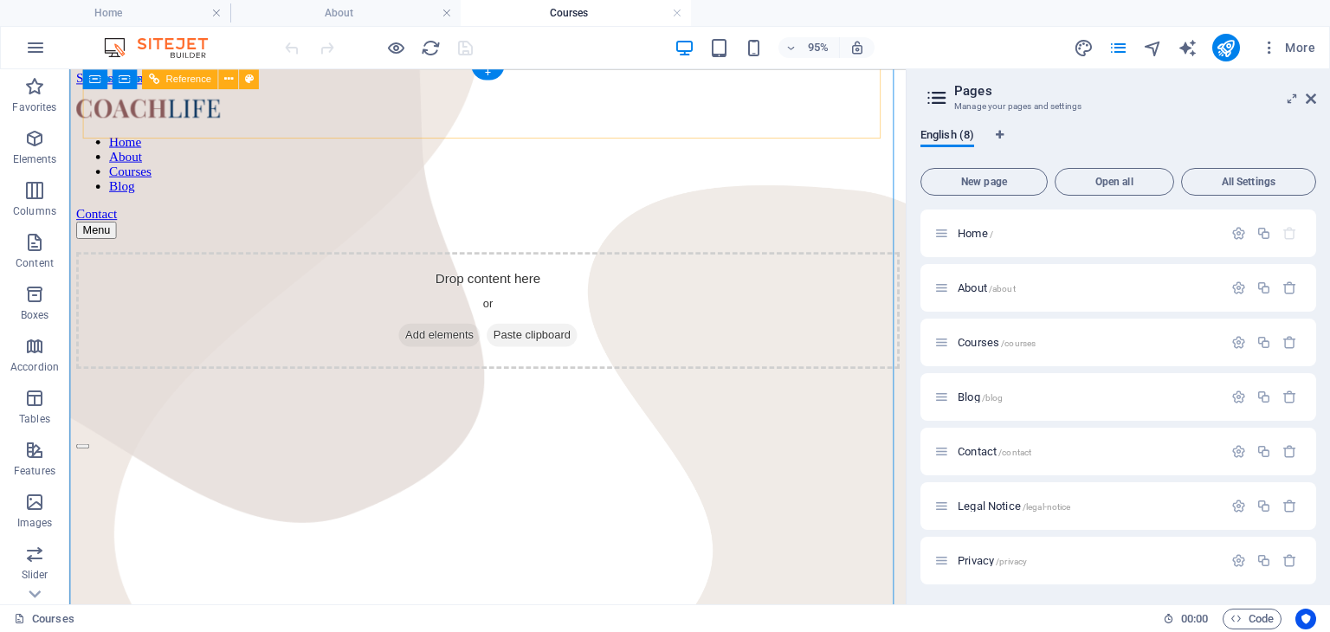
click at [552, 138] on nav "Home About Courses Blog" at bounding box center [509, 169] width 867 height 62
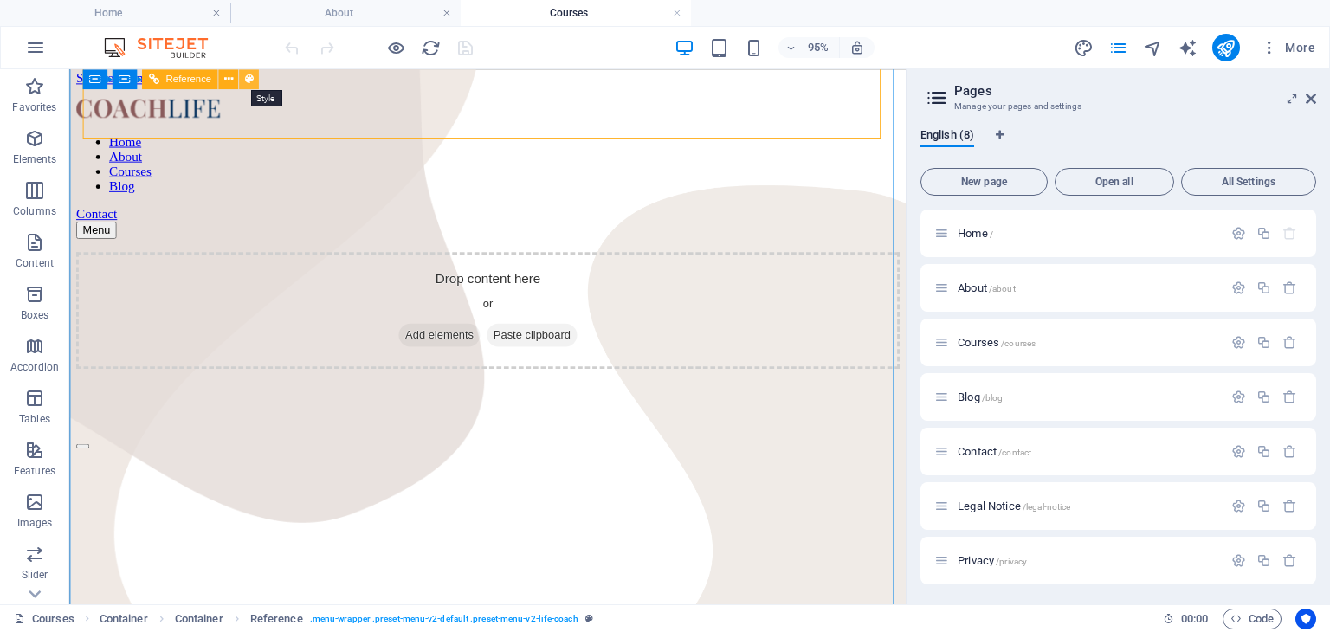
click at [252, 81] on icon at bounding box center [248, 78] width 9 height 17
select select "rem"
select select
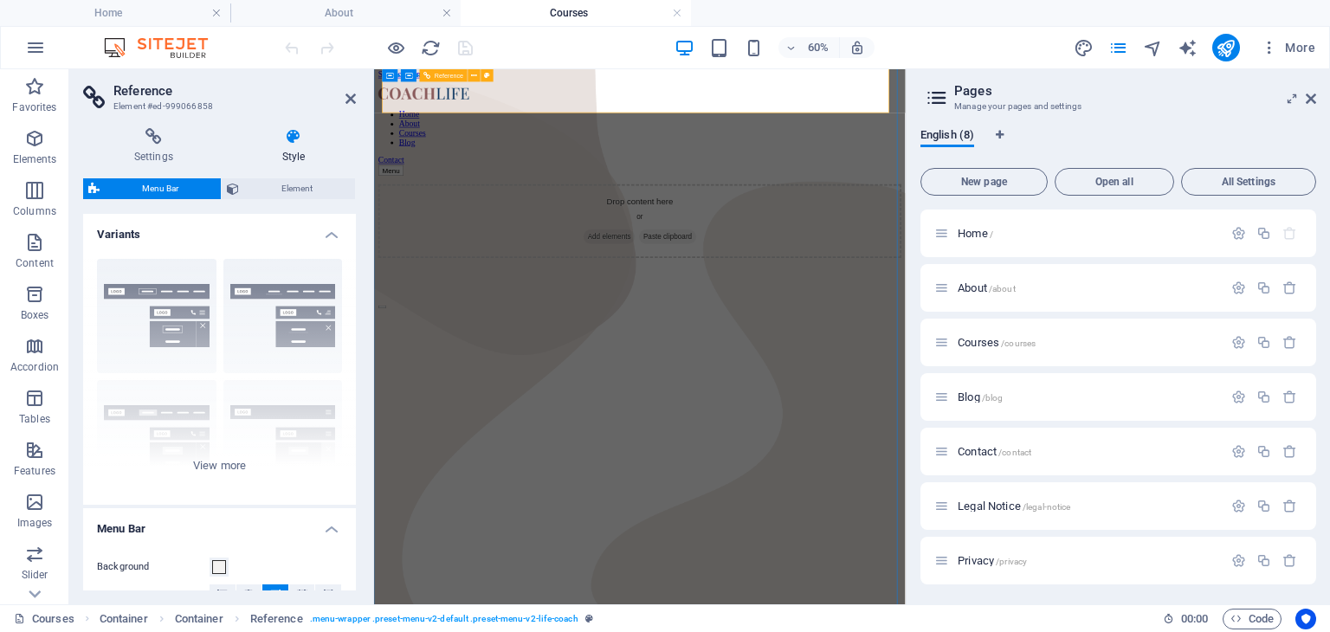
click at [901, 138] on nav "Home About Courses Blog" at bounding box center [817, 169] width 872 height 62
click at [858, 138] on nav "Home About Courses Blog" at bounding box center [817, 169] width 872 height 62
click at [448, 79] on icon at bounding box center [446, 75] width 6 height 11
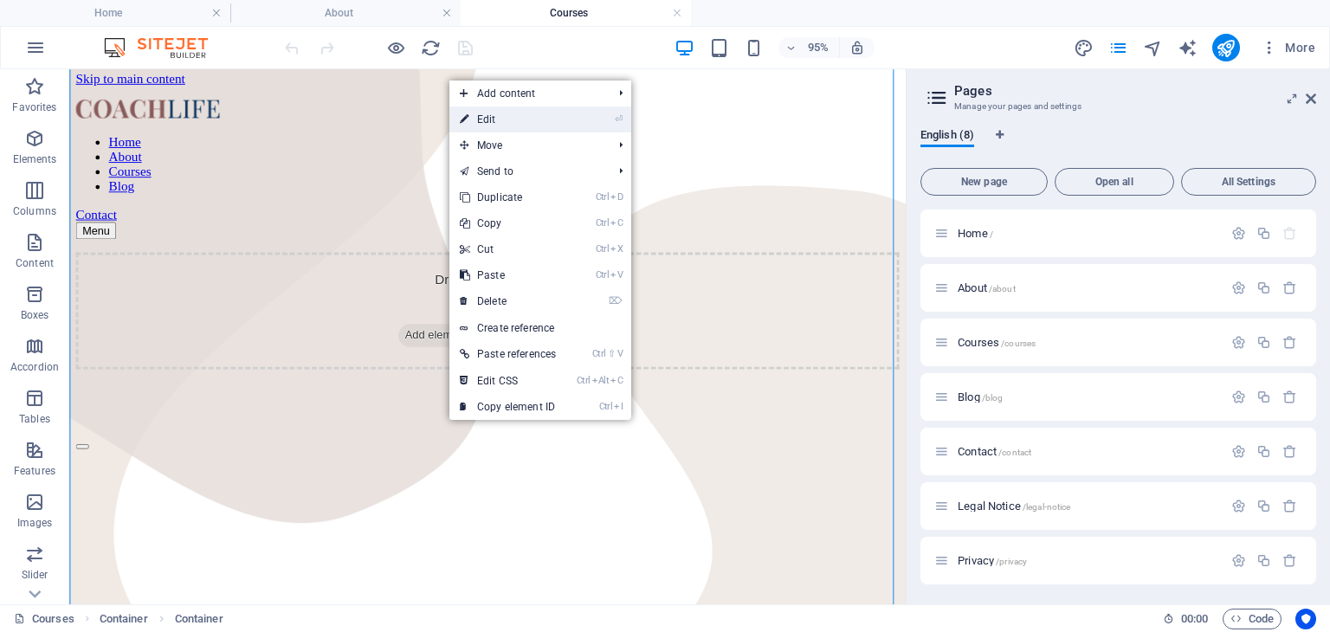
click at [478, 115] on link "⏎ Edit" at bounding box center [507, 120] width 117 height 26
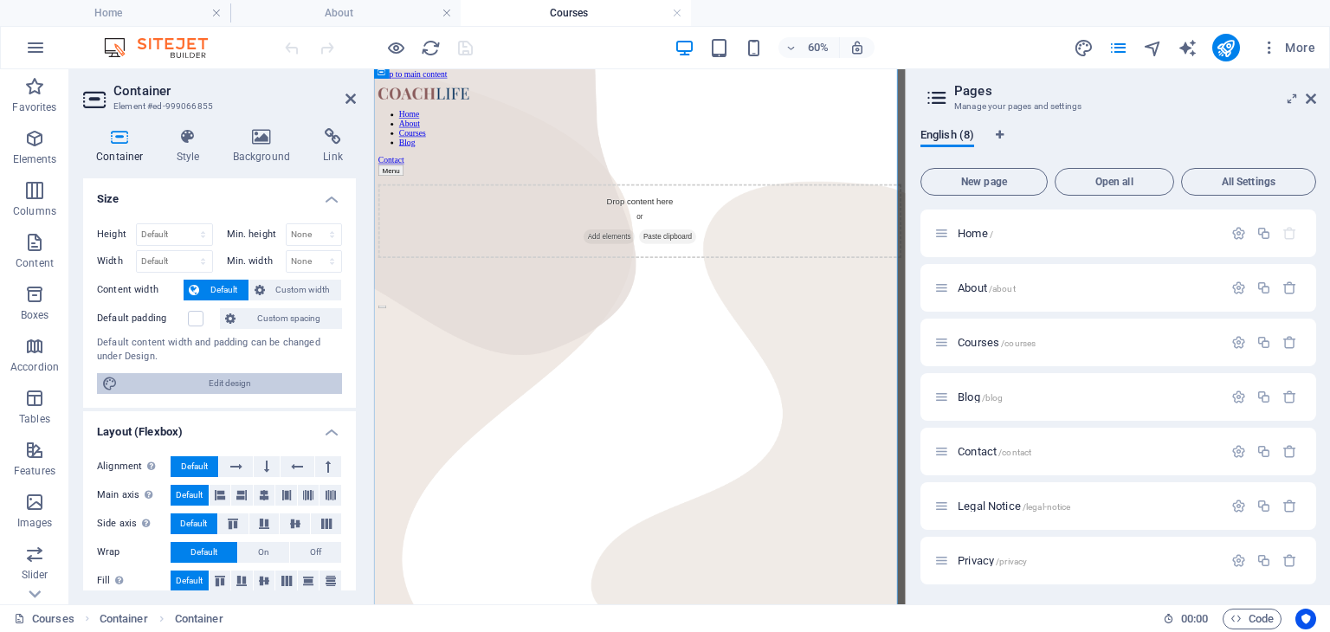
click at [255, 380] on span "Edit design" at bounding box center [230, 383] width 214 height 21
select select "px"
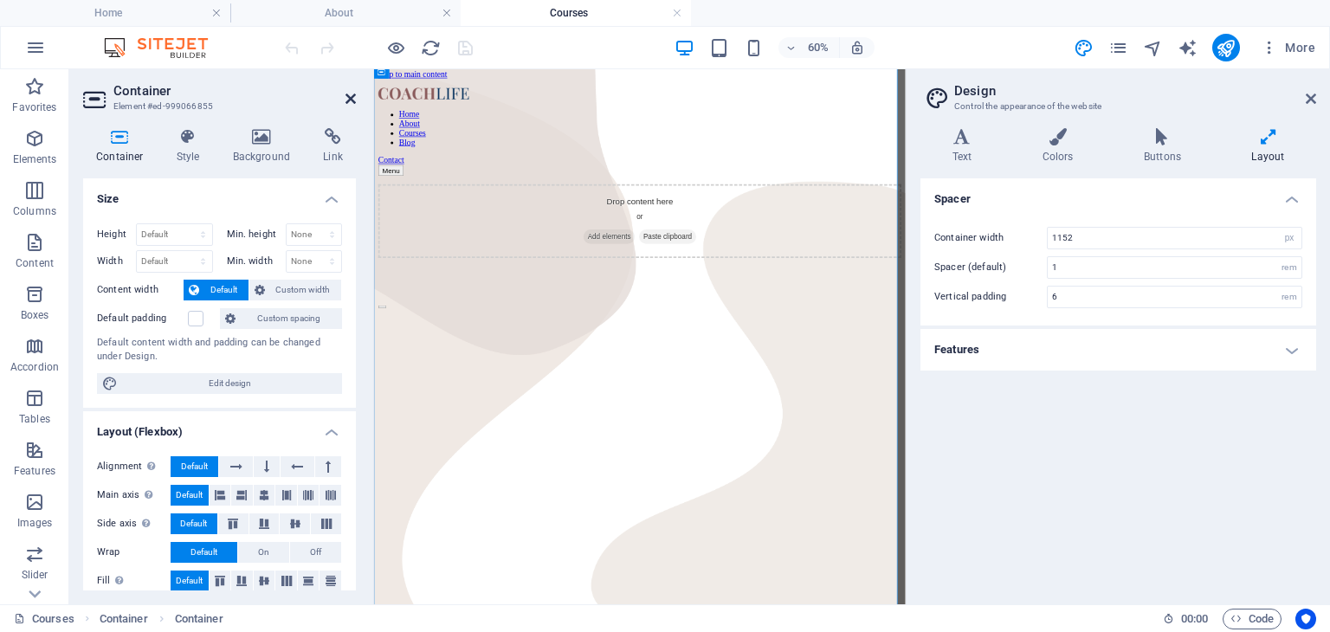
click at [350, 96] on icon at bounding box center [351, 99] width 10 height 14
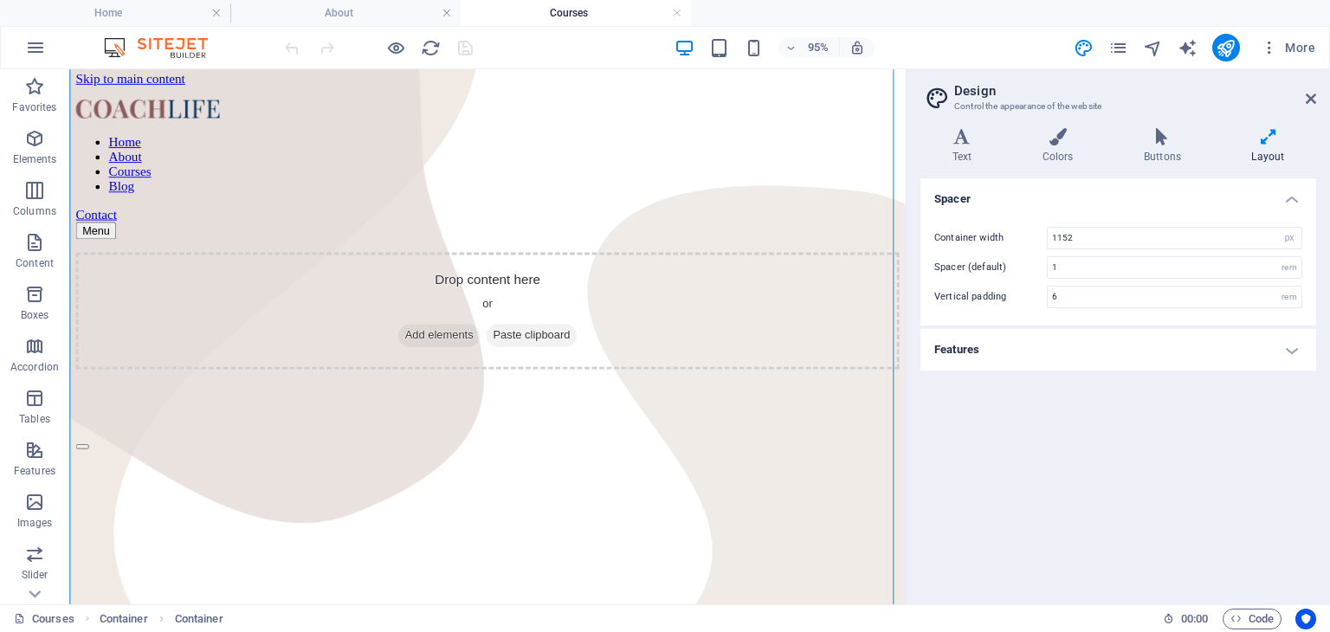
click at [1287, 344] on h4 "Features" at bounding box center [1118, 350] width 396 height 42
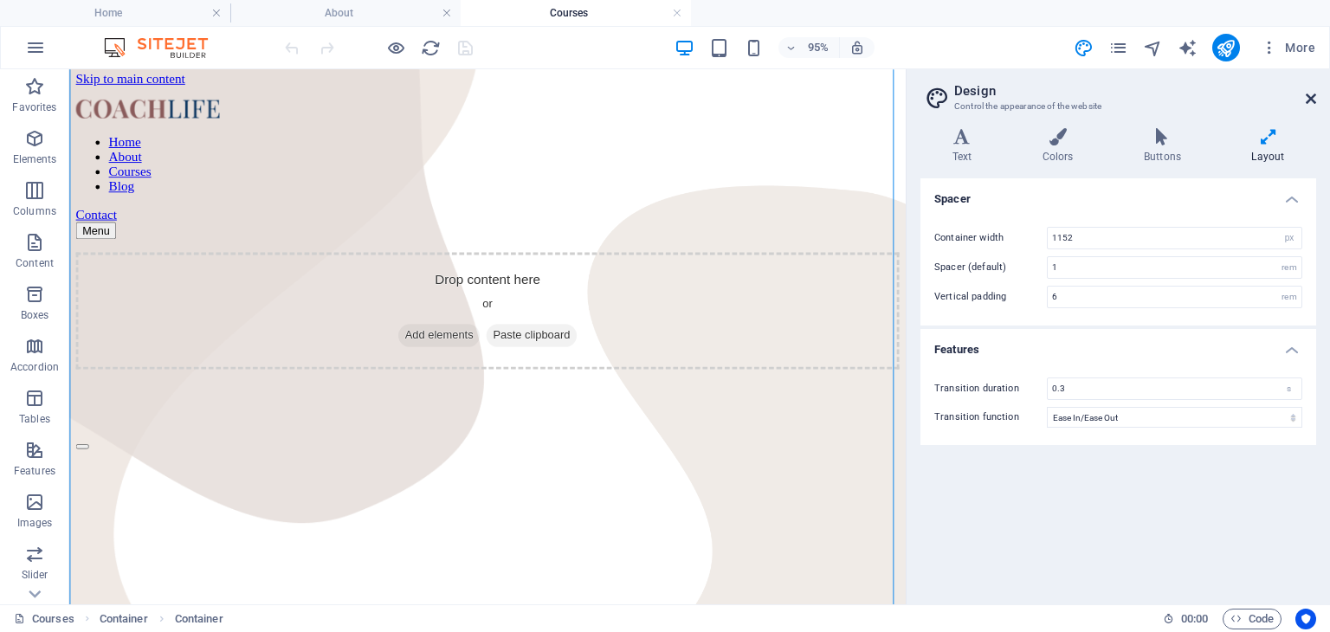
click at [1313, 98] on icon at bounding box center [1311, 99] width 10 height 14
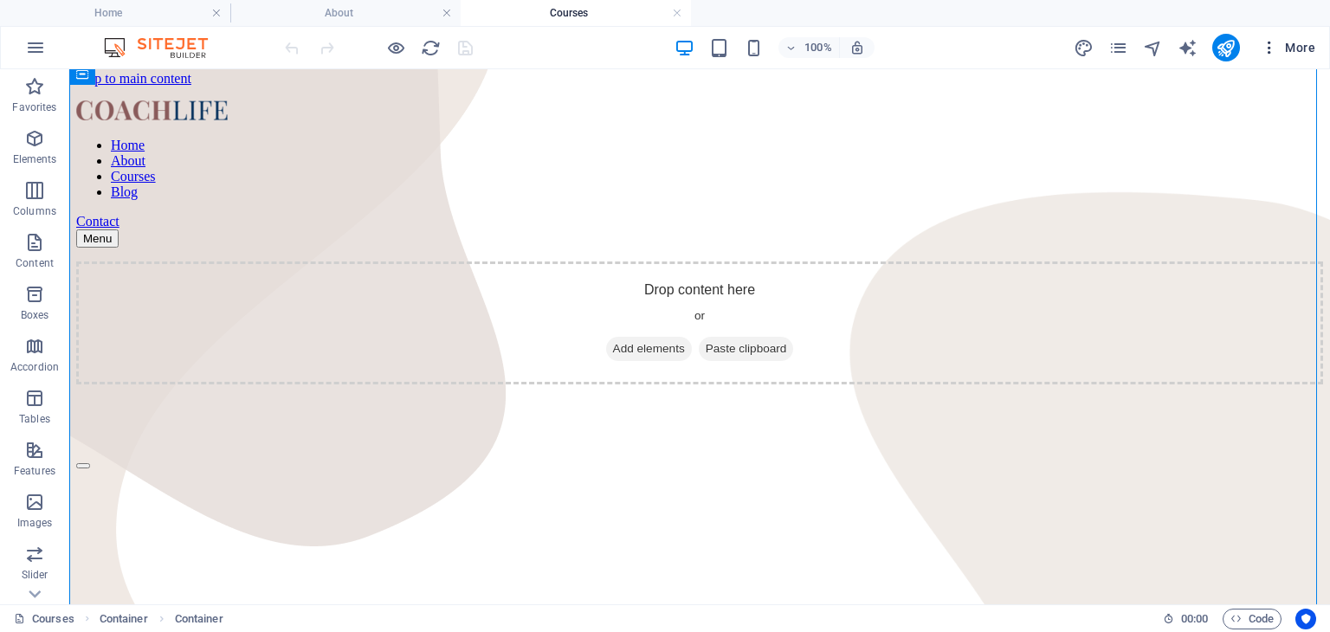
click at [1305, 48] on span "More" at bounding box center [1288, 47] width 55 height 17
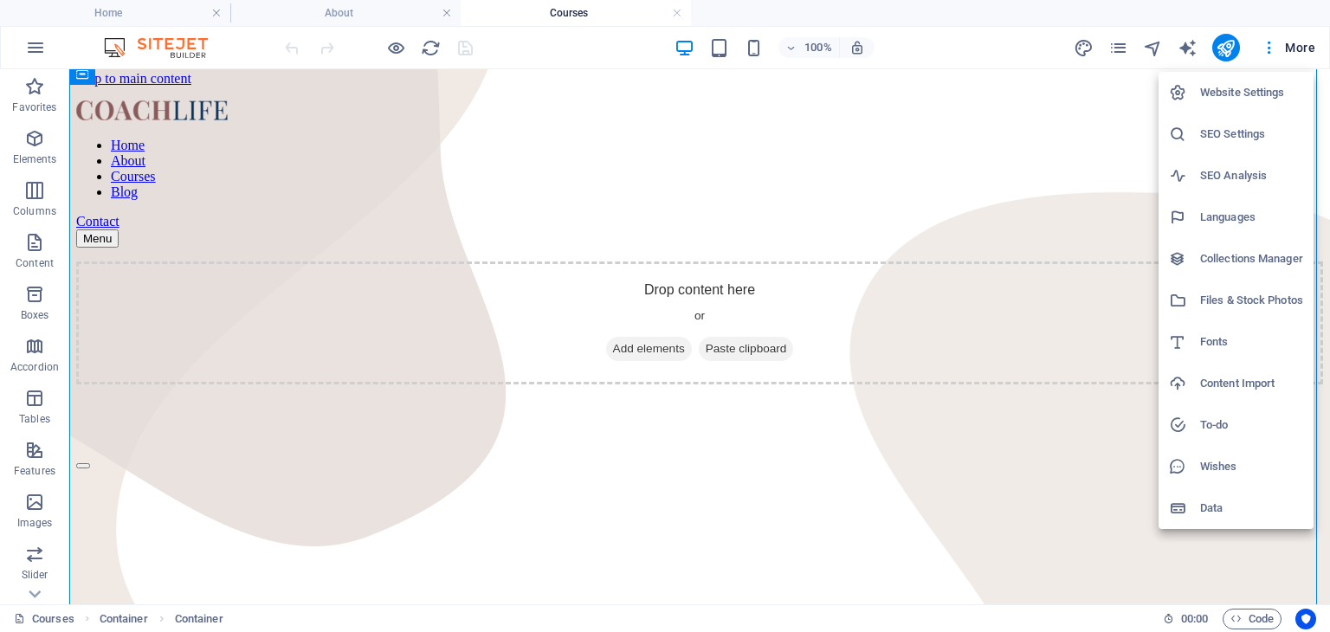
drag, startPoint x: 1271, startPoint y: 49, endPoint x: 350, endPoint y: 251, distance: 943.2
click at [350, 251] on div at bounding box center [665, 316] width 1330 height 632
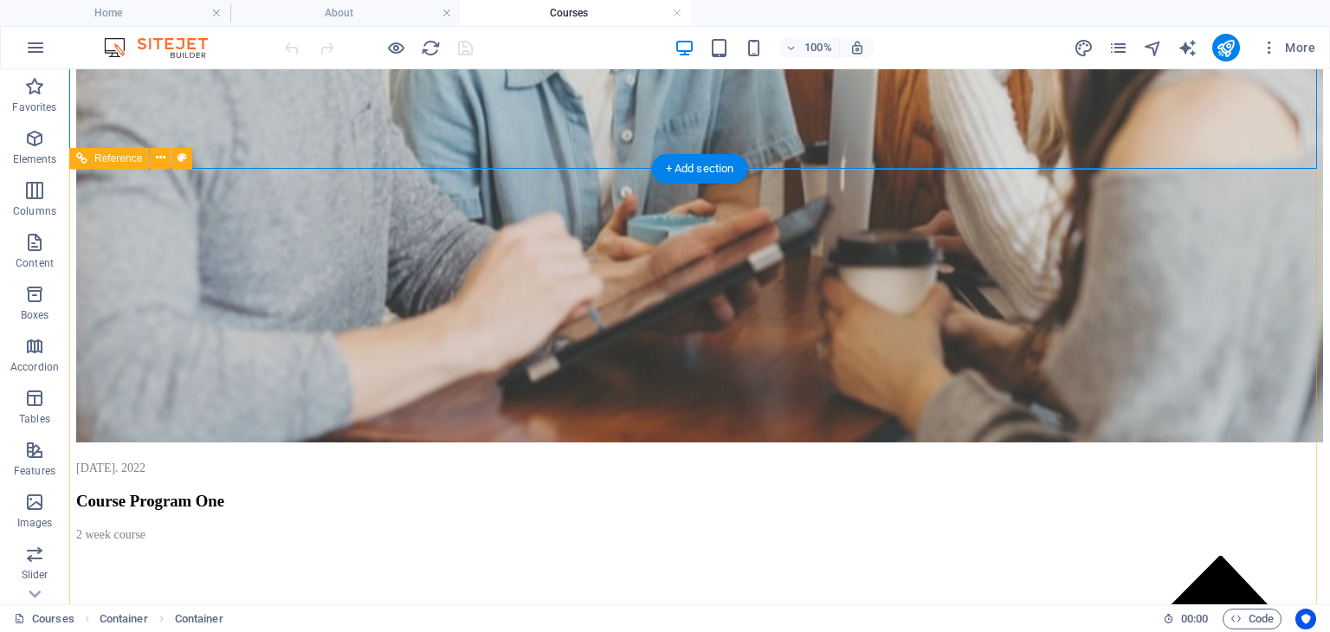
scroll to position [1751, 0]
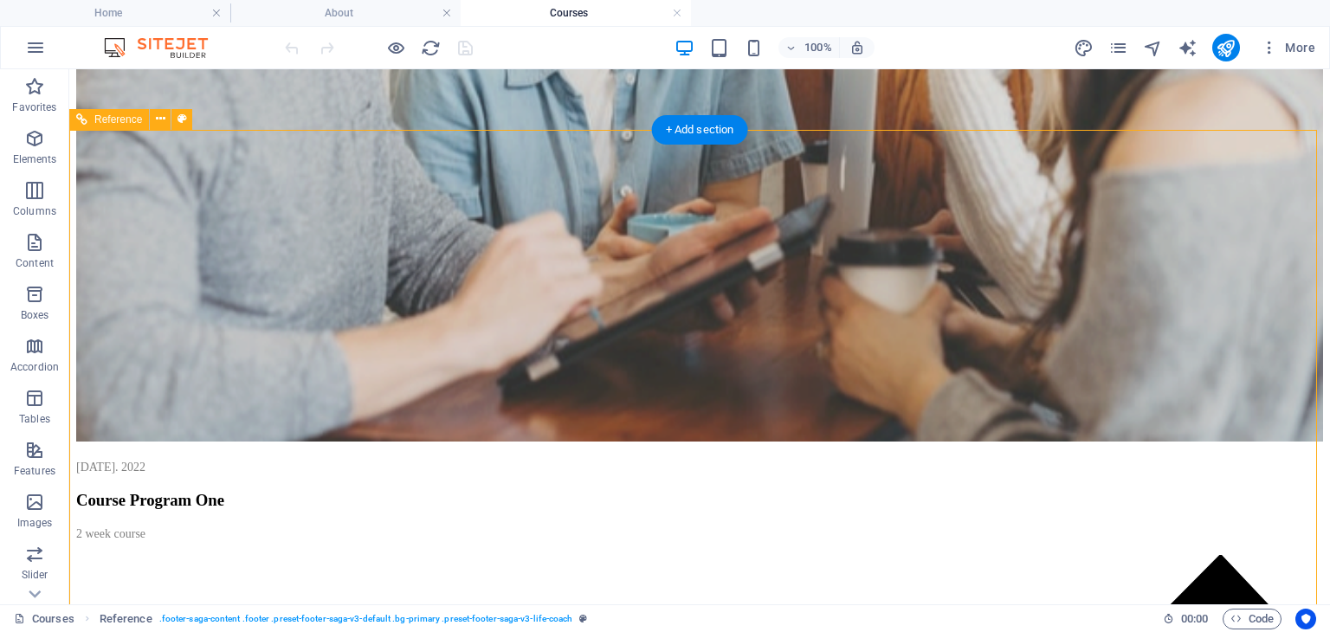
drag, startPoint x: 1314, startPoint y: 465, endPoint x: 1313, endPoint y: 427, distance: 38.1
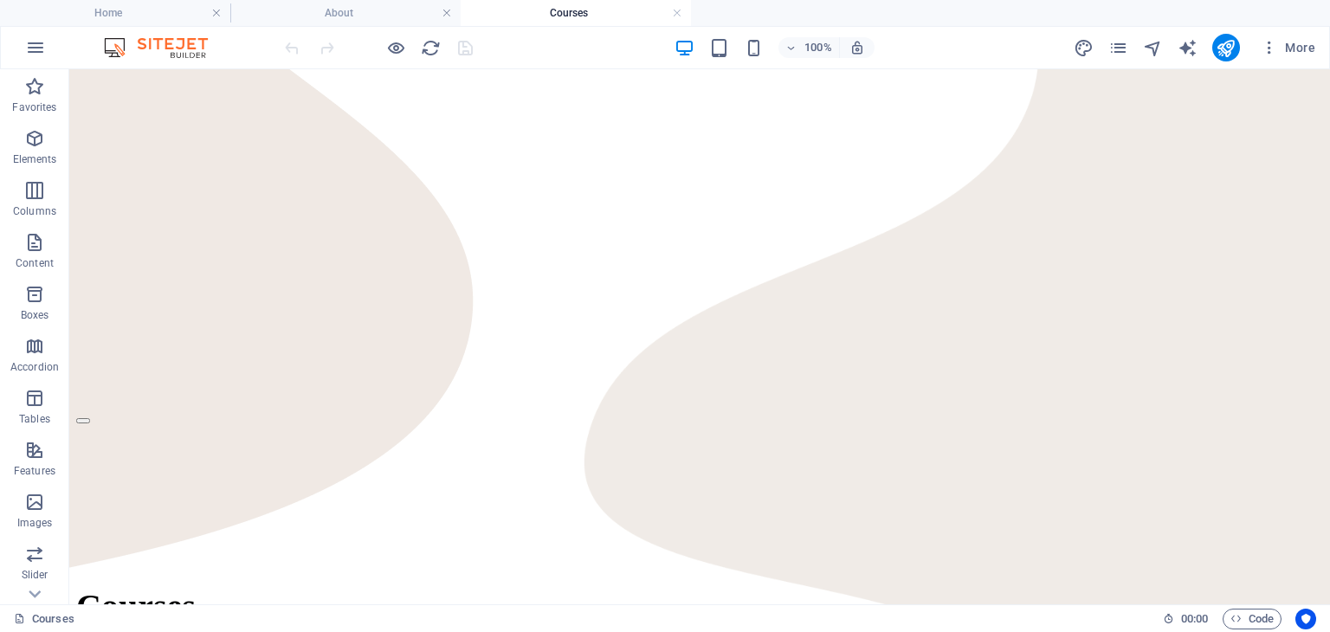
scroll to position [0, 0]
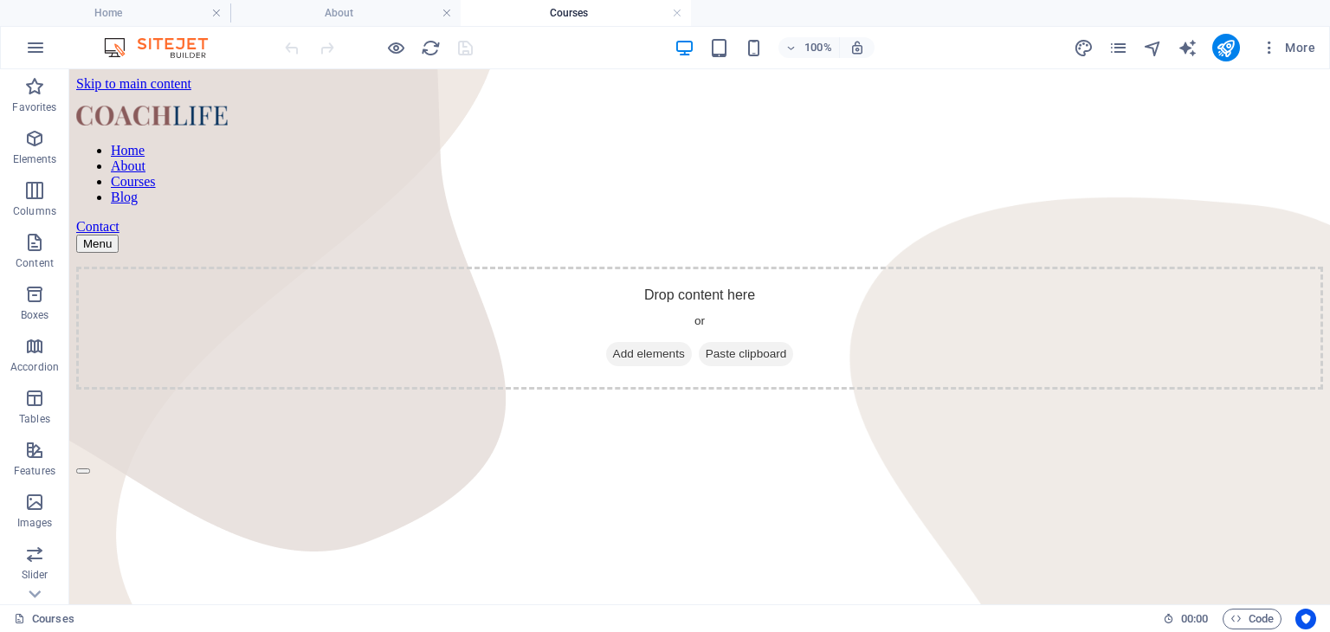
click at [1122, 57] on div "More" at bounding box center [1198, 48] width 249 height 28
click at [1122, 44] on icon "pages" at bounding box center [1118, 48] width 20 height 20
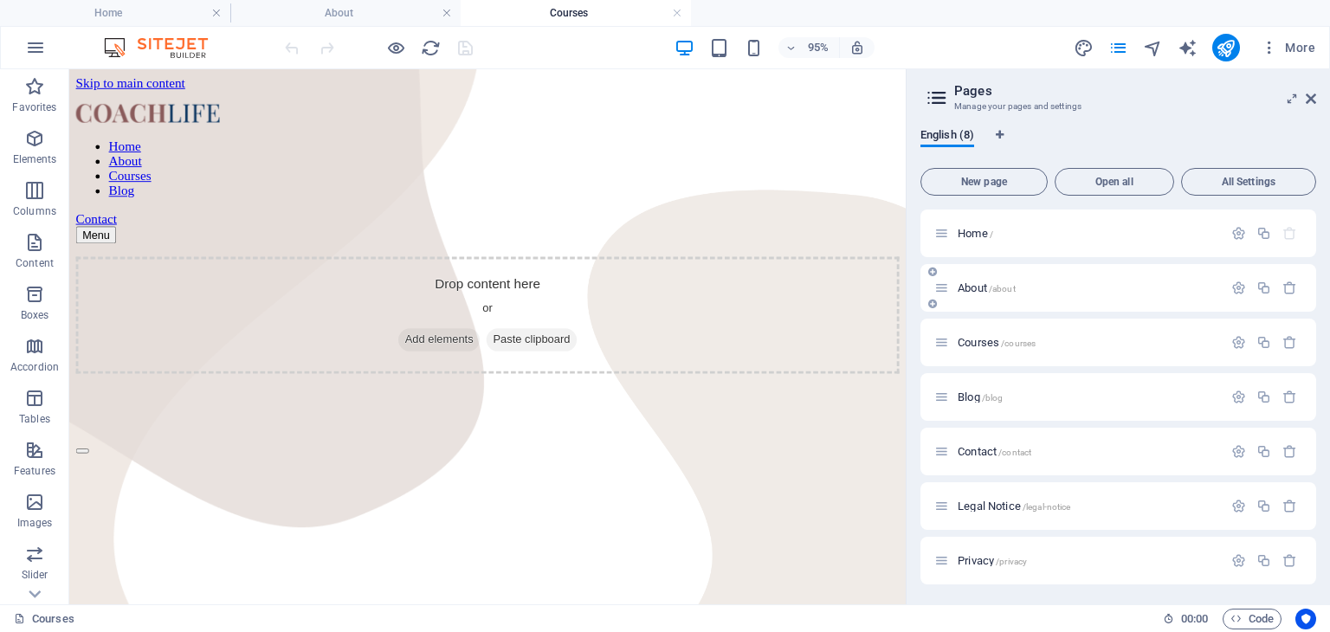
click at [994, 284] on span "/about" at bounding box center [1002, 289] width 27 height 10
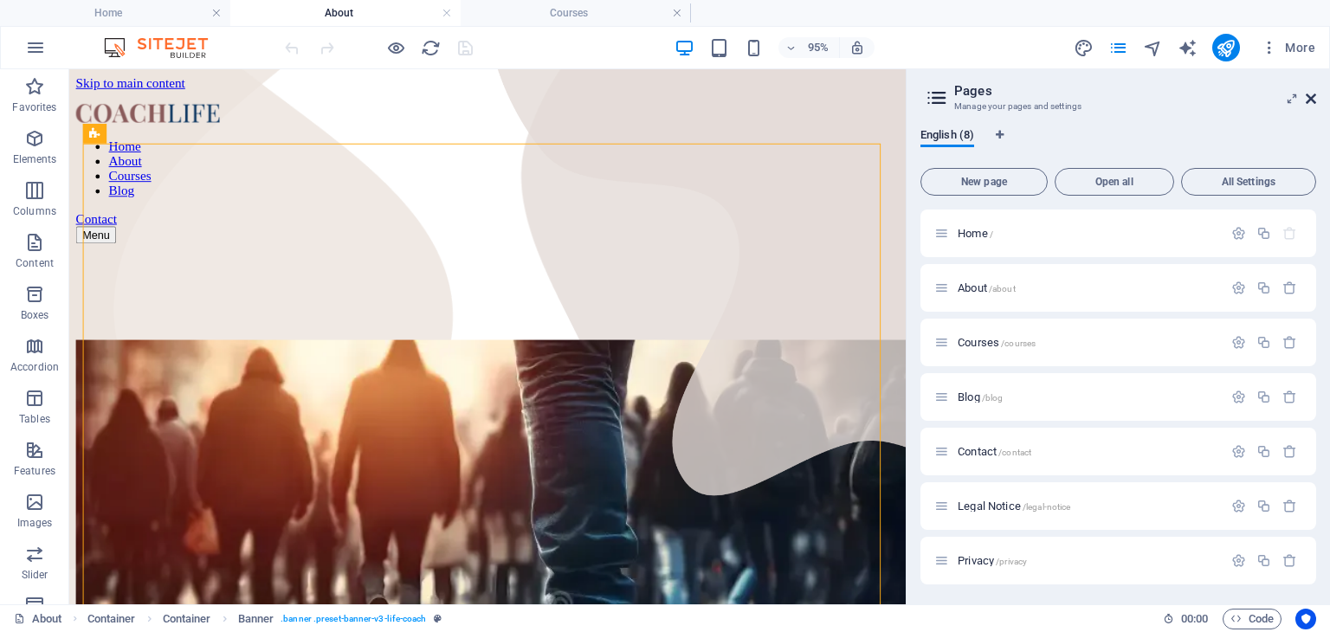
click at [1310, 97] on icon at bounding box center [1311, 99] width 10 height 14
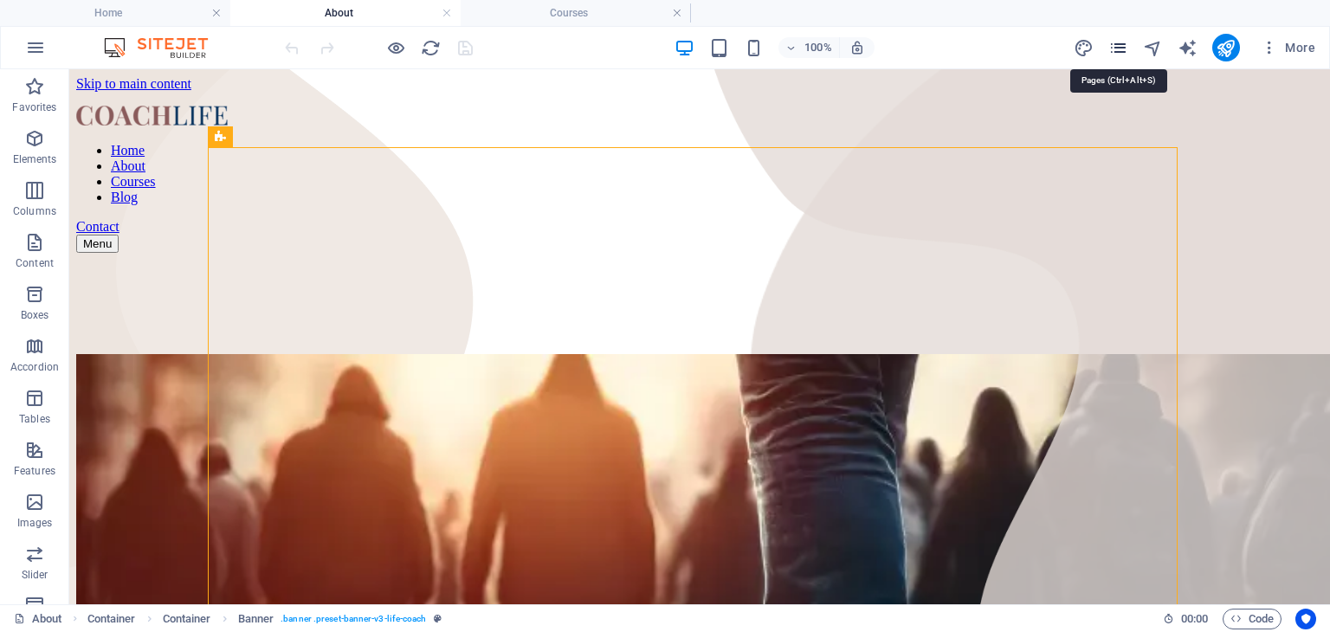
click at [1119, 49] on icon "pages" at bounding box center [1118, 48] width 20 height 20
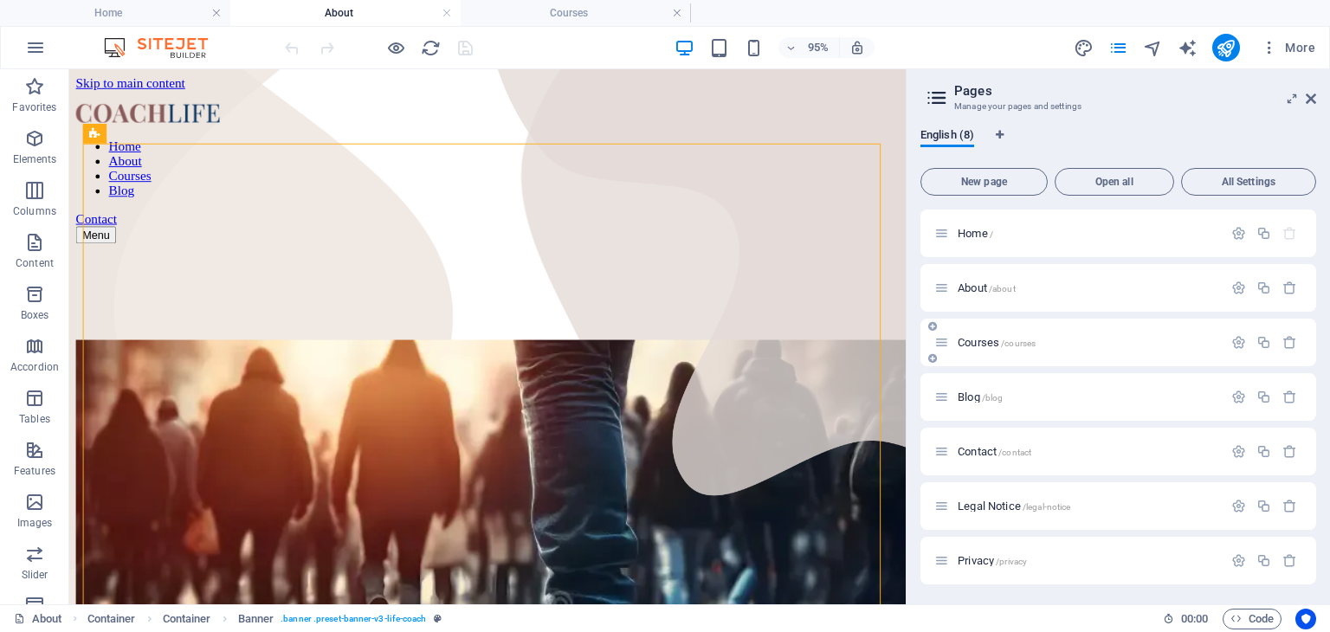
click at [1010, 340] on span "/courses" at bounding box center [1018, 344] width 35 height 10
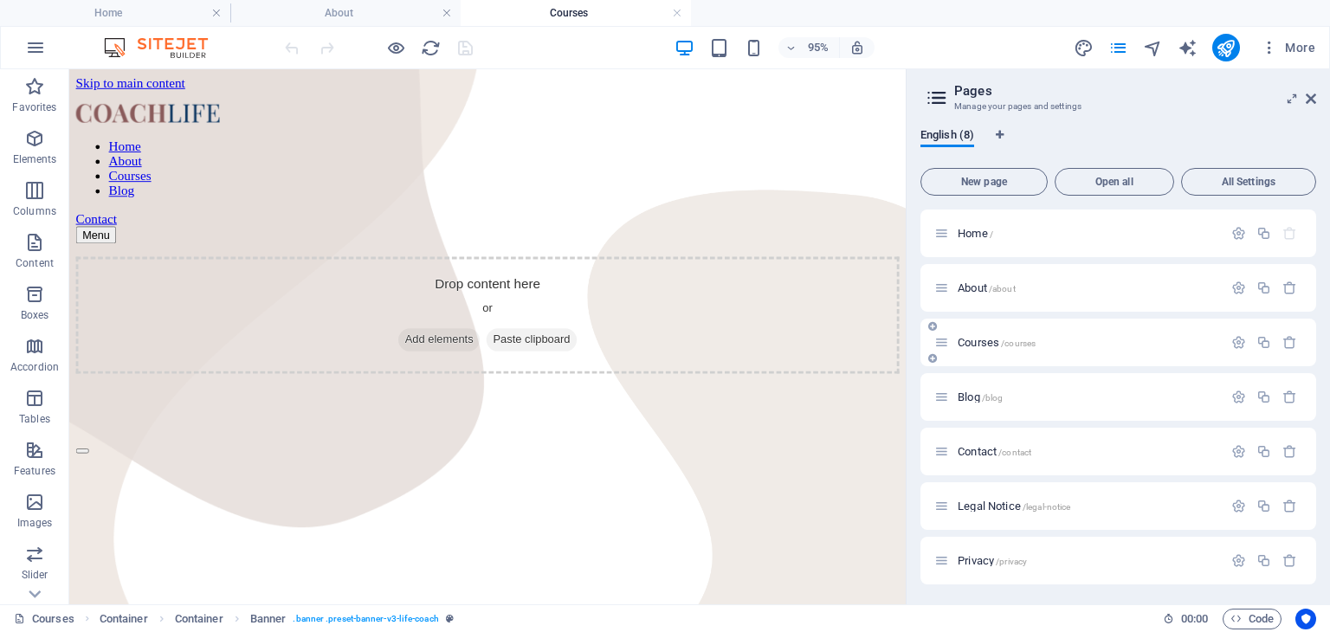
click at [970, 343] on span "Courses /courses" at bounding box center [997, 342] width 78 height 13
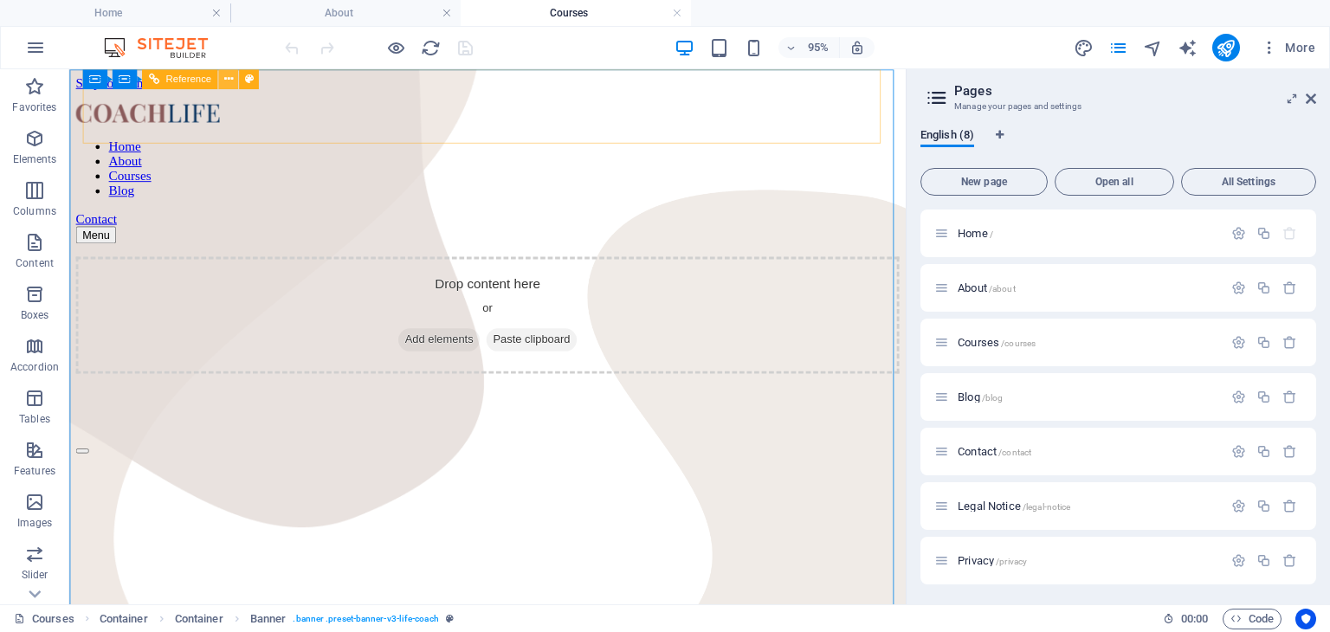
click at [222, 77] on button at bounding box center [228, 79] width 20 height 20
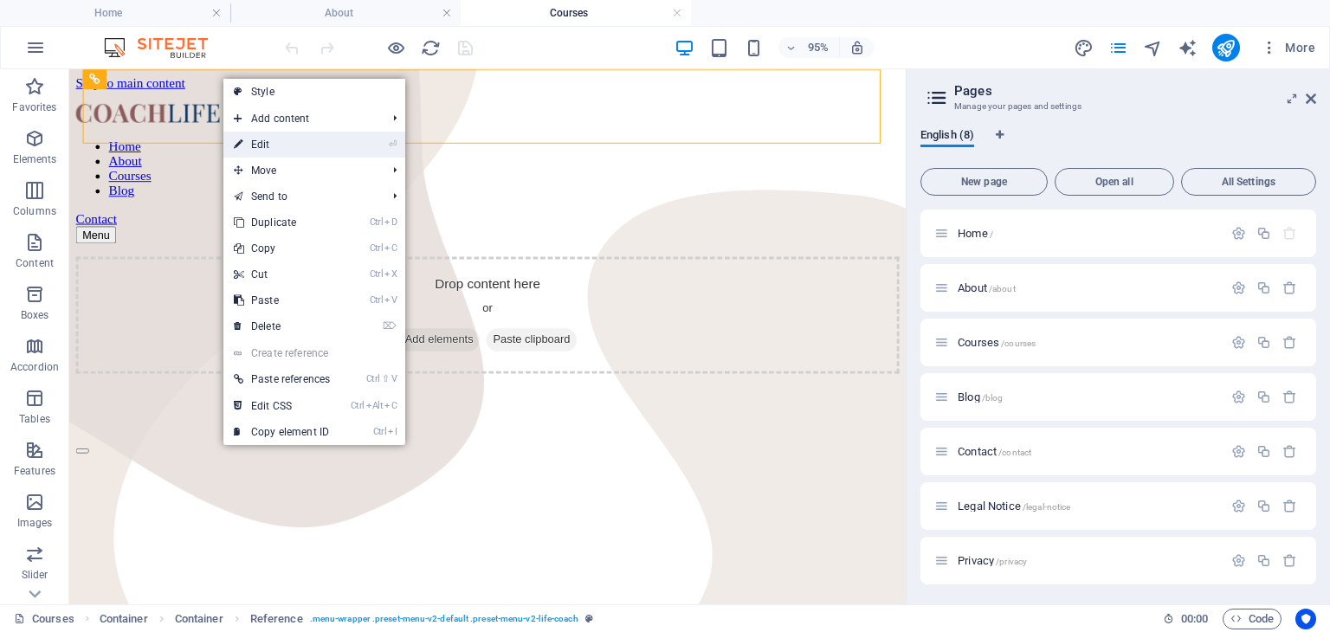
click at [274, 145] on link "⏎ Edit" at bounding box center [281, 145] width 117 height 26
select select "rem"
select select
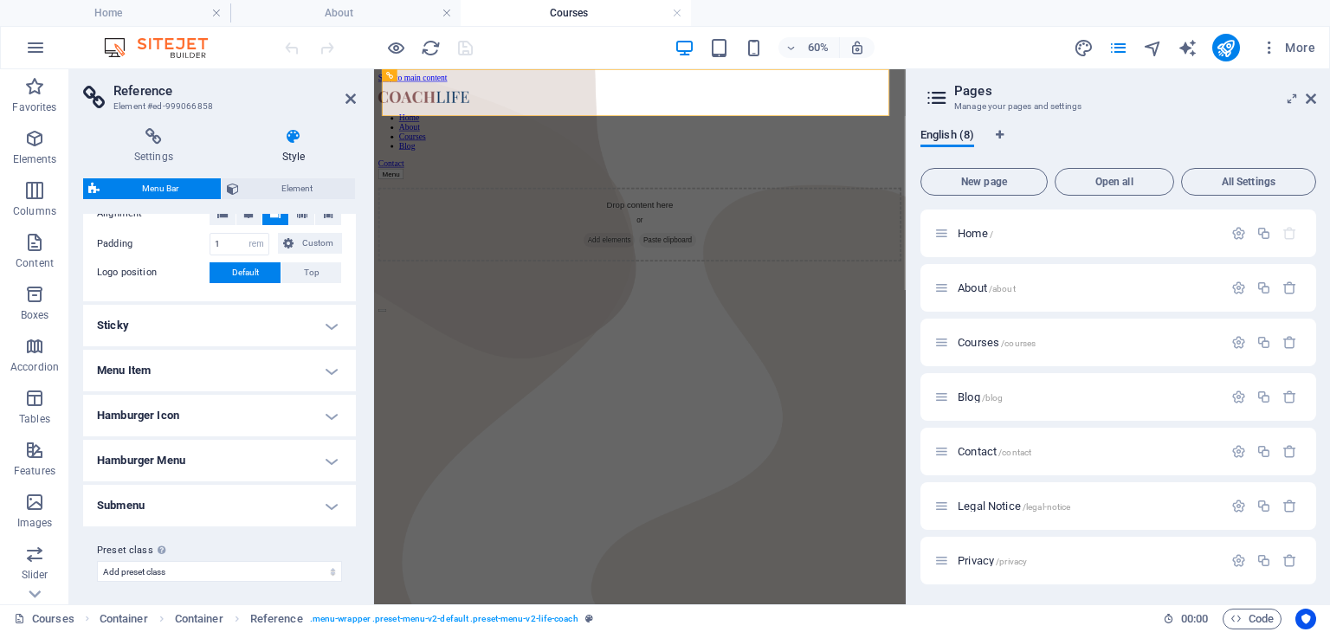
scroll to position [386, 0]
click at [329, 355] on h4 "Menu Item" at bounding box center [219, 367] width 273 height 42
